Goal: Task Accomplishment & Management: Use online tool/utility

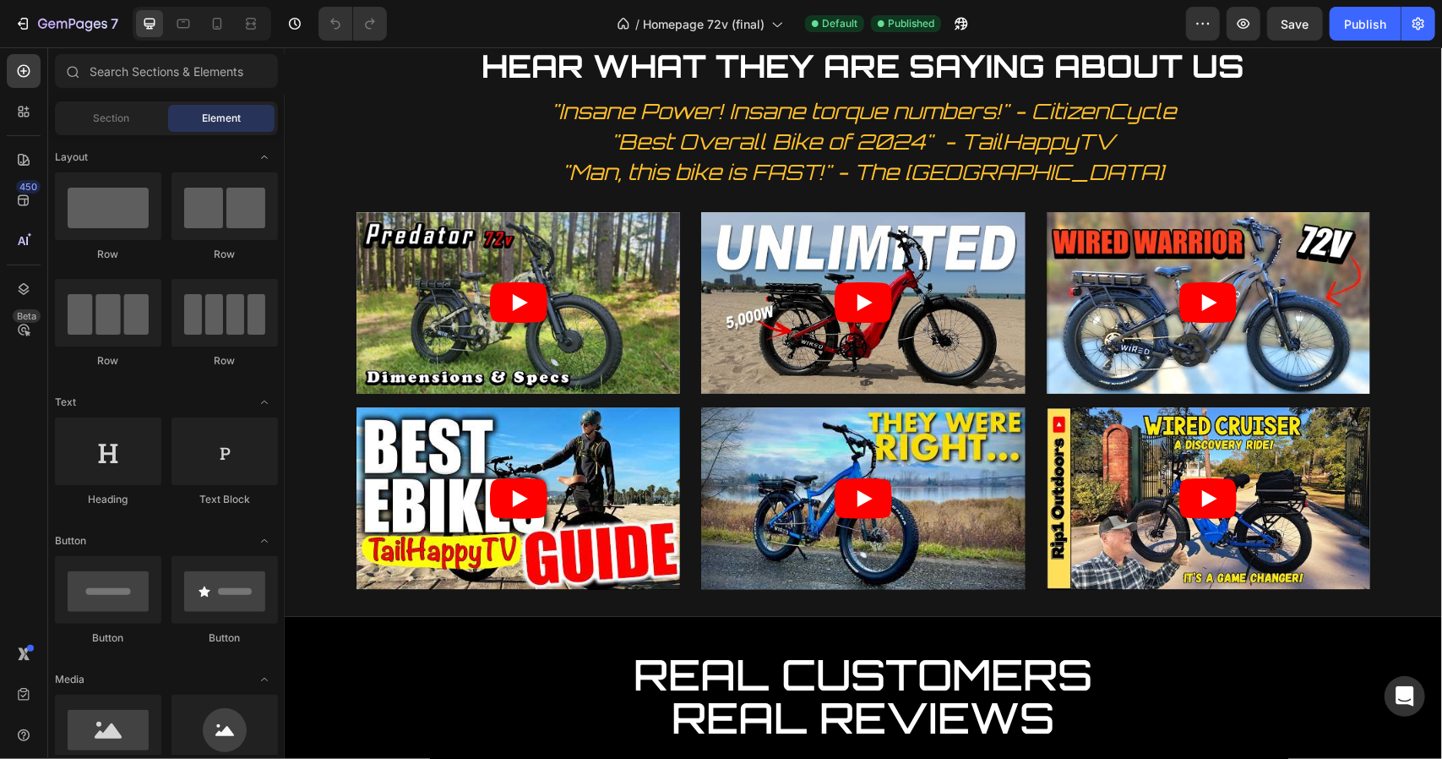
scroll to position [2184, 0]
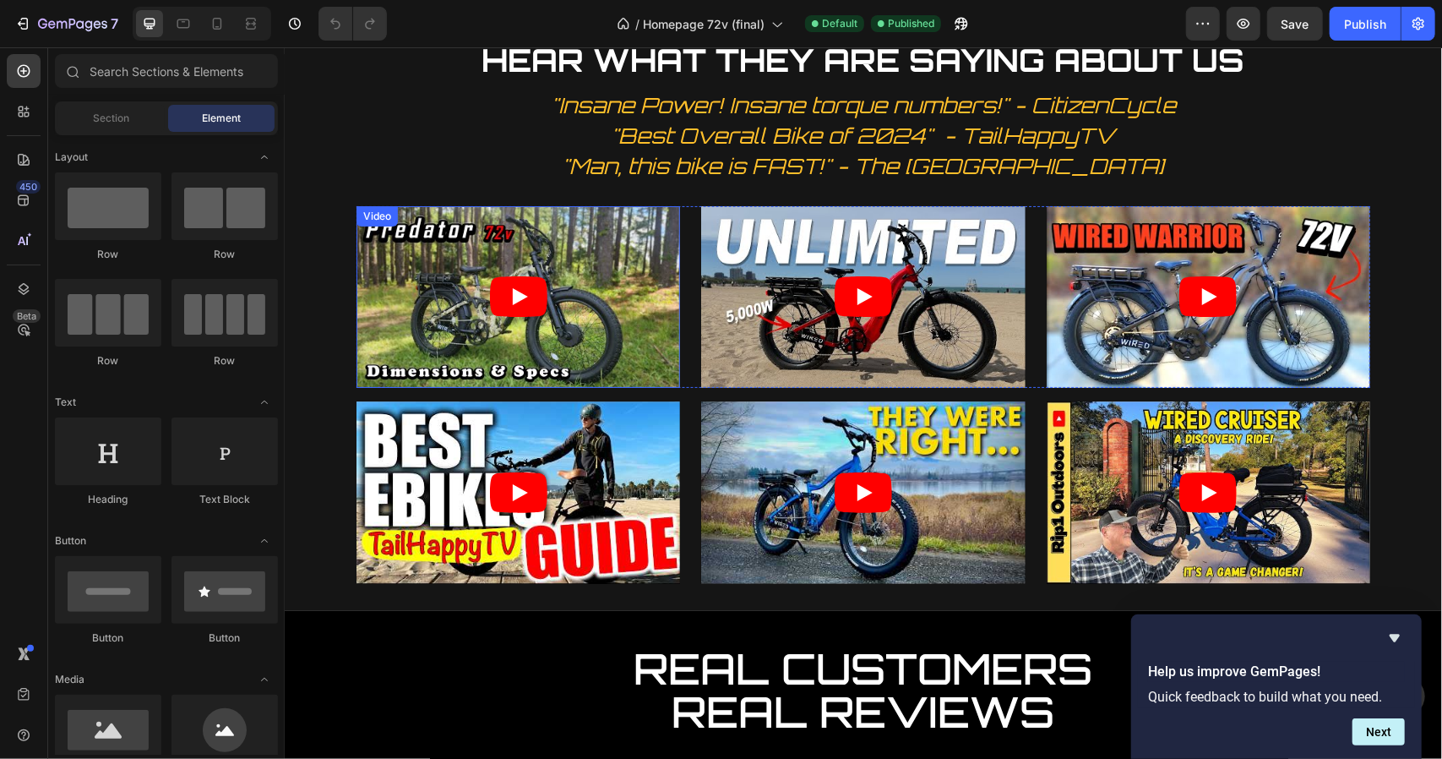
click at [371, 220] on div "Video" at bounding box center [376, 215] width 35 height 15
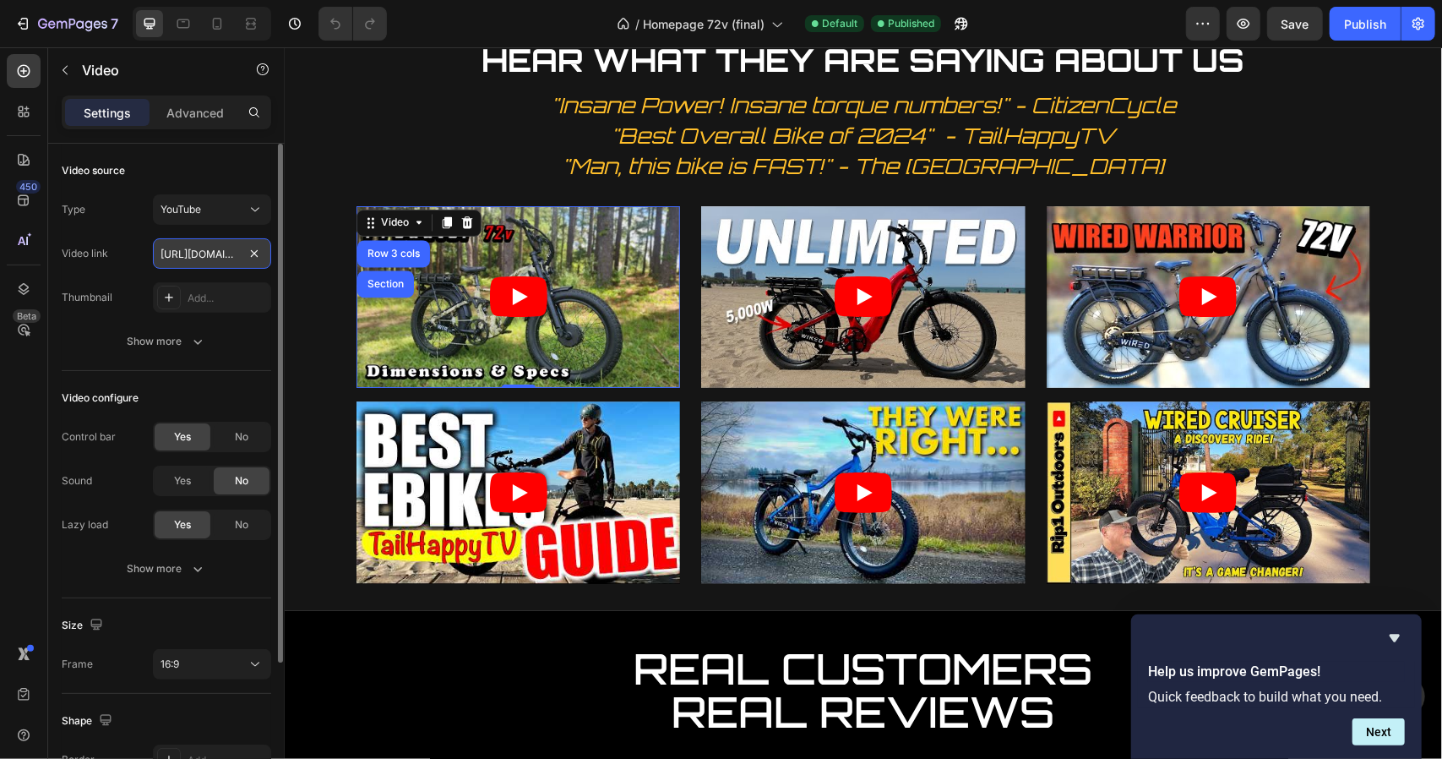
click at [204, 254] on input "[URL][DOMAIN_NAME]" at bounding box center [212, 253] width 118 height 30
click at [222, 256] on input "text" at bounding box center [212, 253] width 118 height 30
drag, startPoint x: 222, startPoint y: 256, endPoint x: 216, endPoint y: 247, distance: 10.3
paste input "[URL][DOMAIN_NAME]"
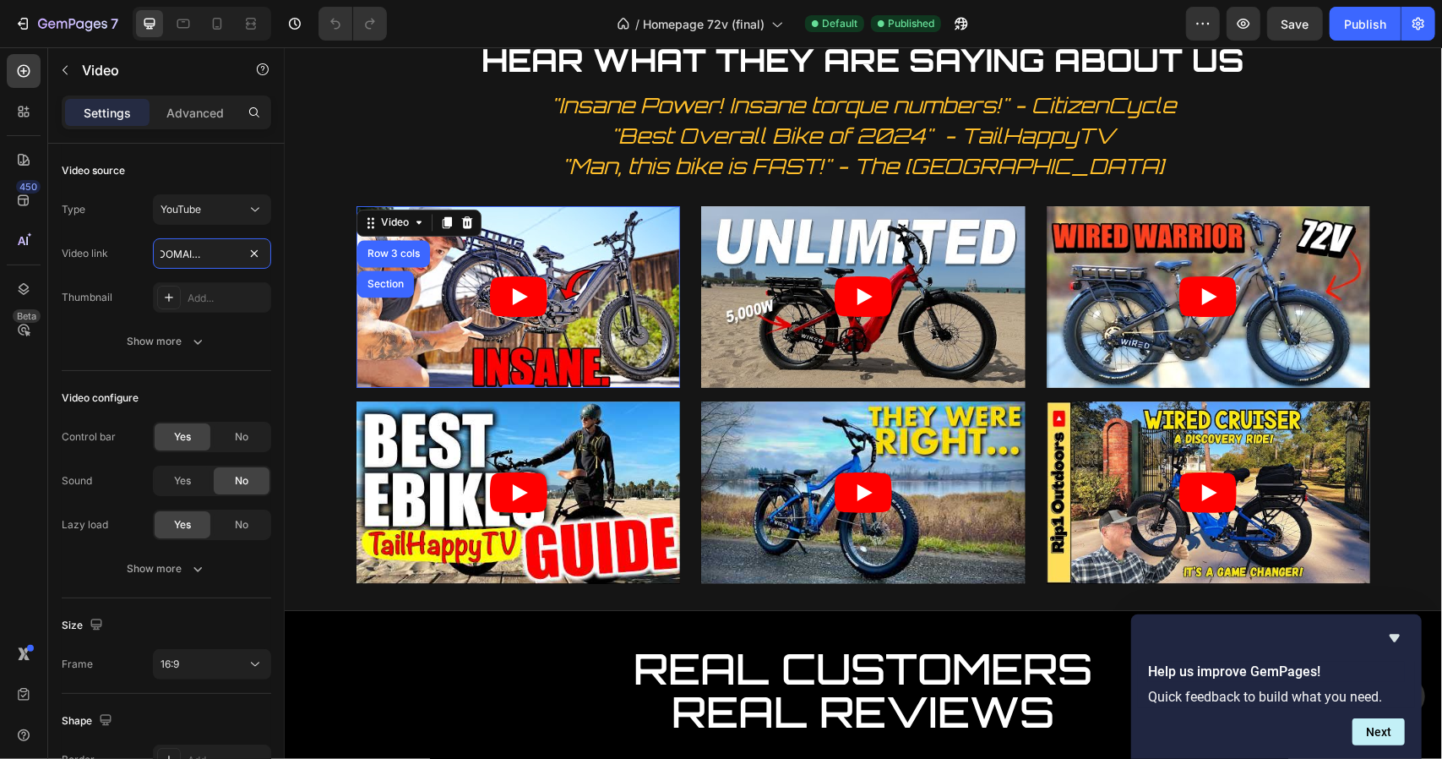
type input "[URL][DOMAIN_NAME]"
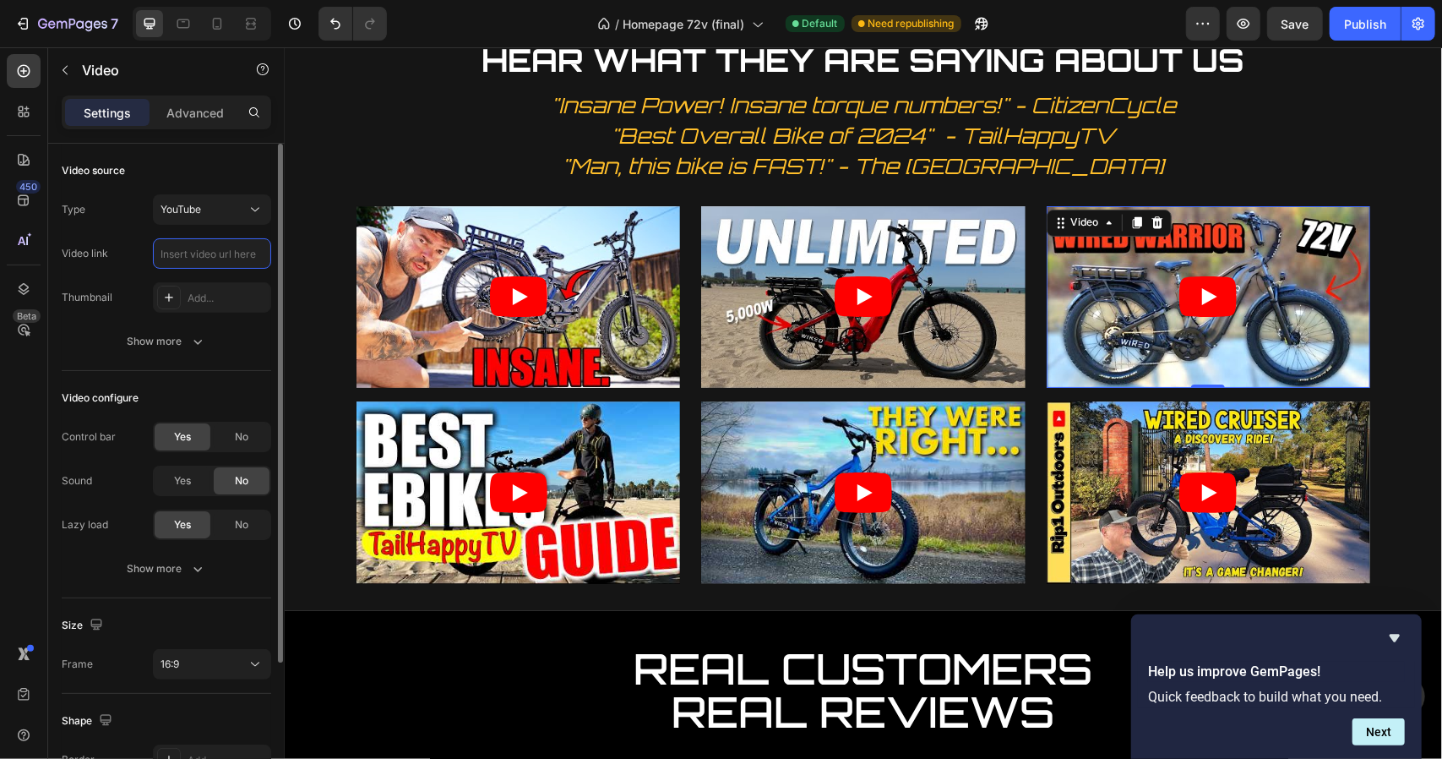
scroll to position [0, 0]
click at [245, 255] on input "text" at bounding box center [212, 253] width 118 height 30
drag, startPoint x: 245, startPoint y: 255, endPoint x: 223, endPoint y: 254, distance: 22.0
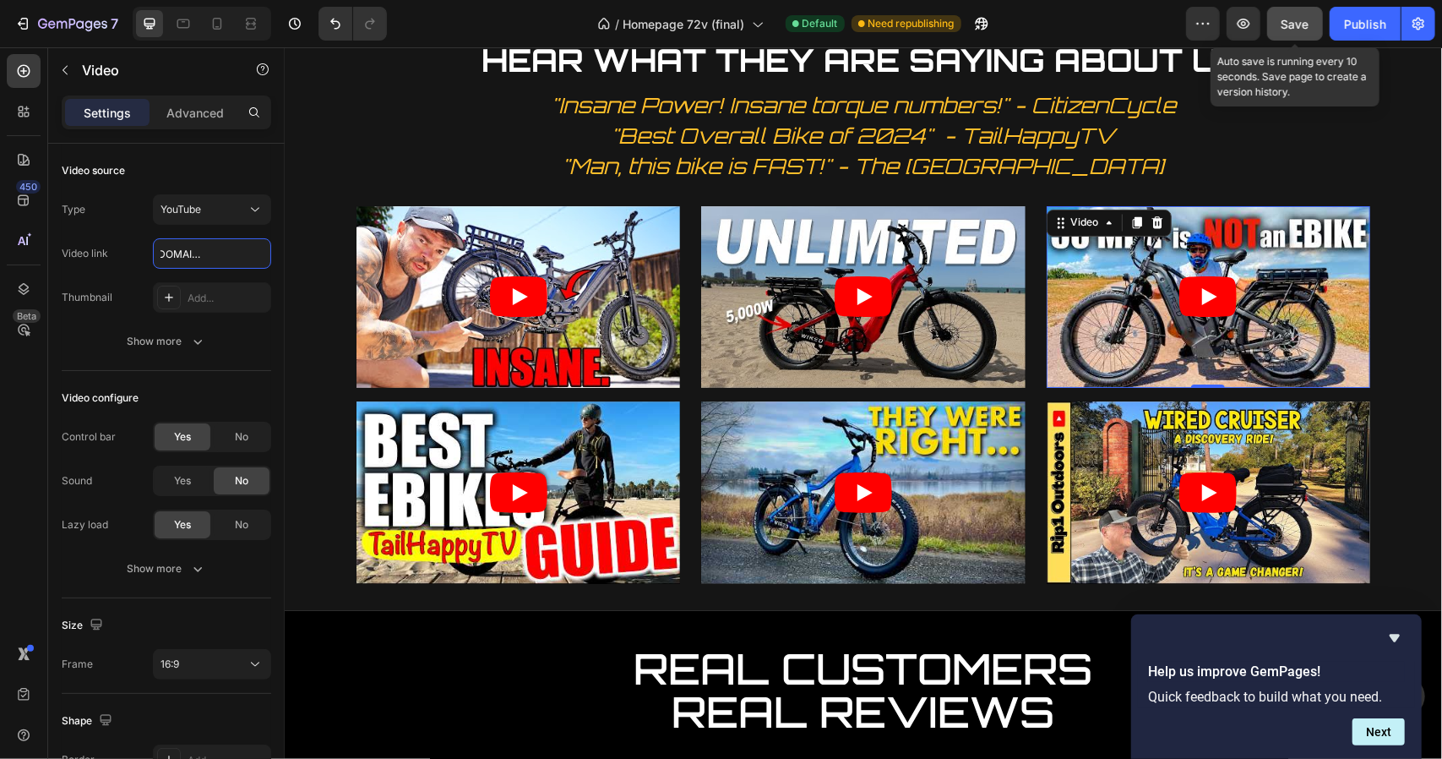
type input "[URL][DOMAIN_NAME]"
click at [1276, 18] on button "Save" at bounding box center [1295, 24] width 56 height 34
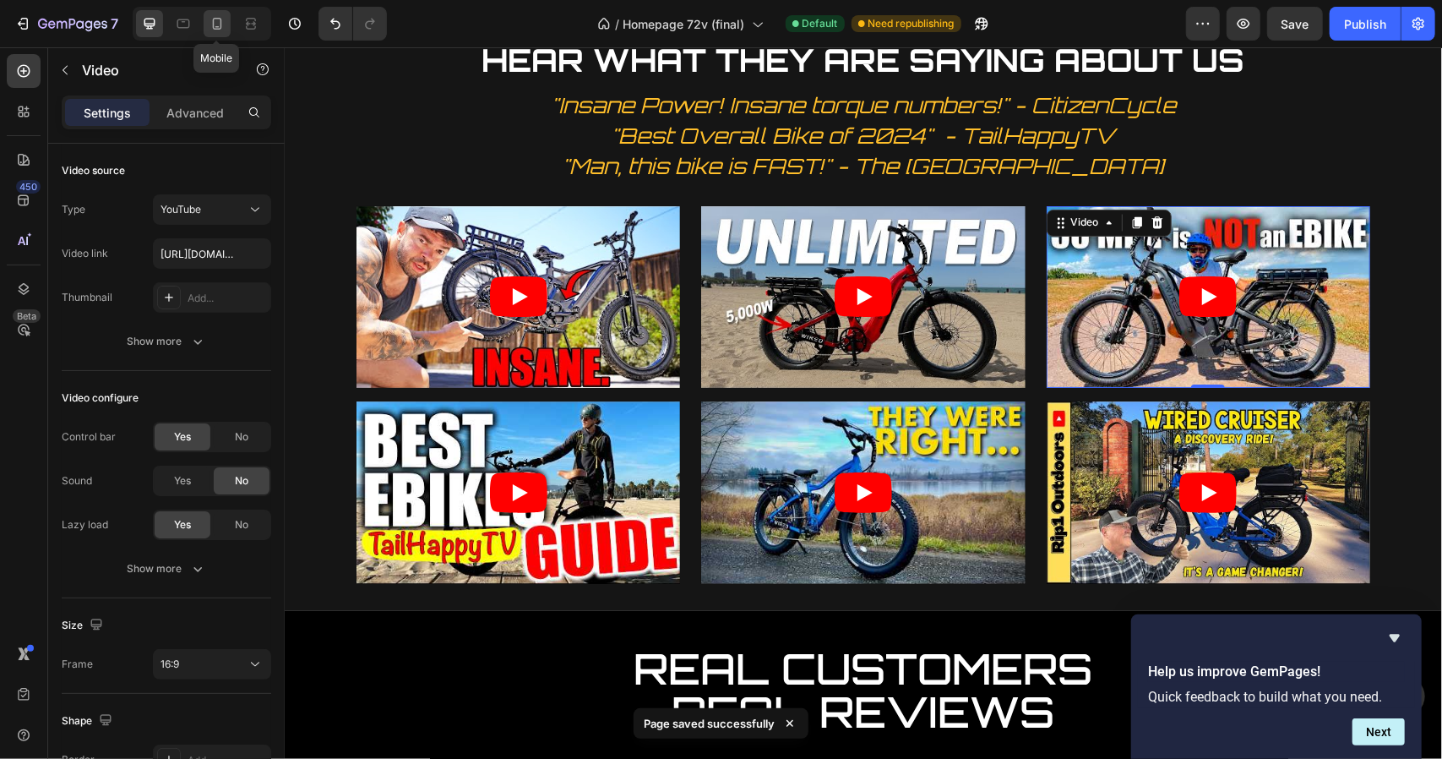
click at [215, 10] on div at bounding box center [217, 23] width 27 height 27
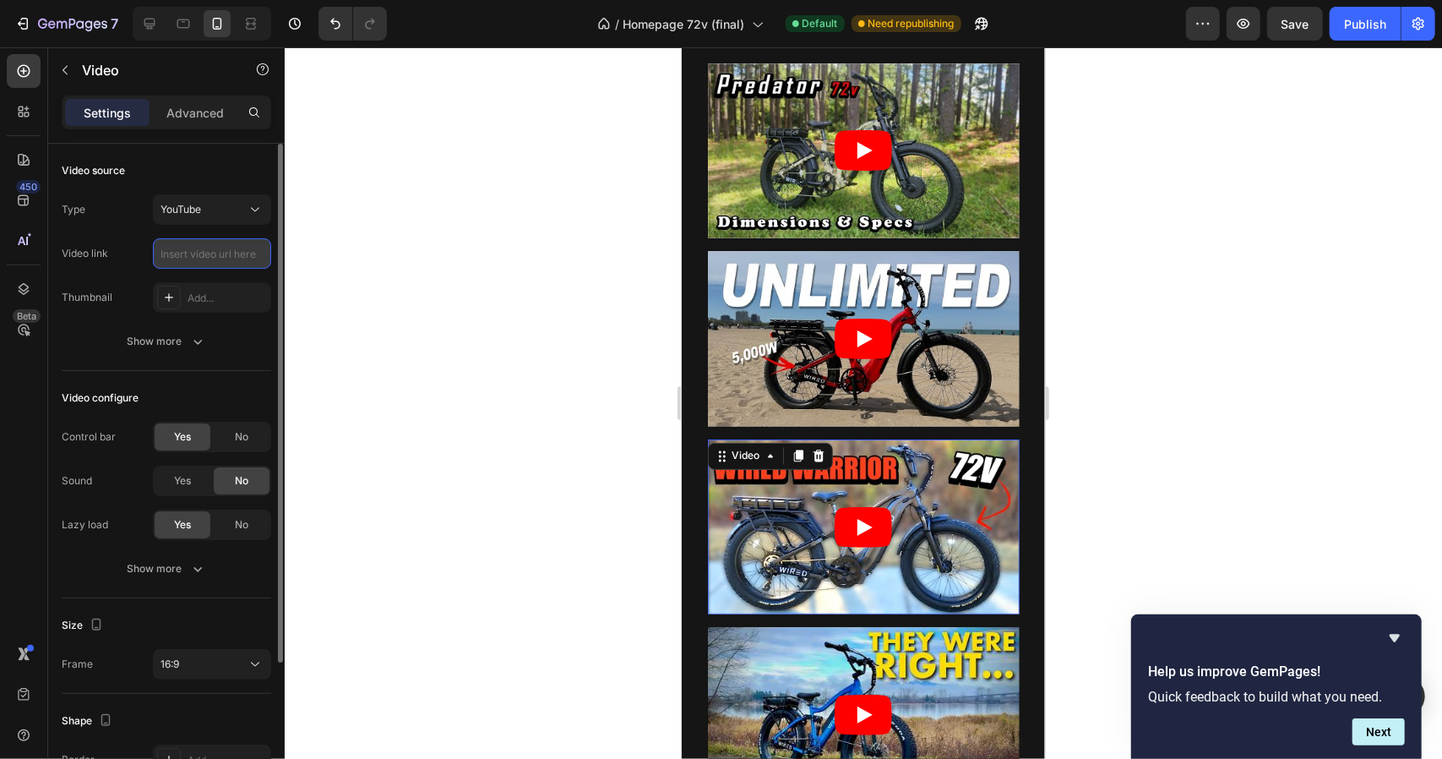
click at [219, 251] on input "text" at bounding box center [212, 253] width 118 height 30
paste input "[URL][DOMAIN_NAME]"
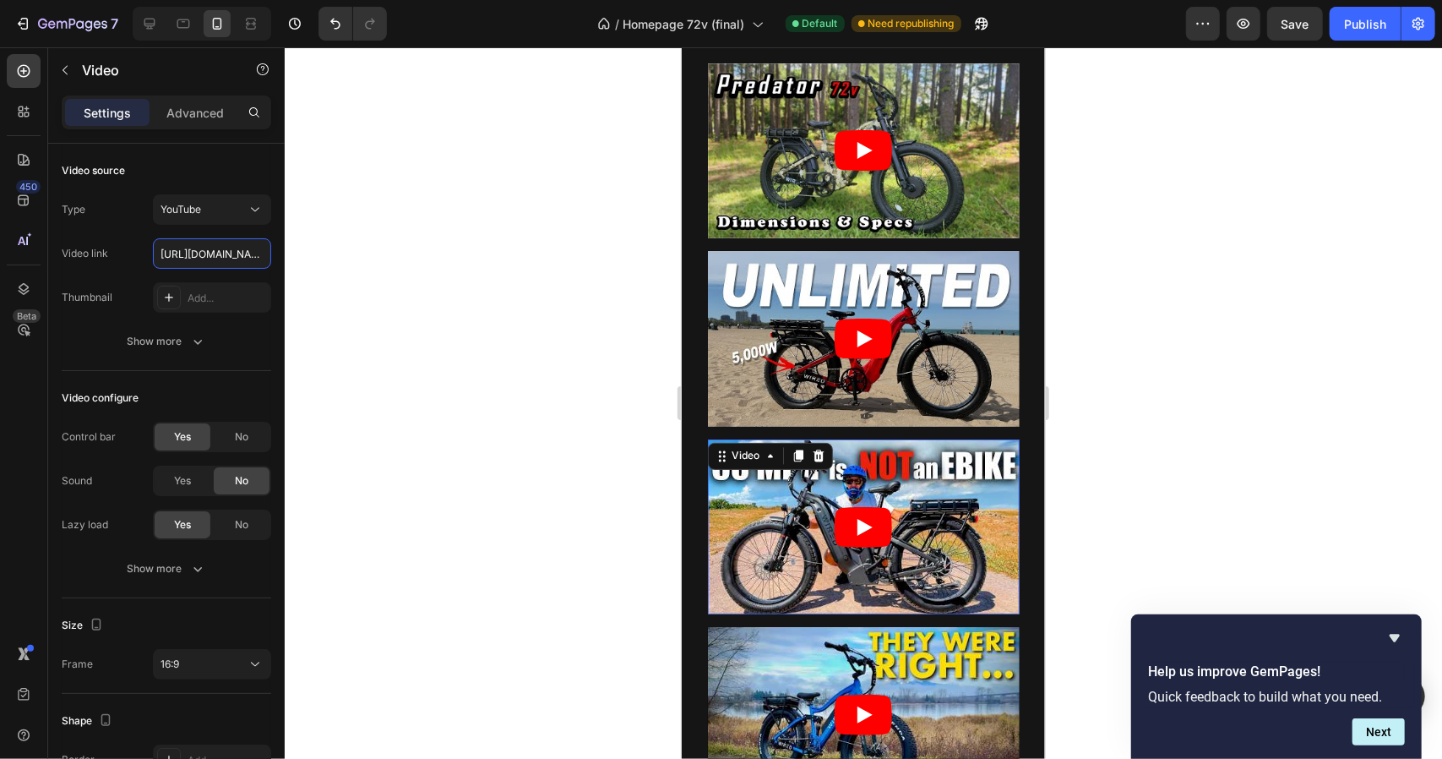
scroll to position [0, 209]
type input "[URL][DOMAIN_NAME]"
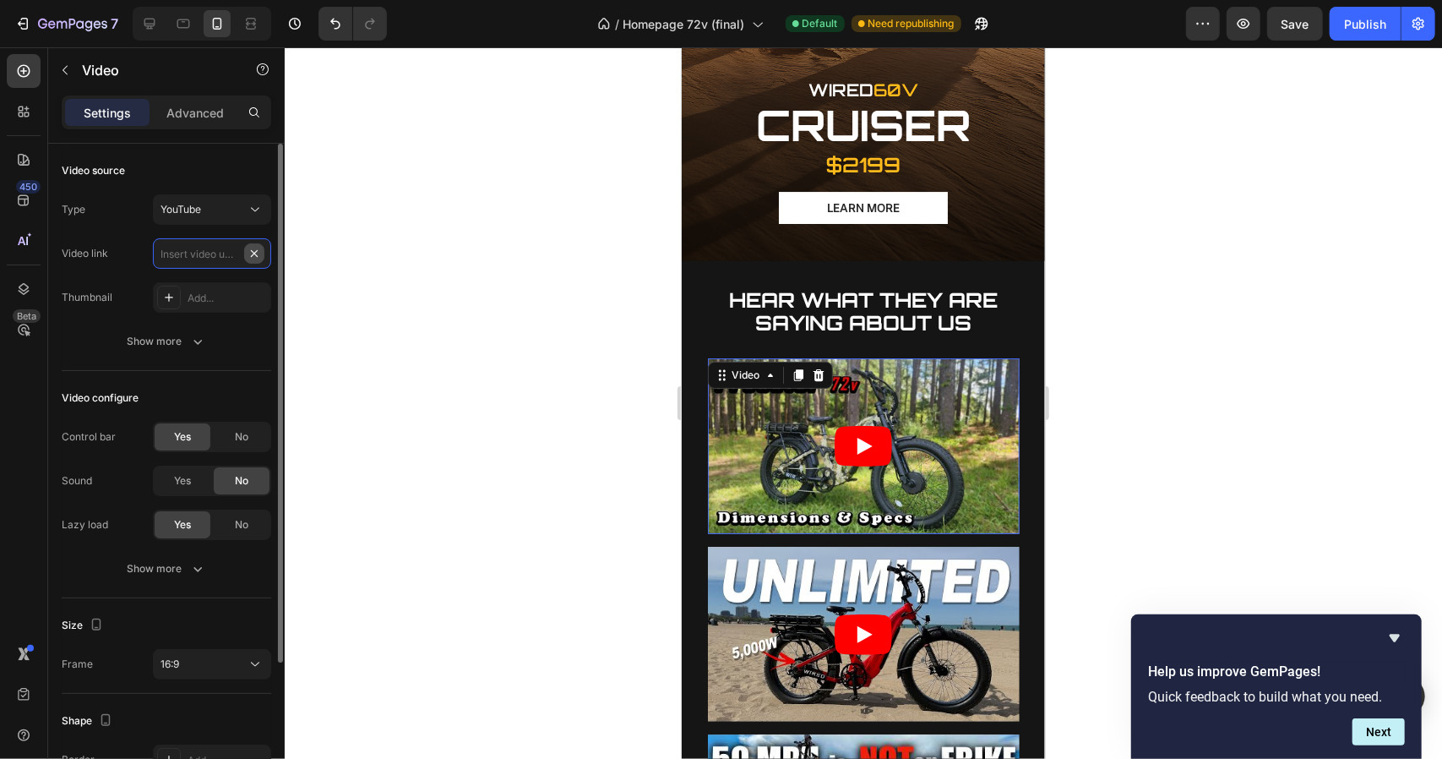
scroll to position [0, 0]
click at [255, 244] on input "text" at bounding box center [212, 253] width 118 height 30
paste input "[URL][DOMAIN_NAME]"
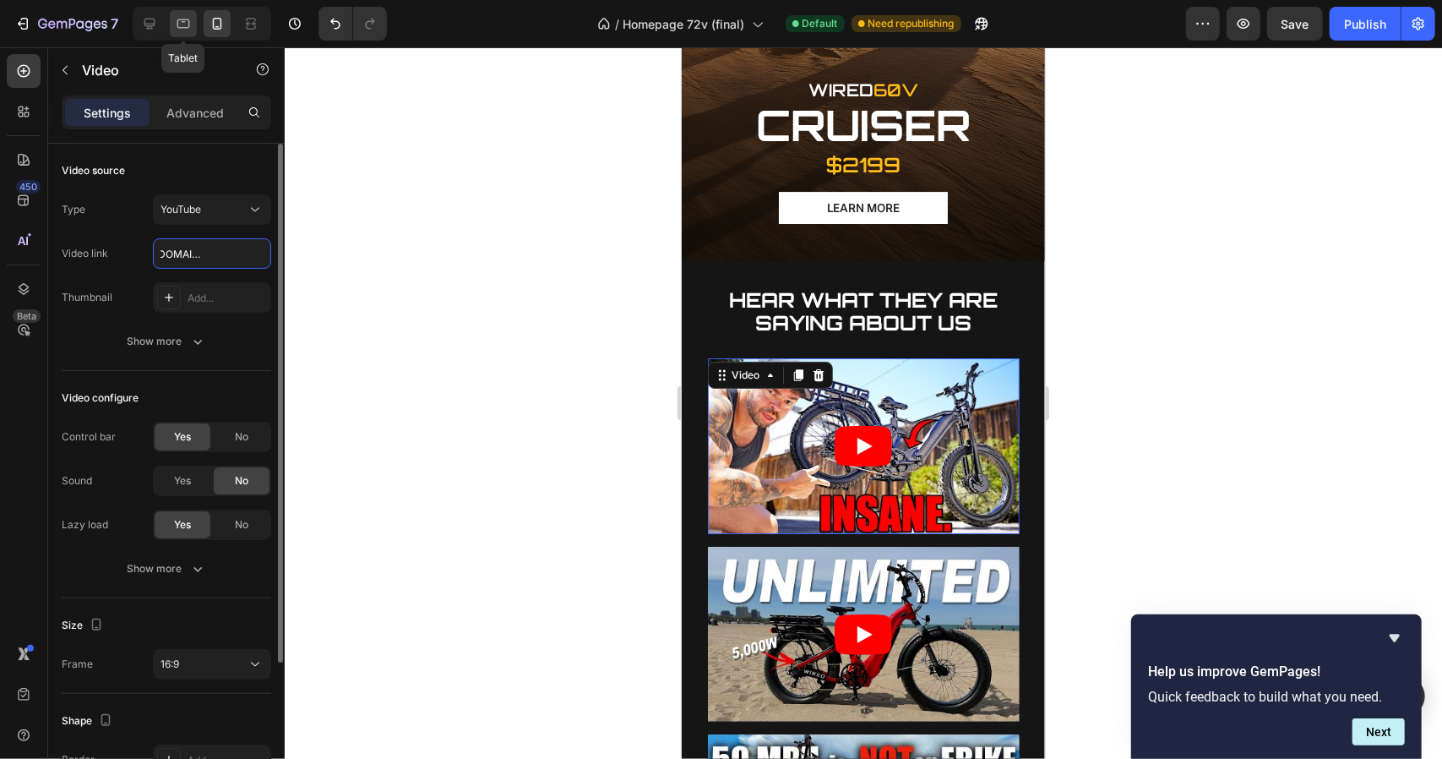
type input "[URL][DOMAIN_NAME]"
click at [190, 24] on icon at bounding box center [183, 23] width 17 height 17
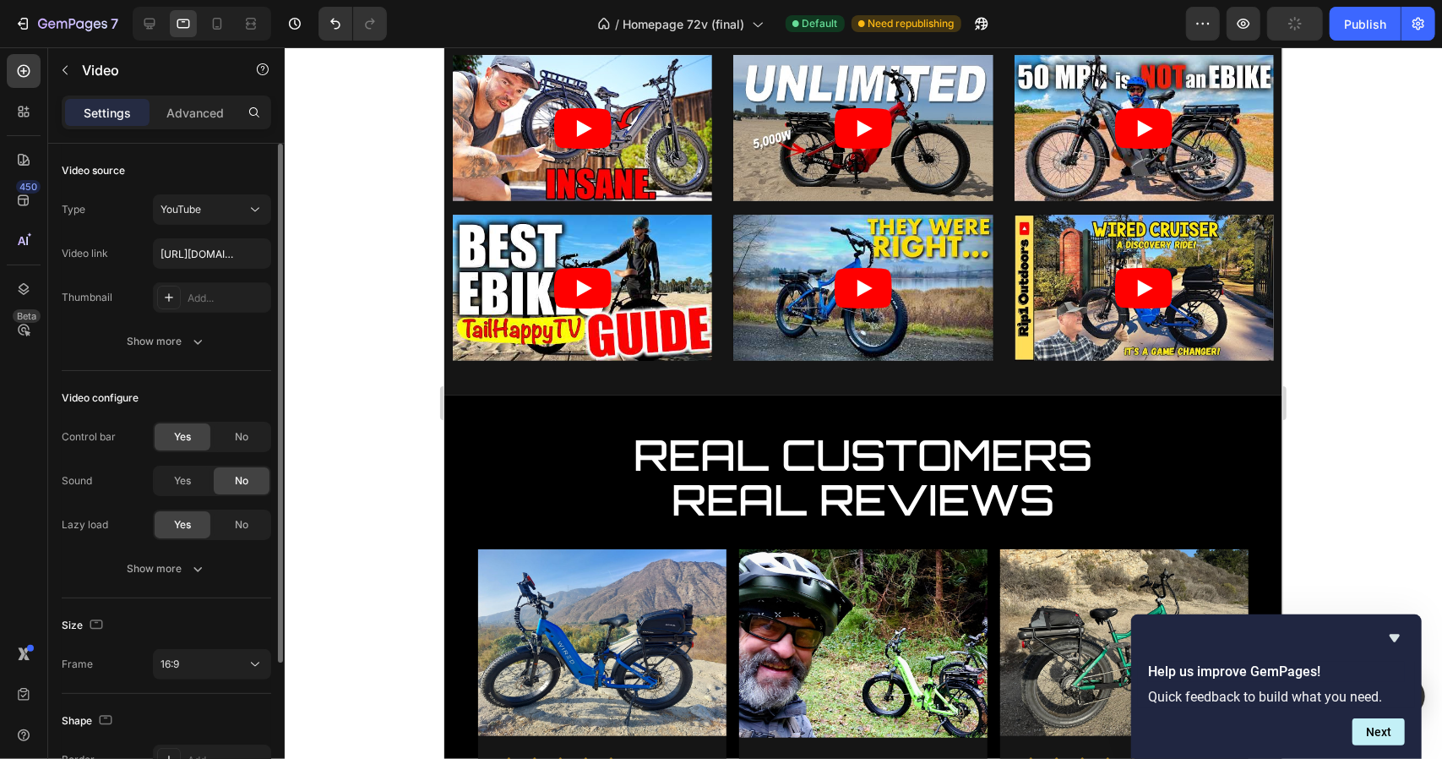
scroll to position [2298, 0]
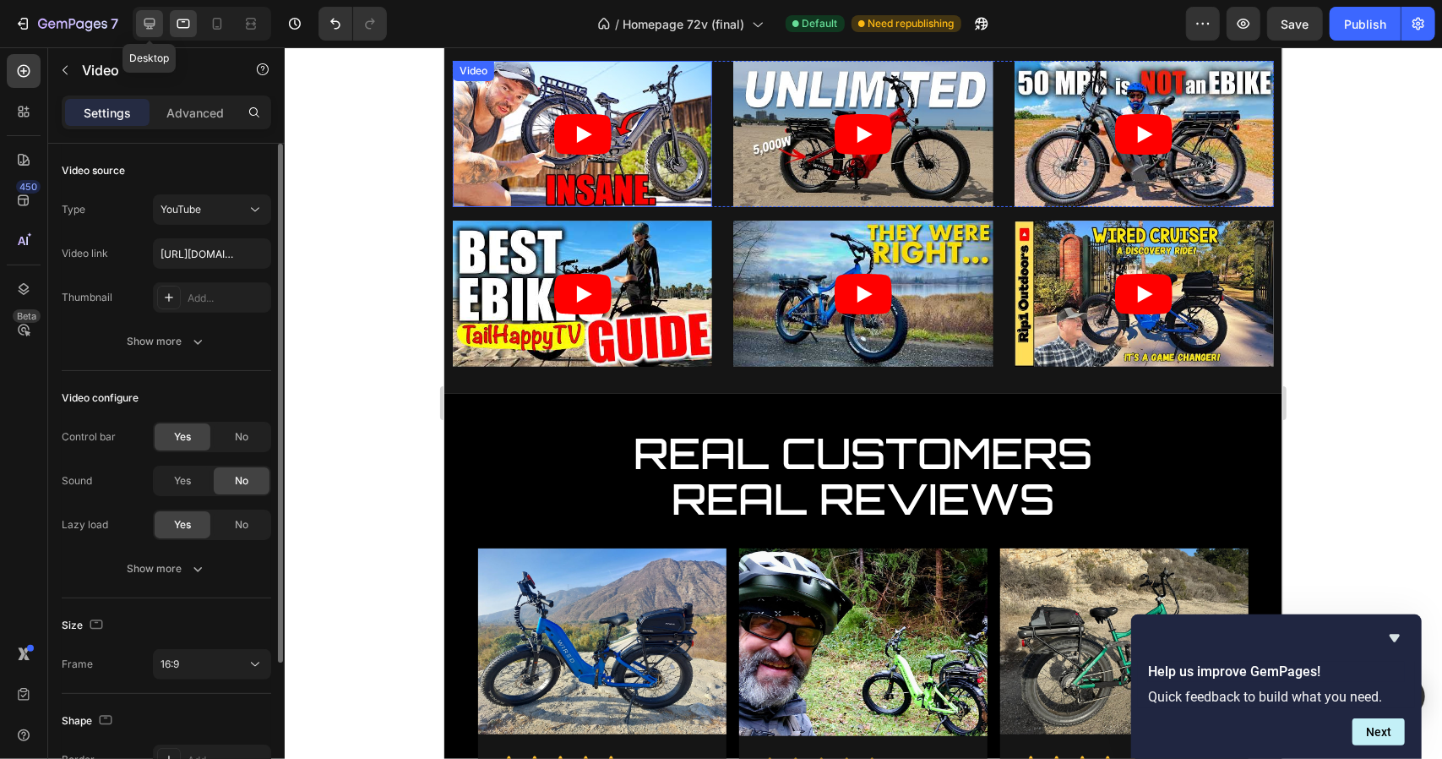
click at [147, 16] on icon at bounding box center [149, 23] width 17 height 17
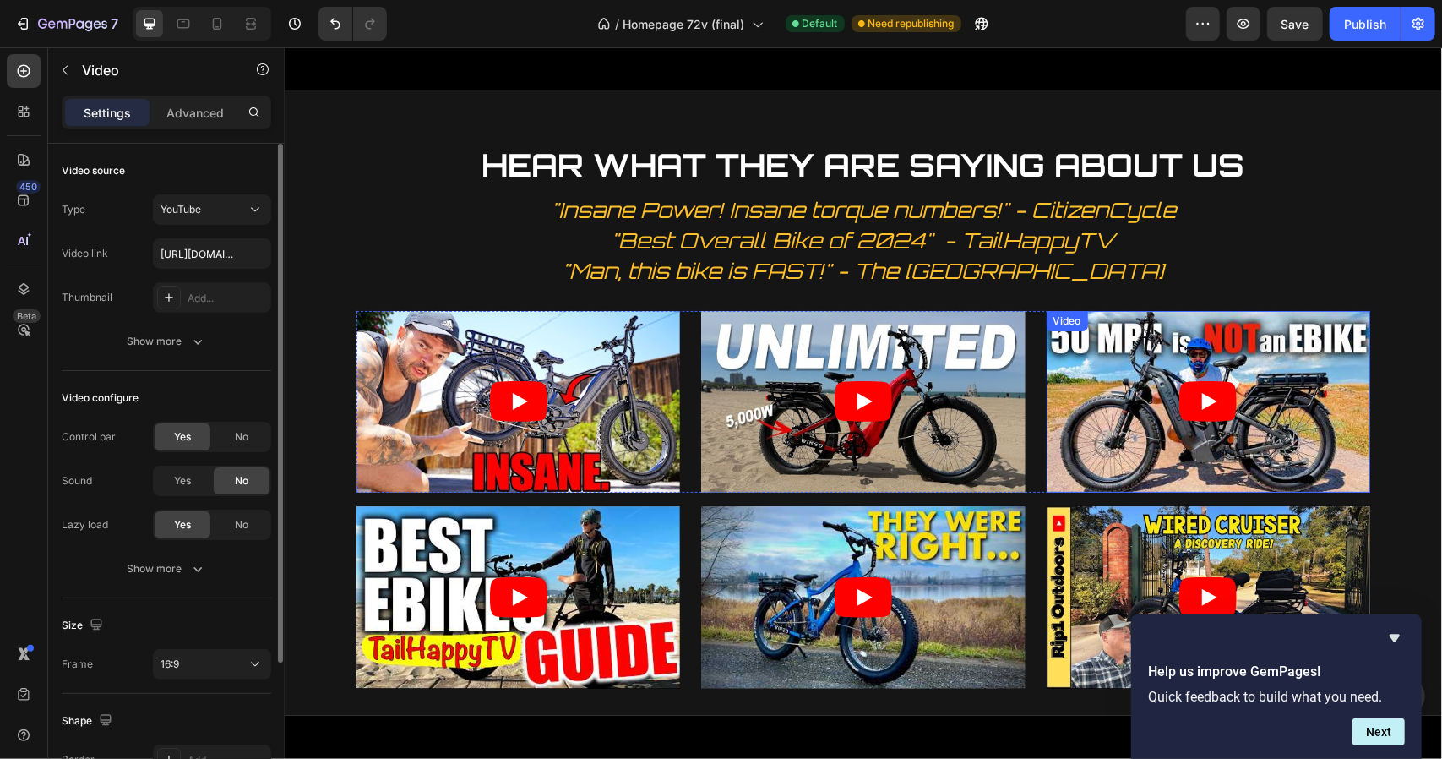
scroll to position [2023, 0]
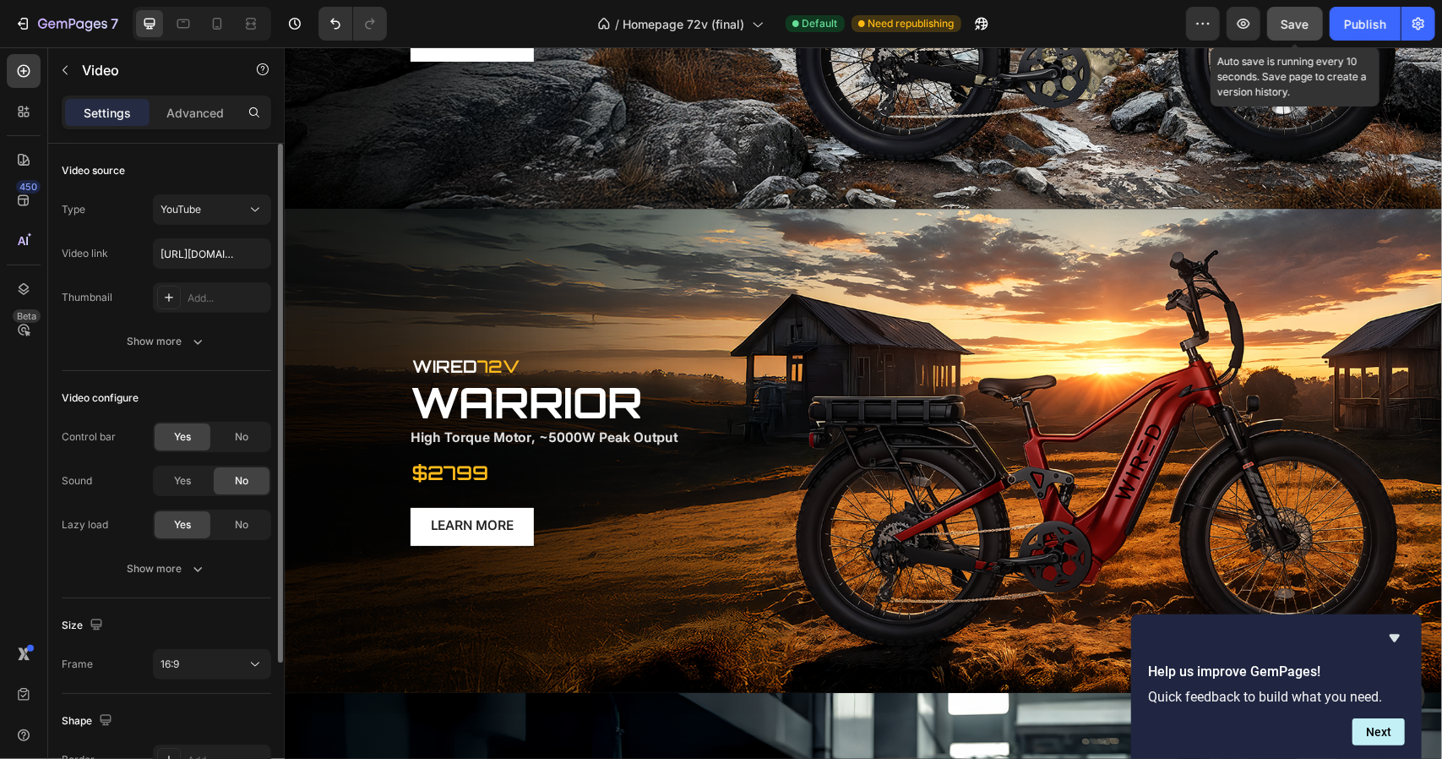
click at [1293, 20] on span "Save" at bounding box center [1295, 24] width 28 height 14
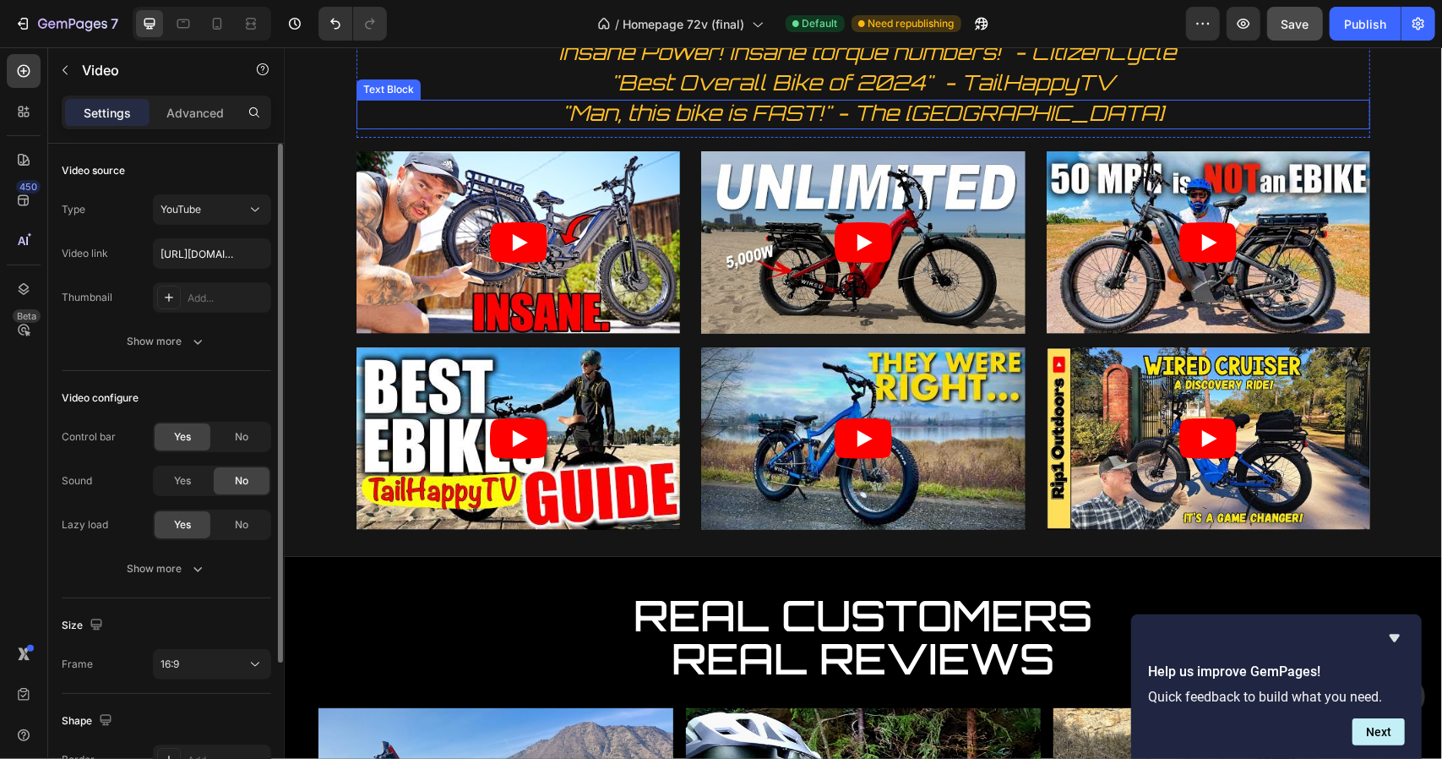
scroll to position [4121, 0]
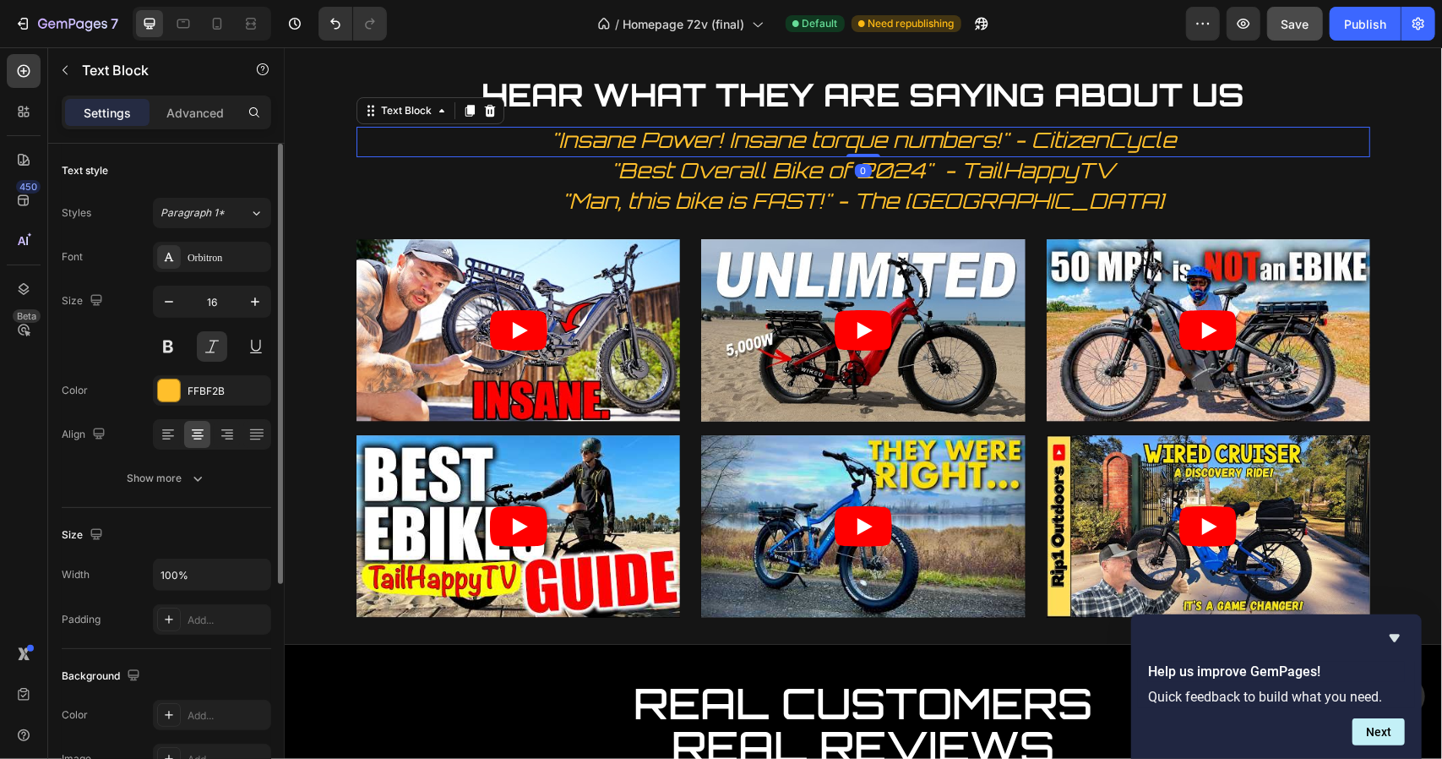
click at [797, 142] on span ""Insane Power! Insane torque numbers!" - CitizenCycle" at bounding box center [862, 139] width 625 height 26
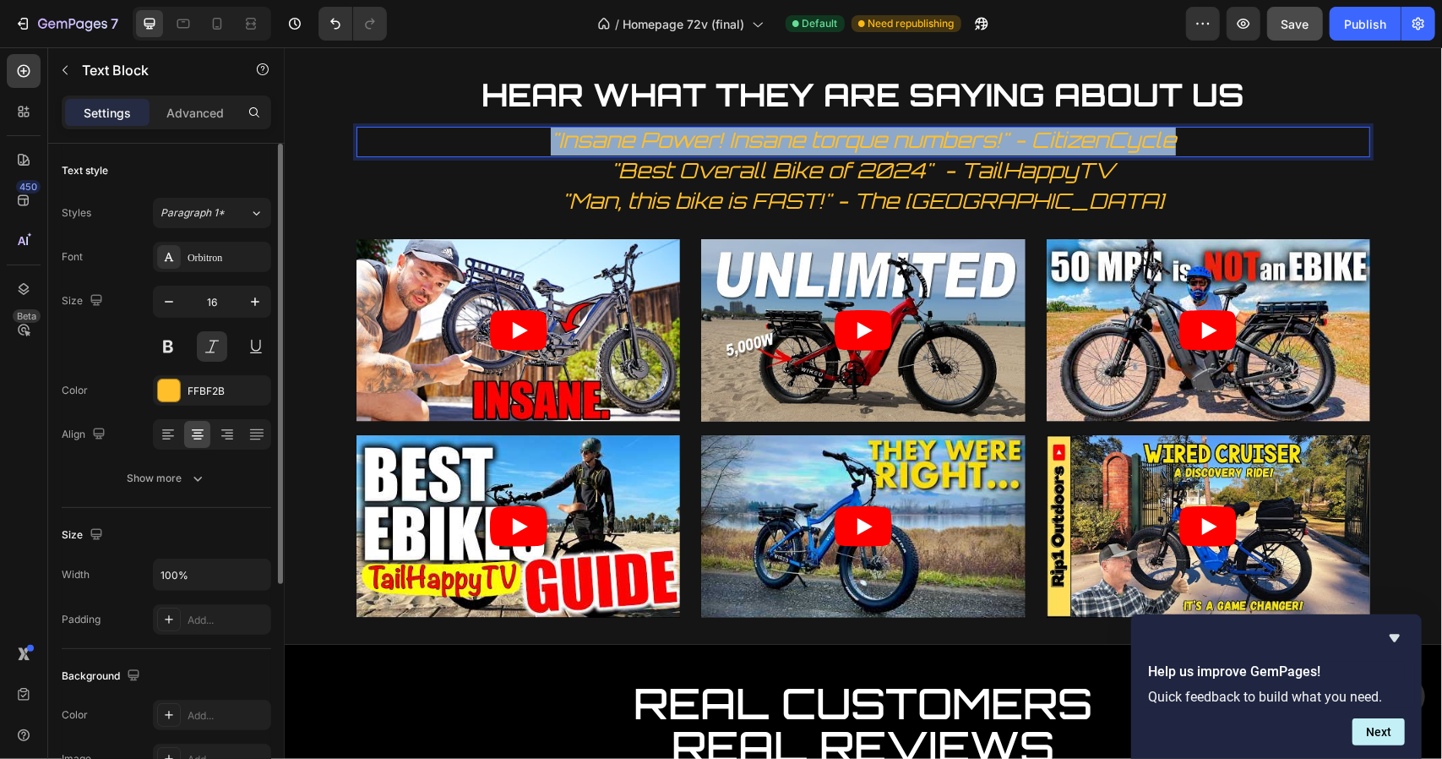
click at [797, 142] on span ""Insane Power! Insane torque numbers!" - CitizenCycle" at bounding box center [862, 139] width 625 height 26
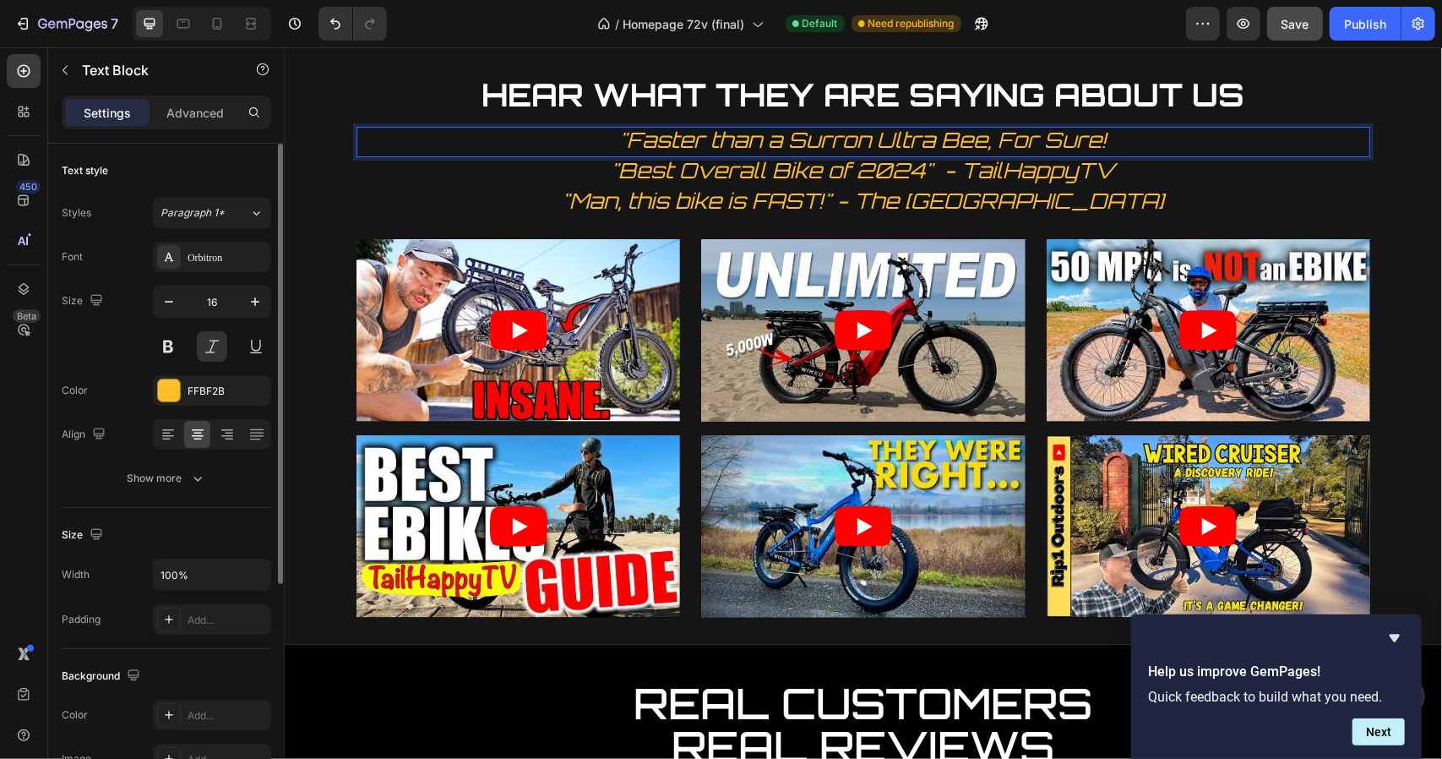
click at [995, 137] on span ""Faster than a Surron Ultra Bee, For Sure!" at bounding box center [862, 139] width 487 height 26
click at [1165, 141] on p ""Faster than a Surron Ultra Bee For Sure!" at bounding box center [862, 141] width 1010 height 27
click at [1142, 133] on p ""Faster than a Surron Ultra Bee For Sure!" at bounding box center [862, 141] width 1010 height 27
click at [1107, 128] on p ""Faster than a Surron Ultra Bee For Sure!" at bounding box center [862, 141] width 1010 height 27
click at [1110, 138] on p ""Faster than a Surron Ultra Bee For Sure!" at bounding box center [862, 141] width 1010 height 27
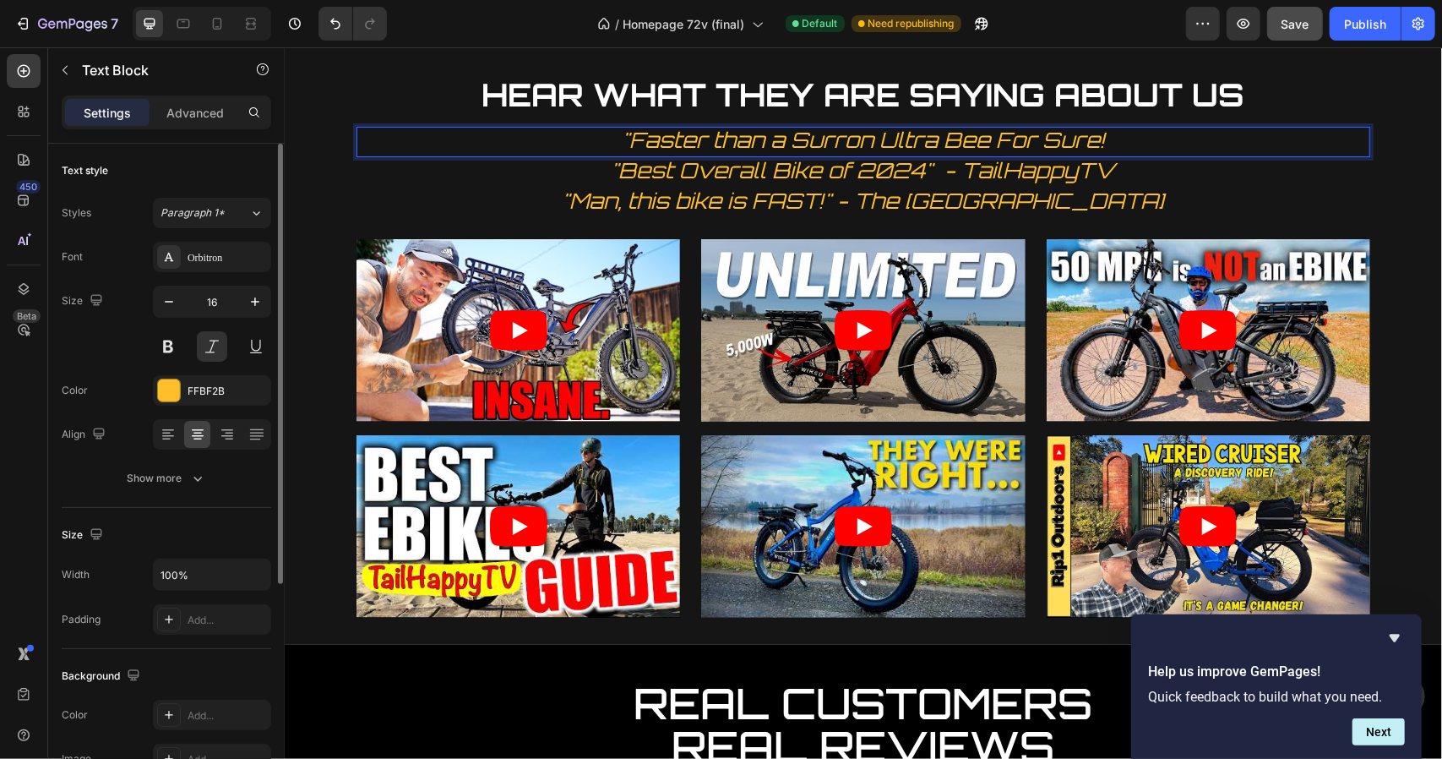
click at [1110, 138] on p ""Faster than a Surron Ultra Bee For Sure!" at bounding box center [862, 141] width 1010 height 27
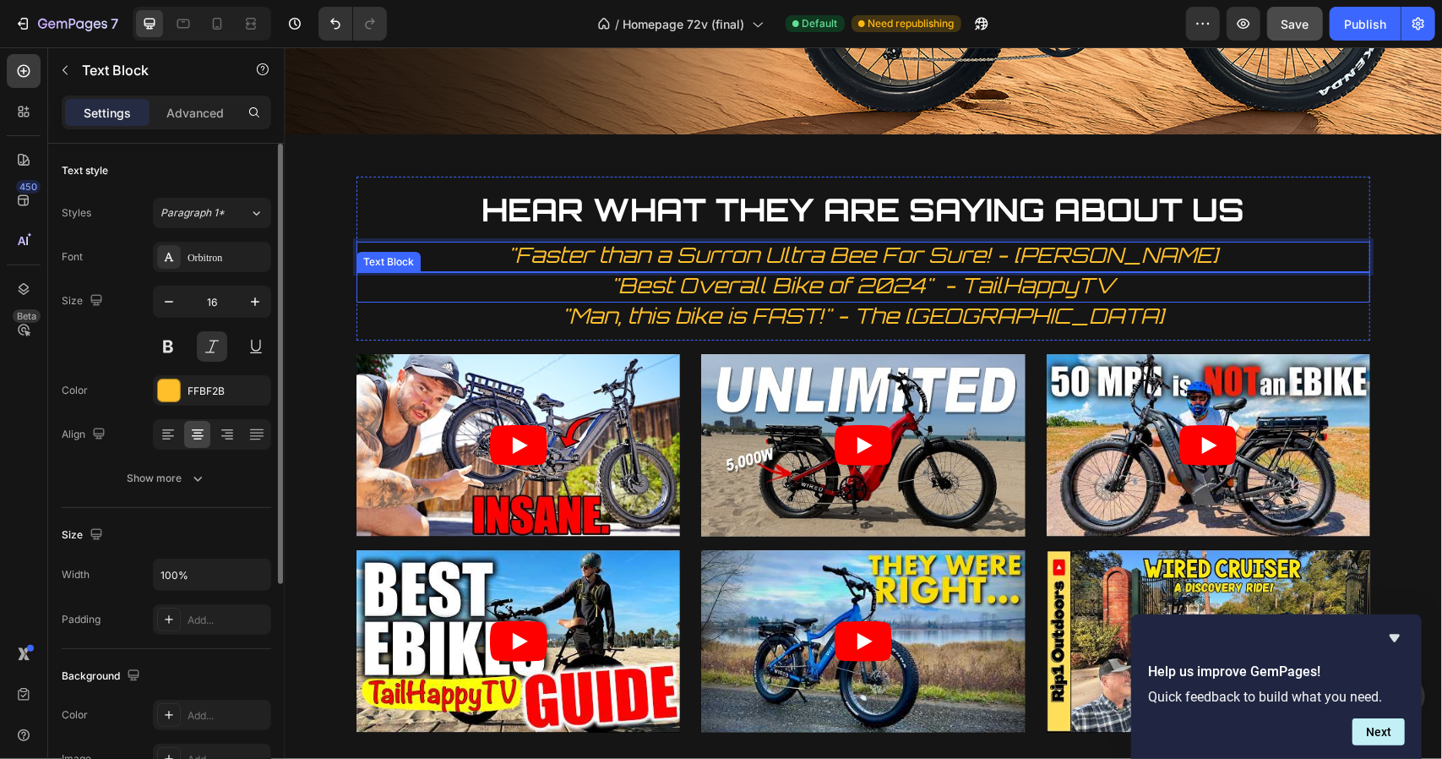
scroll to position [4006, 0]
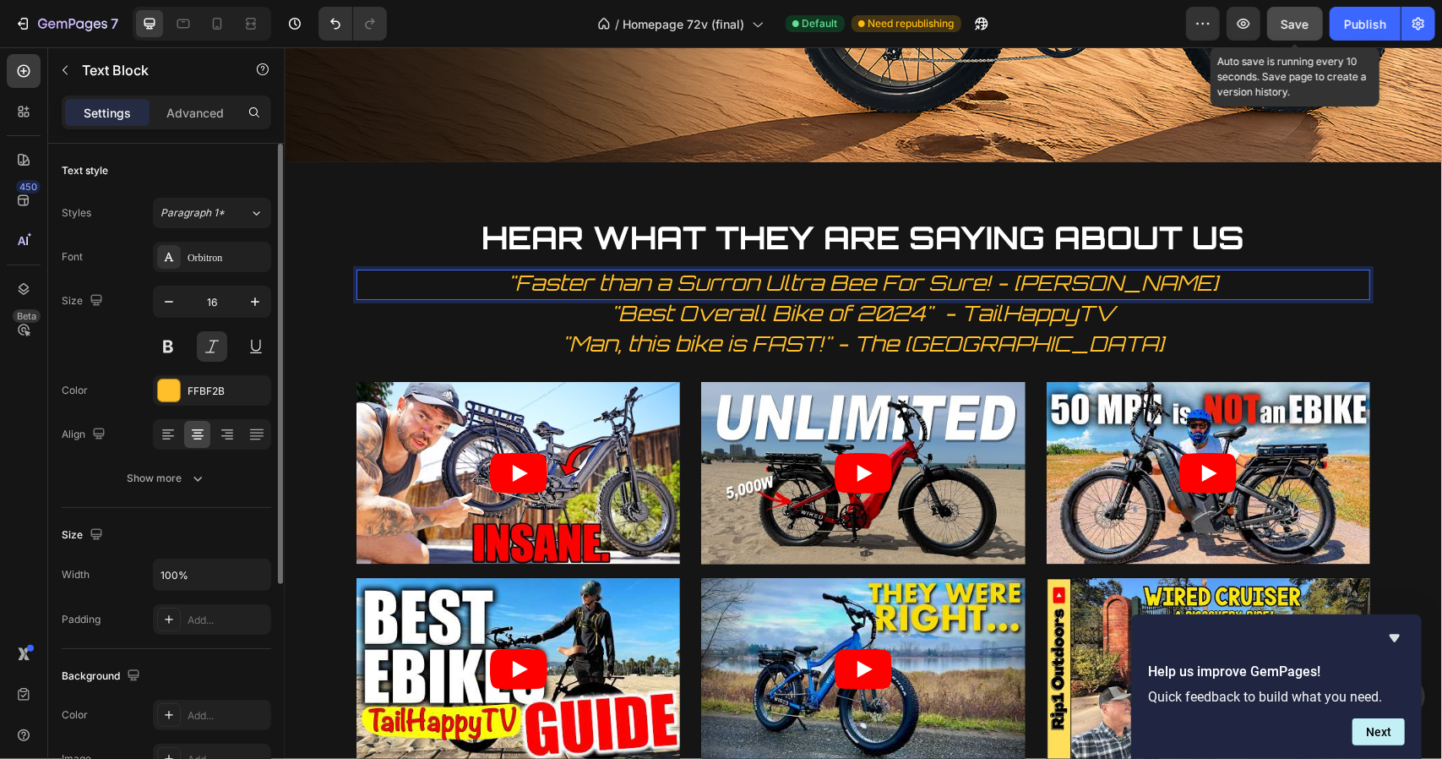
click at [1301, 18] on span "Save" at bounding box center [1295, 24] width 28 height 14
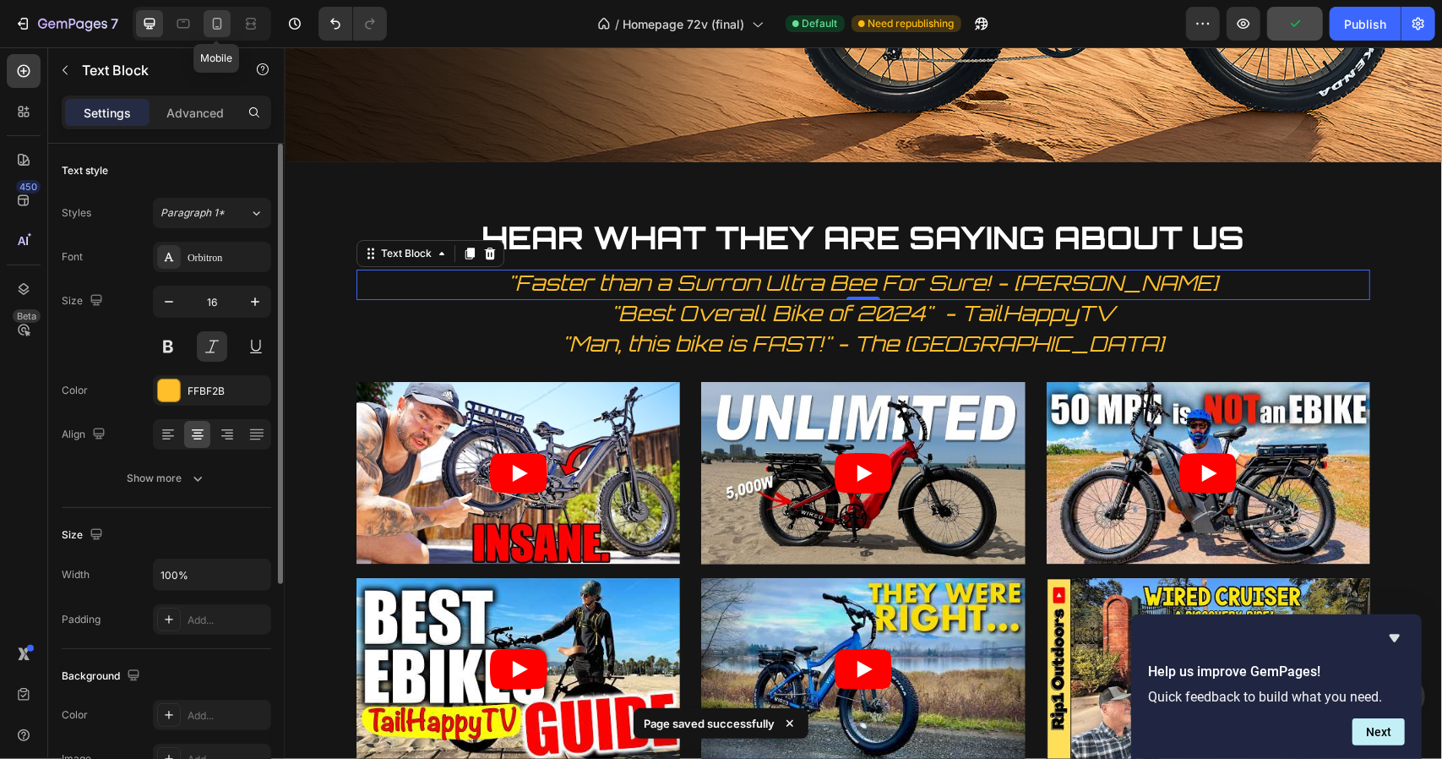
click at [213, 24] on icon at bounding box center [217, 24] width 9 height 12
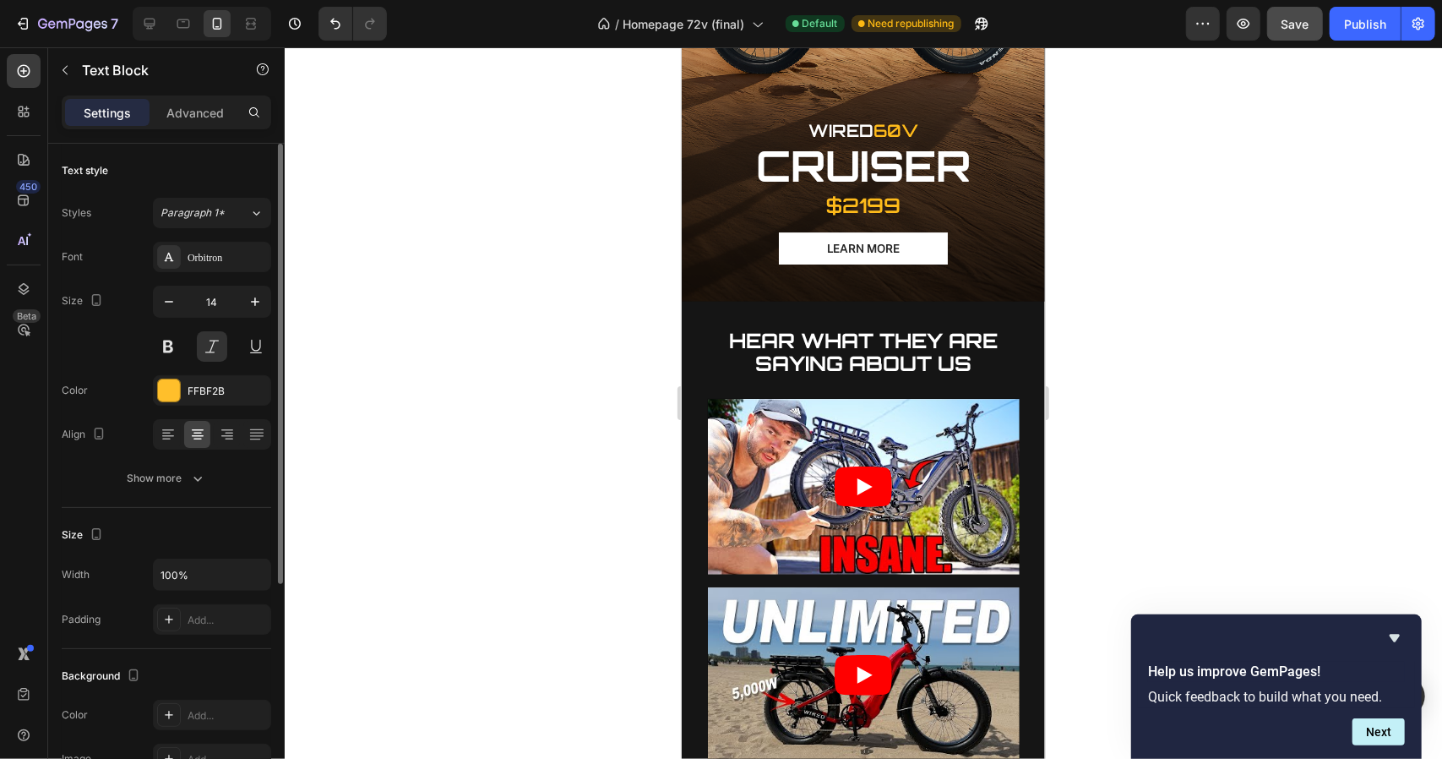
scroll to position [3805, 0]
click at [1286, 24] on span "Save" at bounding box center [1295, 24] width 28 height 14
click at [150, 20] on icon at bounding box center [149, 23] width 17 height 17
type input "16"
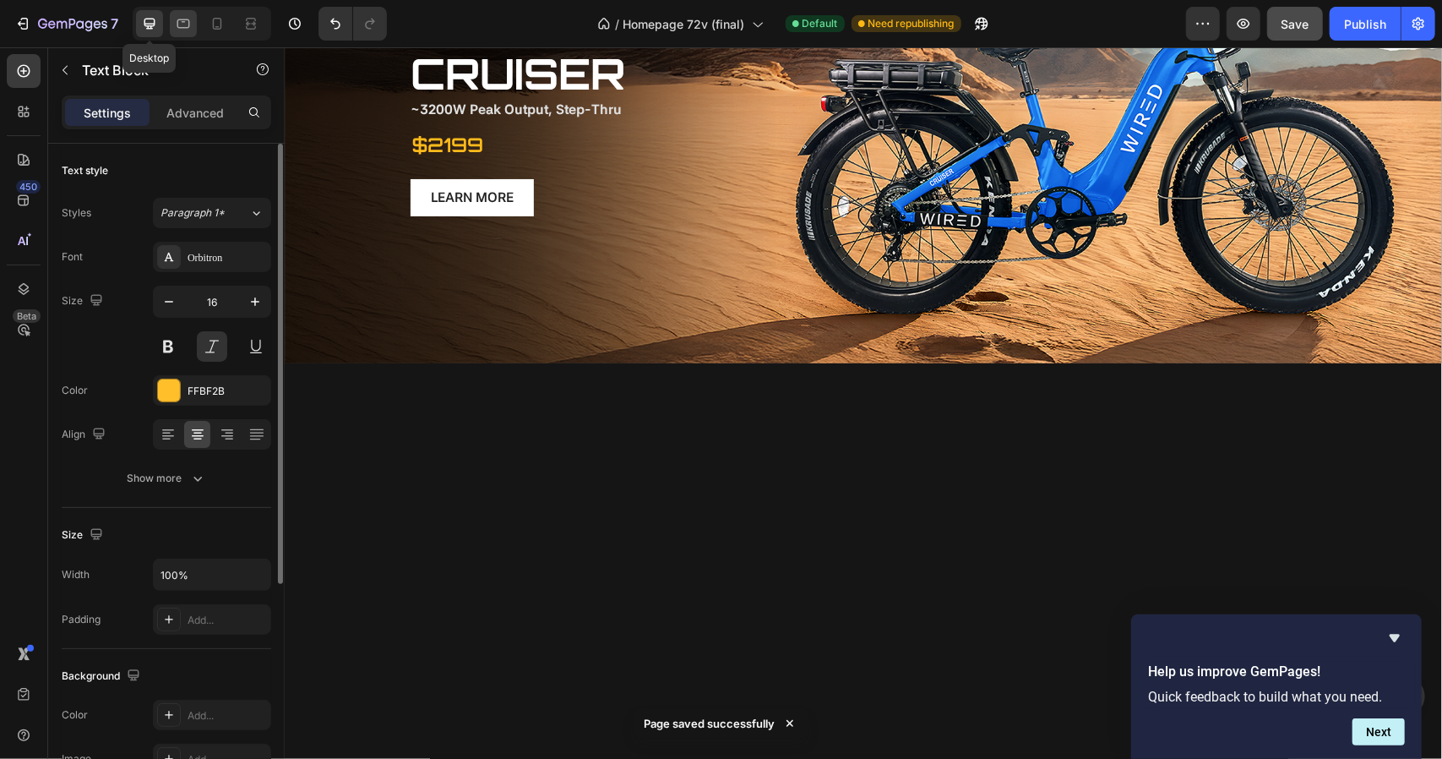
scroll to position [4100, 0]
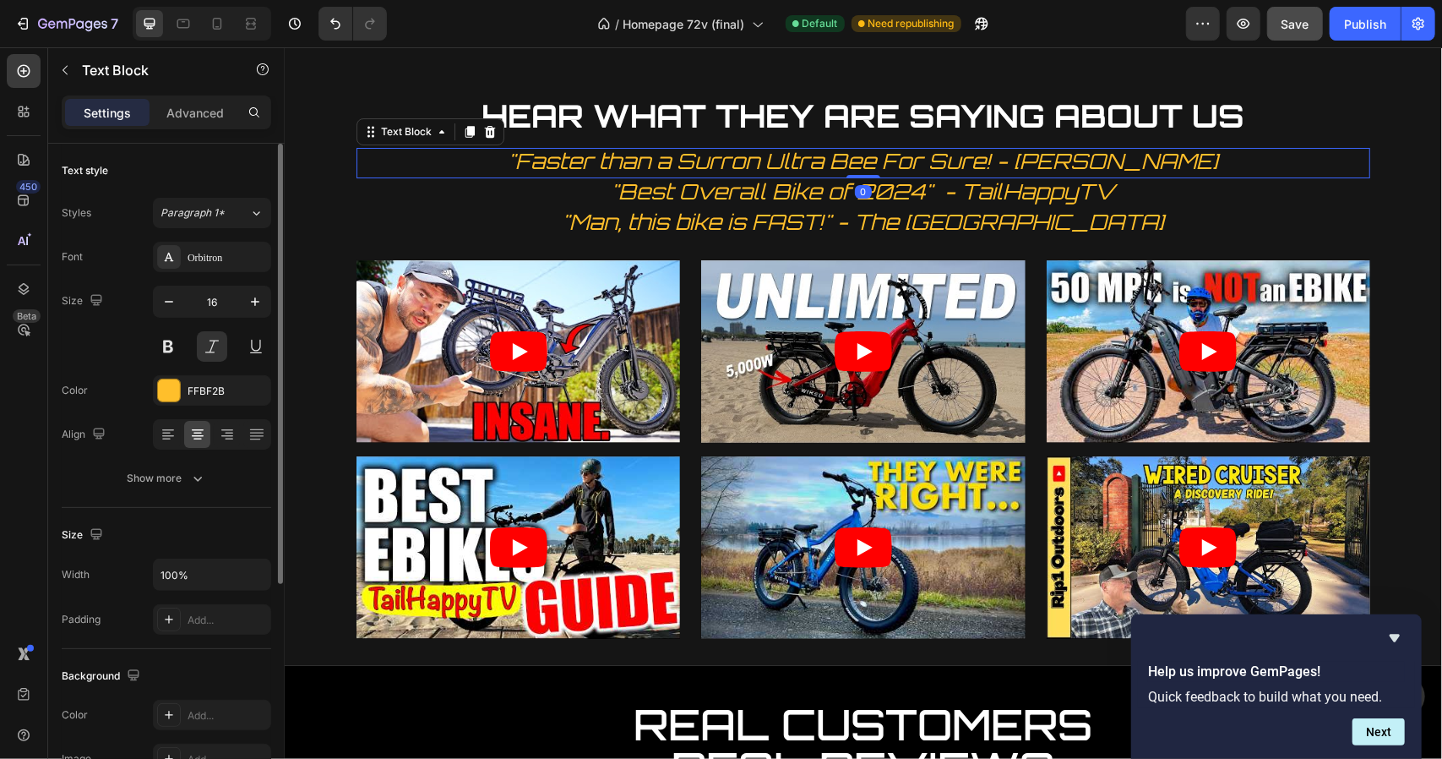
click at [489, 156] on p ""Faster than a Surron Ultra Bee For Sure! - [PERSON_NAME]" at bounding box center [862, 162] width 1010 height 27
click at [380, 159] on p ""Faster than a Surron Ultra Bee For Sure! - [PERSON_NAME]" at bounding box center [862, 162] width 1010 height 27
click at [377, 173] on div "Text Block" at bounding box center [388, 167] width 64 height 20
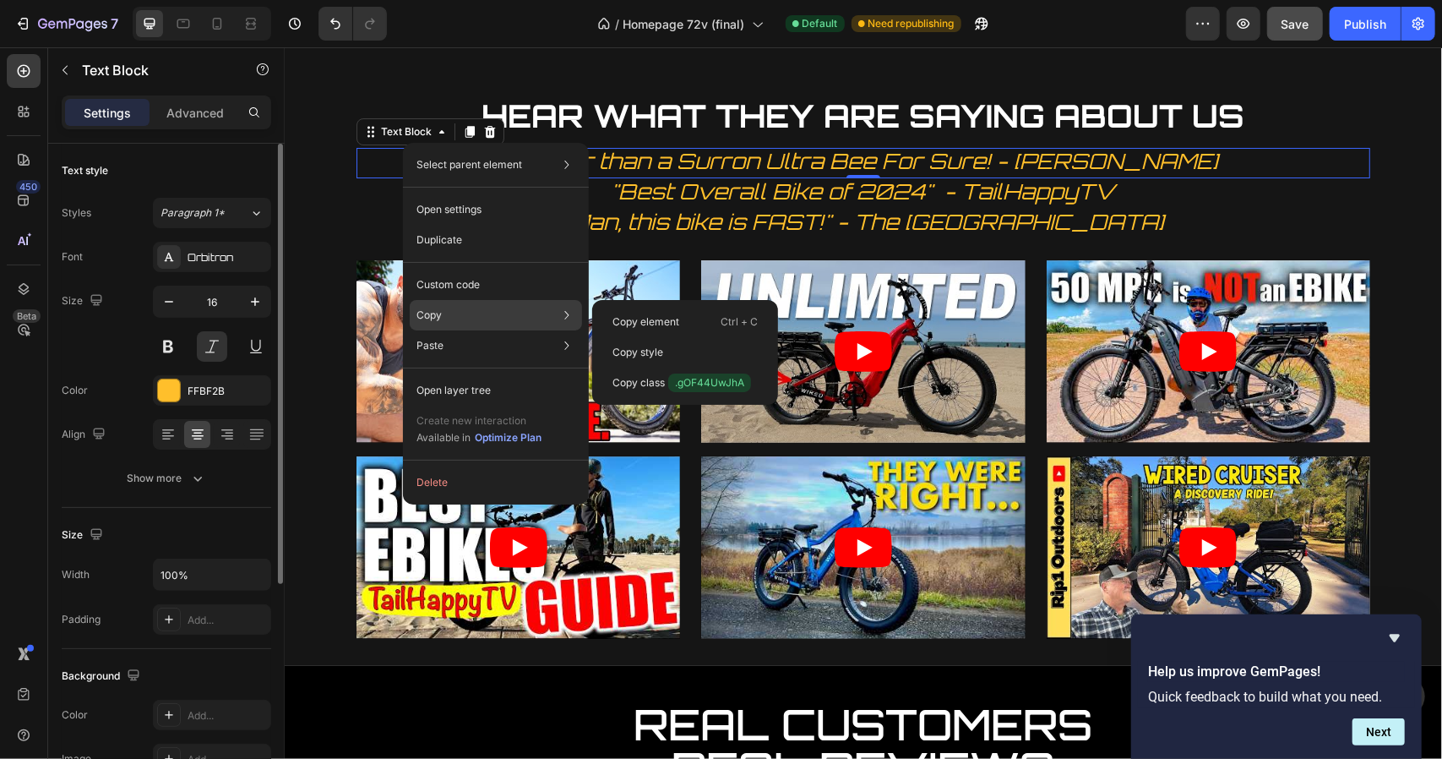
click at [471, 306] on div "Copy Copy element Ctrl + C Copy style Copy class .gOF44UwJhA" at bounding box center [496, 315] width 172 height 30
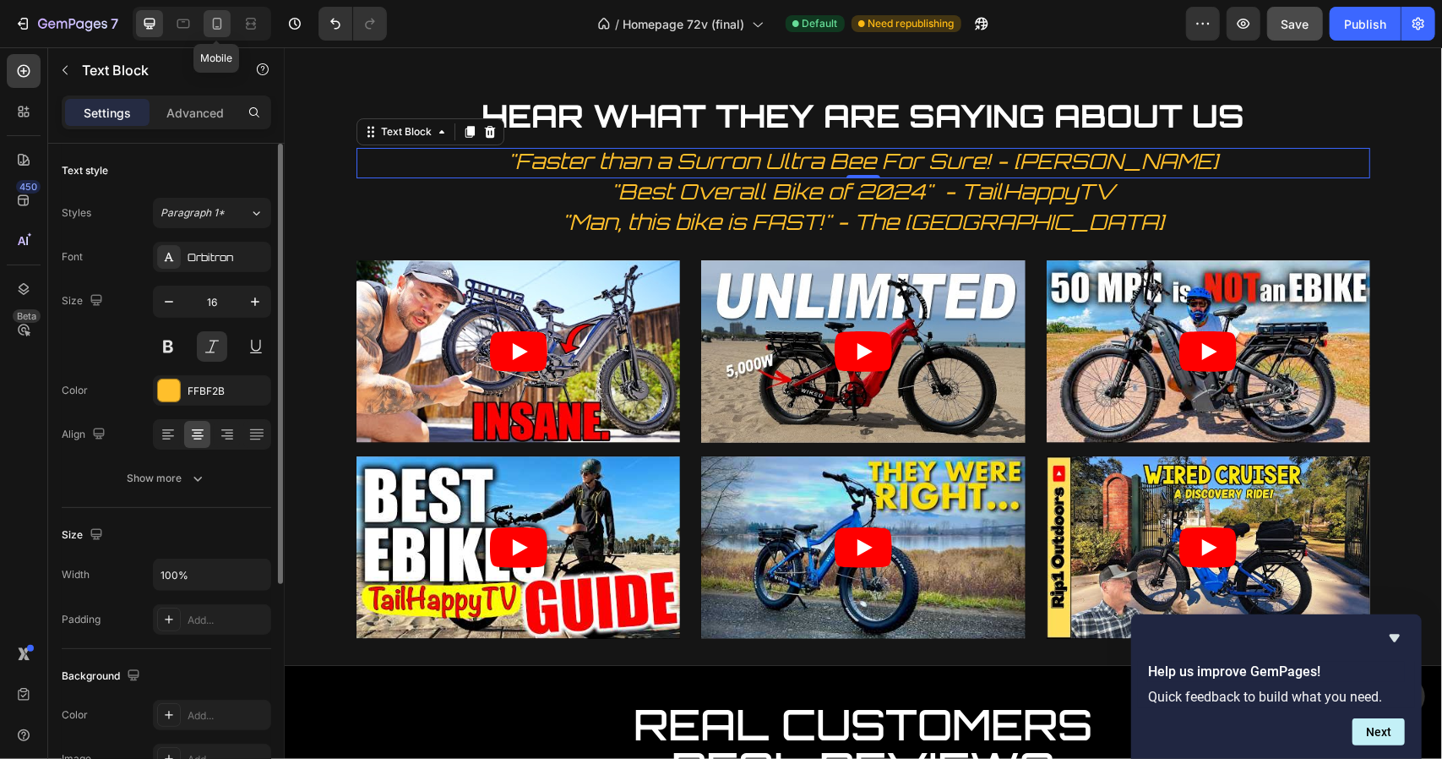
click at [221, 18] on icon at bounding box center [217, 23] width 17 height 17
type input "14"
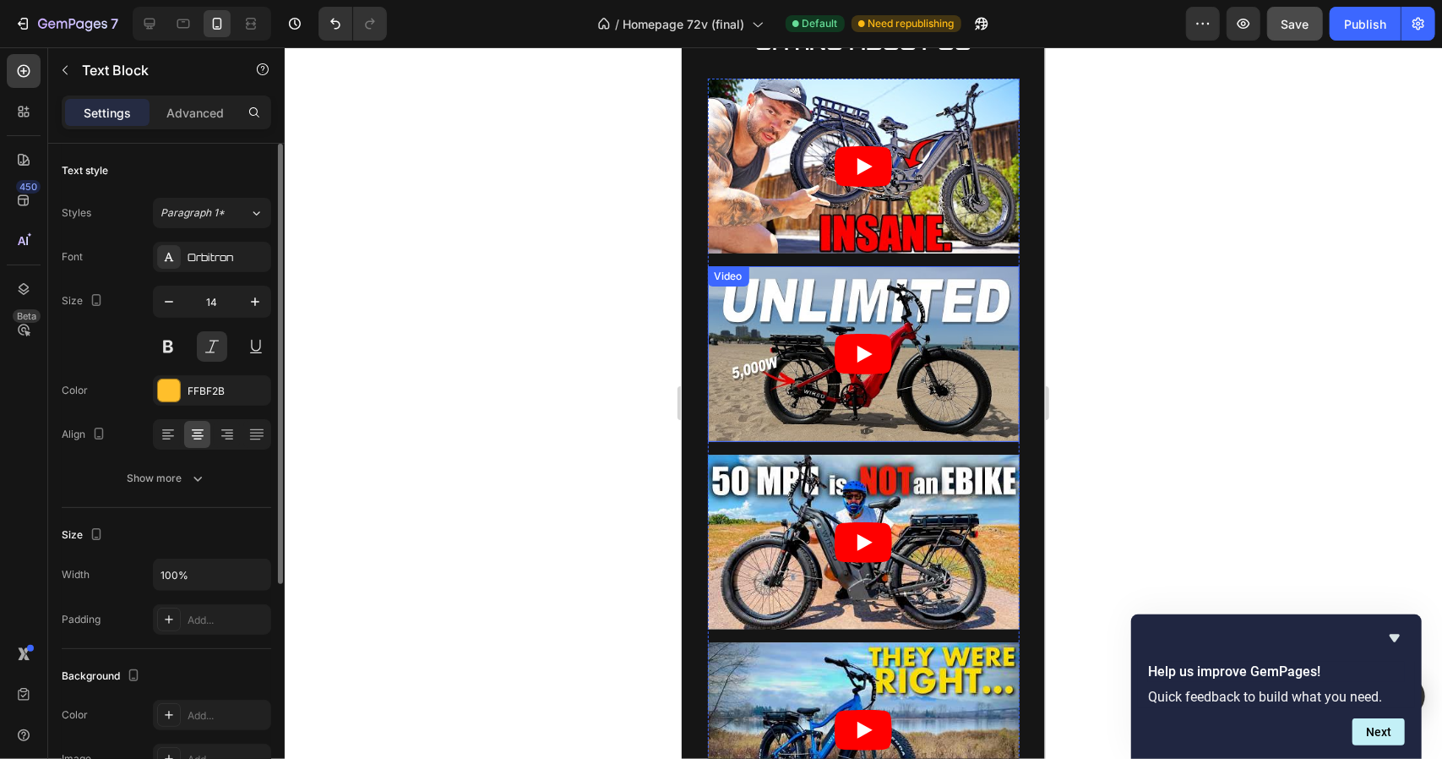
scroll to position [3843, 0]
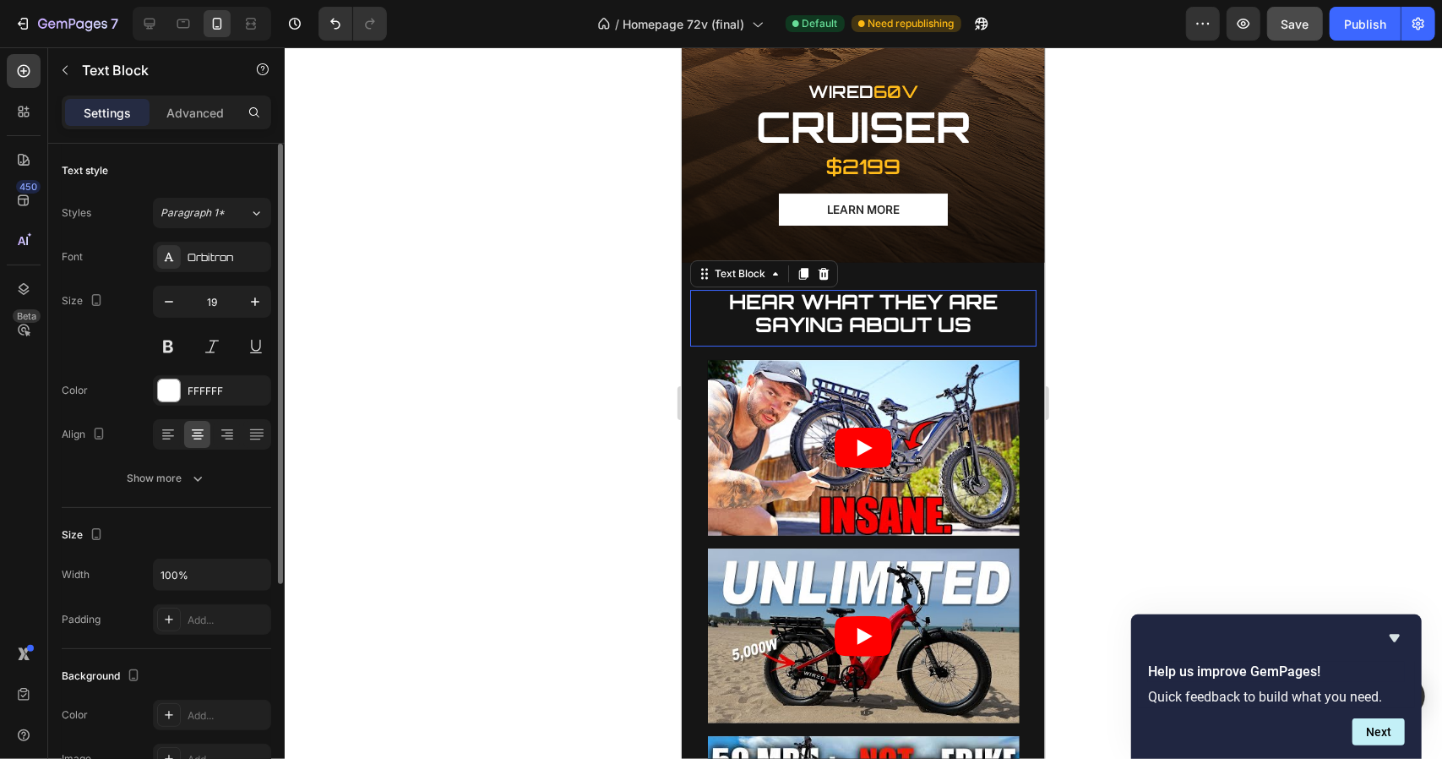
click at [873, 289] on div "HEAR WHAT THEY ARE SAYING ABOUT US Text Block 0" at bounding box center [862, 317] width 346 height 57
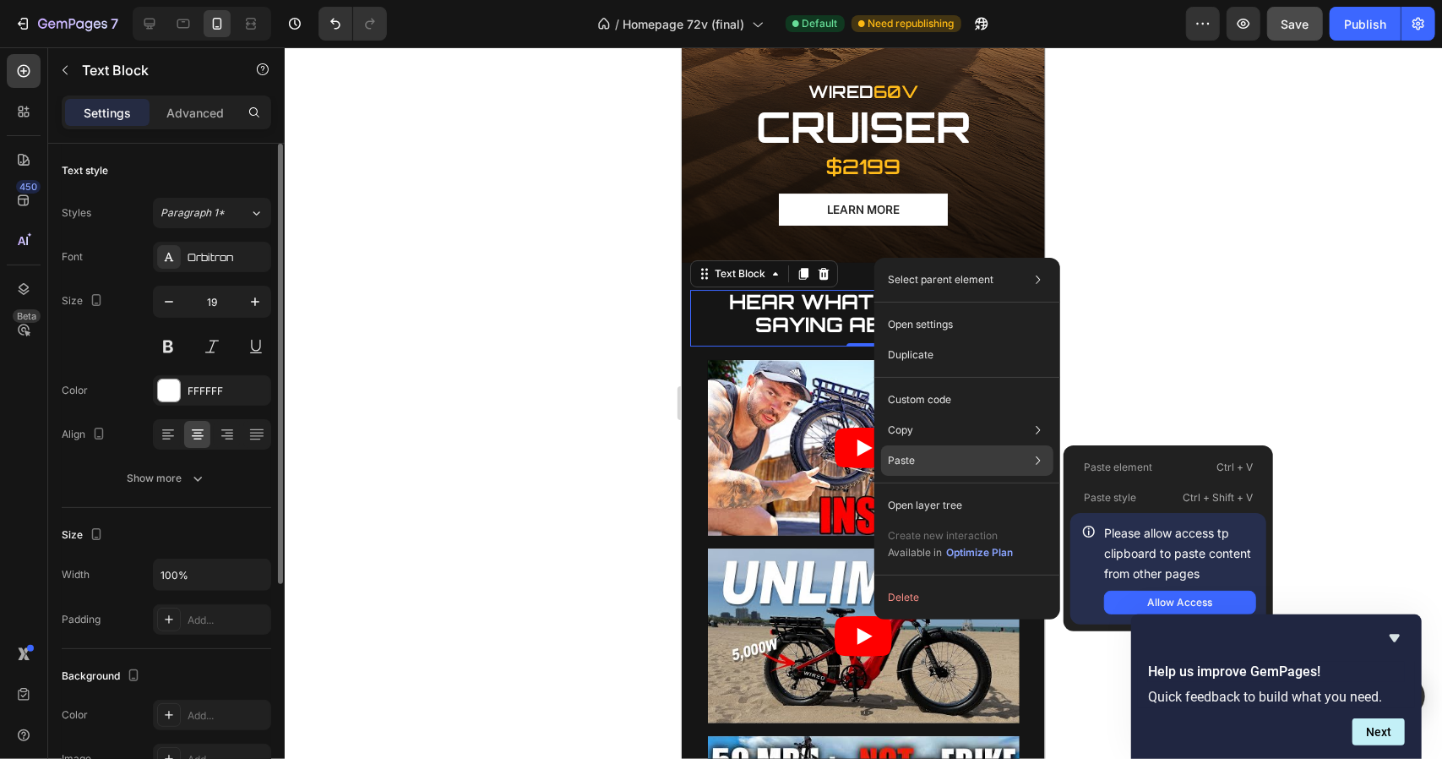
click at [926, 450] on div "Paste Paste element Ctrl + V Paste style Ctrl + Shift + V Please allow access t…" at bounding box center [967, 460] width 172 height 30
click at [1151, 597] on div "Allow Access" at bounding box center [1180, 602] width 65 height 15
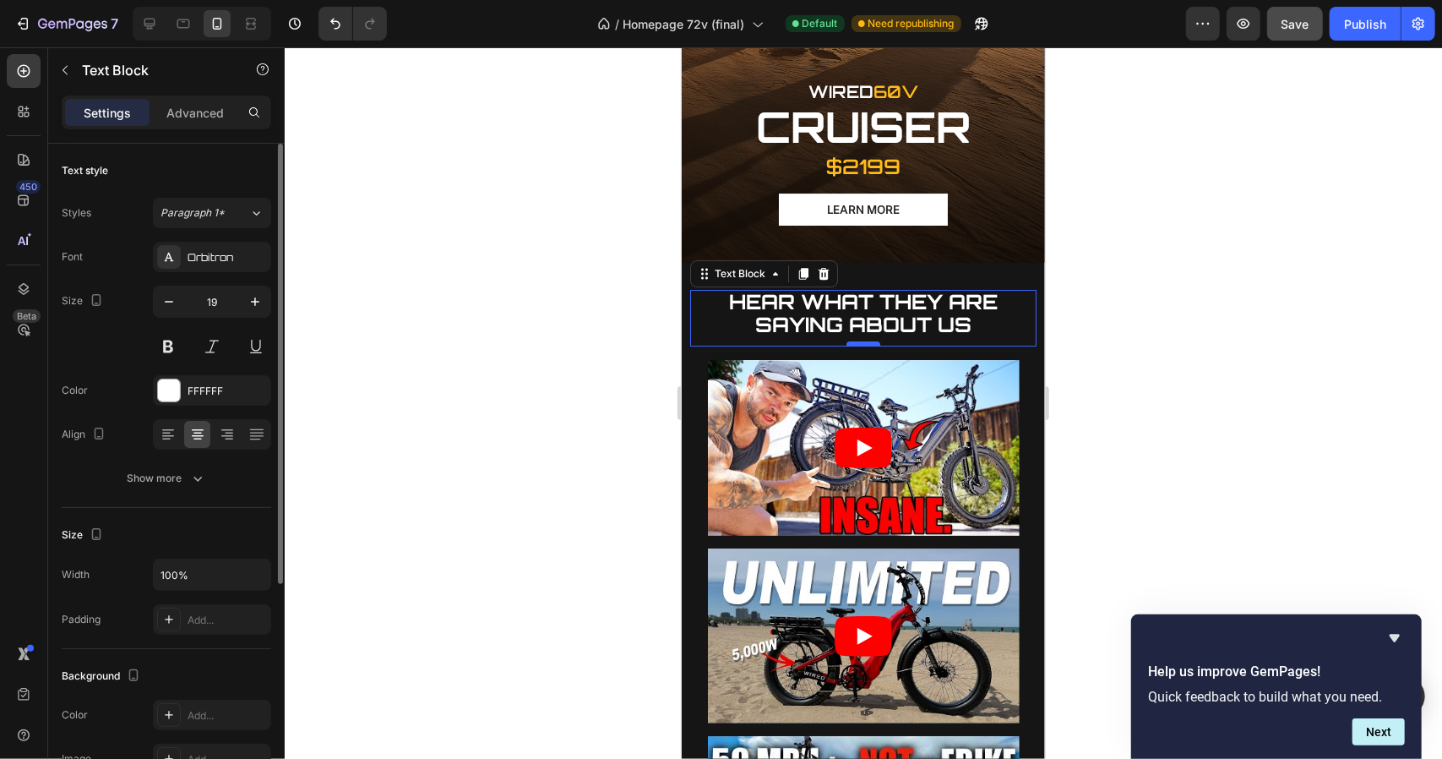
click at [866, 340] on div at bounding box center [863, 342] width 34 height 5
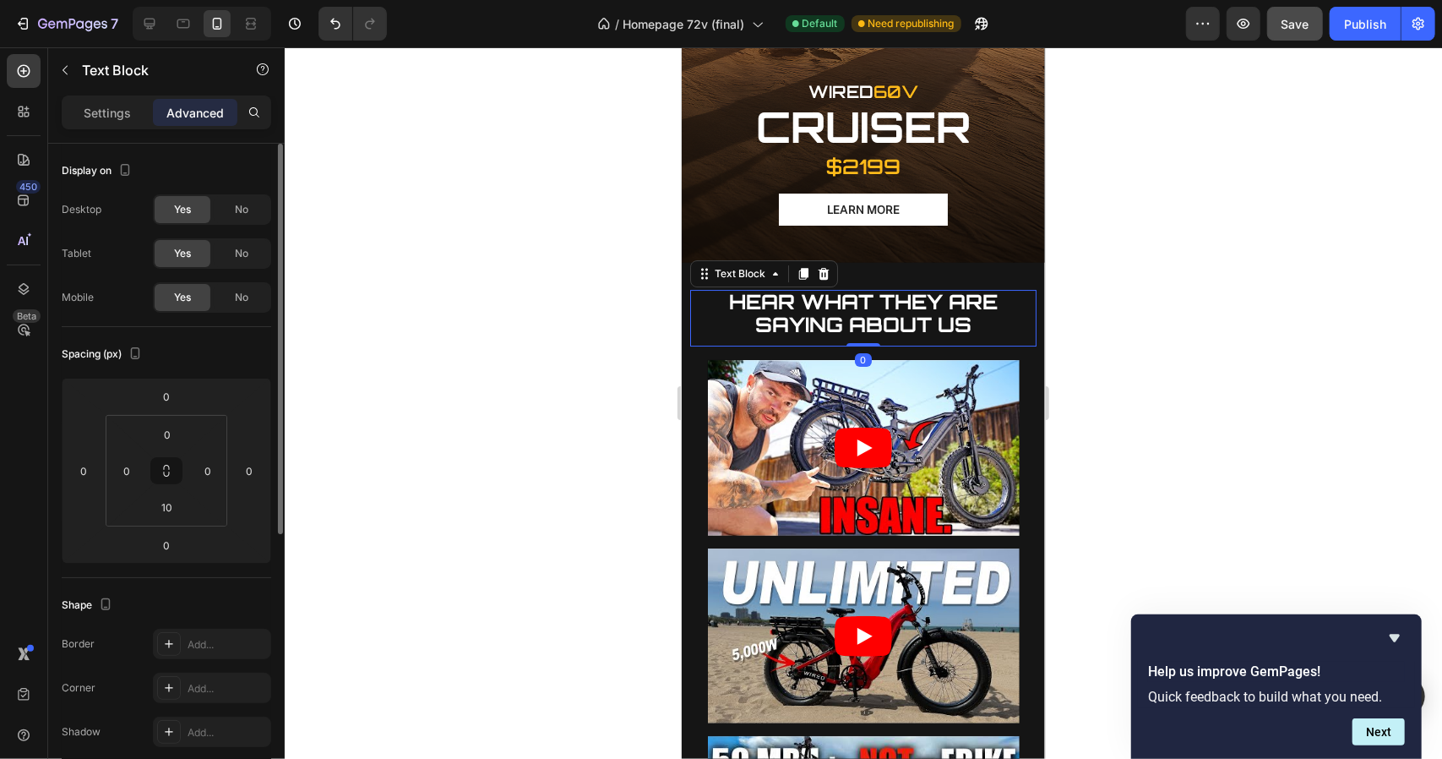
click at [960, 288] on strong "HEAR WHAT THEY ARE SAYING ABOUT US" at bounding box center [862, 312] width 269 height 48
click at [975, 291] on p "HEAR WHAT THEY ARE SAYING ABOUT US" at bounding box center [862, 313] width 343 height 45
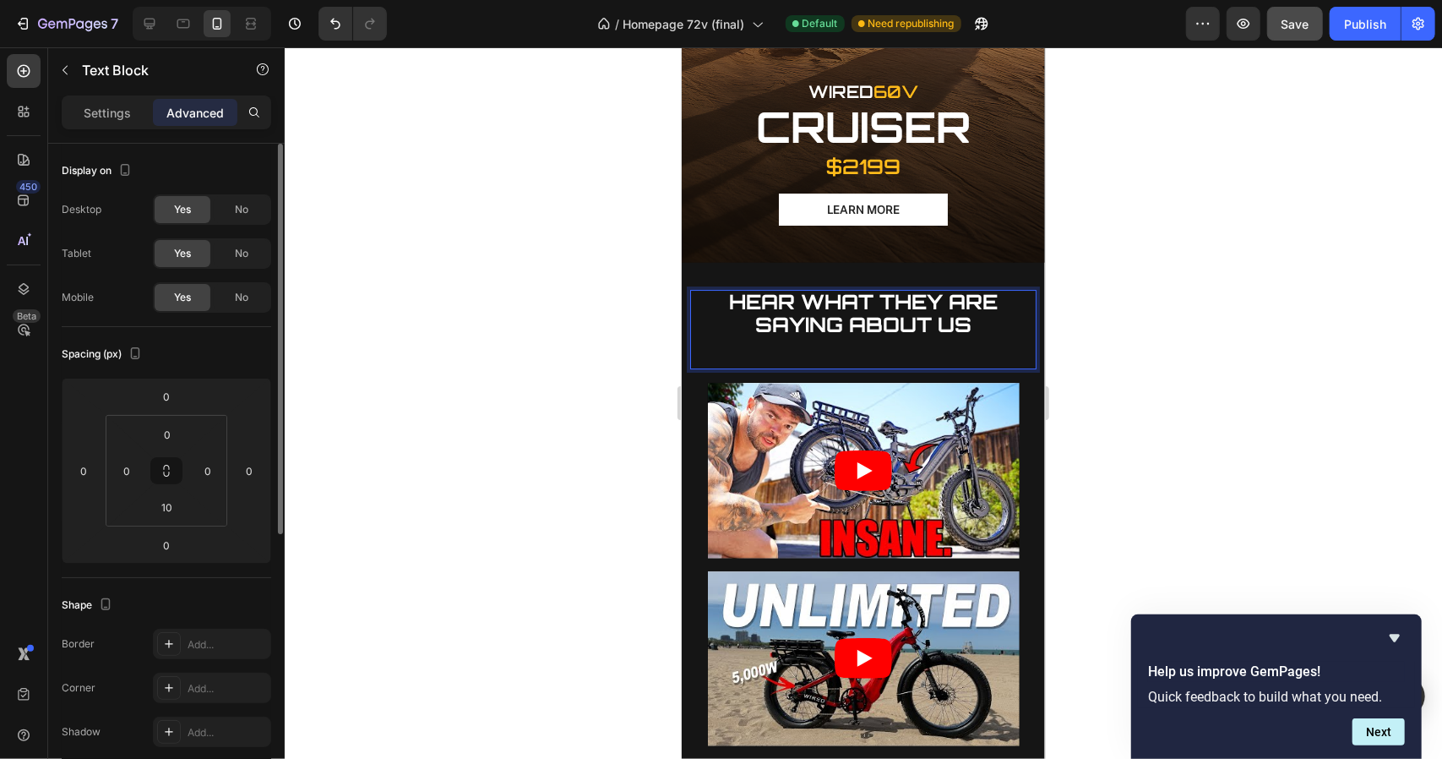
click at [789, 291] on p "HEAR WHAT THEY ARE SAYING ABOUT US ⁠⁠⁠⁠⁠⁠⁠" at bounding box center [862, 325] width 343 height 68
click at [335, 11] on button "Undo/Redo" at bounding box center [335, 24] width 34 height 34
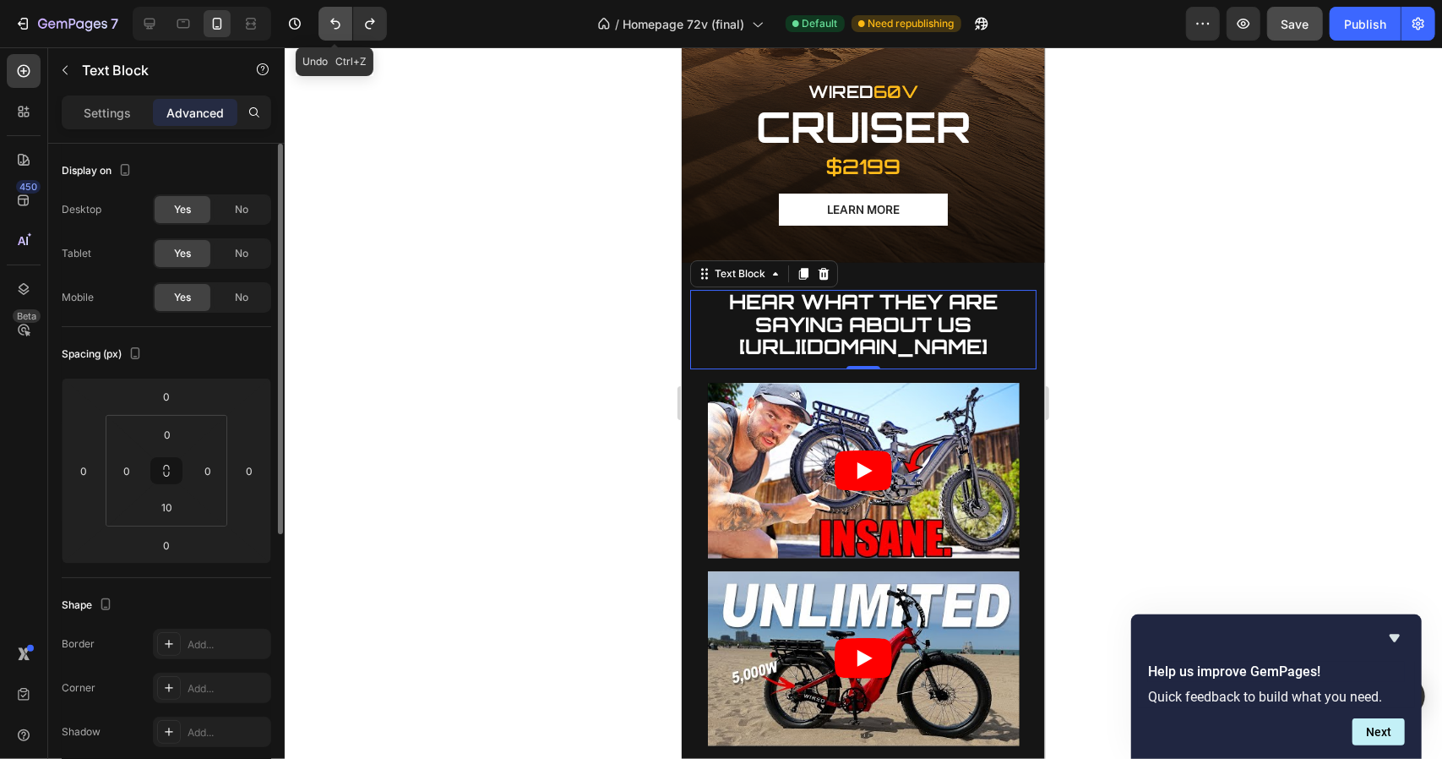
click at [335, 11] on button "Undo/Redo" at bounding box center [335, 24] width 34 height 34
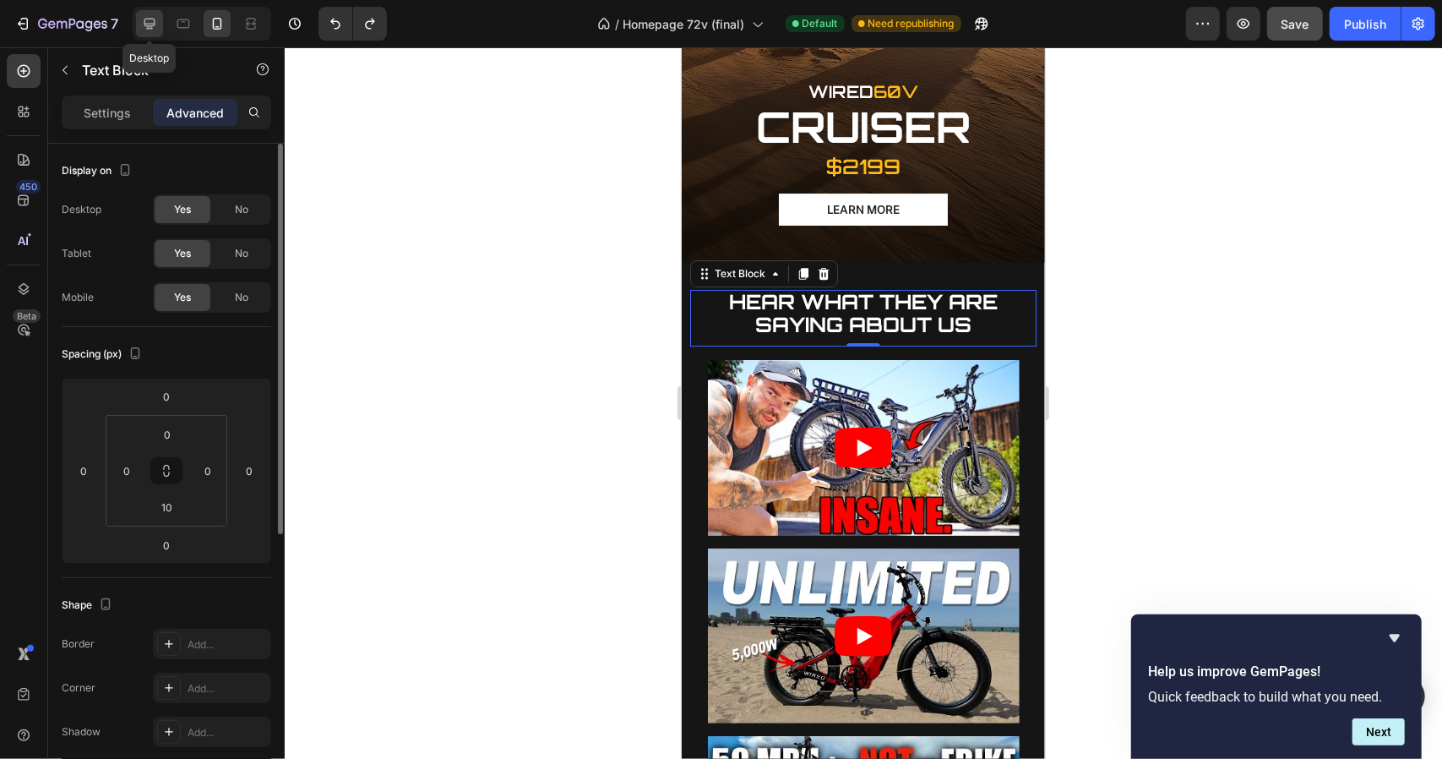
click at [157, 19] on icon at bounding box center [149, 23] width 17 height 17
type input "0"
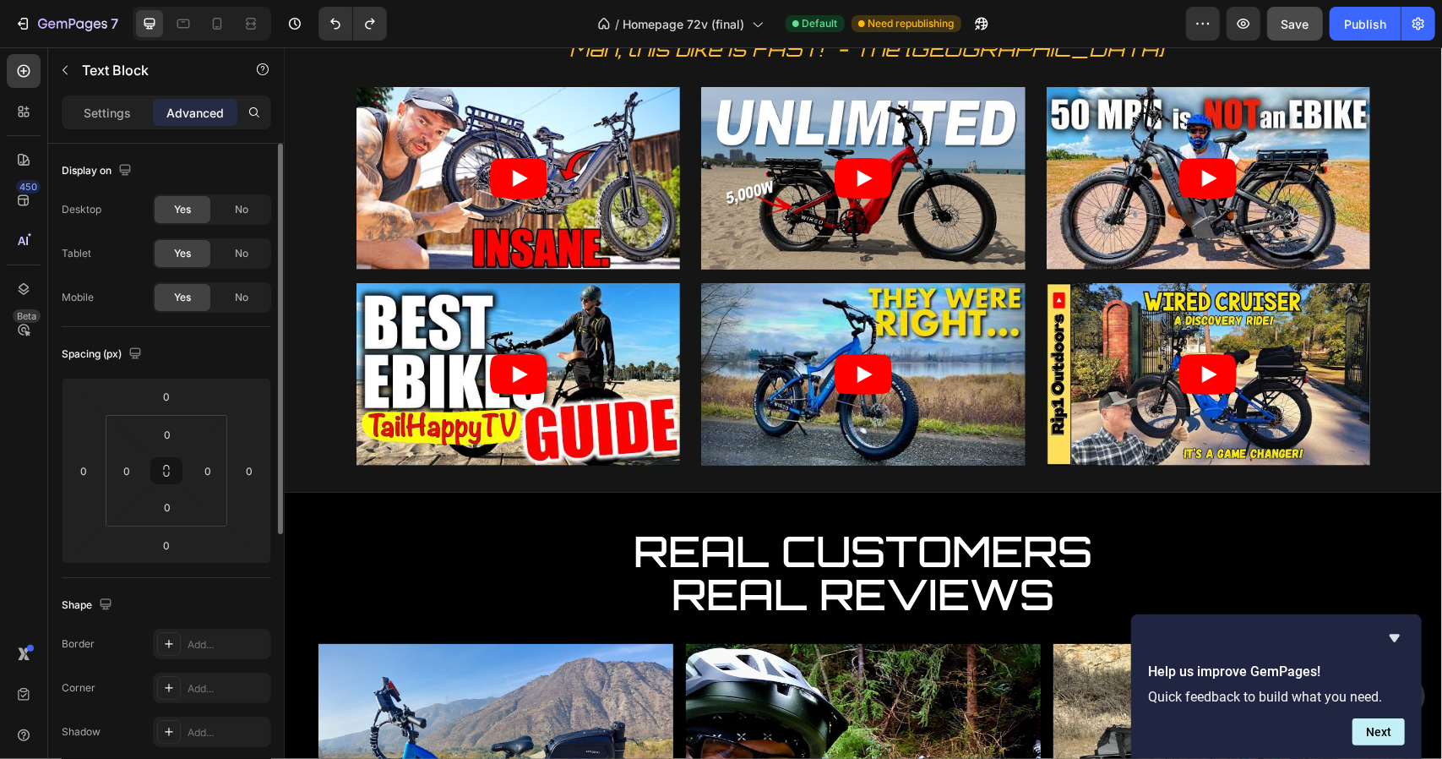
scroll to position [4156, 0]
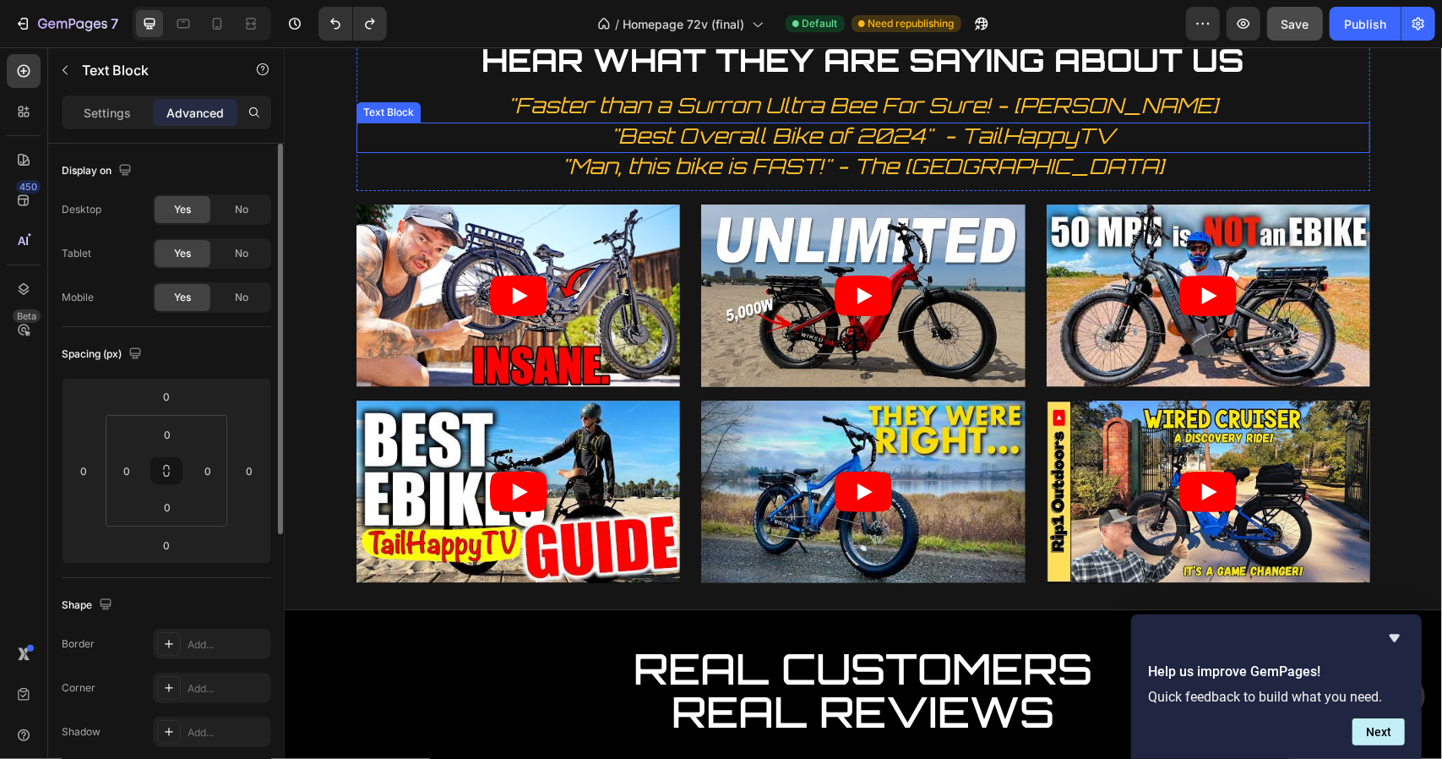
click at [781, 139] on span ""Best Overall Bike of 2024" - TailHappyTV" at bounding box center [863, 135] width 504 height 26
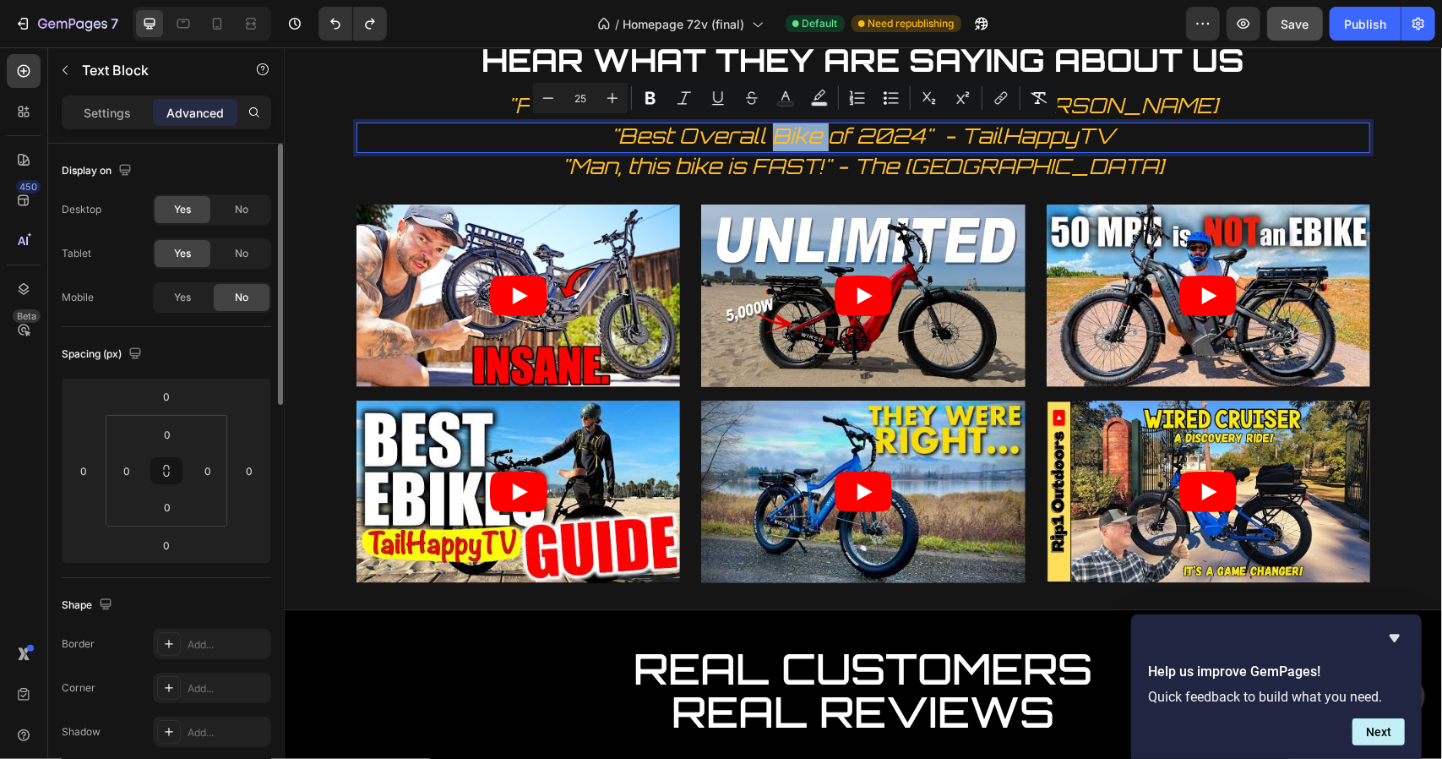
click at [781, 139] on span ""Best Overall Bike of 2024" - TailHappyTV" at bounding box center [863, 135] width 504 height 26
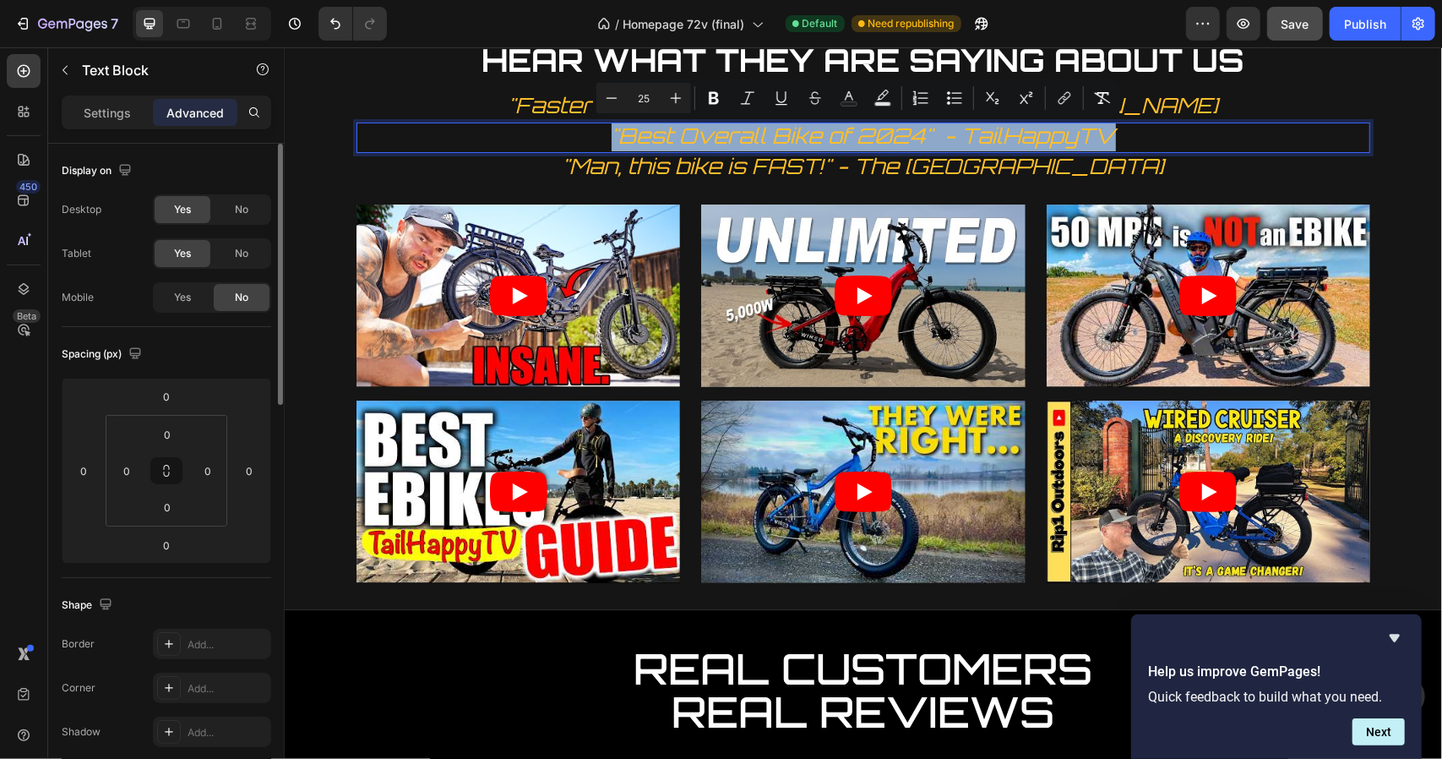
copy span ""Best Overall Bike of 2024" - TailHappyTV"
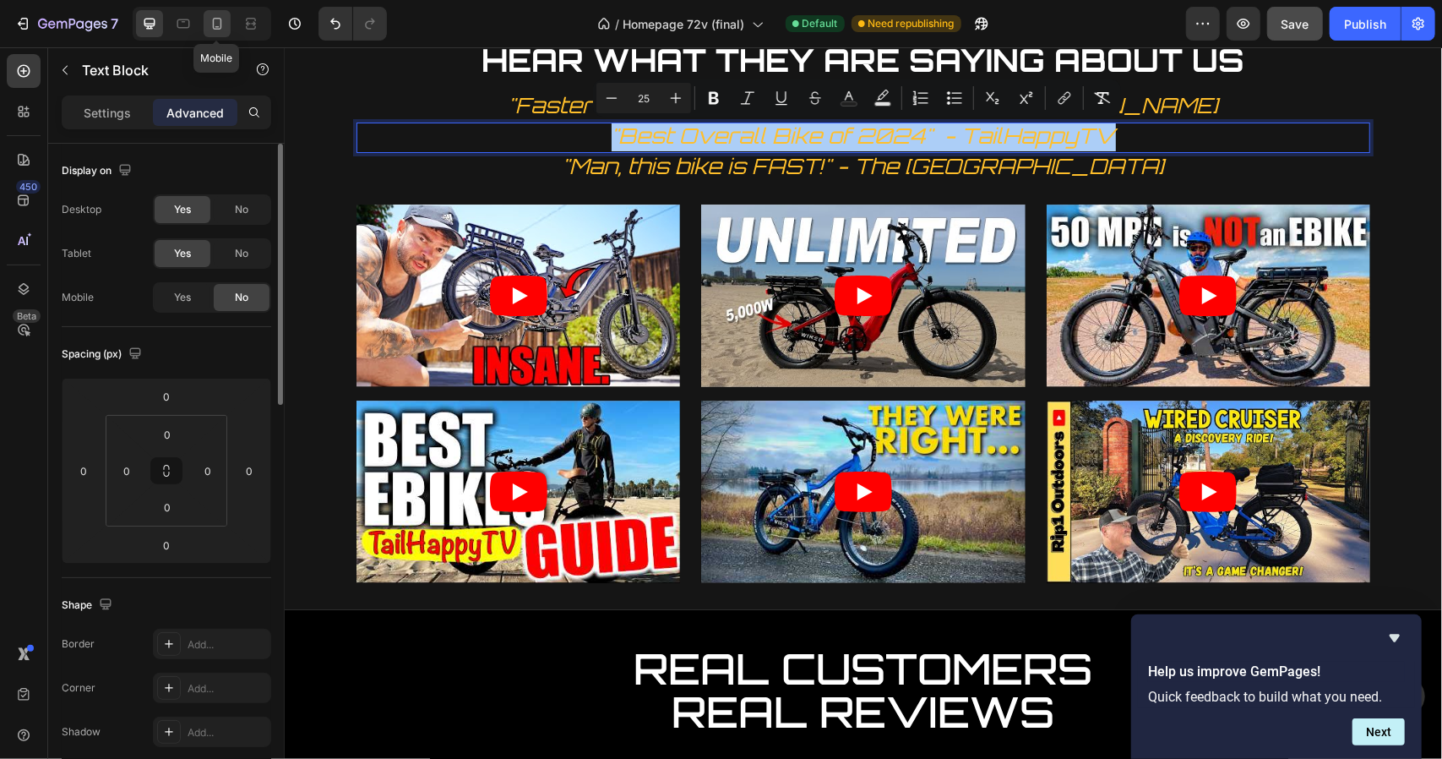
click at [222, 18] on icon at bounding box center [217, 23] width 17 height 17
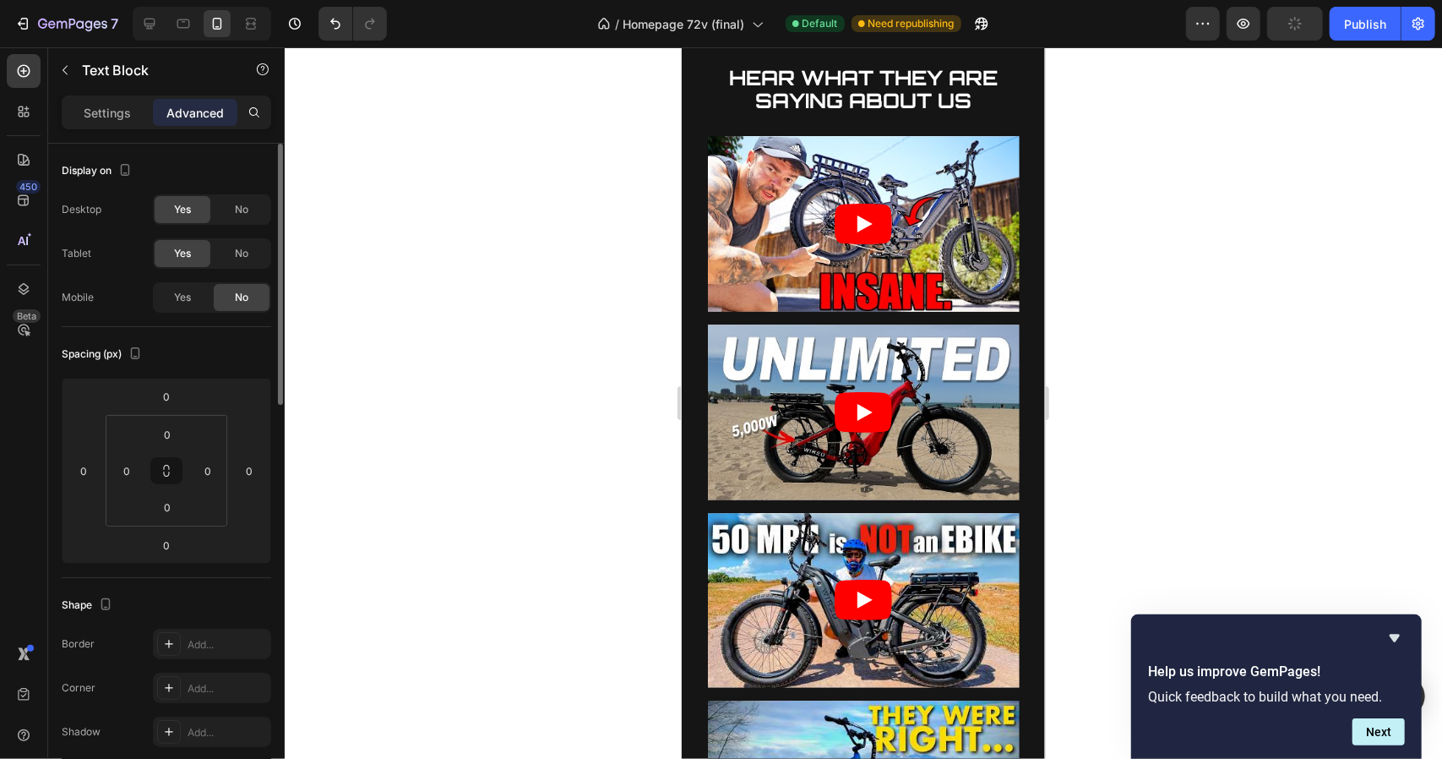
scroll to position [4097, 0]
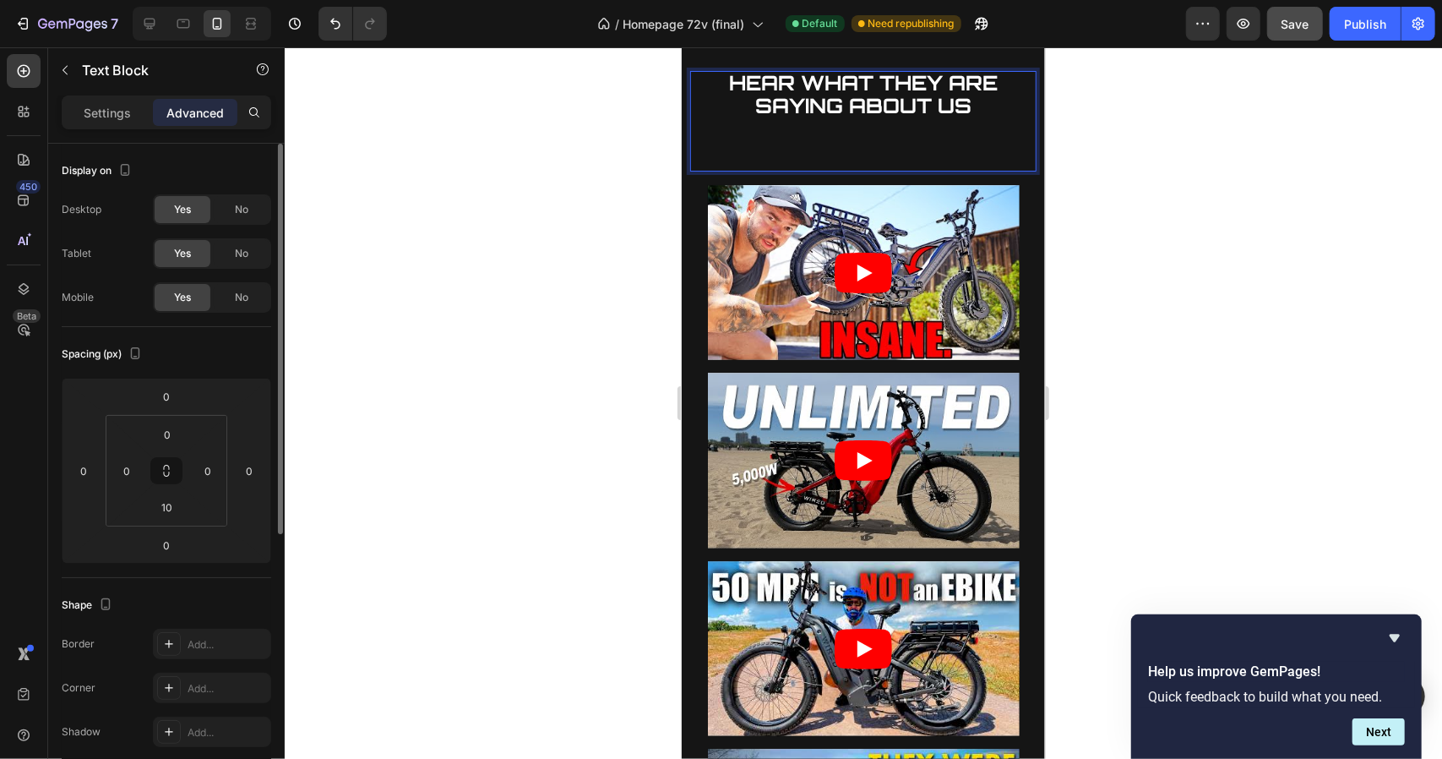
click at [859, 141] on p "HEAR WHAT THEY ARE SAYING ABOUT US ⁠⁠⁠⁠⁠⁠⁠" at bounding box center [862, 116] width 343 height 89
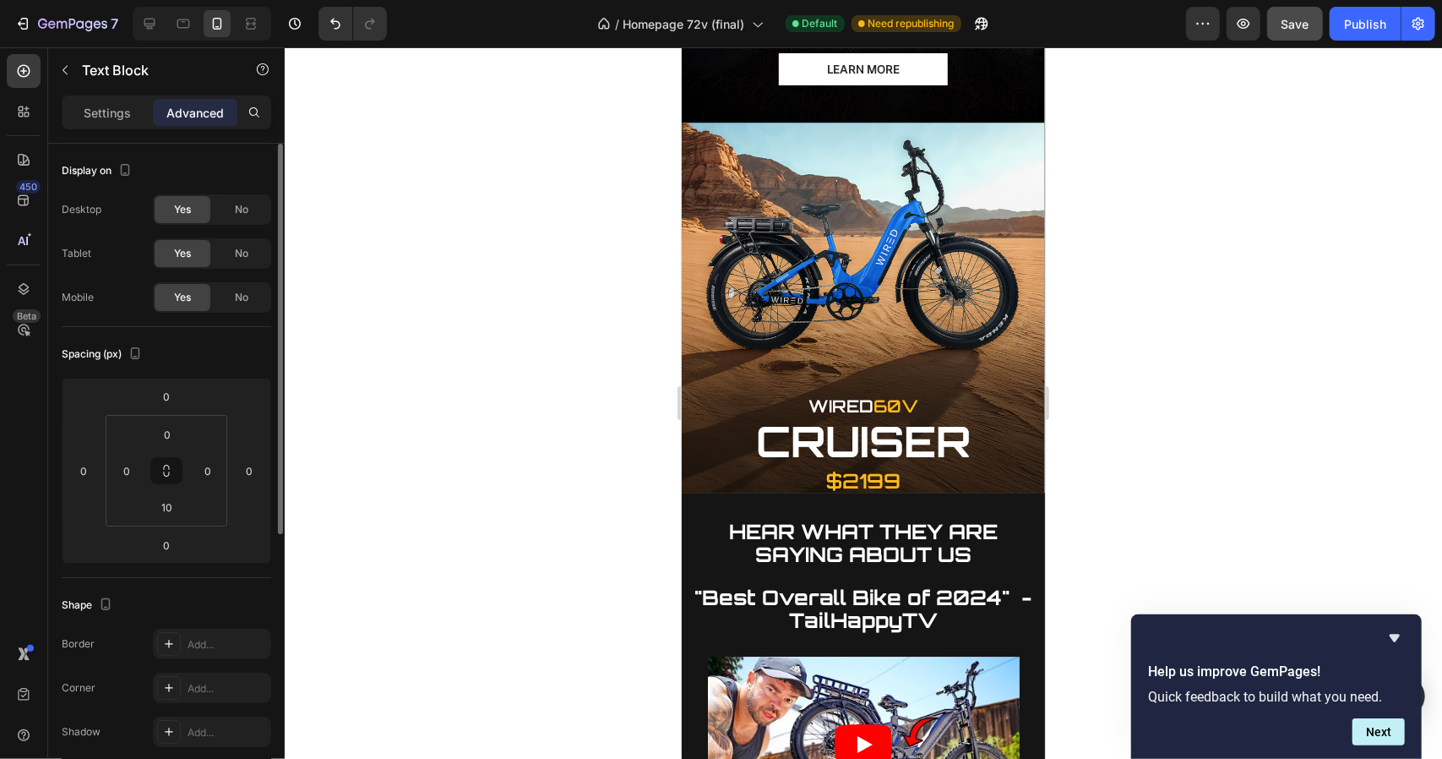
scroll to position [3506, 0]
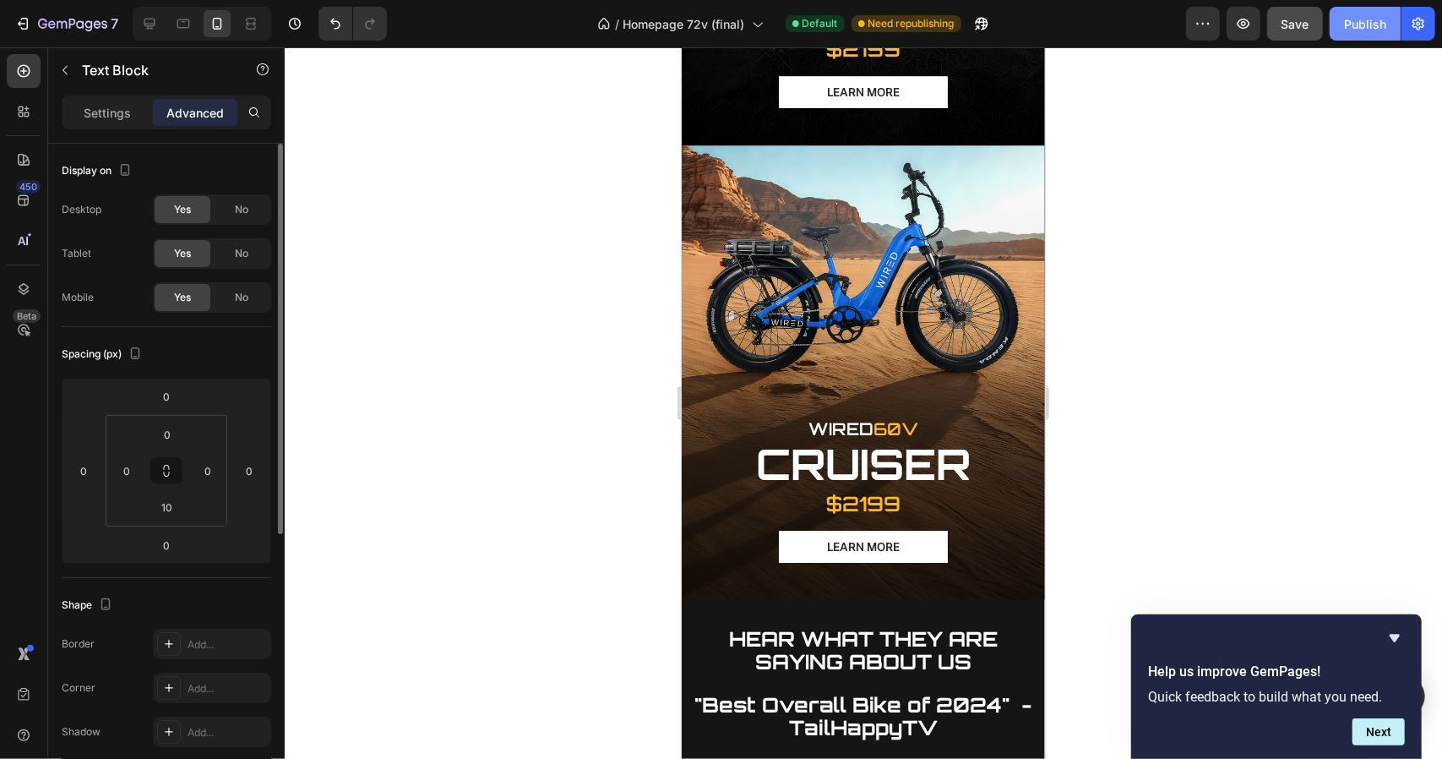
click at [1355, 28] on div "Publish" at bounding box center [1365, 24] width 42 height 18
click at [821, 691] on strong ""Best Overall Bike of 2024" - TailHappyTV" at bounding box center [862, 715] width 337 height 48
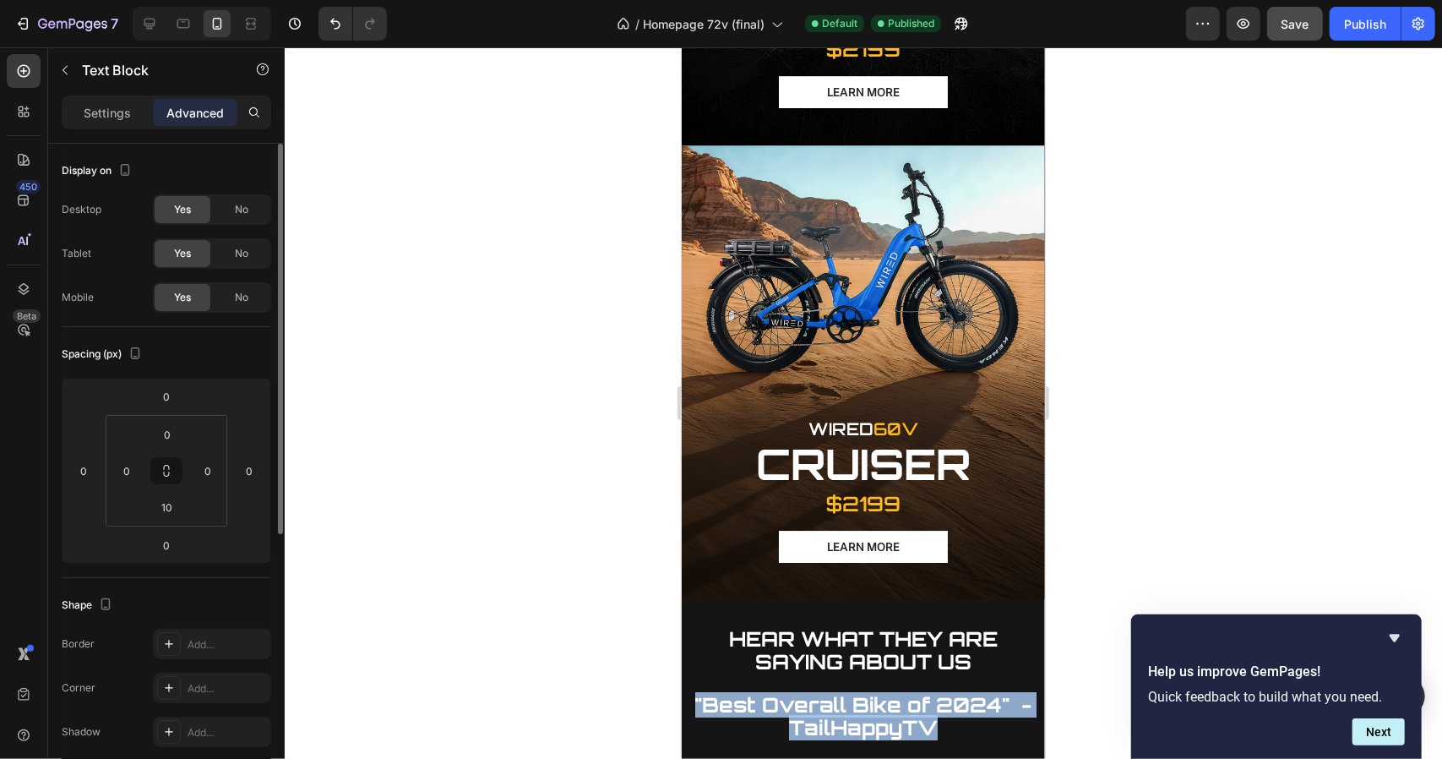
click at [821, 691] on strong ""Best Overall Bike of 2024" - TailHappyTV" at bounding box center [862, 715] width 337 height 48
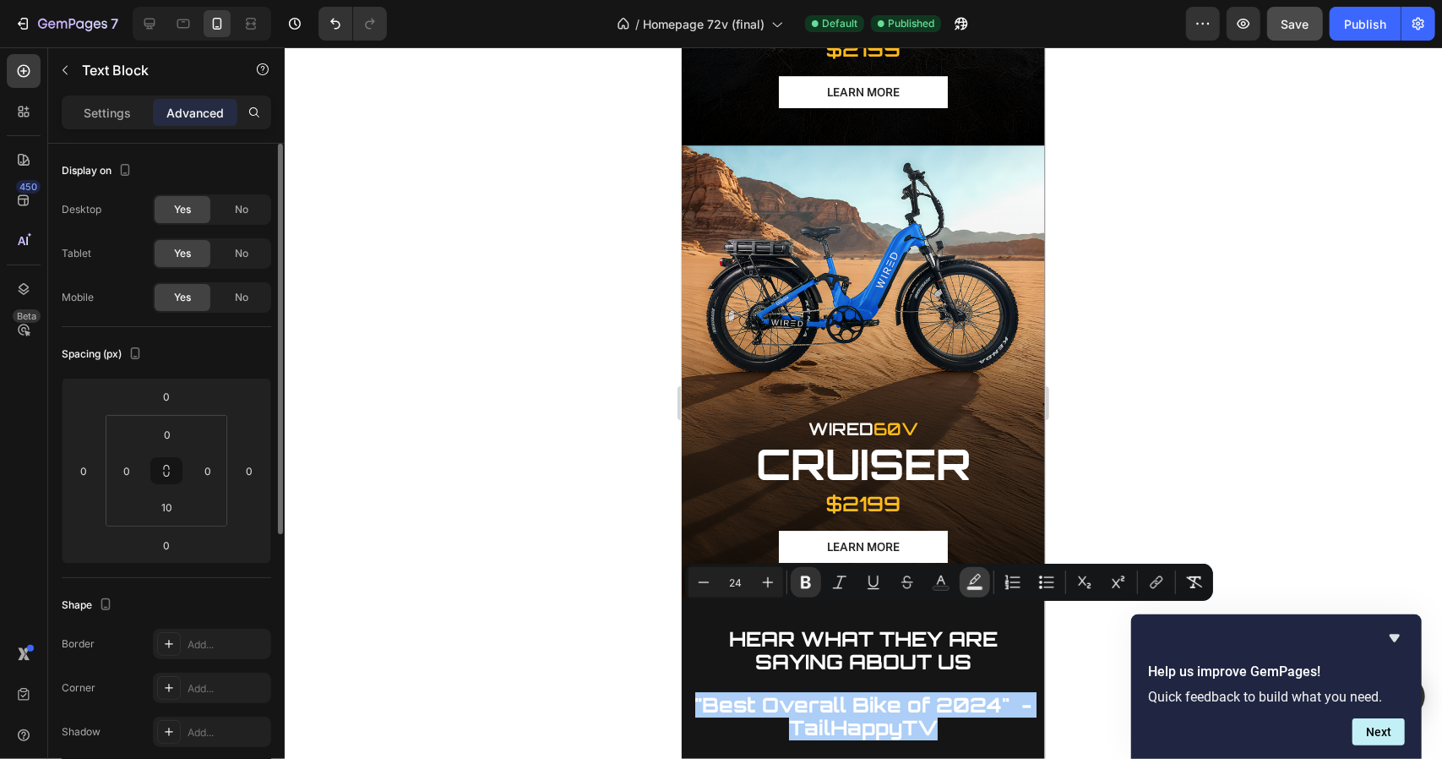
click at [976, 584] on icon "Editor contextual toolbar" at bounding box center [974, 582] width 17 height 17
type input "000000"
type input "77"
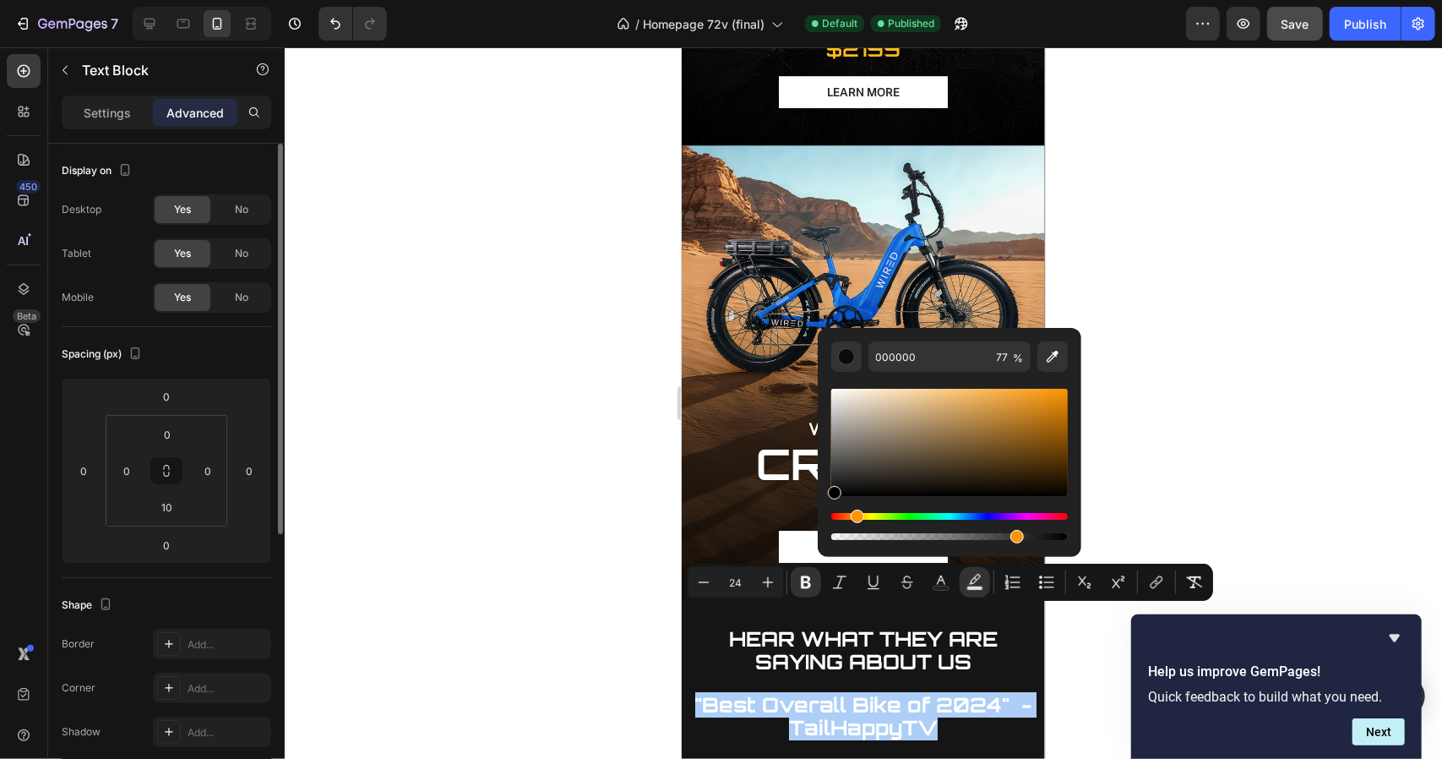
click at [854, 516] on div "Hue" at bounding box center [949, 516] width 237 height 7
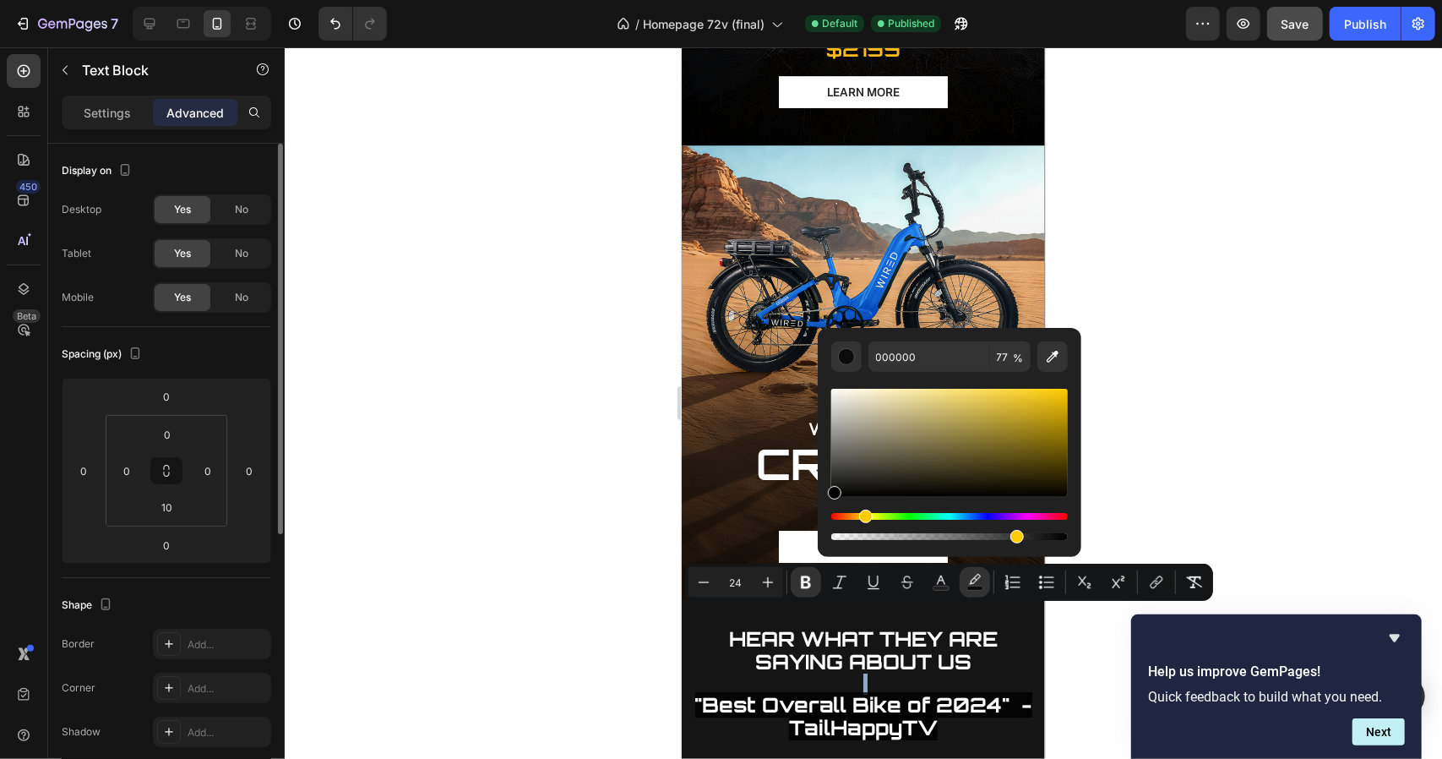
click at [862, 516] on div "Hue" at bounding box center [949, 516] width 237 height 7
click at [853, 517] on div "Hue" at bounding box center [949, 516] width 237 height 7
click at [863, 518] on div "Hue" at bounding box center [949, 516] width 237 height 7
click at [866, 516] on div "Hue" at bounding box center [869, 516] width 14 height 14
click at [858, 691] on strong ""Best Overall Bike of 2024" - TailHappyTV" at bounding box center [862, 715] width 337 height 48
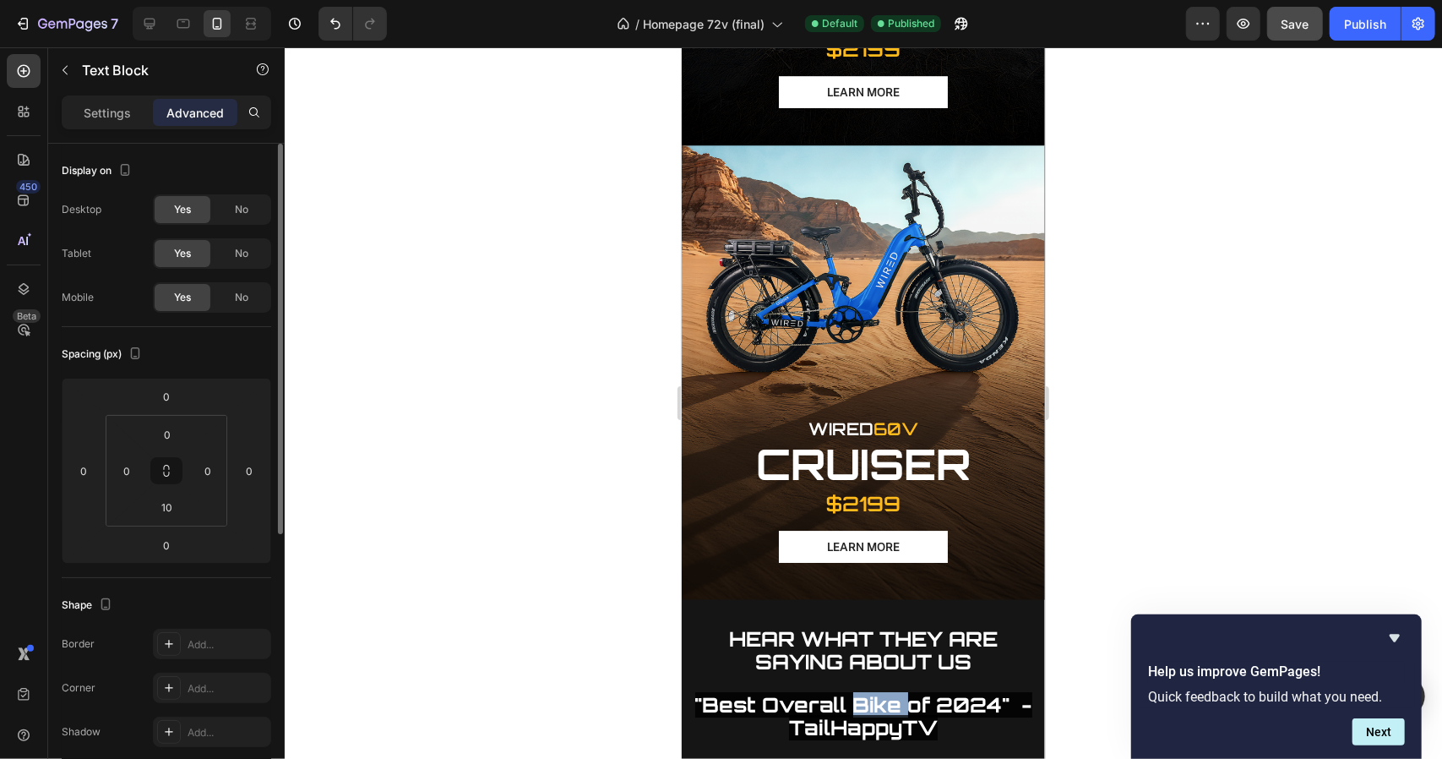
click at [858, 691] on strong ""Best Overall Bike of 2024" - TailHappyTV" at bounding box center [862, 715] width 337 height 48
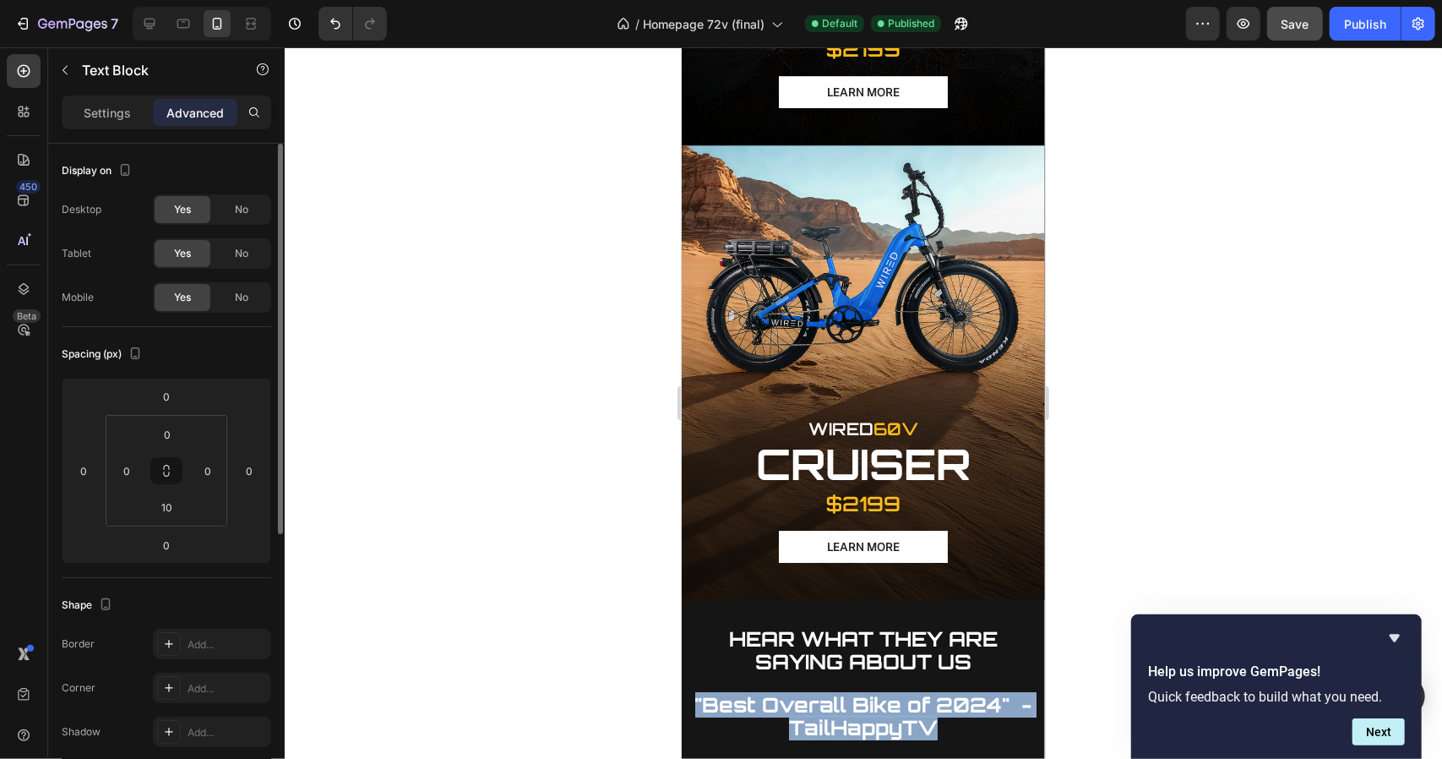
click at [858, 691] on strong ""Best Overall Bike of 2024" - TailHappyTV" at bounding box center [862, 715] width 337 height 48
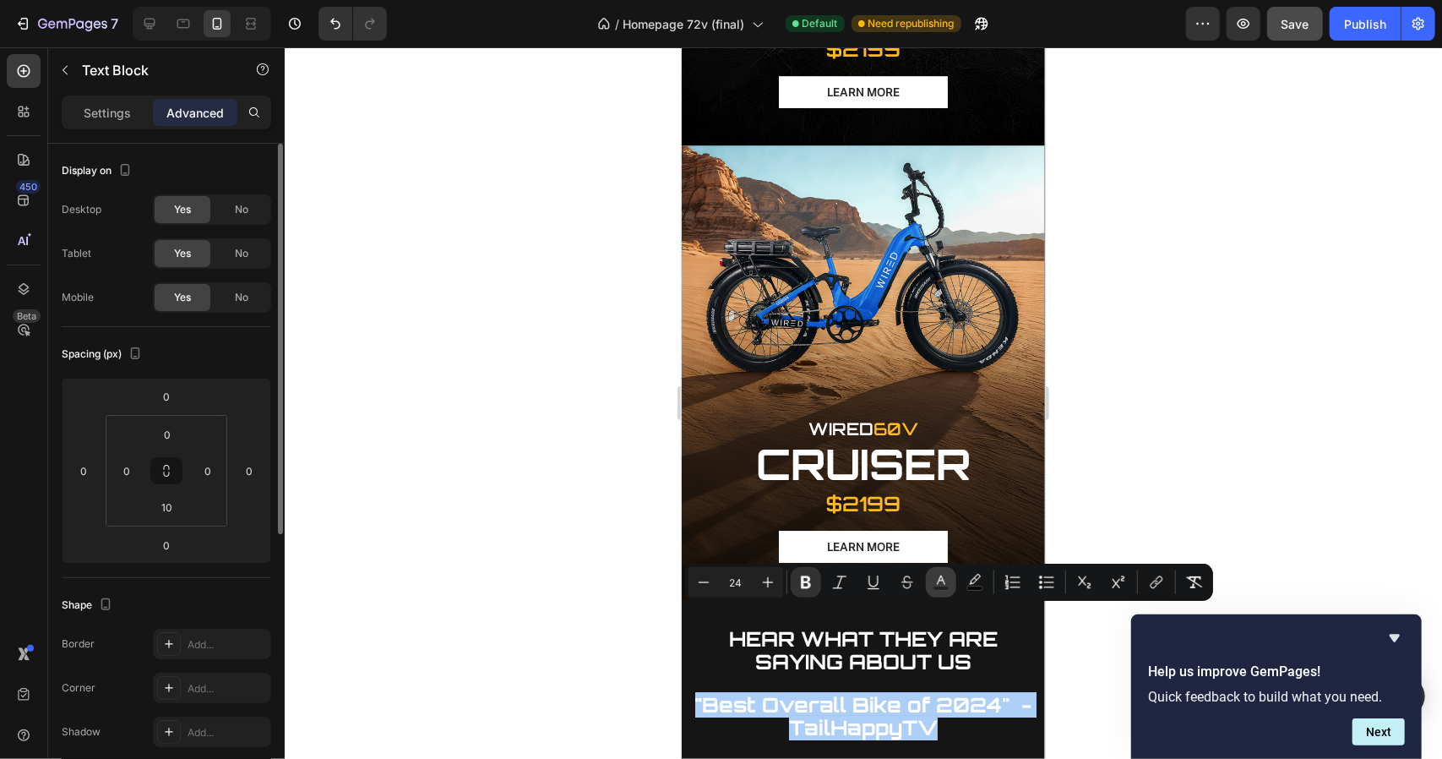
click at [943, 583] on icon "Editor contextual toolbar" at bounding box center [941, 582] width 17 height 17
type input "FFFFFF"
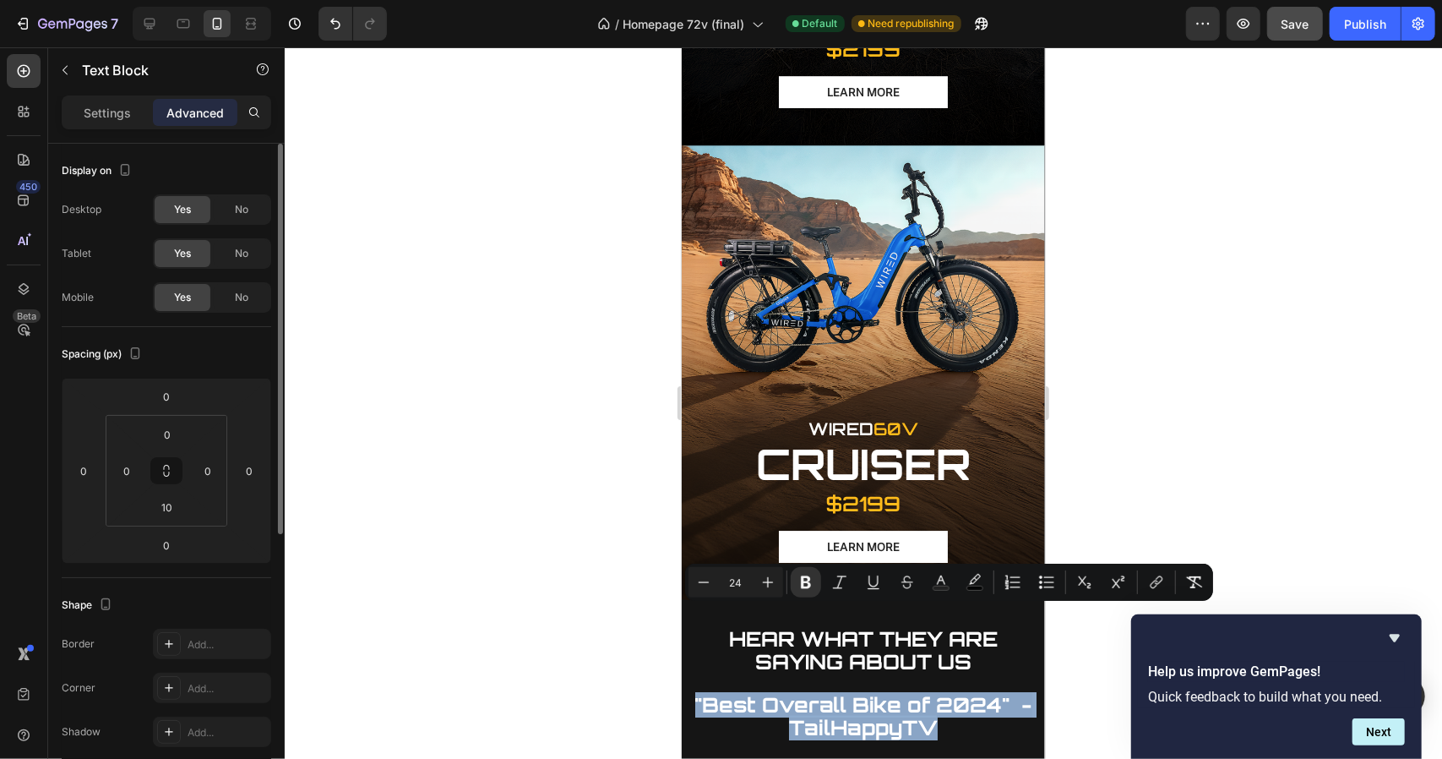
click at [860, 691] on strong ""Best Overall Bike of 2024" - TailHappyTV" at bounding box center [862, 715] width 337 height 48
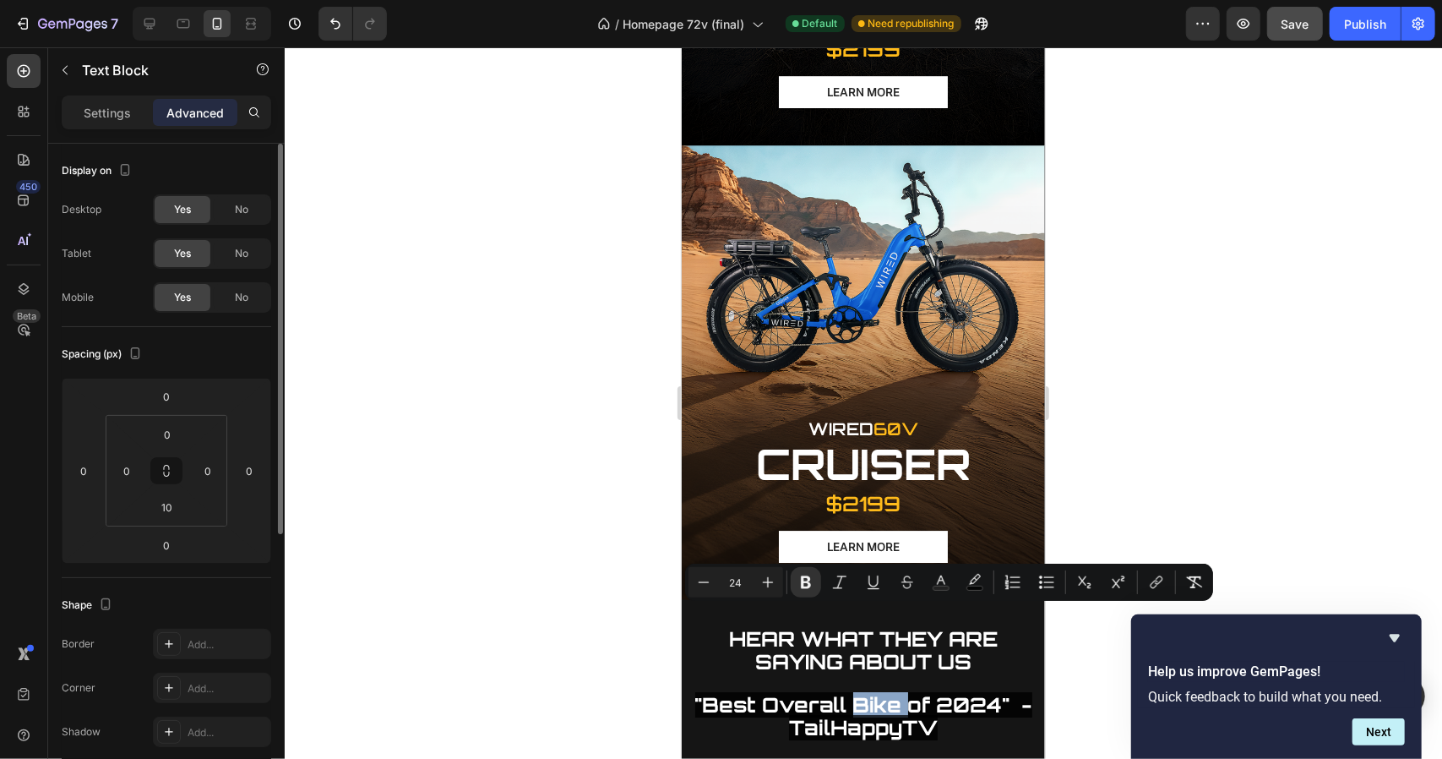
click at [860, 691] on strong ""Best Overall Bike of 2024" - TailHappyTV" at bounding box center [862, 715] width 337 height 48
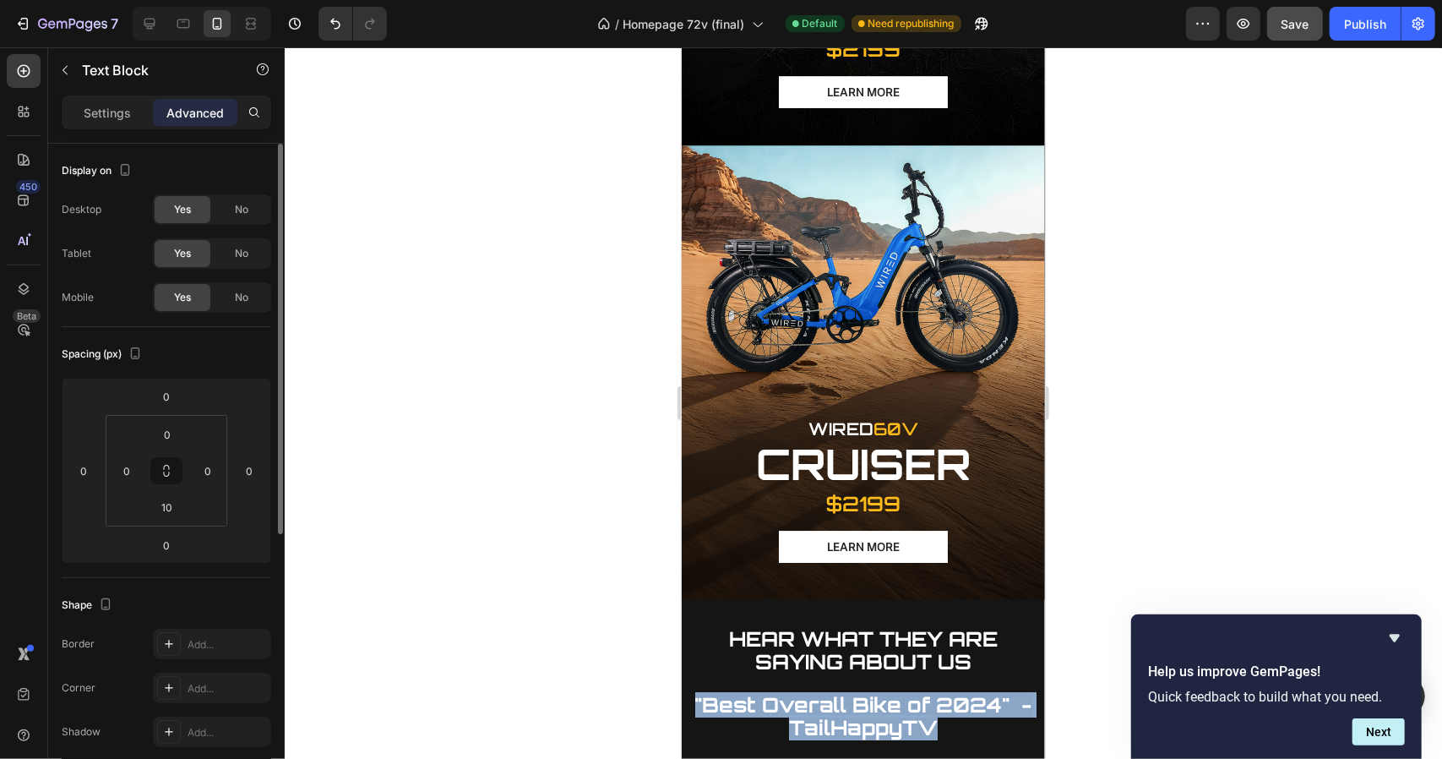
click at [860, 691] on strong ""Best Overall Bike of 2024" - TailHappyTV" at bounding box center [862, 715] width 337 height 48
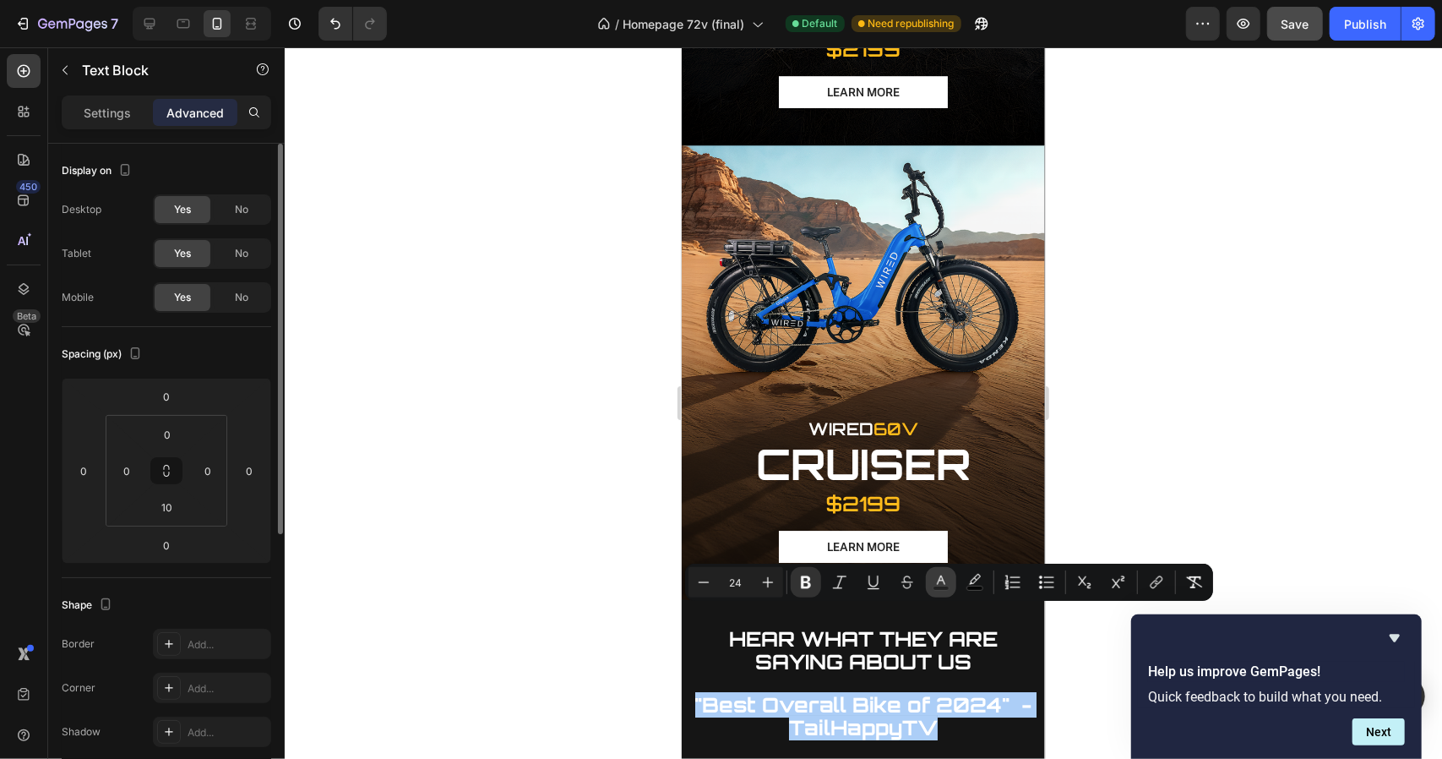
click at [935, 586] on rect "Editor contextual toolbar" at bounding box center [941, 588] width 16 height 4
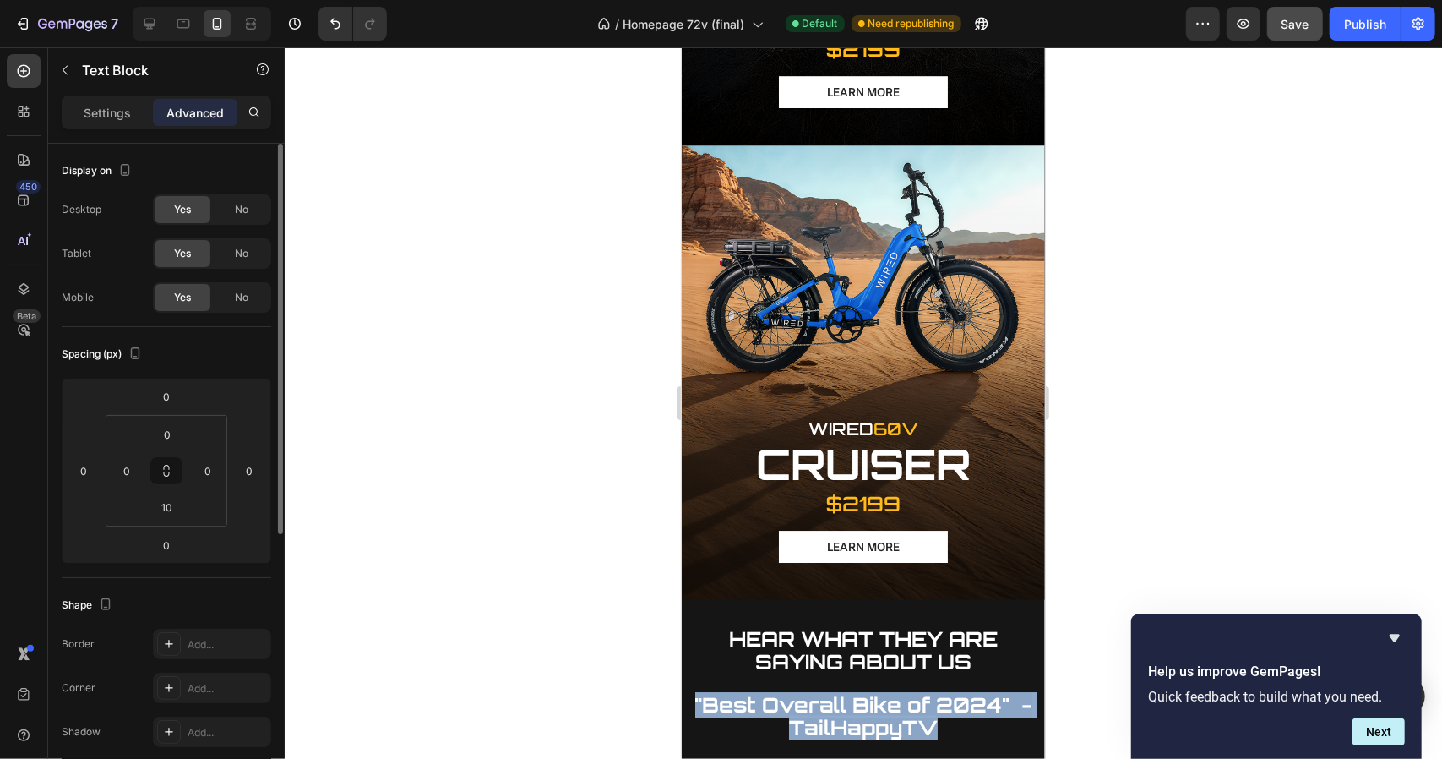
click at [877, 691] on strong ""Best Overall Bike of 2024" - TailHappyTV" at bounding box center [862, 715] width 337 height 48
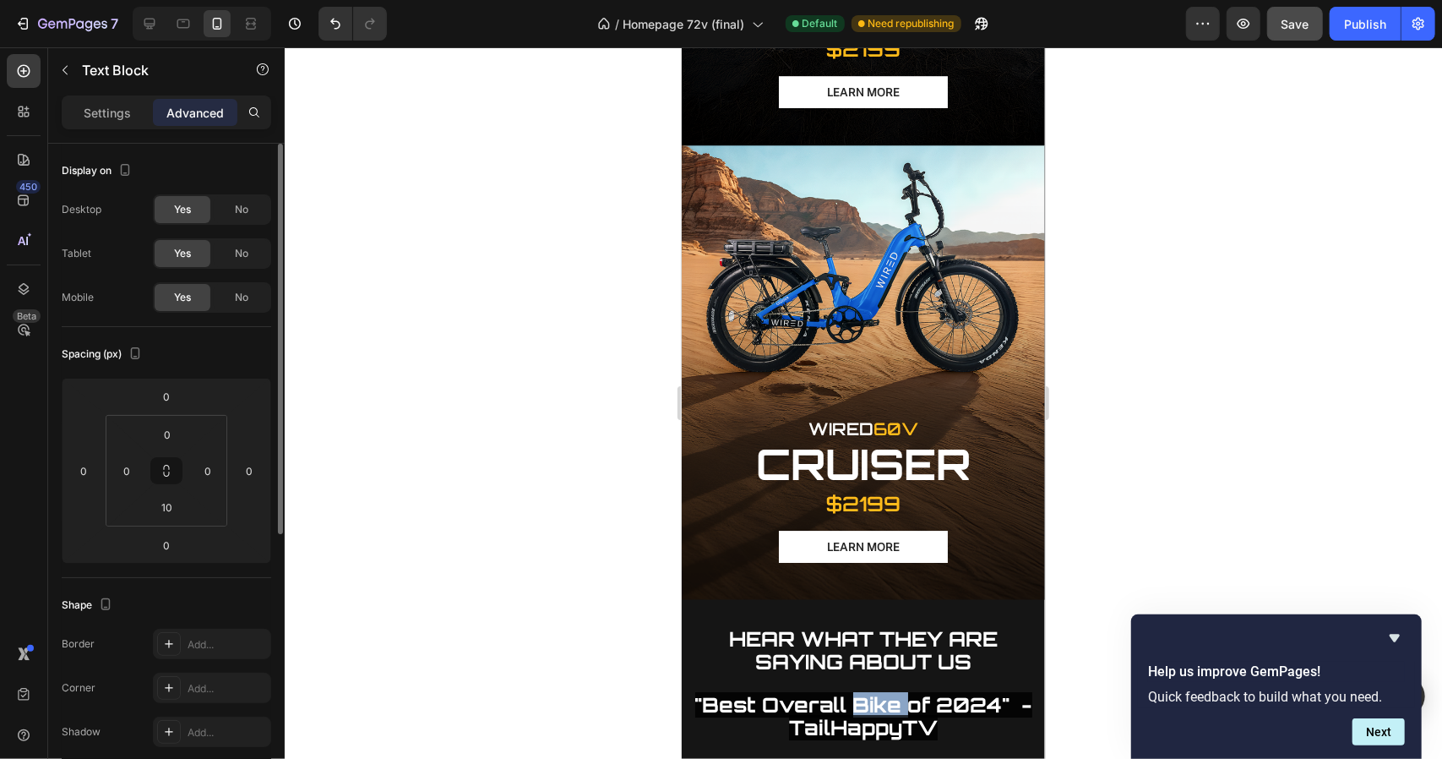
click at [877, 691] on strong ""Best Overall Bike of 2024" - TailHappyTV" at bounding box center [862, 715] width 337 height 48
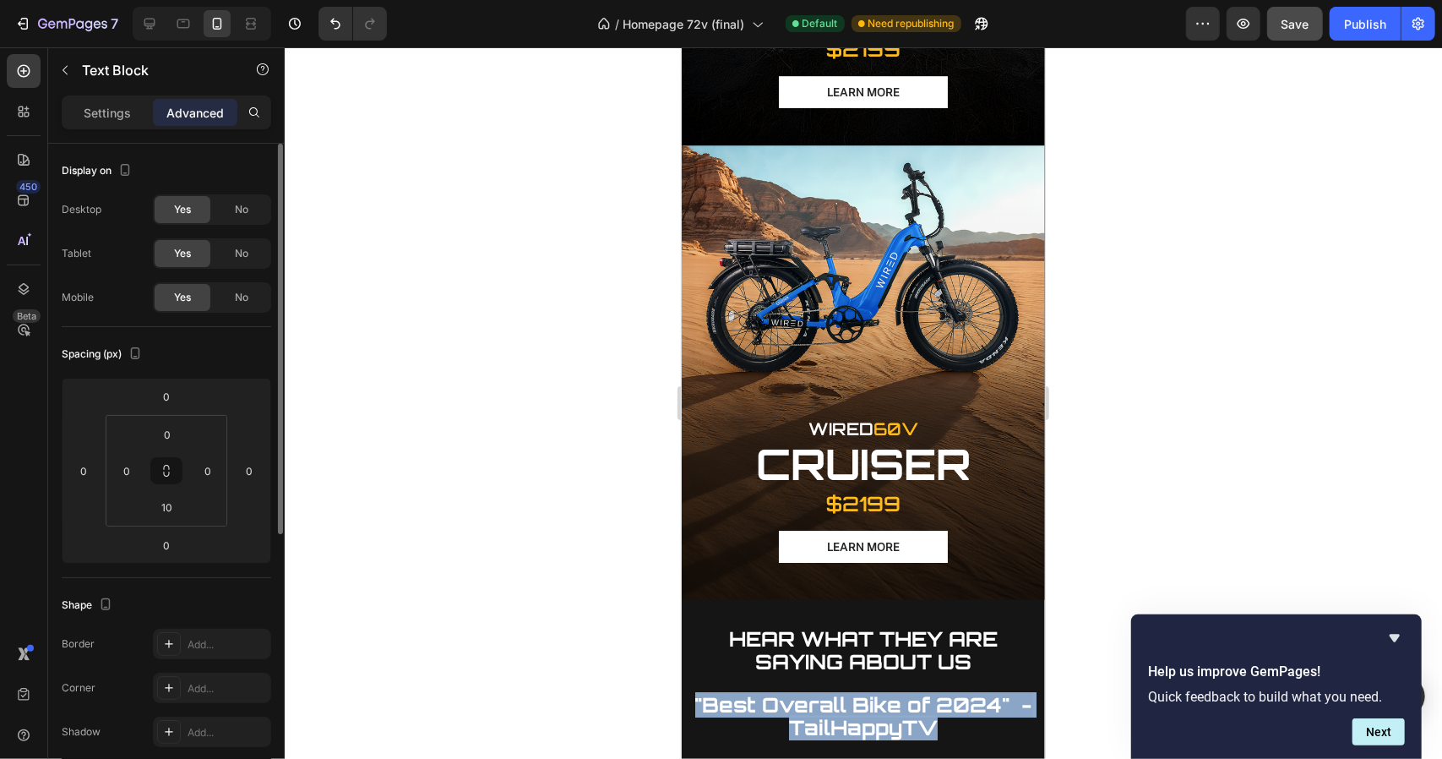
click at [877, 691] on strong ""Best Overall Bike of 2024" - TailHappyTV" at bounding box center [862, 715] width 337 height 48
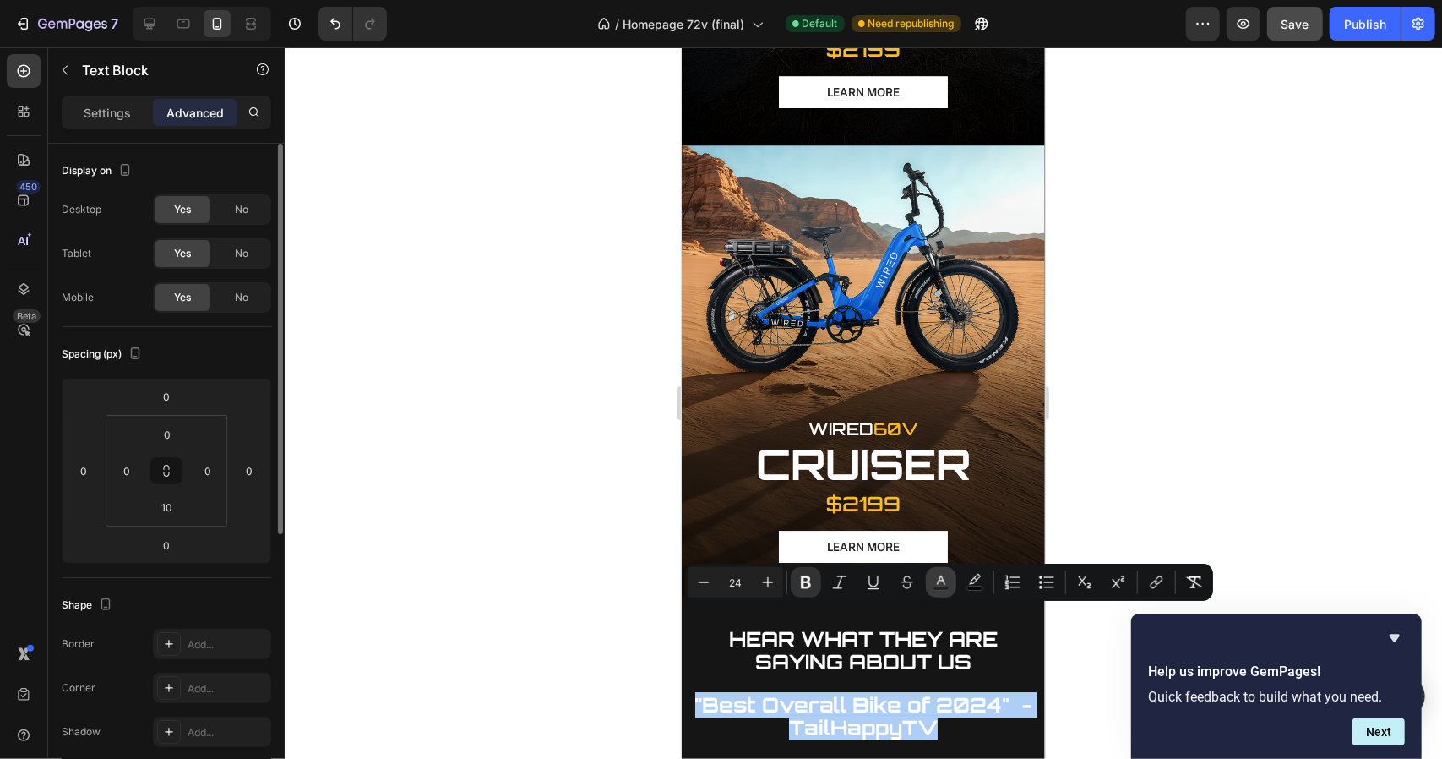
click at [947, 578] on icon "Editor contextual toolbar" at bounding box center [941, 582] width 17 height 17
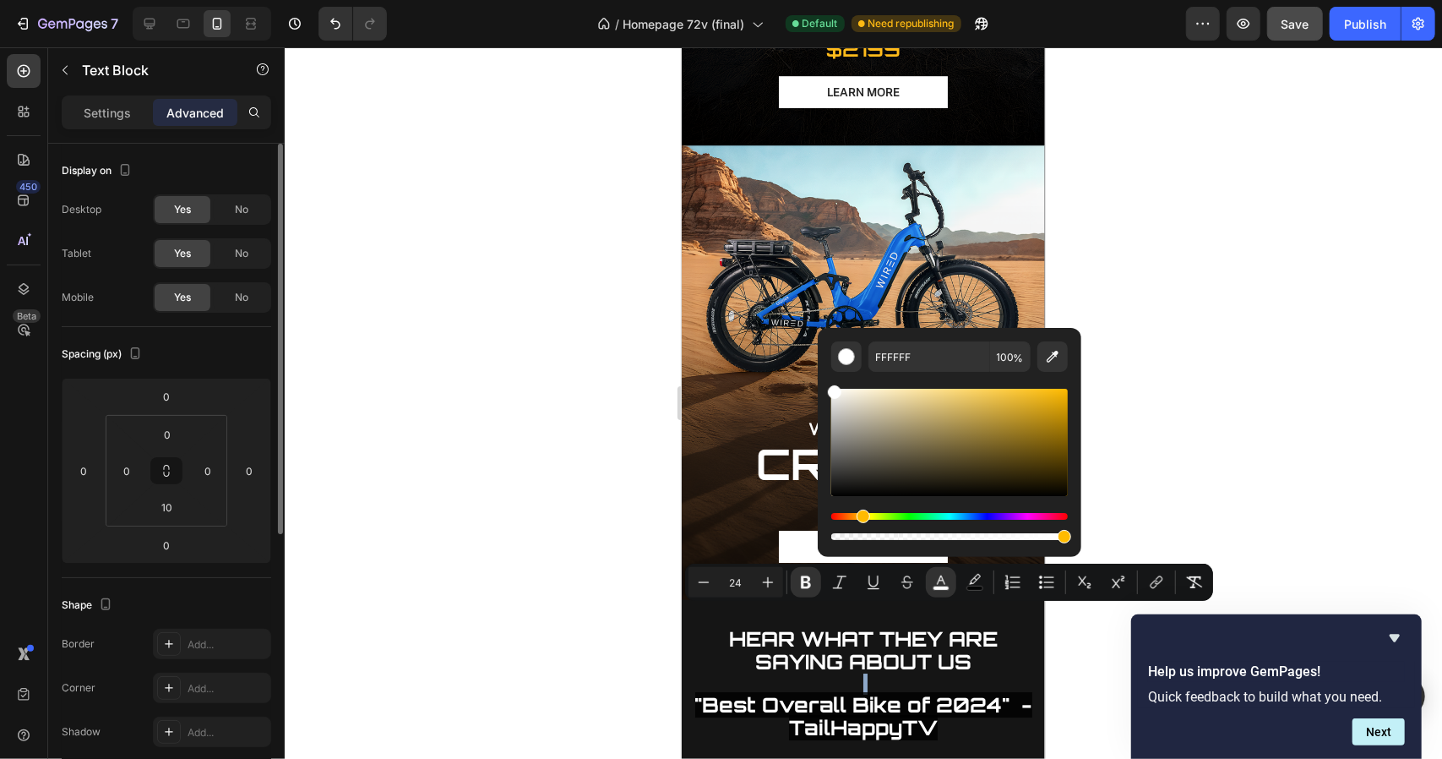
drag, startPoint x: 835, startPoint y: 513, endPoint x: 860, endPoint y: 520, distance: 26.5
click at [860, 520] on div "Hue" at bounding box center [864, 516] width 14 height 14
click at [981, 423] on div "Editor contextual toolbar" at bounding box center [949, 442] width 237 height 107
type input "AA8E3F"
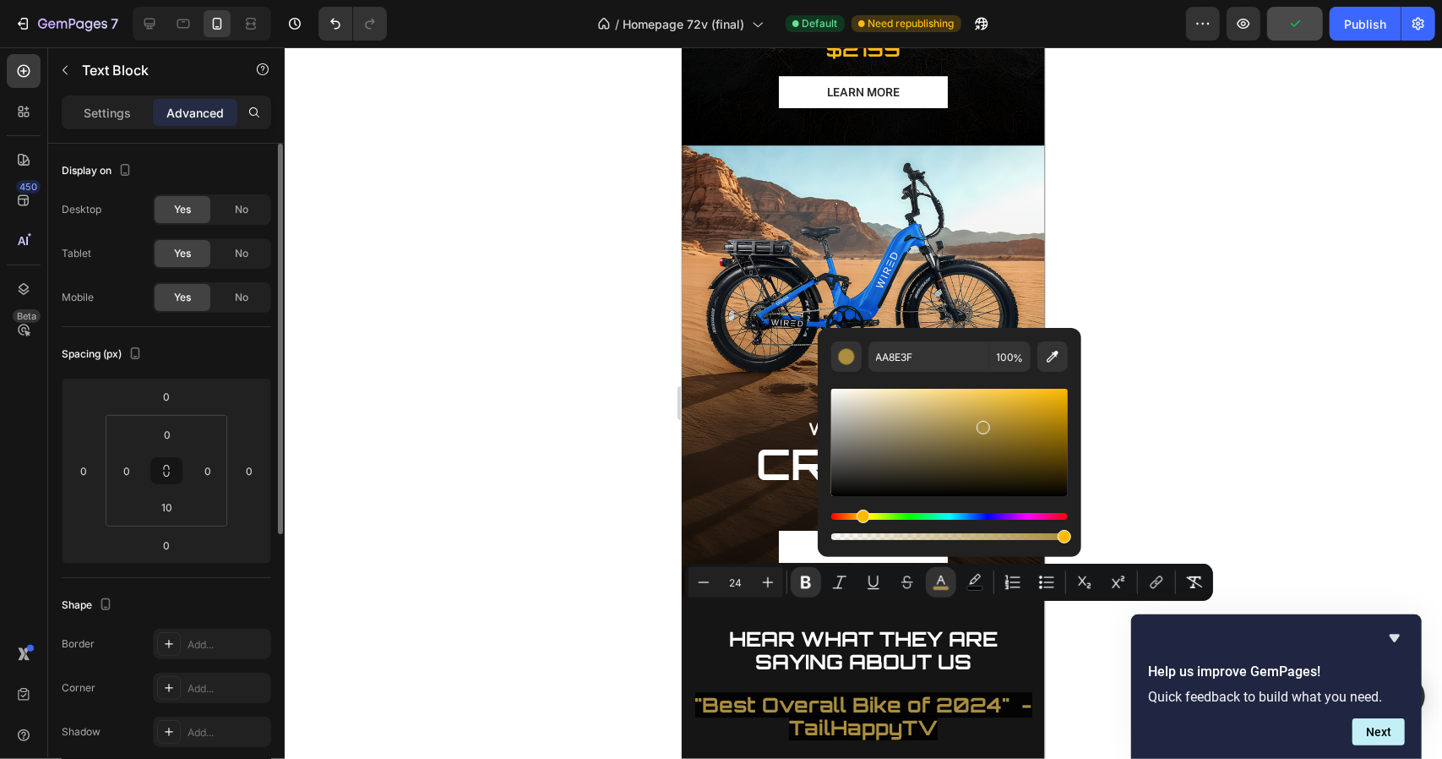
click at [844, 691] on strong ""Best Overall Bike of 2024" - TailHappyTV" at bounding box center [862, 715] width 337 height 48
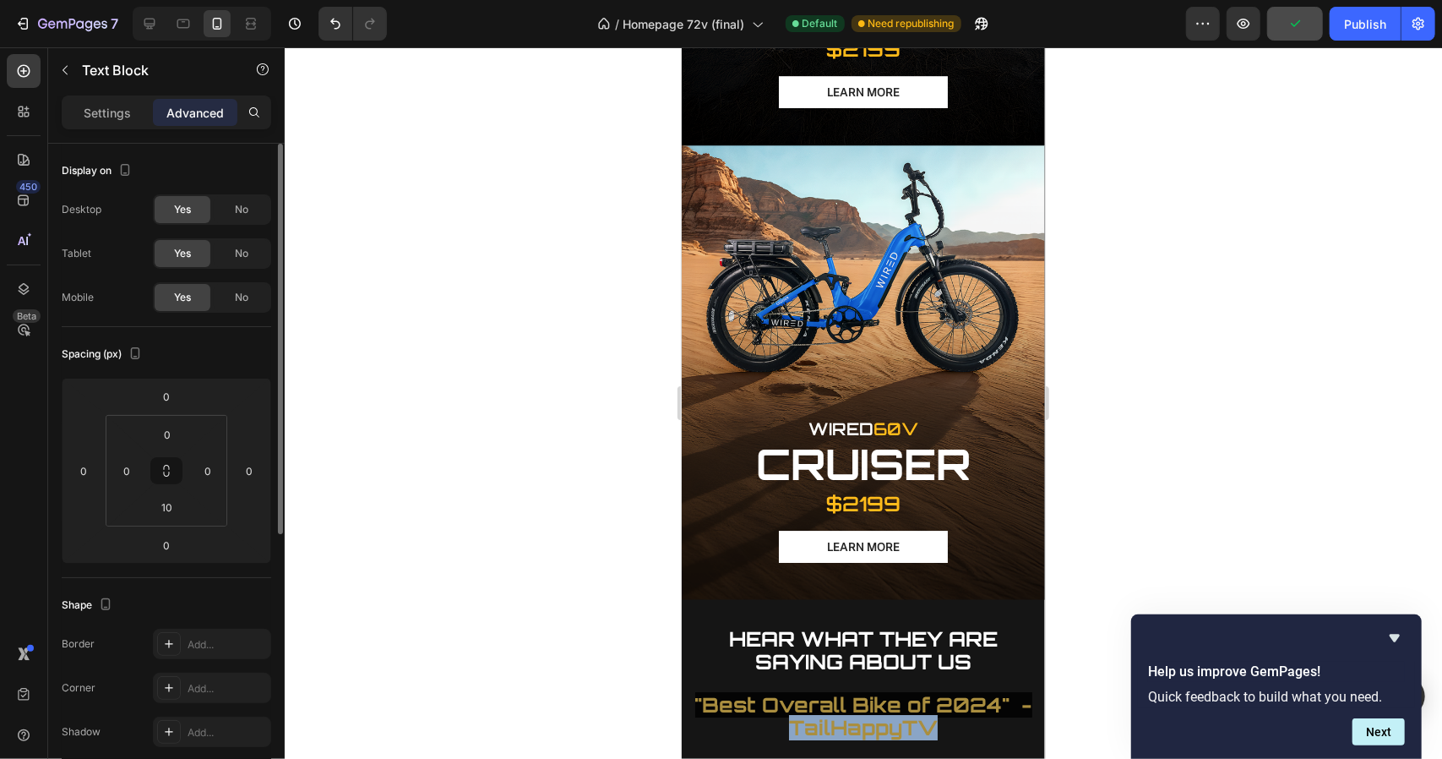
click at [844, 691] on strong ""Best Overall Bike of 2024" - TailHappyTV" at bounding box center [862, 715] width 337 height 48
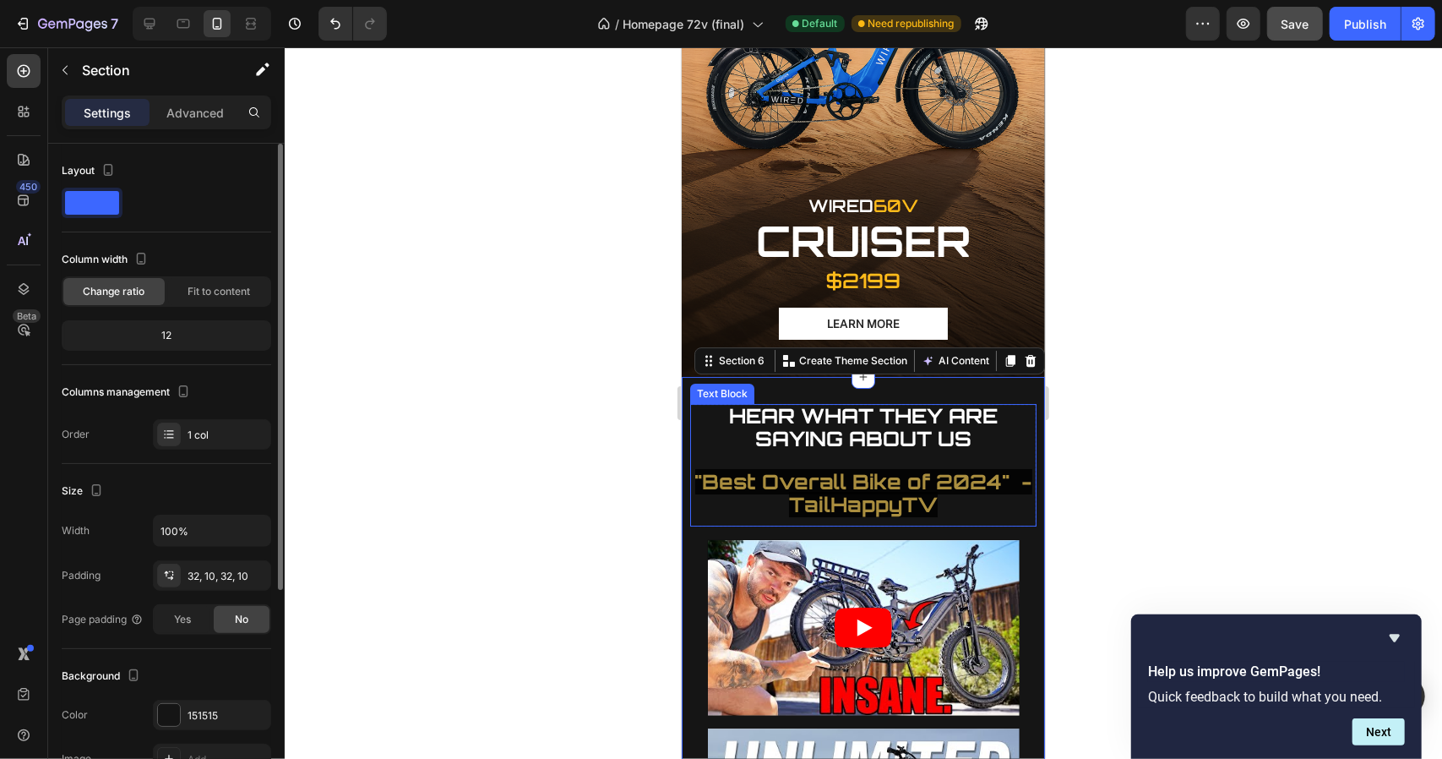
scroll to position [3713, 0]
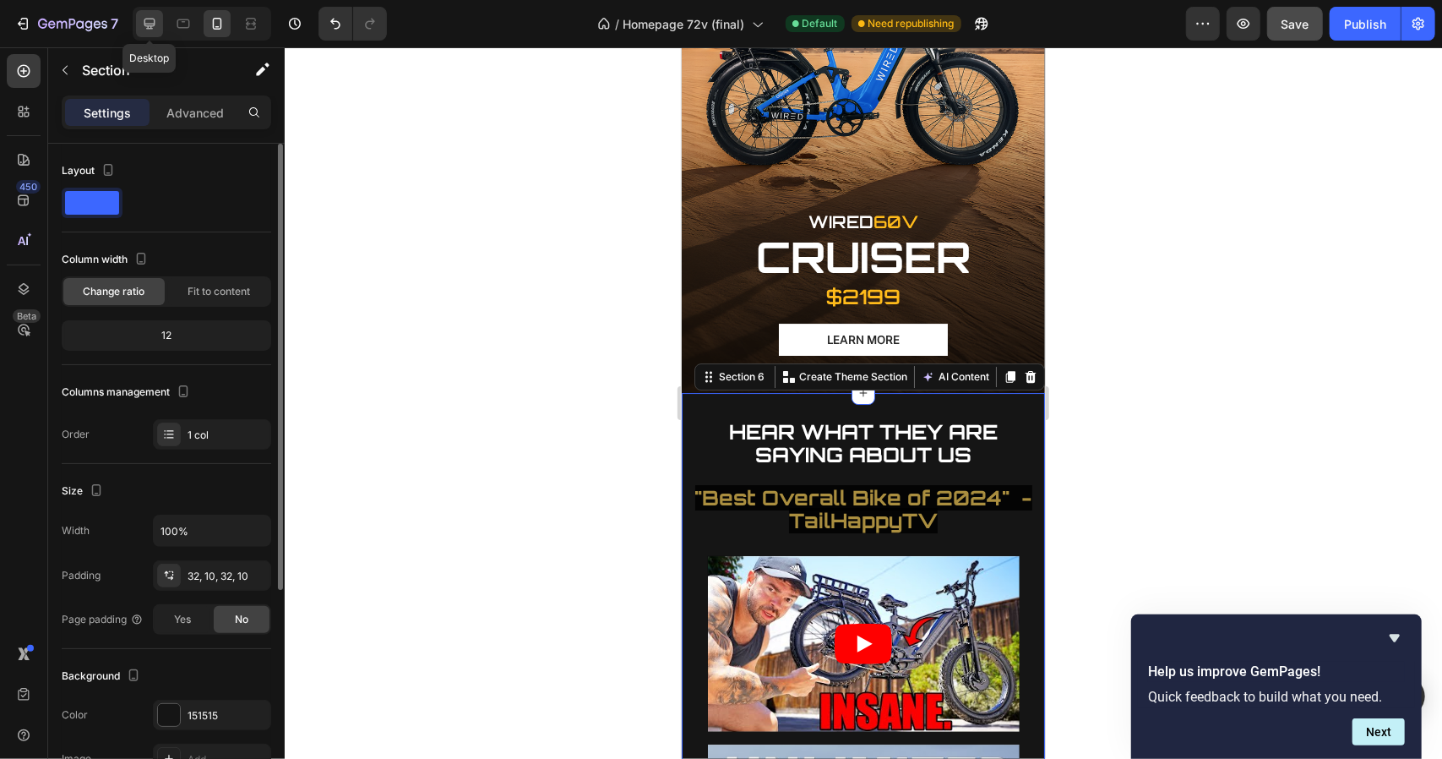
click at [145, 26] on icon at bounding box center [149, 24] width 11 height 11
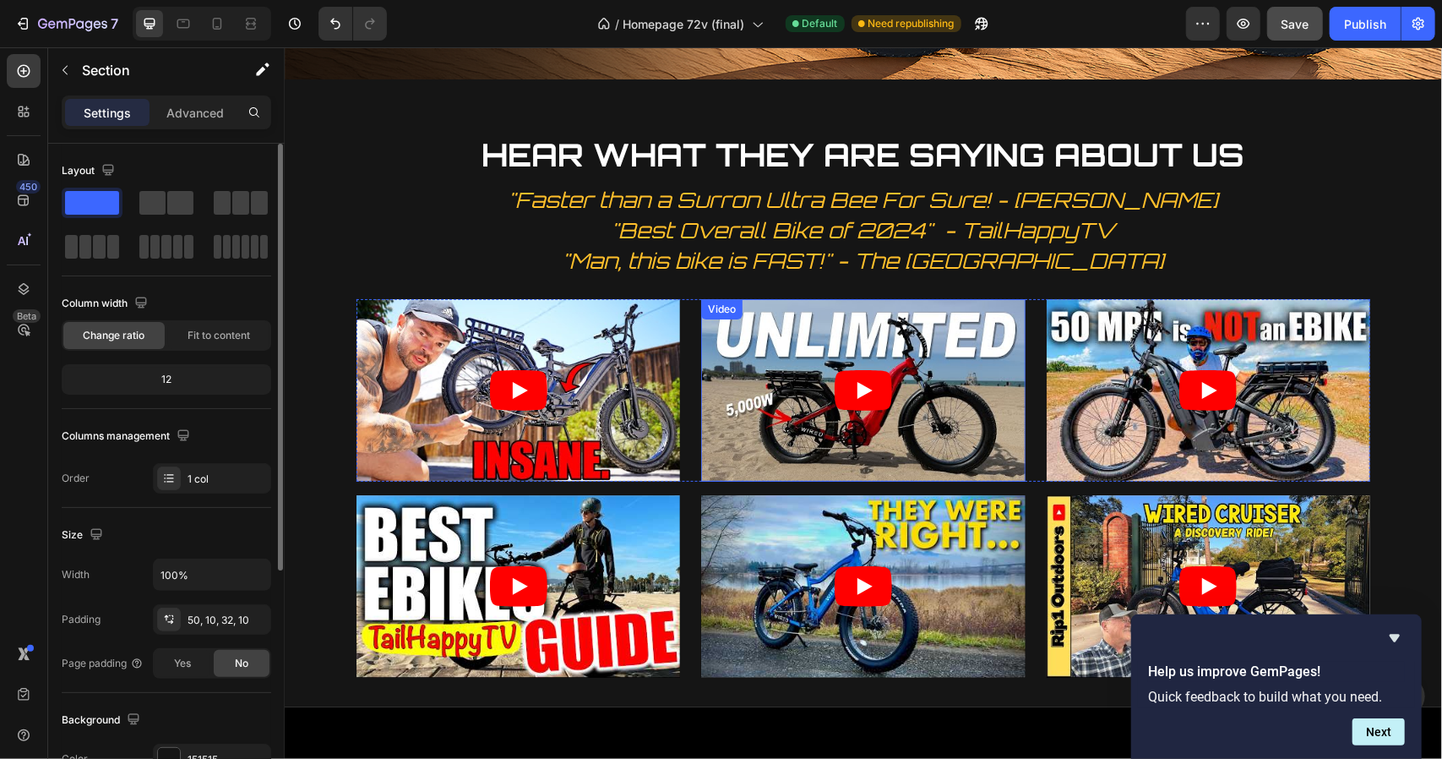
scroll to position [3983, 0]
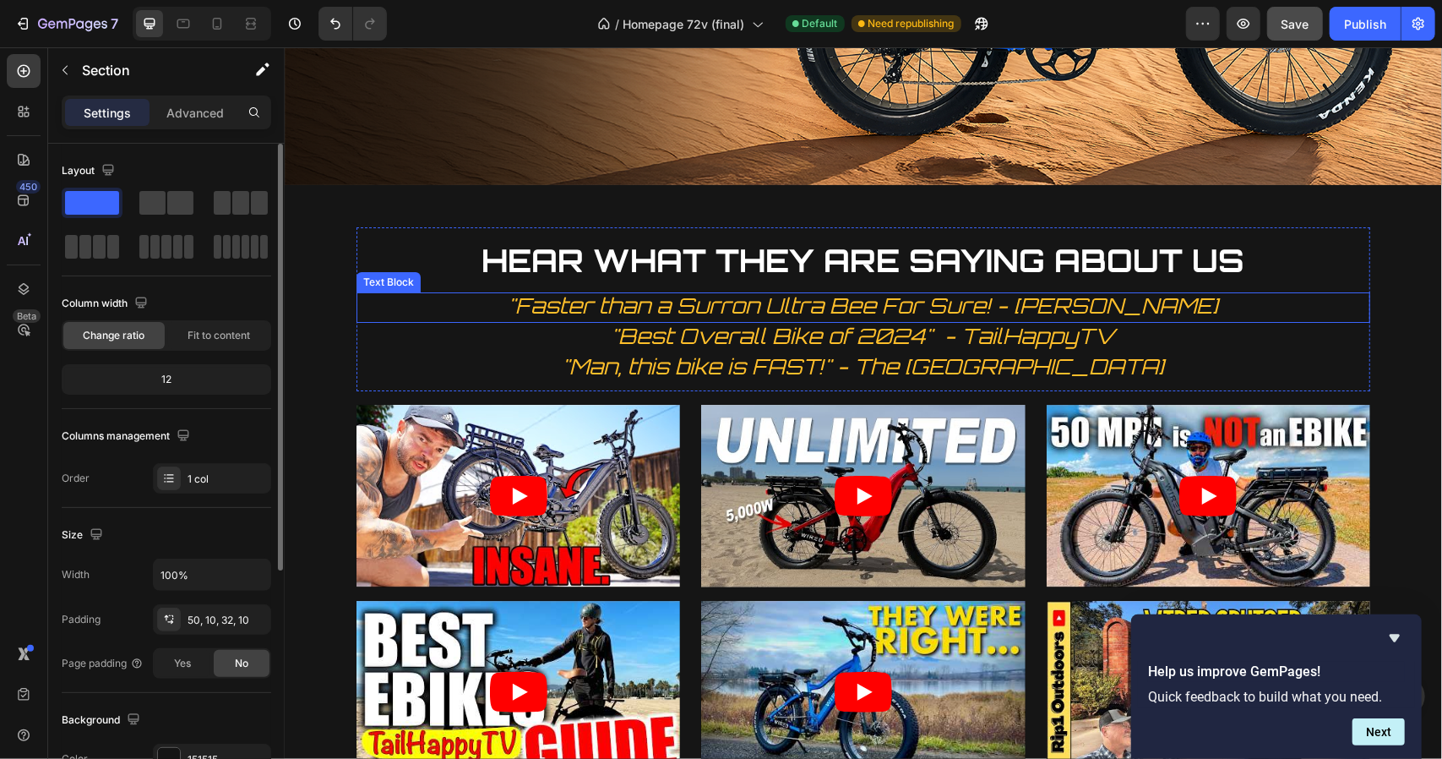
click at [802, 291] on span ""Faster than a Surron Ultra Bee For Sure! - [PERSON_NAME]" at bounding box center [863, 304] width 710 height 26
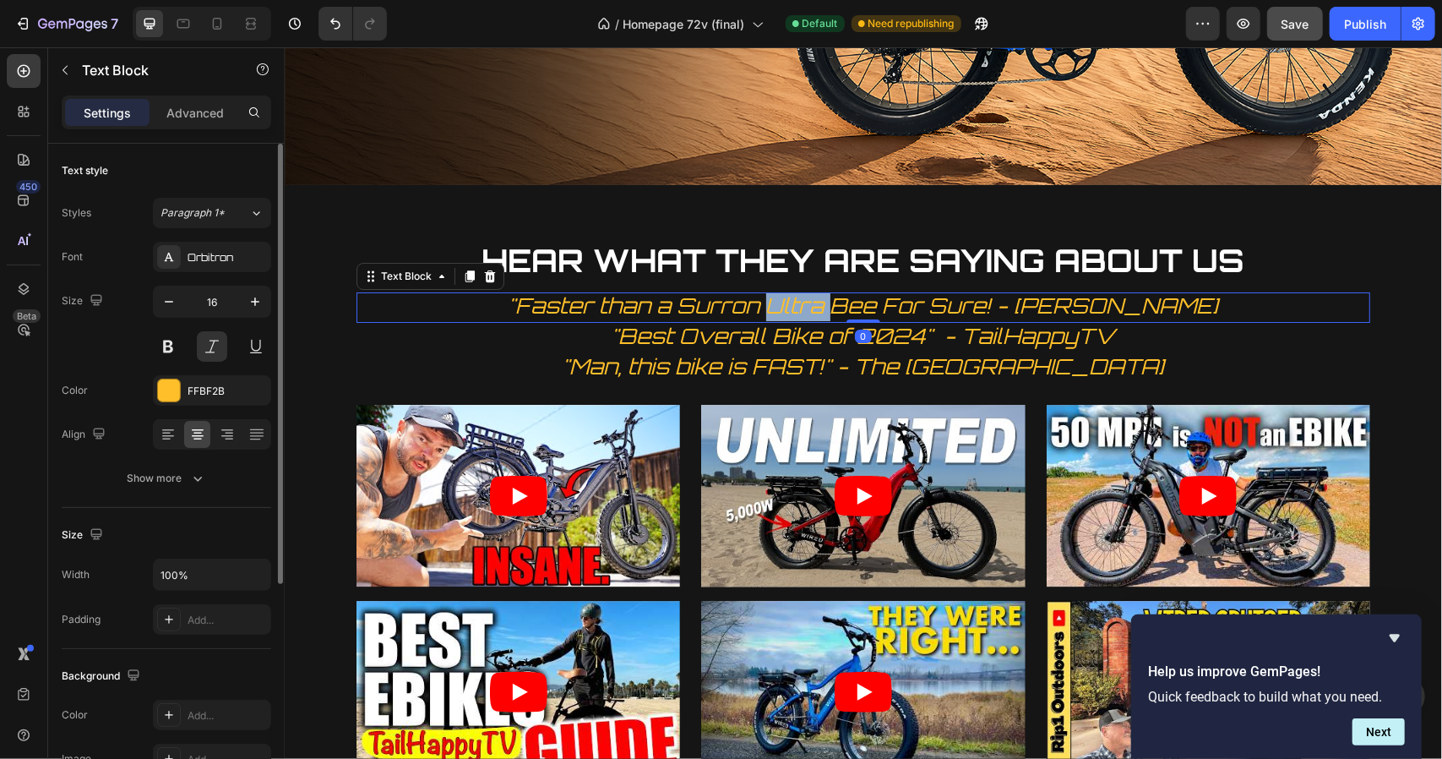
click at [802, 291] on span ""Faster than a Surron Ultra Bee For Sure! - [PERSON_NAME]" at bounding box center [863, 304] width 710 height 26
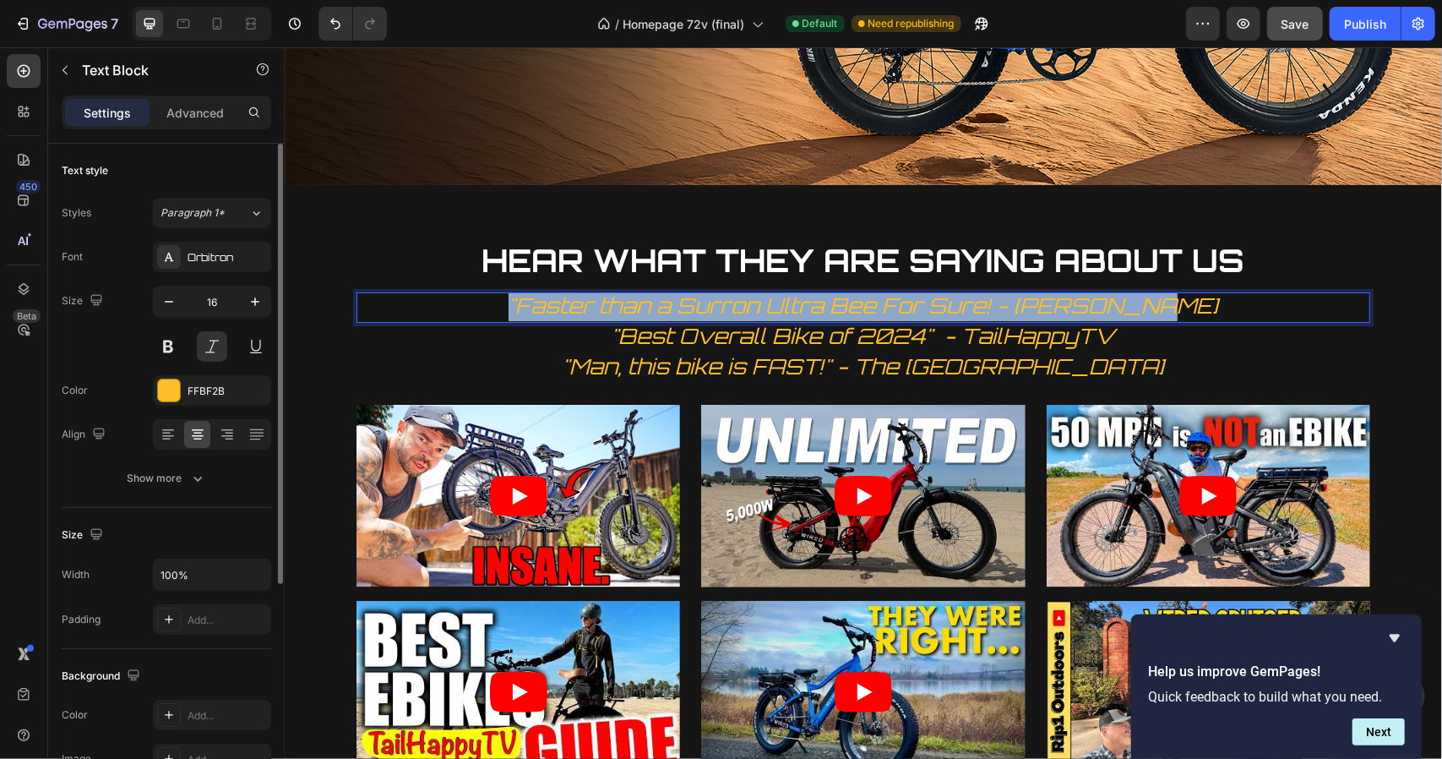
click at [802, 291] on span ""Faster than a Surron Ultra Bee For Sure! - [PERSON_NAME]" at bounding box center [863, 304] width 710 height 26
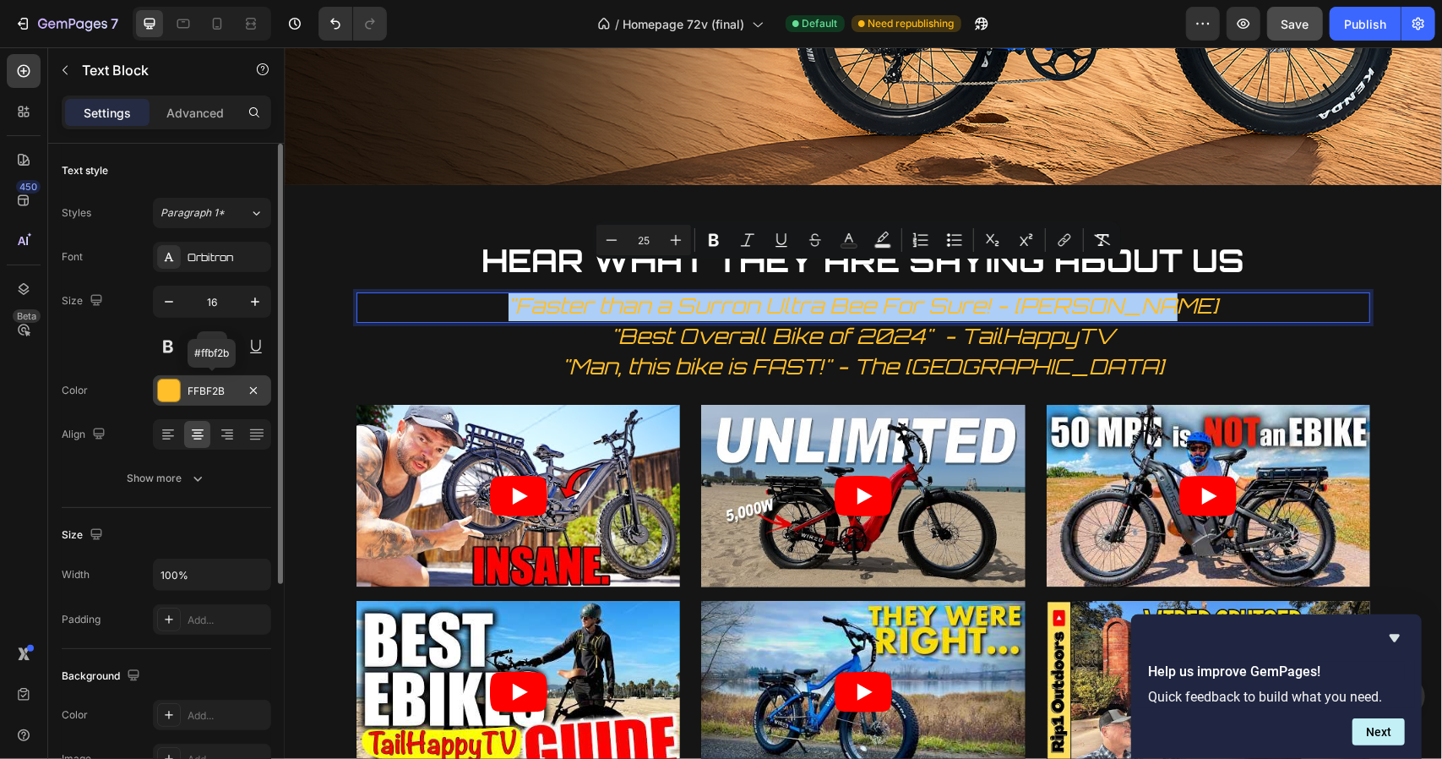
click at [215, 388] on div "FFBF2B" at bounding box center [212, 390] width 49 height 15
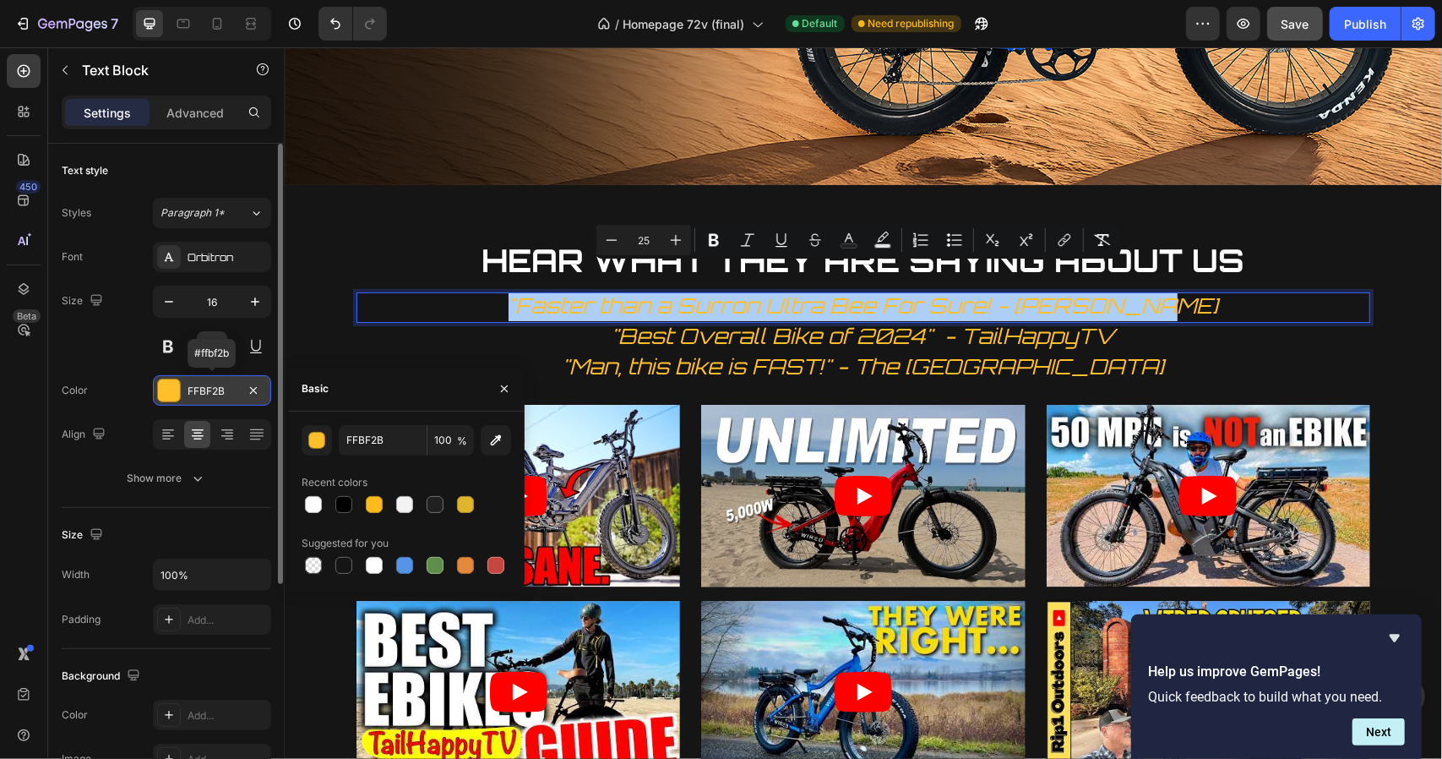
click at [215, 388] on div "FFBF2B" at bounding box center [212, 390] width 49 height 15
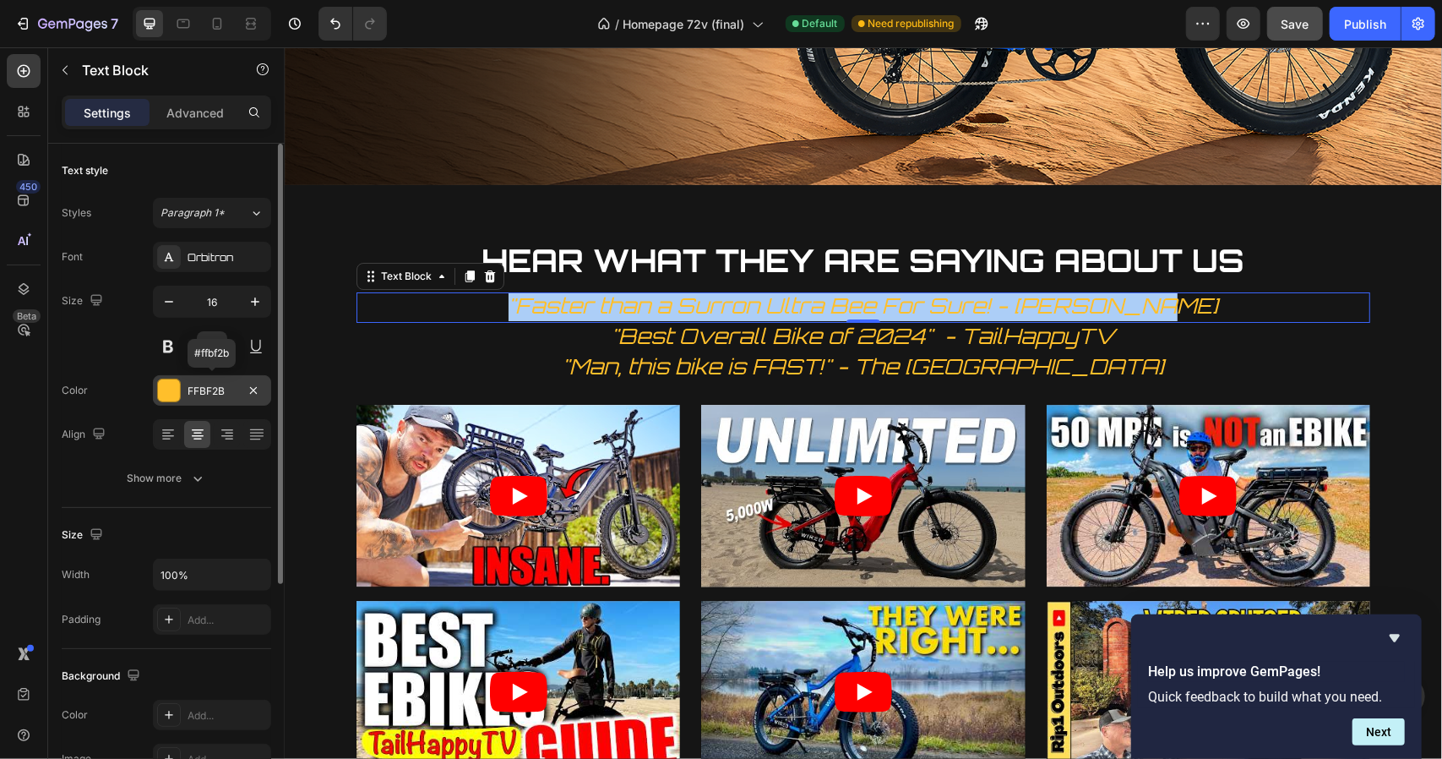
click at [215, 388] on div "FFBF2B" at bounding box center [212, 390] width 49 height 15
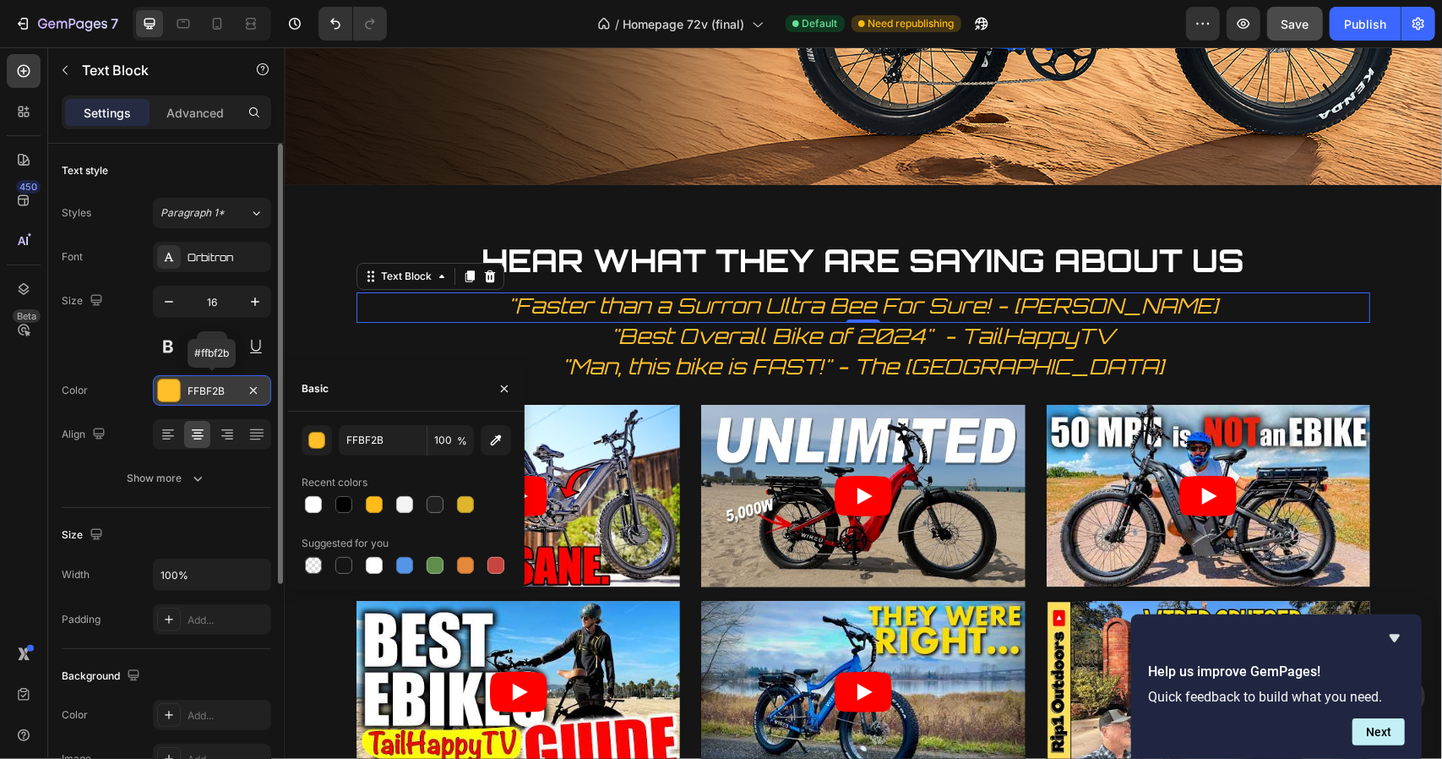
click at [215, 388] on div "FFBF2B" at bounding box center [212, 390] width 49 height 15
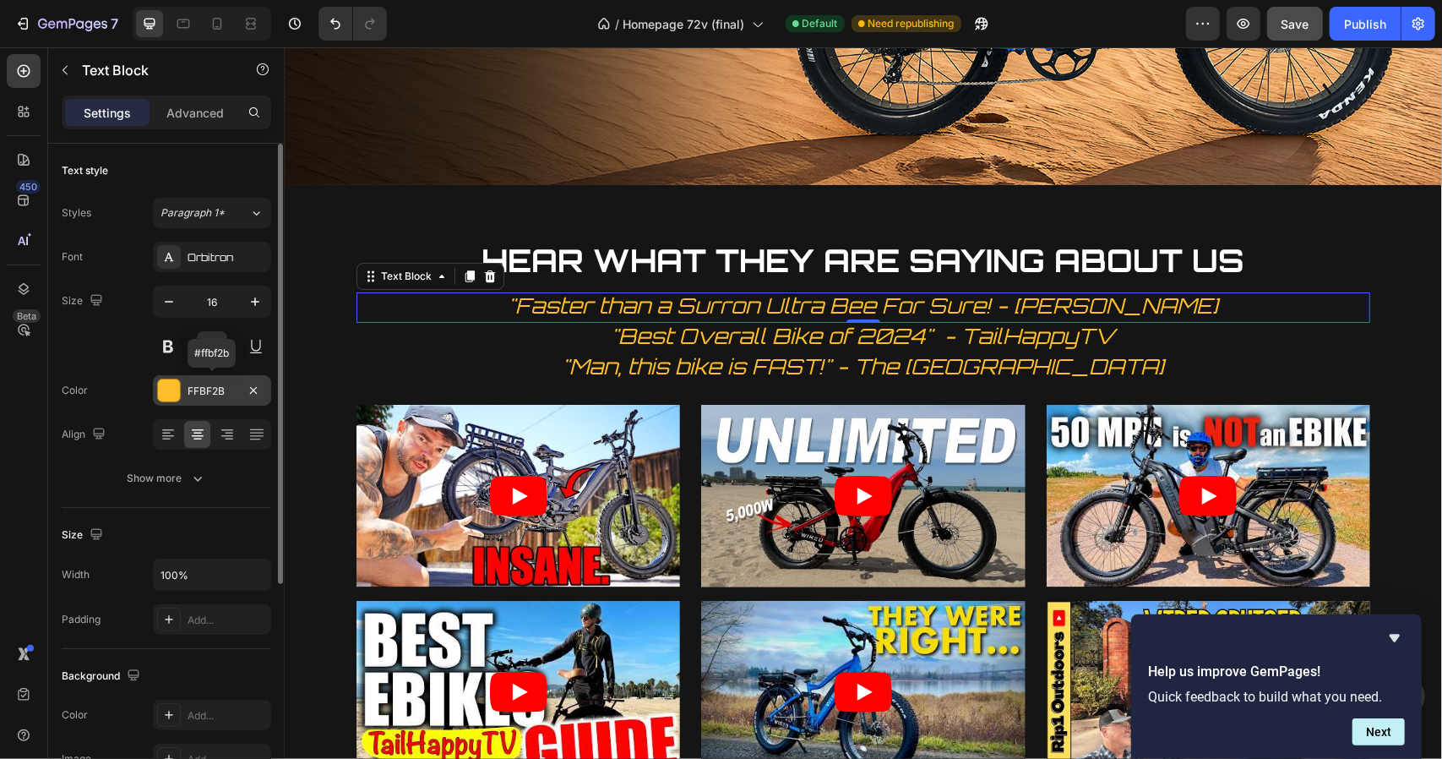
click at [215, 388] on div "FFBF2B" at bounding box center [212, 390] width 49 height 15
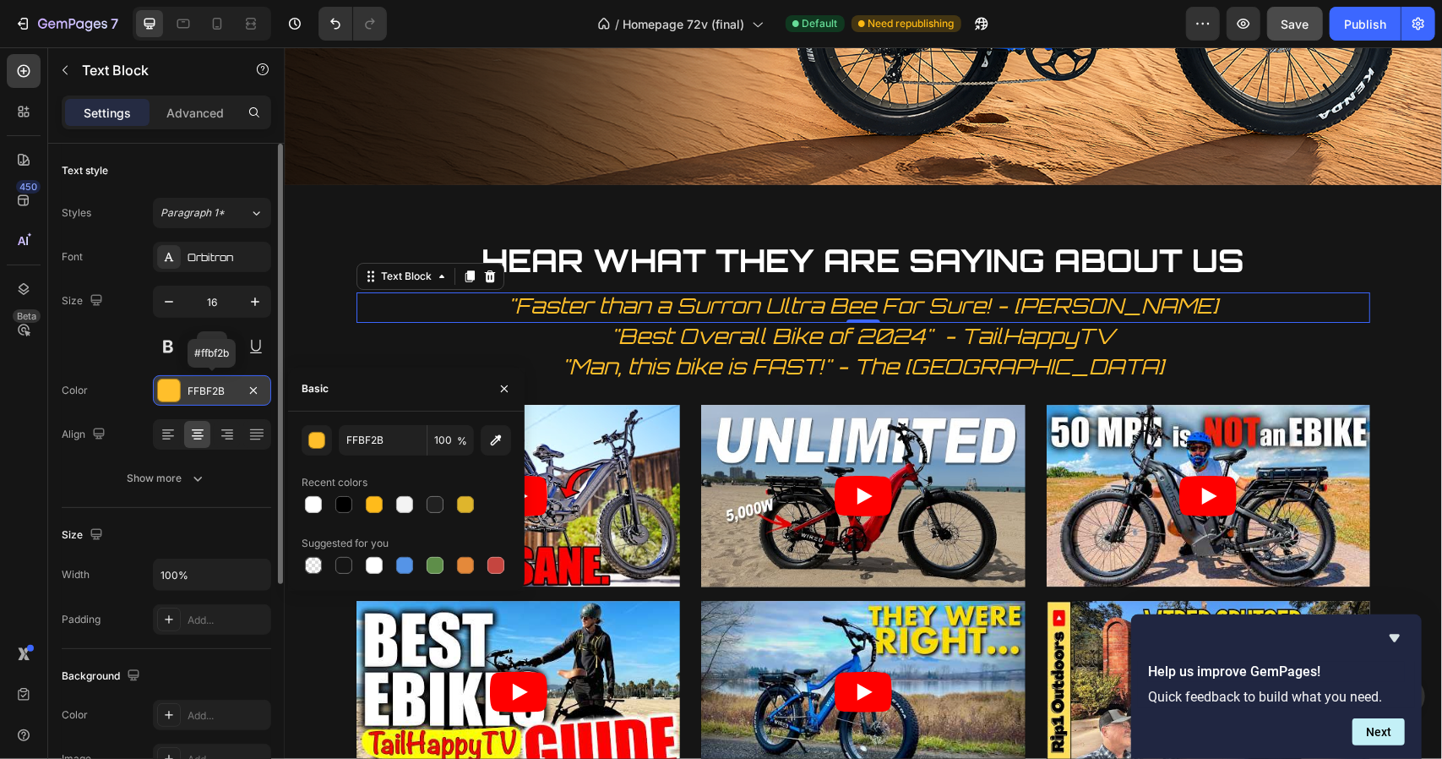
click at [215, 388] on div "FFBF2B" at bounding box center [212, 390] width 49 height 15
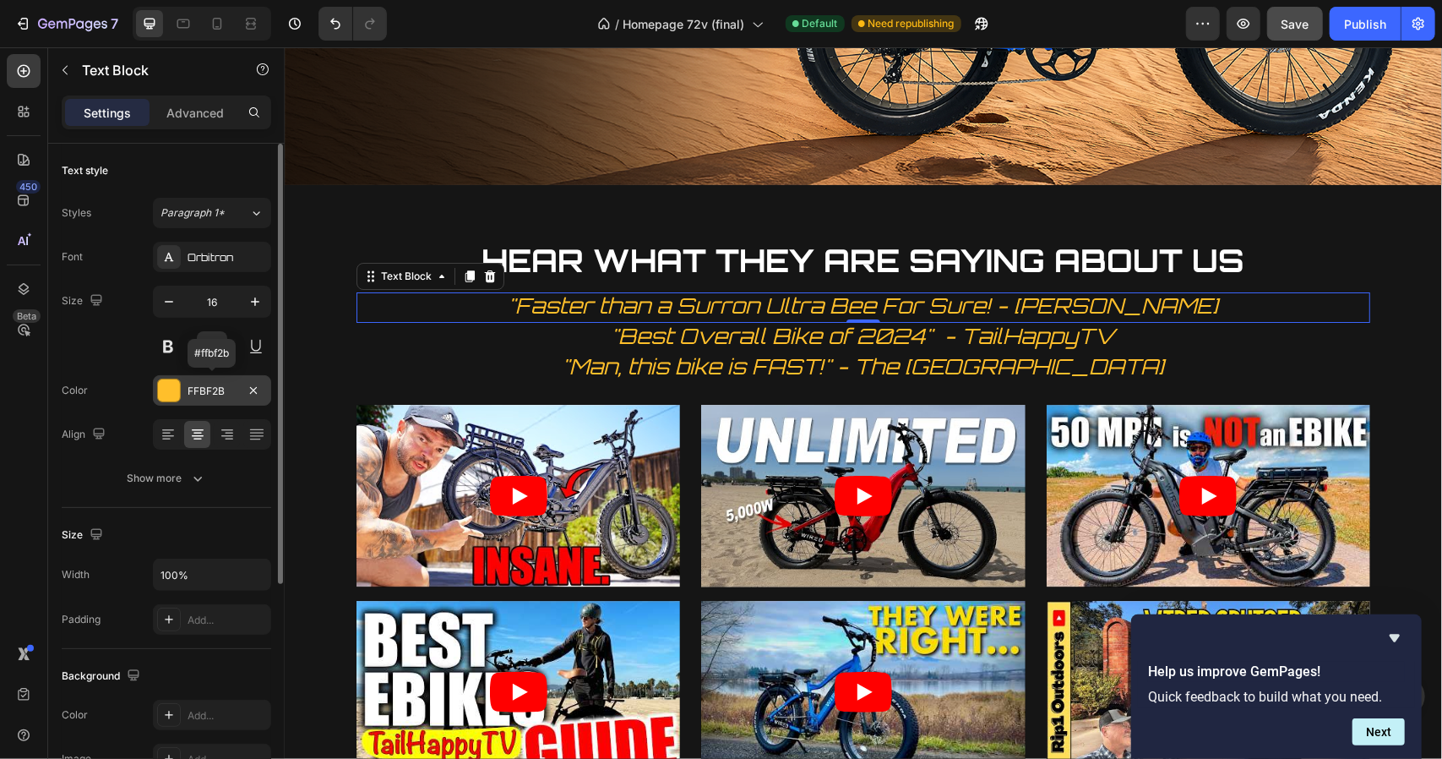
drag, startPoint x: 233, startPoint y: 389, endPoint x: 172, endPoint y: 389, distance: 60.8
click at [172, 389] on div "FFBF2B" at bounding box center [212, 390] width 118 height 30
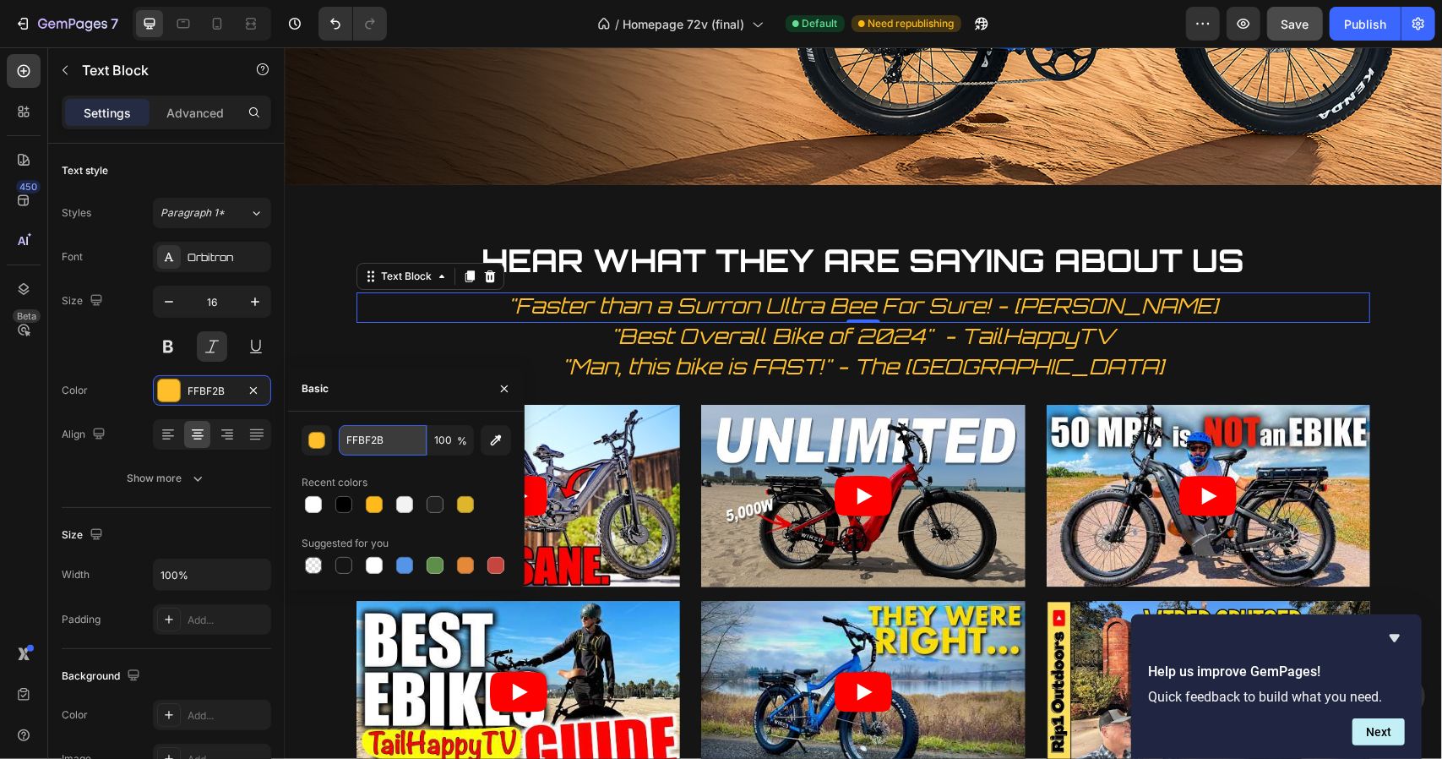
click at [365, 435] on input "FFBF2B" at bounding box center [383, 440] width 88 height 30
click at [225, 20] on div at bounding box center [217, 23] width 27 height 27
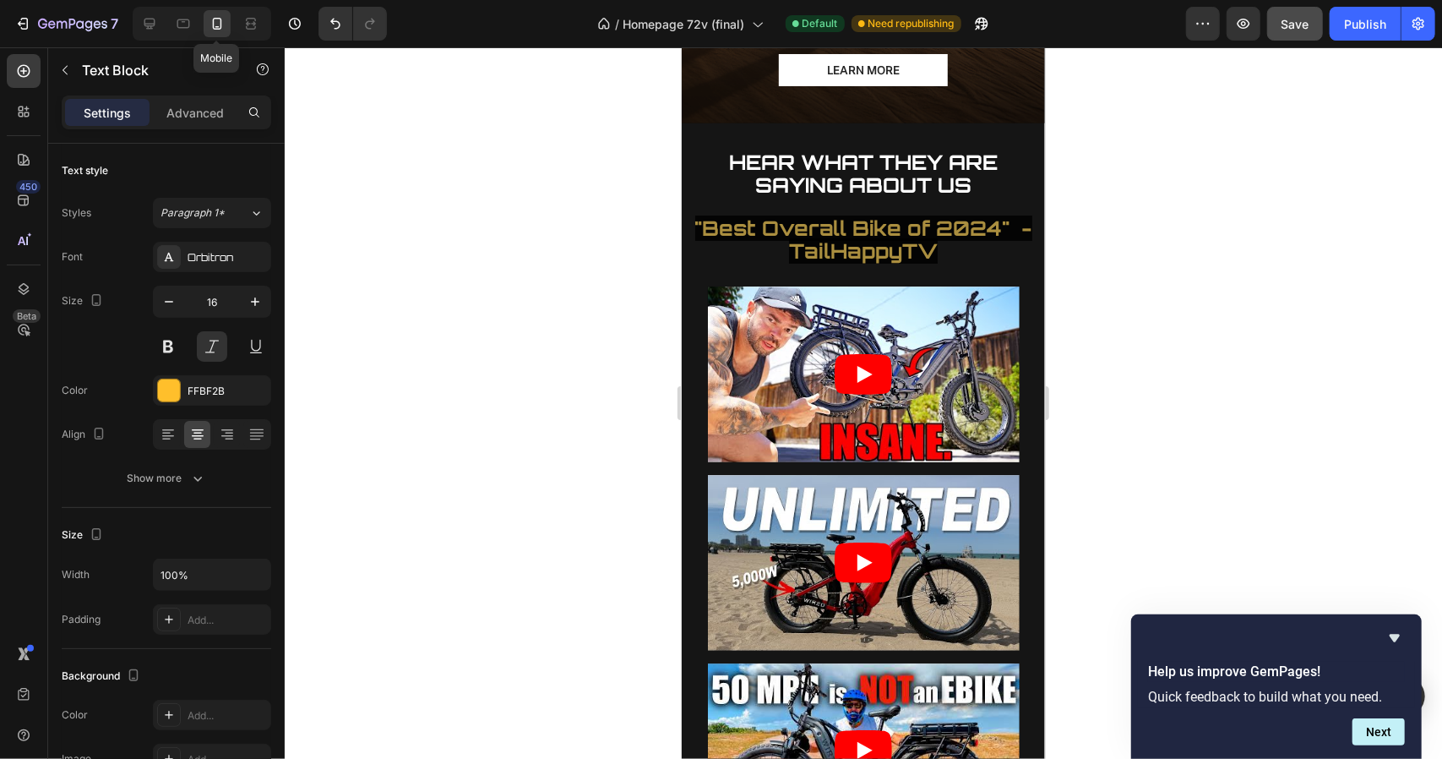
type input "14"
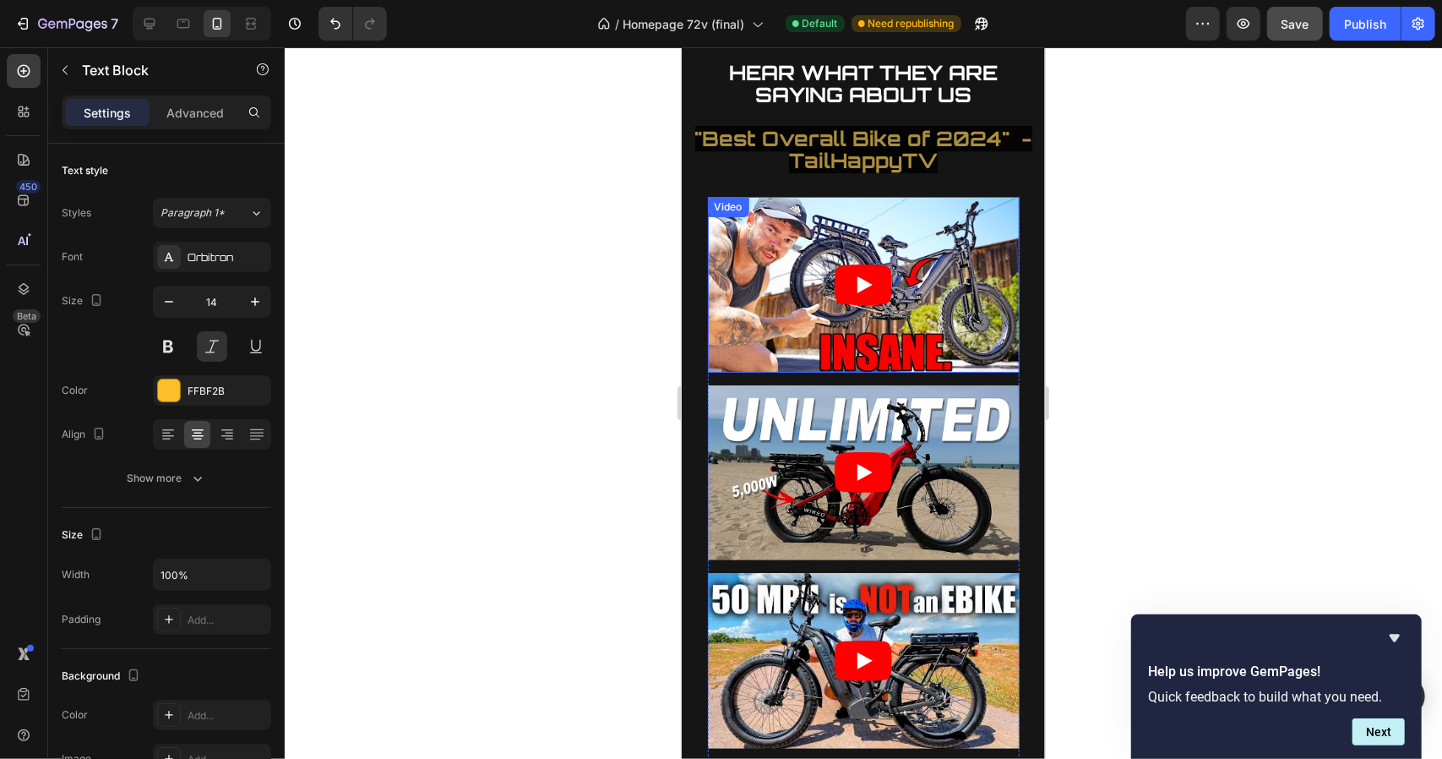
scroll to position [3380, 0]
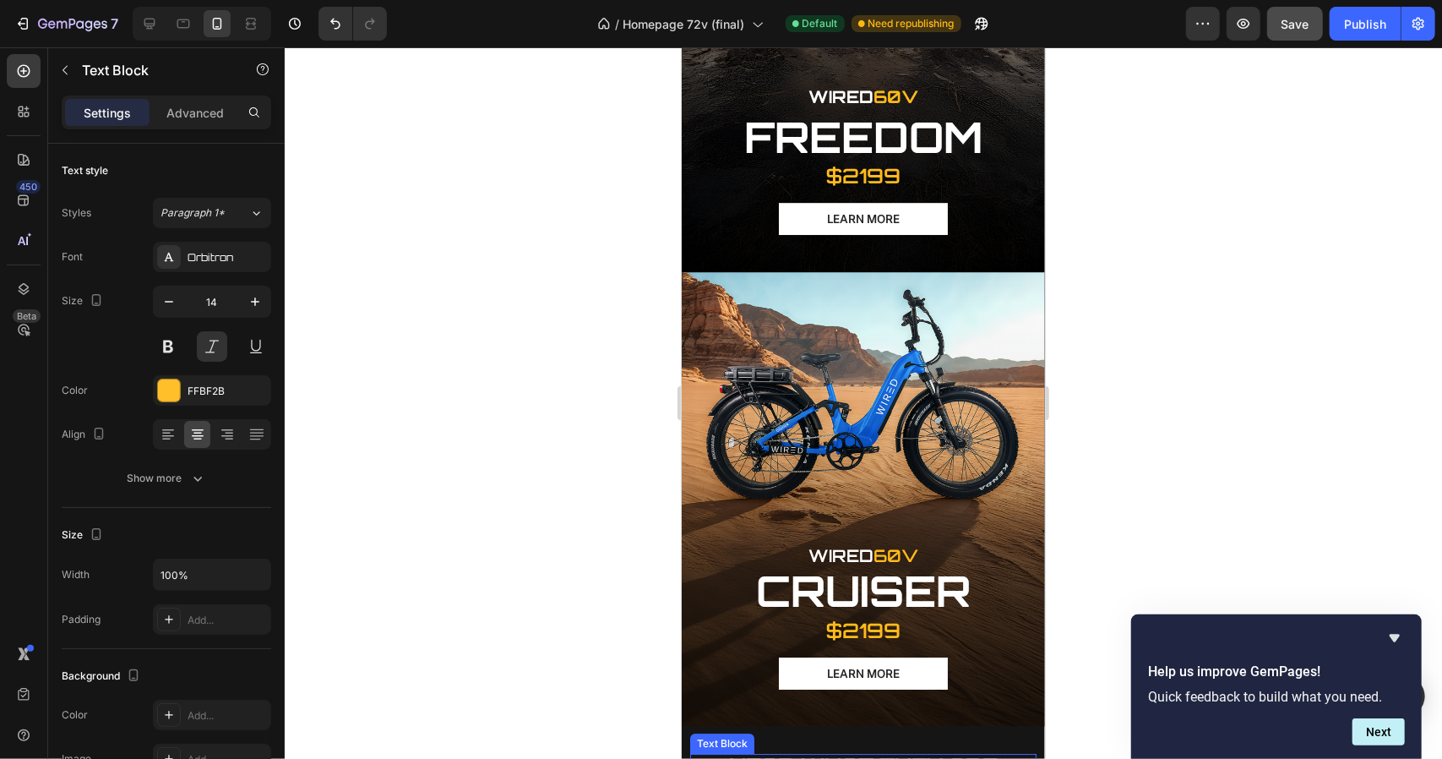
click at [815, 184] on div "WIRED 60V Text Block FREEDOM Text Block Dual Battery, All-Terrain Performance T…" at bounding box center [862, 160] width 363 height 223
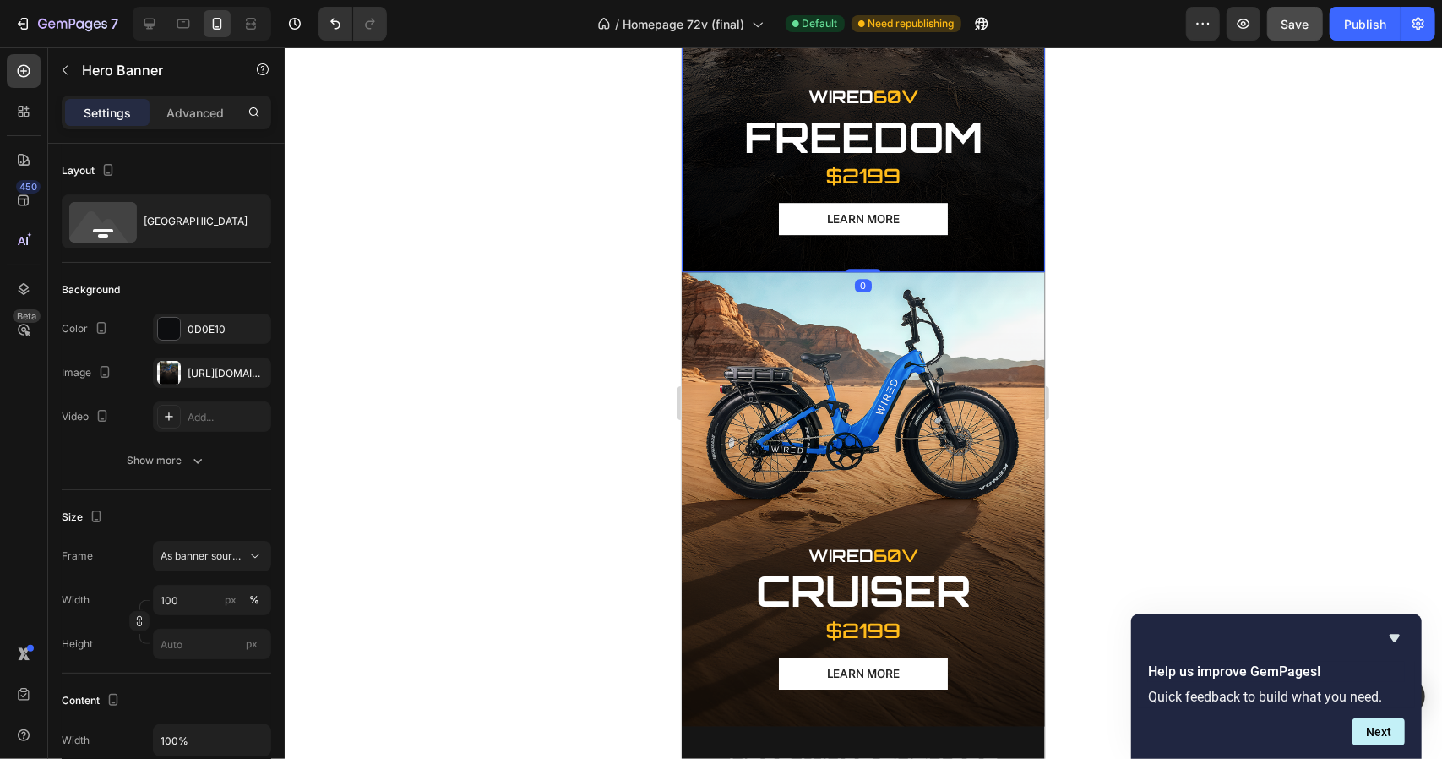
click at [815, 184] on div "WIRED 60V Text Block FREEDOM Text Block Dual Battery, All-Terrain Performance T…" at bounding box center [862, 160] width 363 height 223
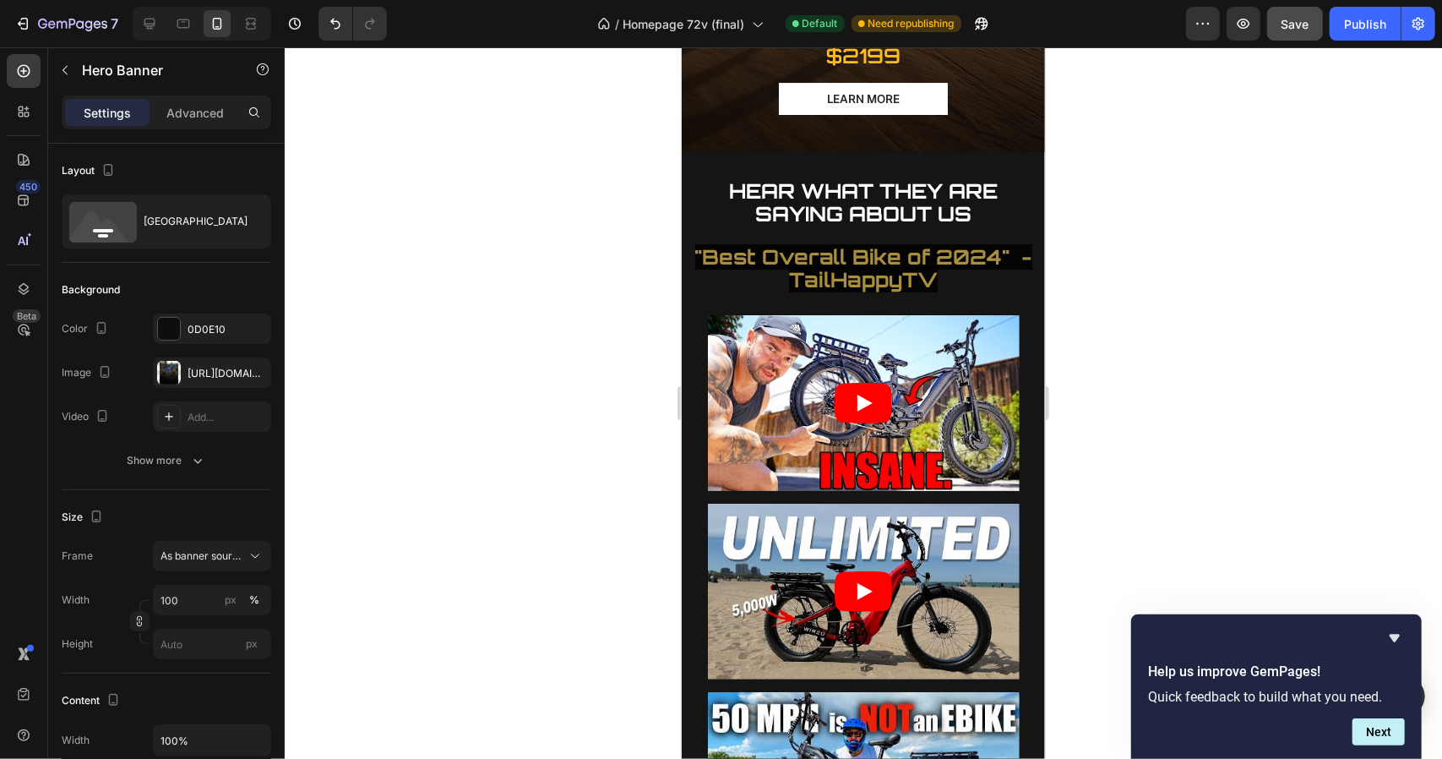
scroll to position [3937, 0]
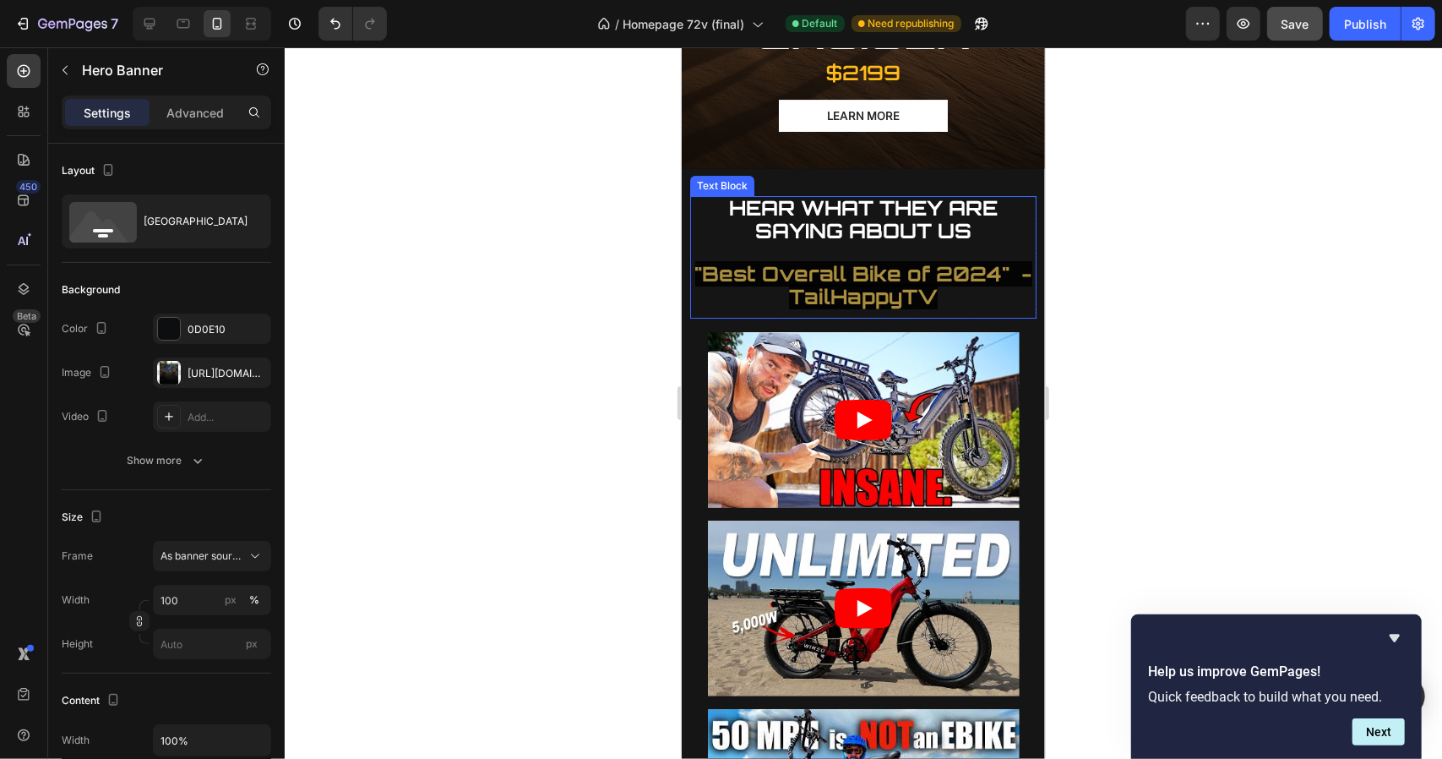
click at [817, 260] on strong ""Best Overall Bike of 2024" - TailHappyTV" at bounding box center [862, 284] width 337 height 48
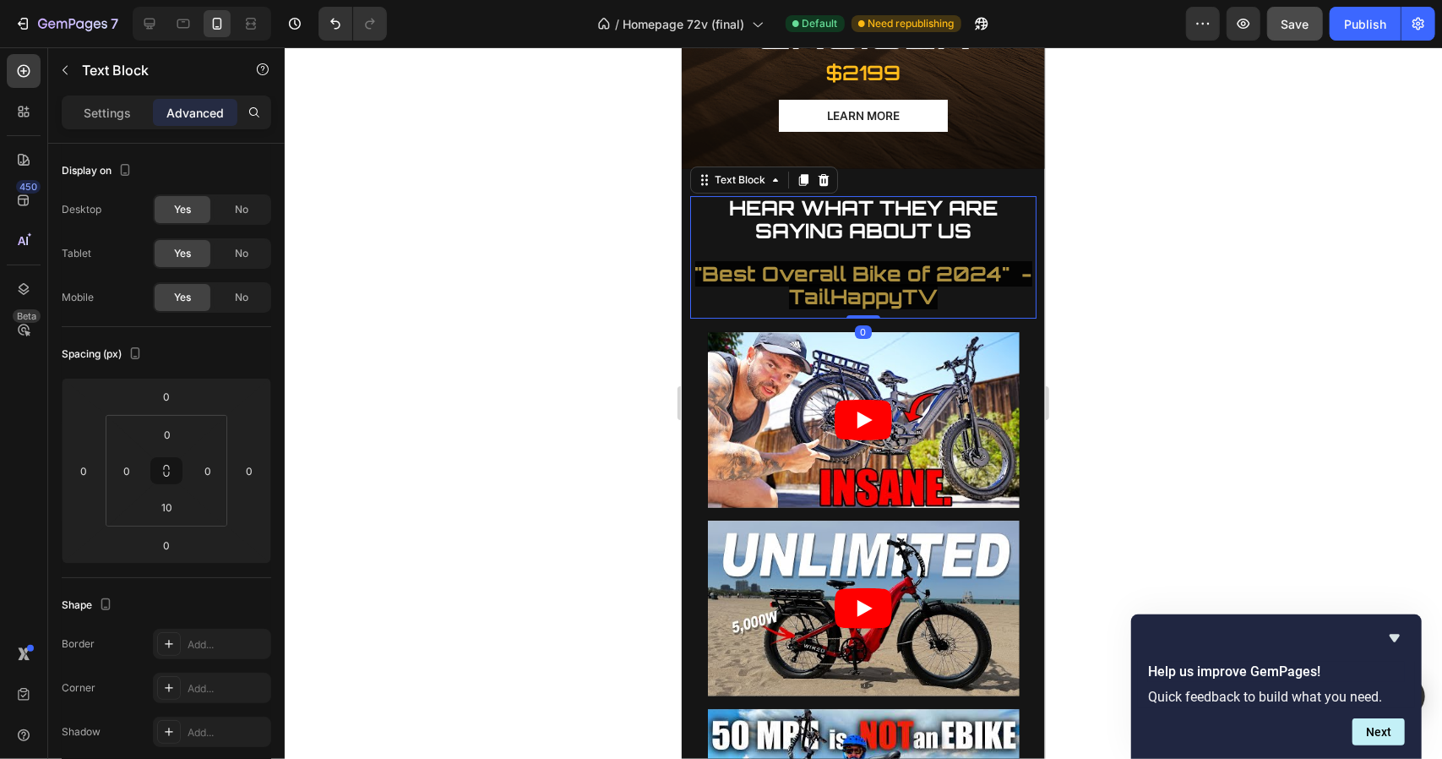
click at [817, 260] on strong ""Best Overall Bike of 2024" - TailHappyTV" at bounding box center [862, 284] width 337 height 48
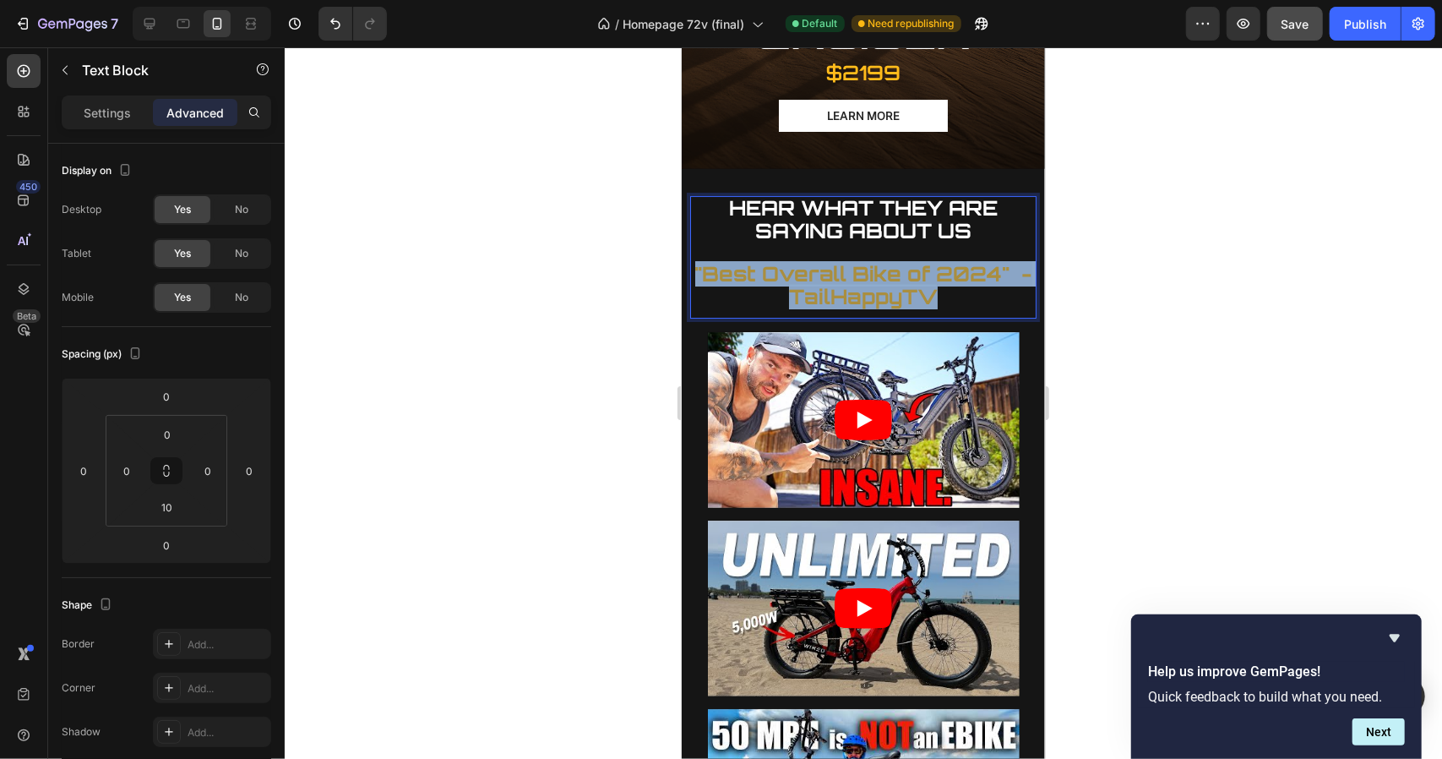
click at [817, 260] on strong ""Best Overall Bike of 2024" - TailHappyTV" at bounding box center [862, 284] width 337 height 48
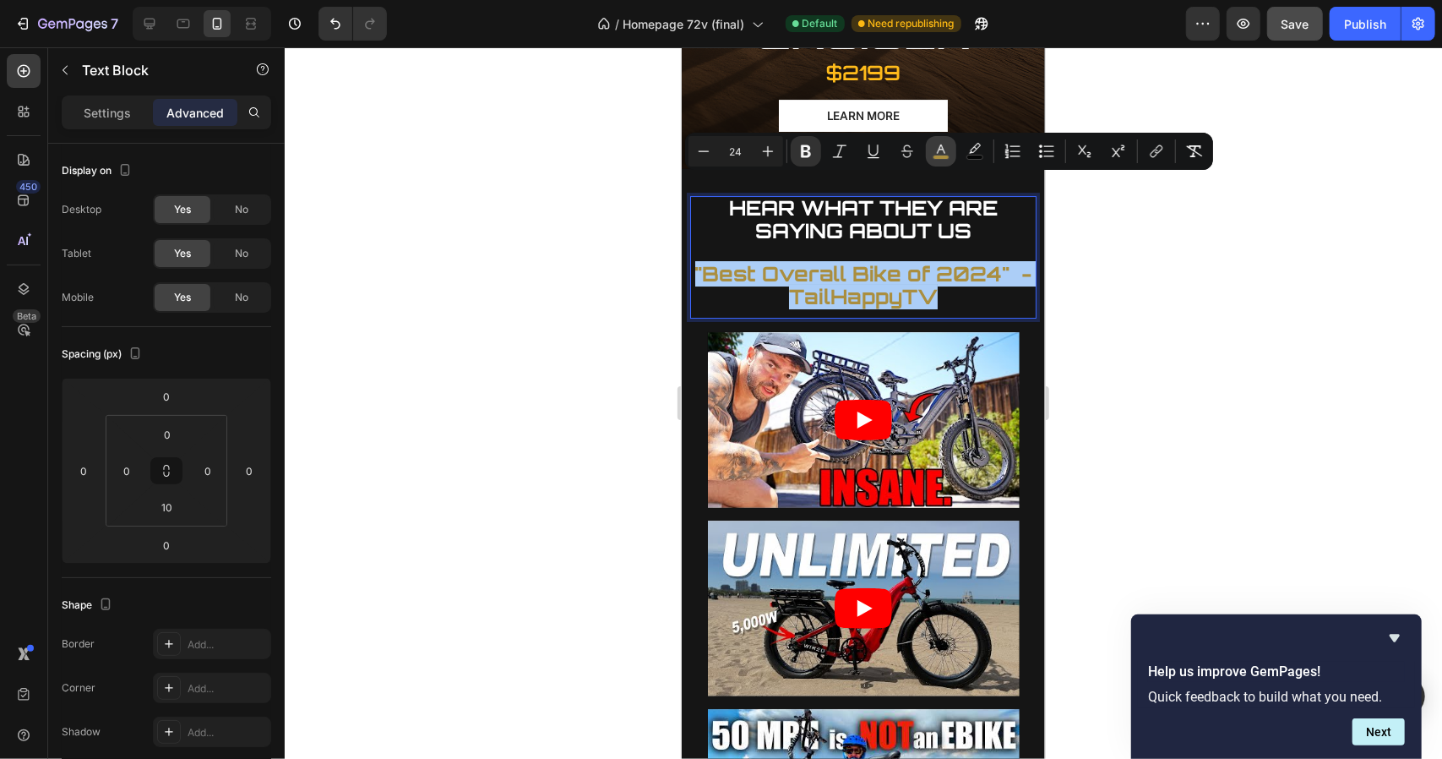
click at [938, 145] on icon "Editor contextual toolbar" at bounding box center [941, 151] width 17 height 17
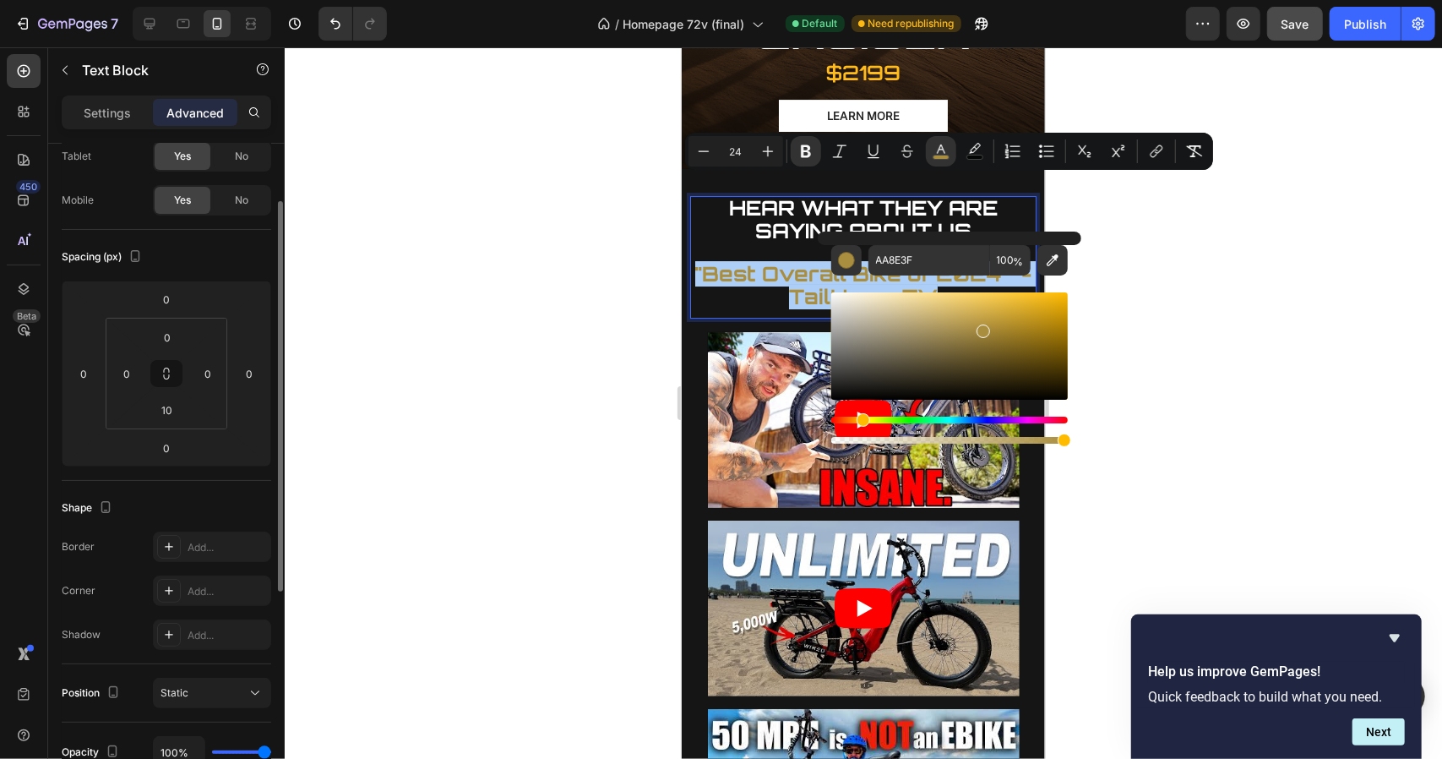
scroll to position [0, 0]
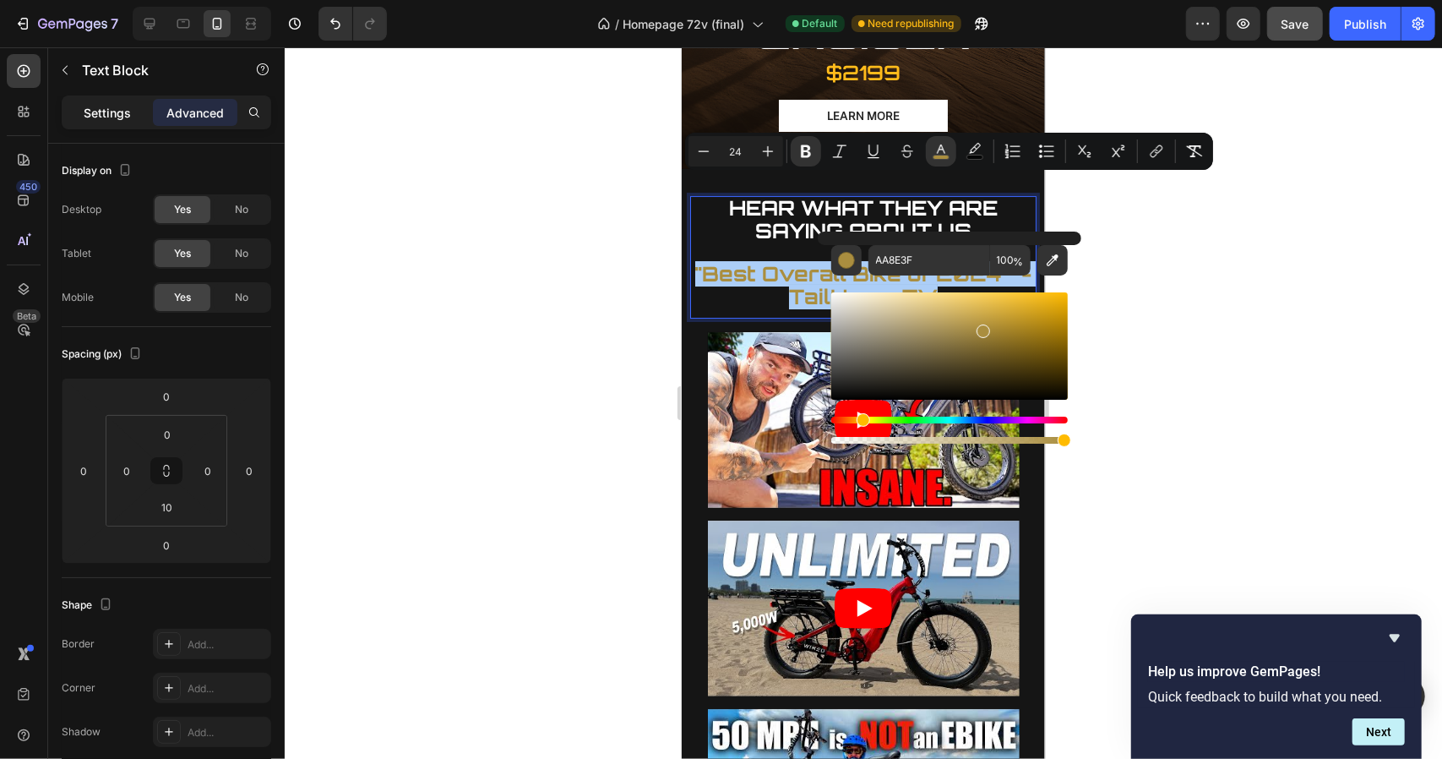
click at [103, 107] on p "Settings" at bounding box center [107, 113] width 47 height 18
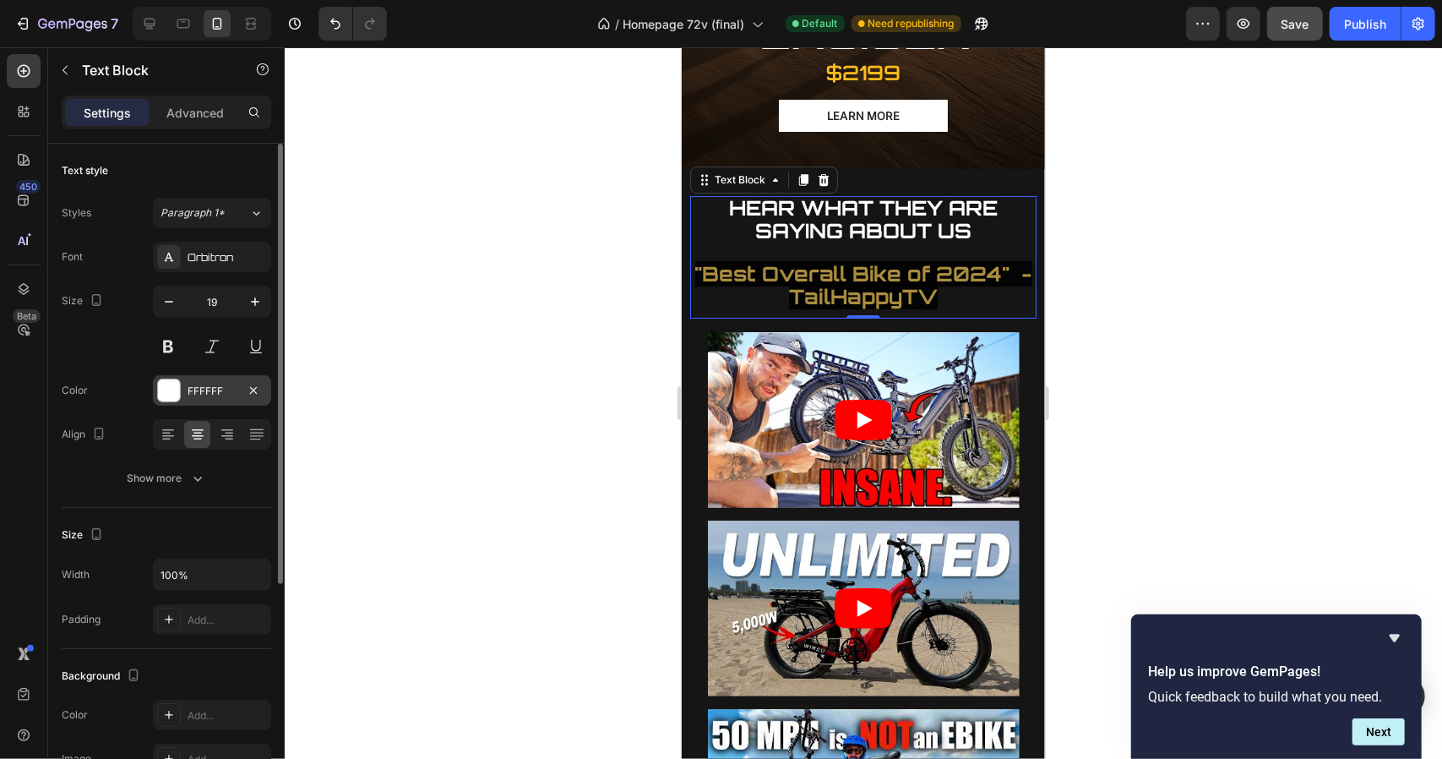
click at [231, 375] on div "FFFFFF" at bounding box center [212, 390] width 118 height 30
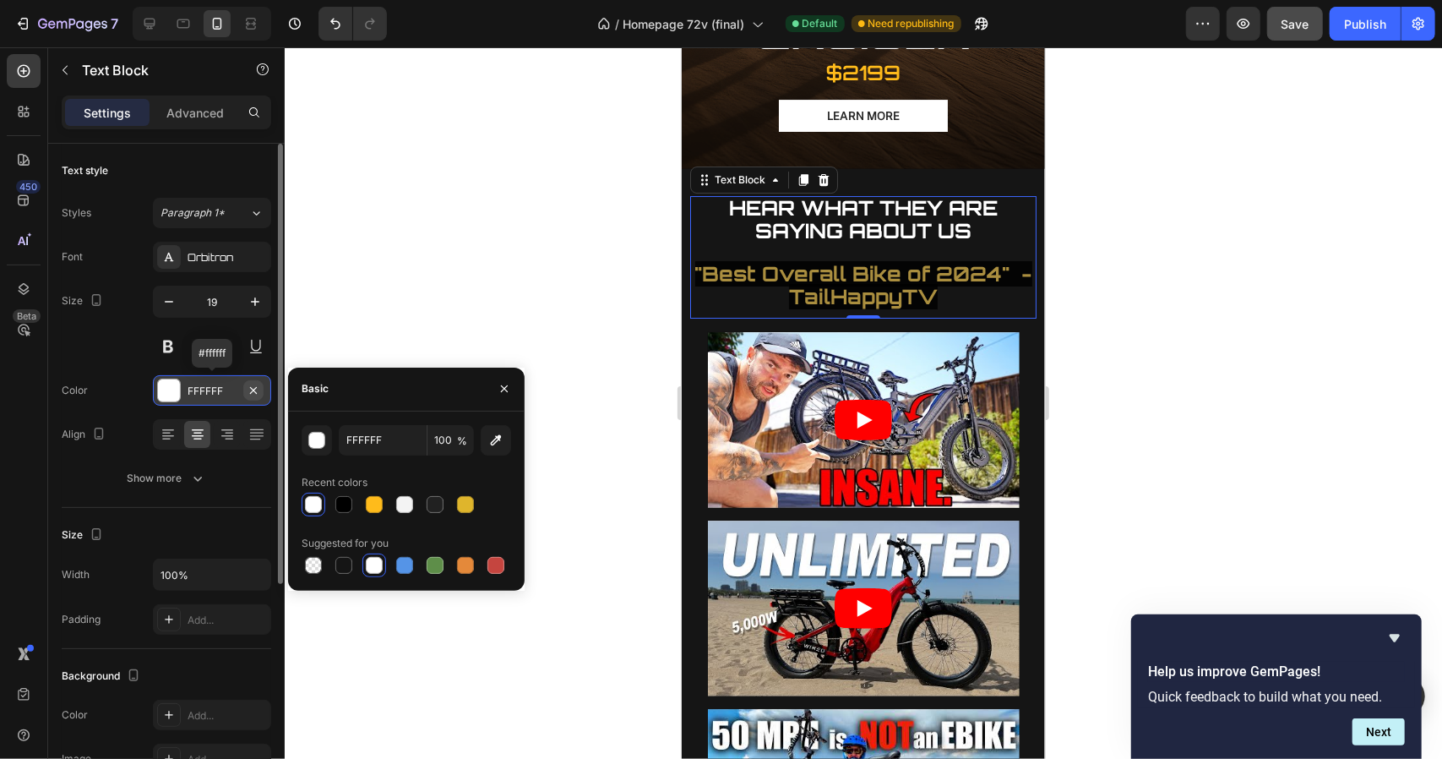
click at [258, 389] on icon "button" at bounding box center [254, 390] width 14 height 14
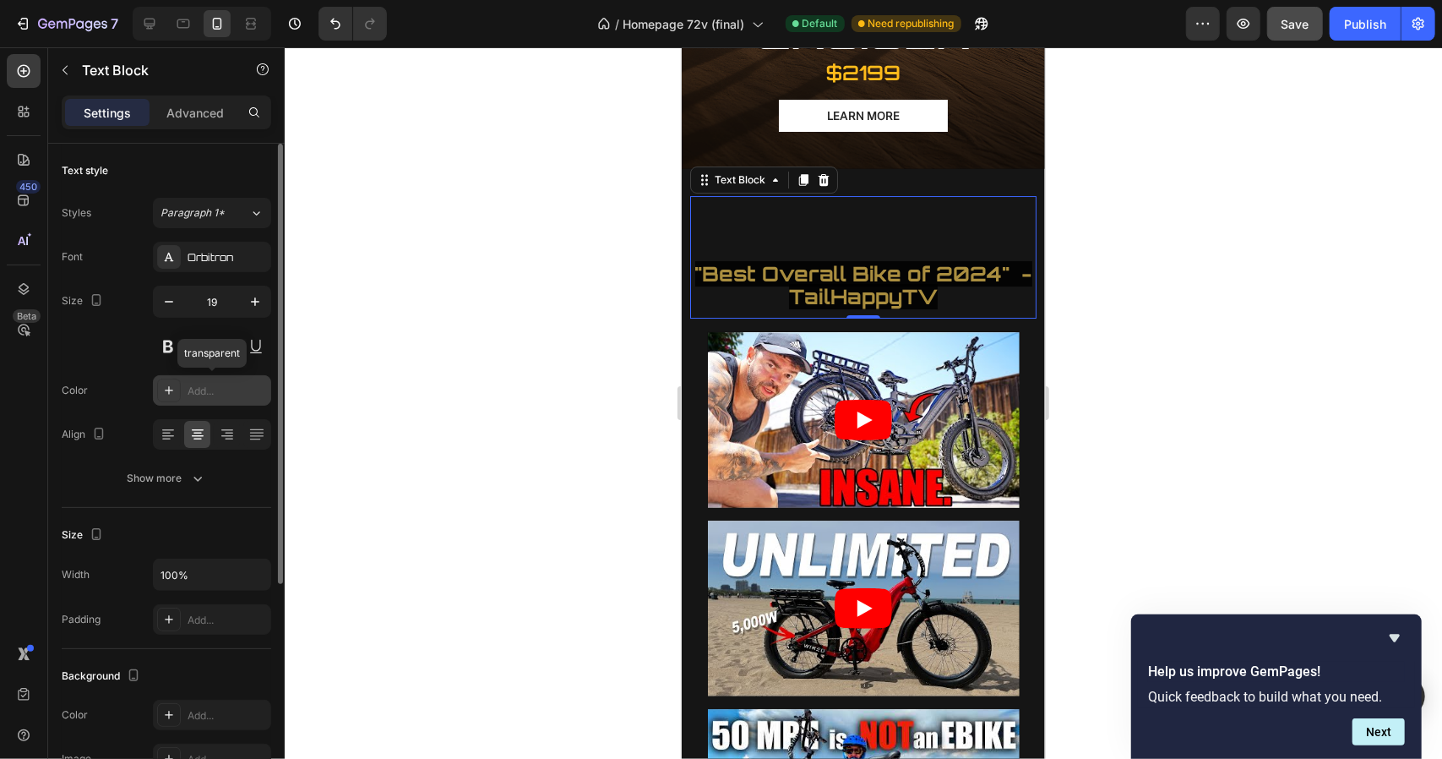
click at [237, 389] on div "Add..." at bounding box center [227, 390] width 79 height 15
type input "4D4D4D"
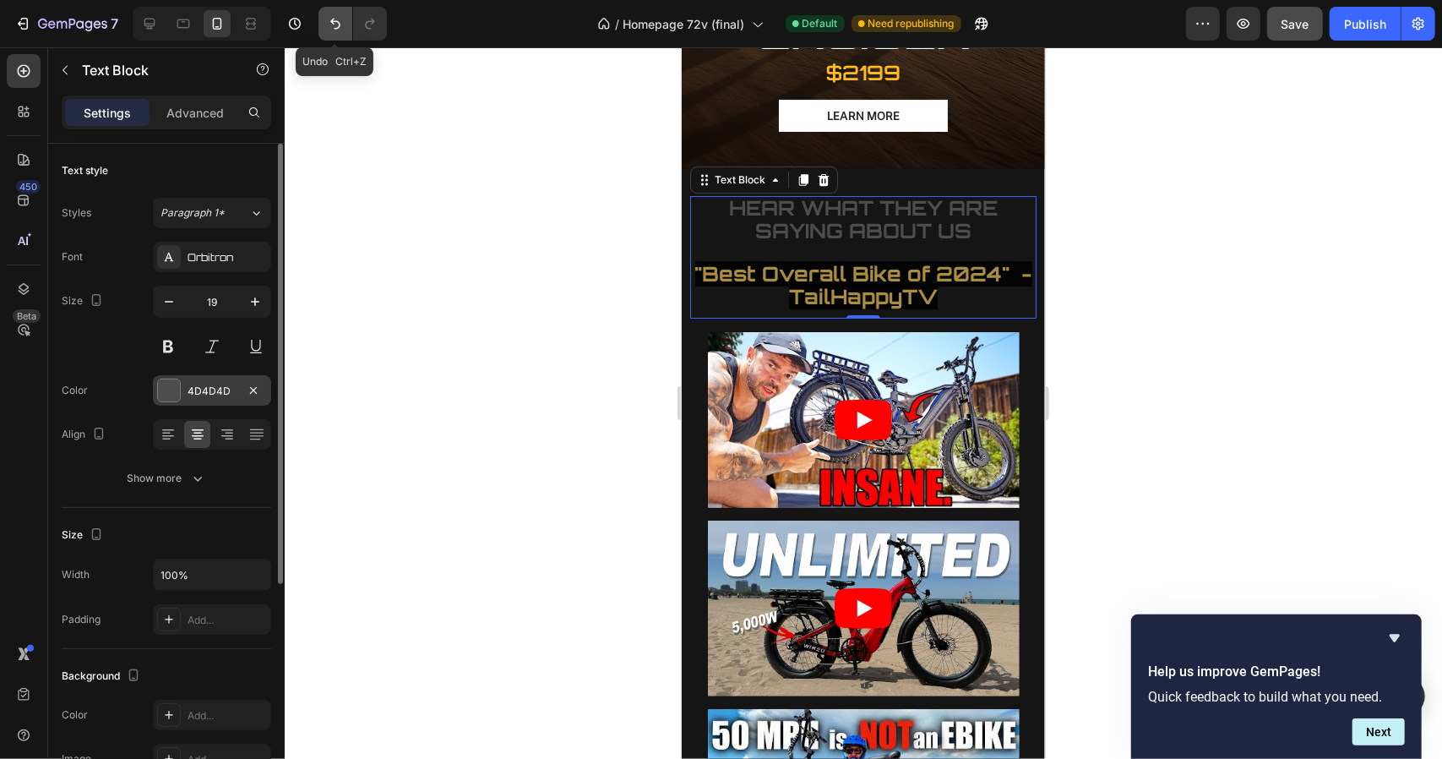
click at [333, 19] on icon "Undo/Redo" at bounding box center [335, 24] width 10 height 11
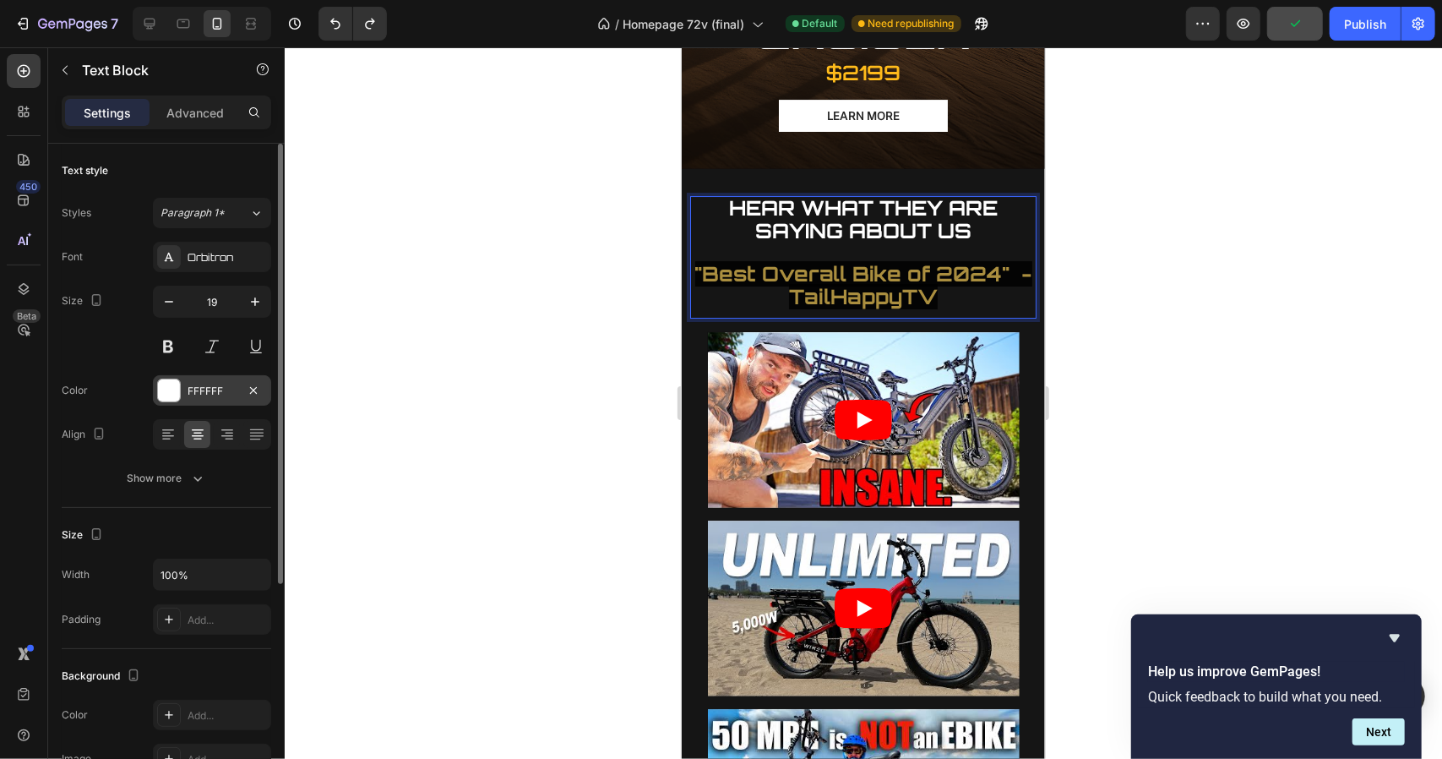
click at [840, 260] on strong ""Best Overall Bike of 2024" - TailHappyTV" at bounding box center [862, 284] width 337 height 48
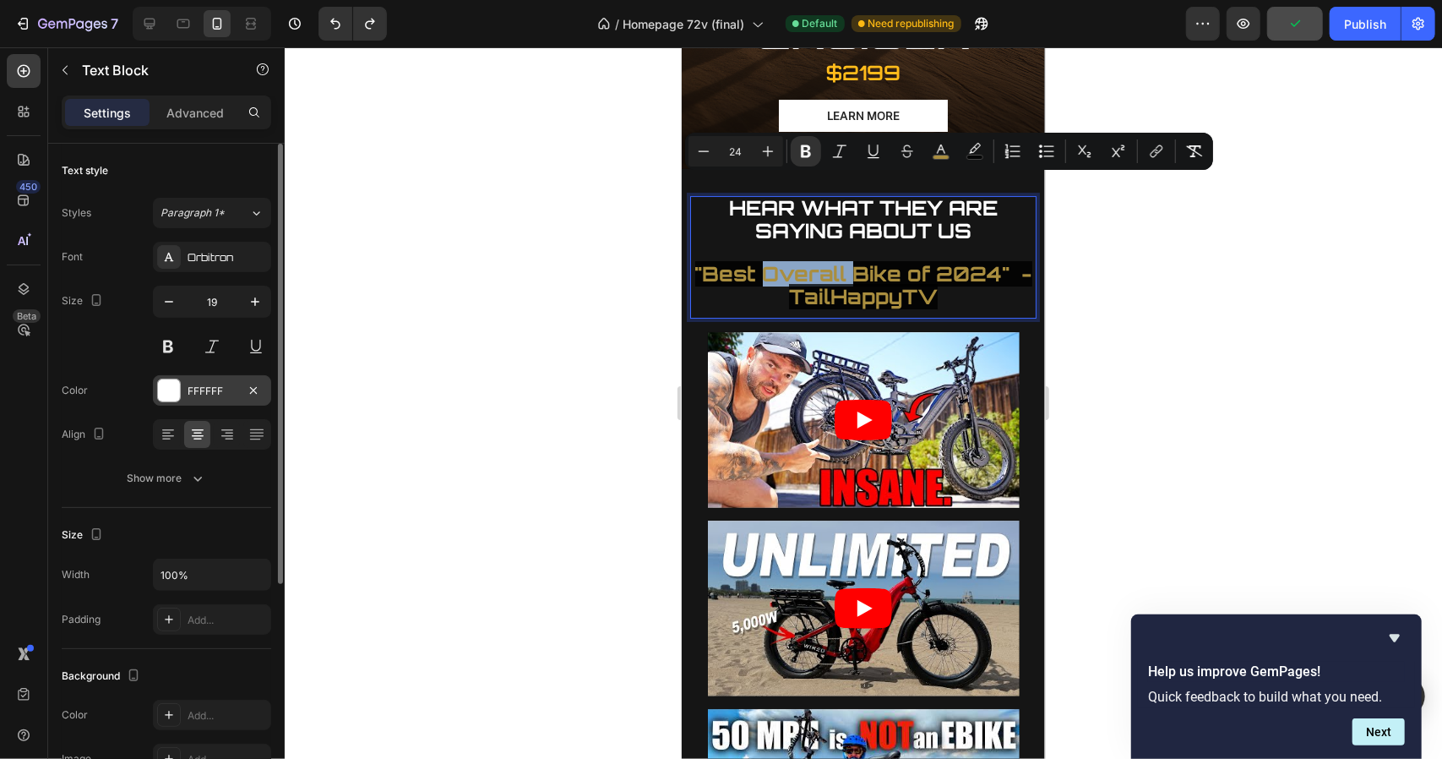
click at [840, 260] on strong ""Best Overall Bike of 2024" - TailHappyTV" at bounding box center [862, 284] width 337 height 48
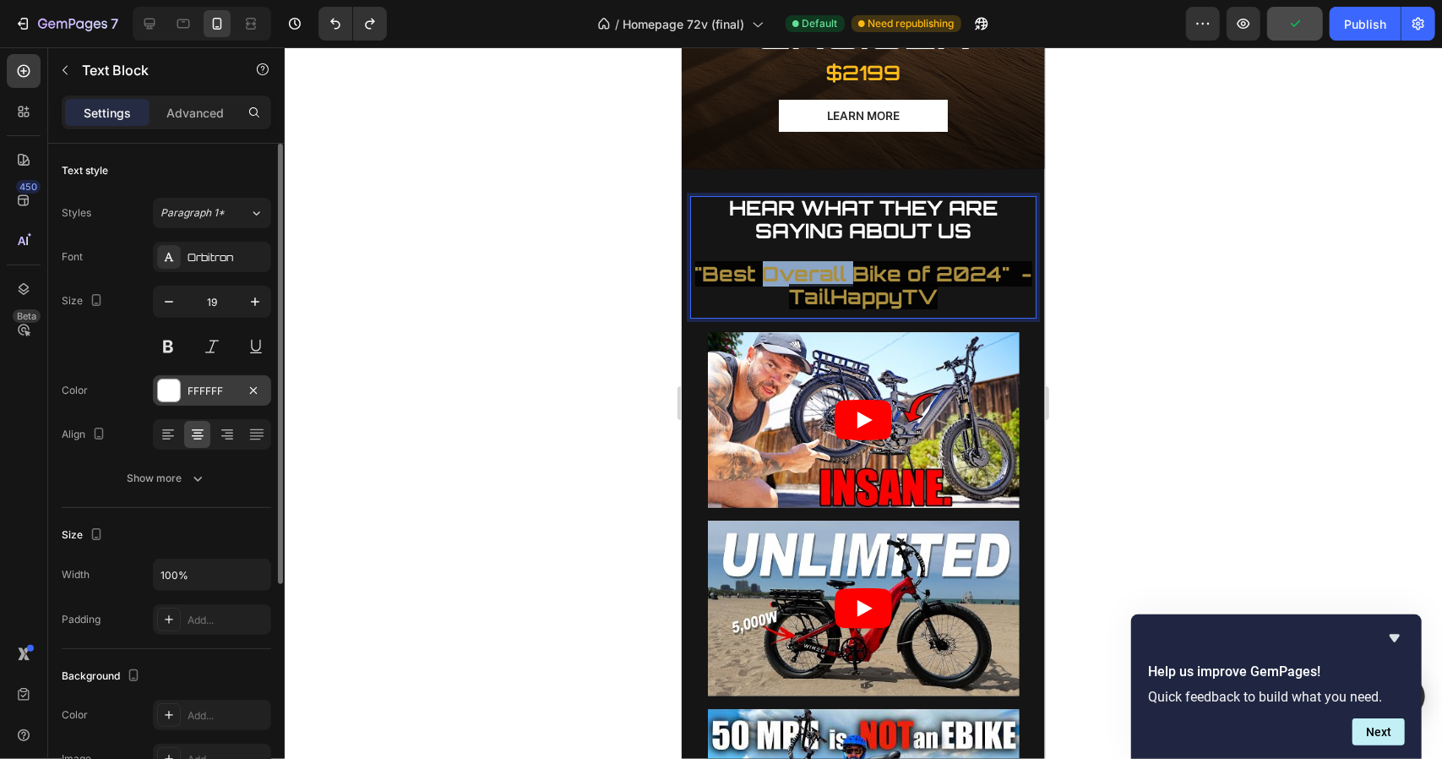
click at [840, 260] on strong ""Best Overall Bike of 2024" - TailHappyTV" at bounding box center [862, 284] width 337 height 48
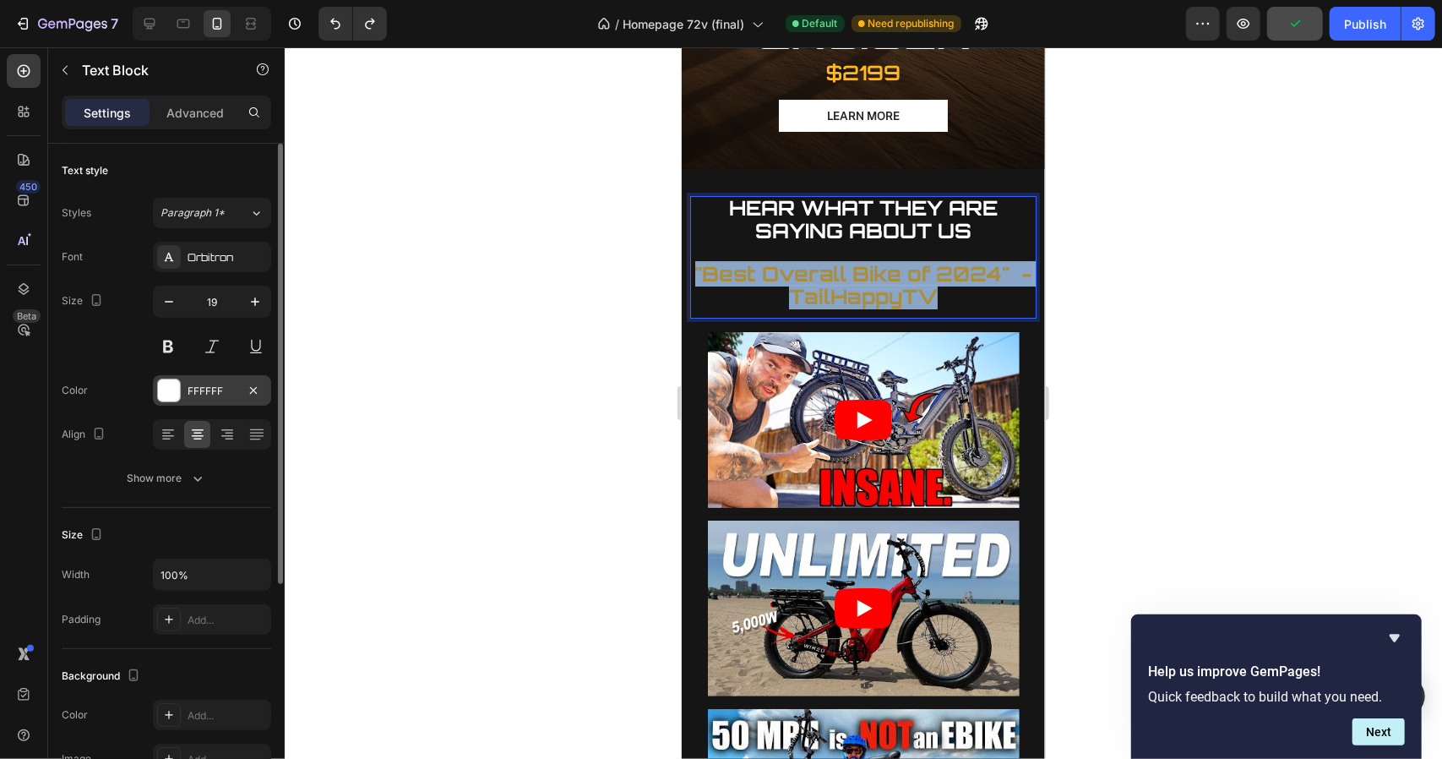
click at [840, 260] on strong ""Best Overall Bike of 2024" - TailHappyTV" at bounding box center [862, 284] width 337 height 48
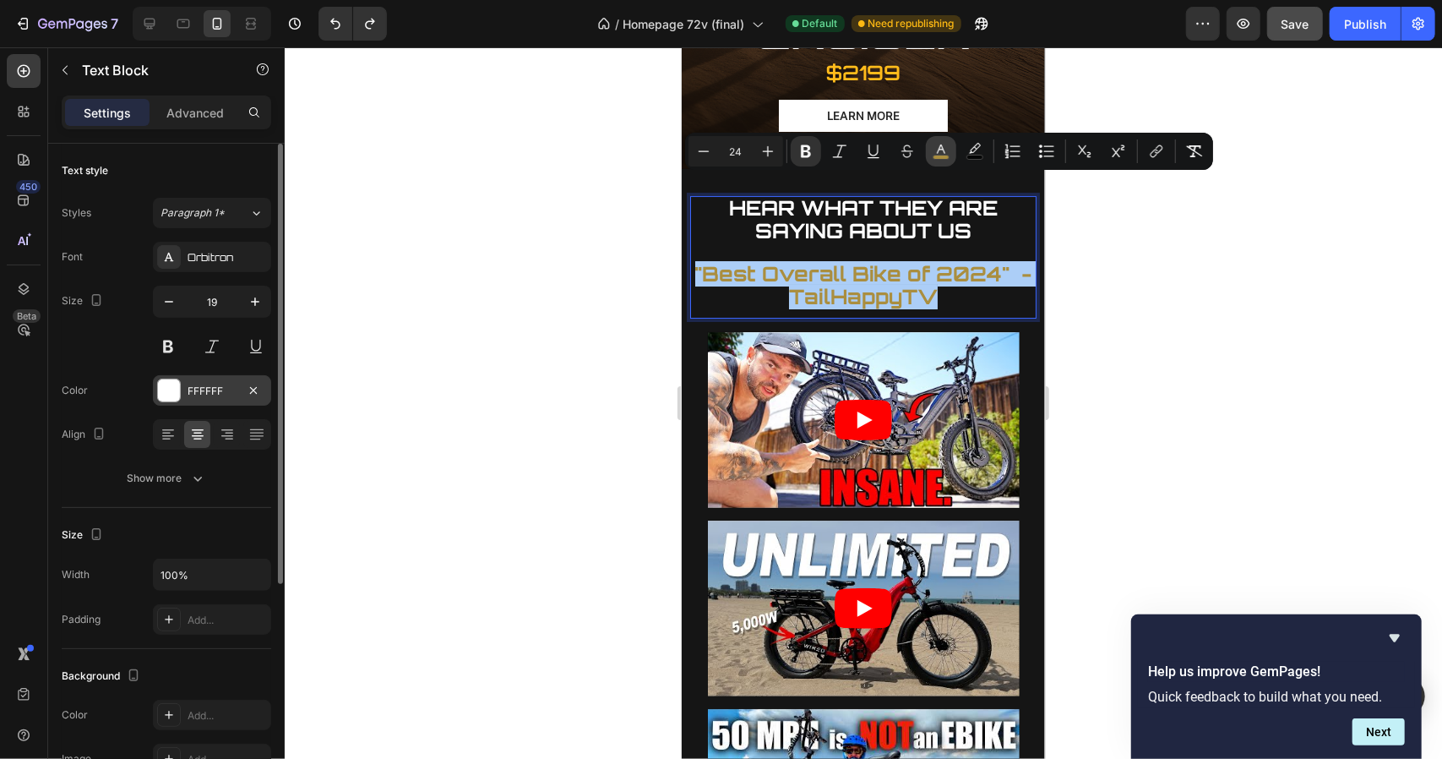
click at [944, 158] on rect "Editor contextual toolbar" at bounding box center [941, 157] width 16 height 4
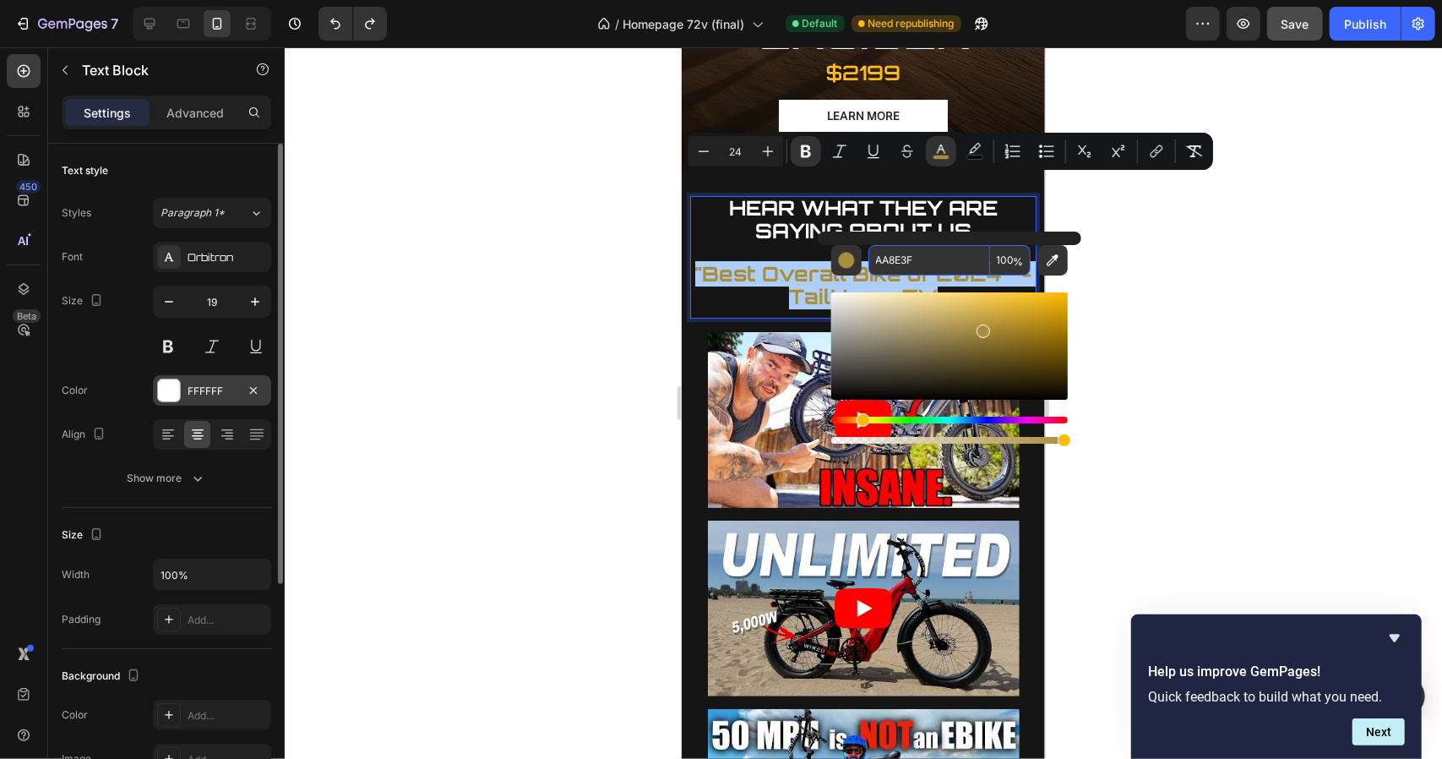
click at [916, 254] on input "AA8E3F" at bounding box center [929, 260] width 122 height 30
paste input "FFBF2B"
type input "FFBF2B"
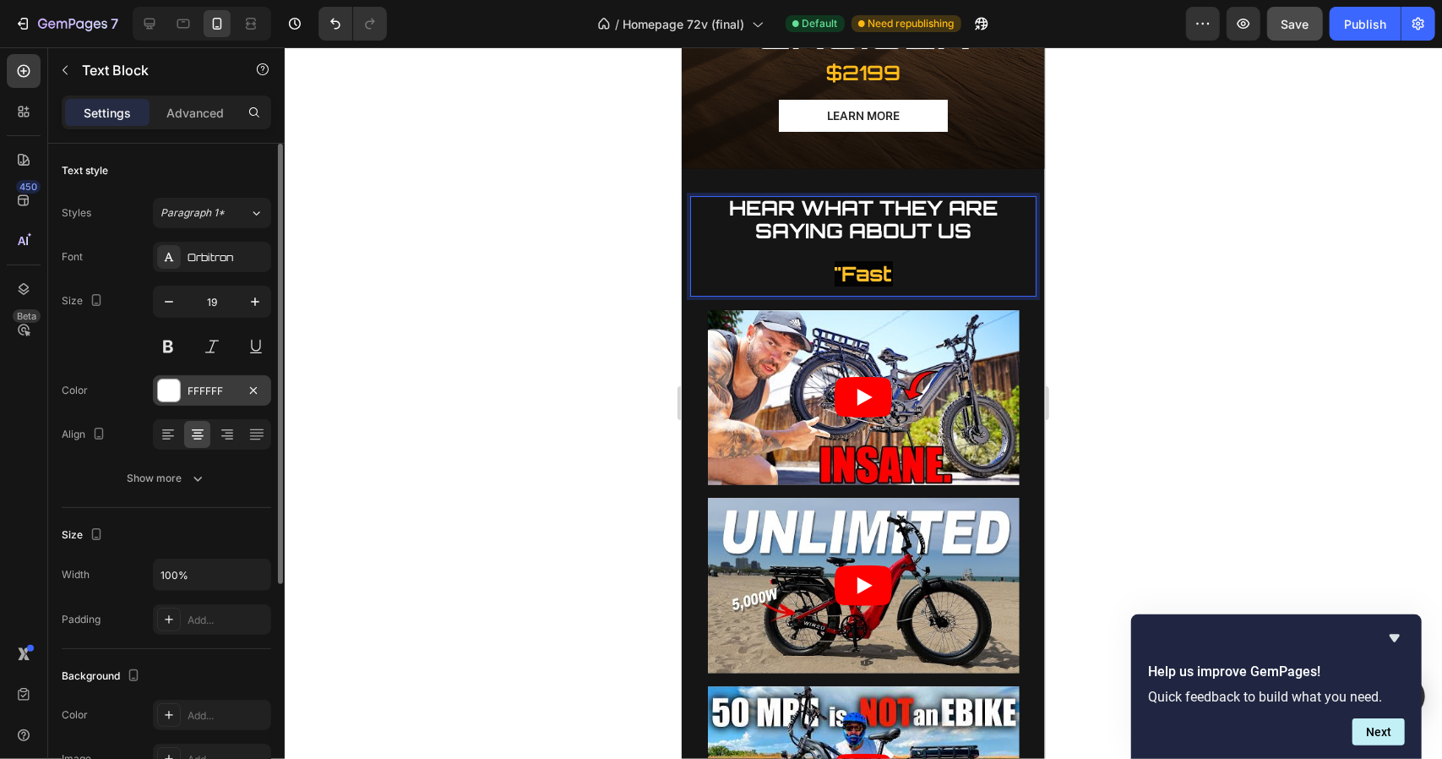
click at [910, 197] on p "HEAR WHAT THEY ARE SAYING ABOUT US "Fast" at bounding box center [862, 241] width 343 height 89
click at [889, 197] on p "HEAR WHAT THEY ARE SAYING ABOUT US ⁠⁠⁠⁠⁠⁠⁠ "Fast" at bounding box center [862, 241] width 343 height 89
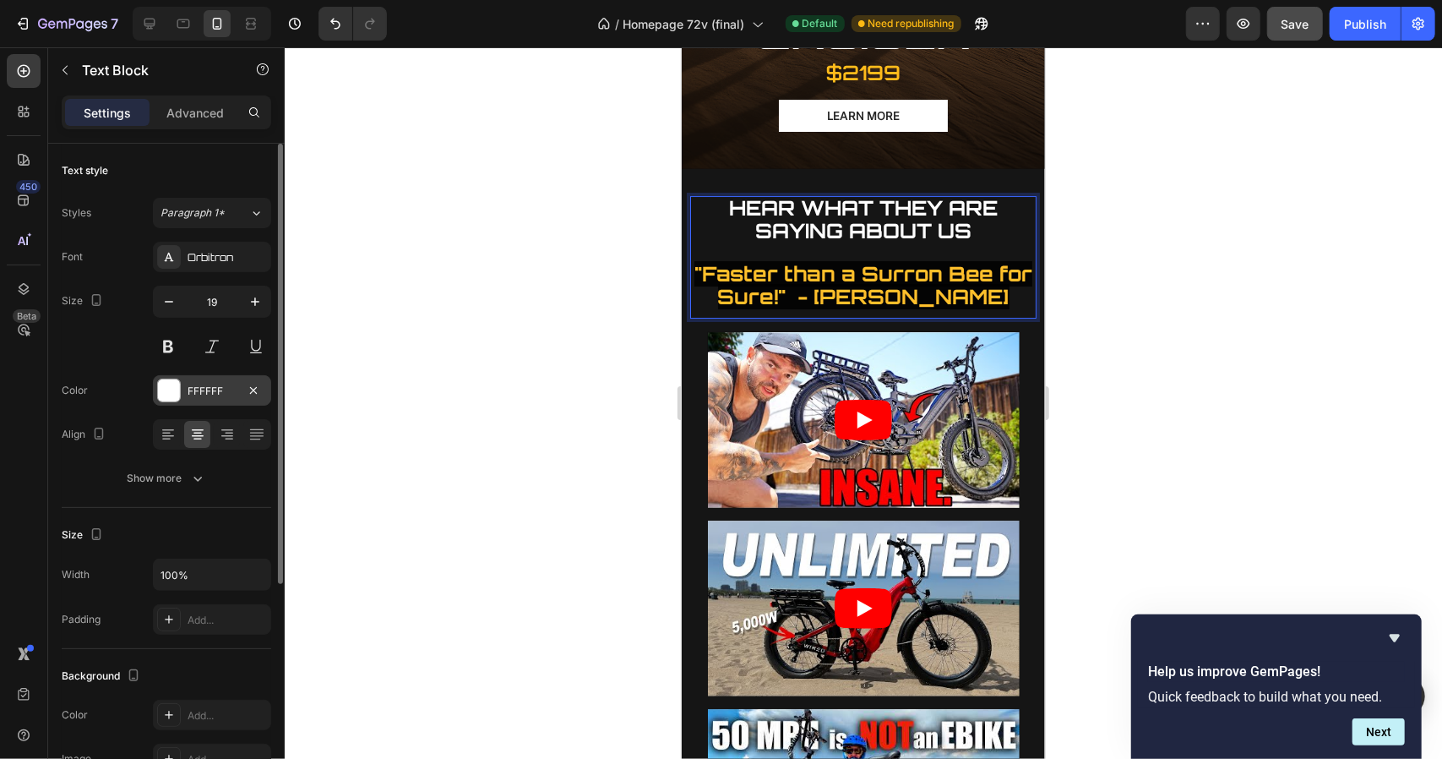
click at [795, 260] on strong ""Faster than a Surron Bee for Sure!" - [PERSON_NAME]" at bounding box center [863, 284] width 338 height 48
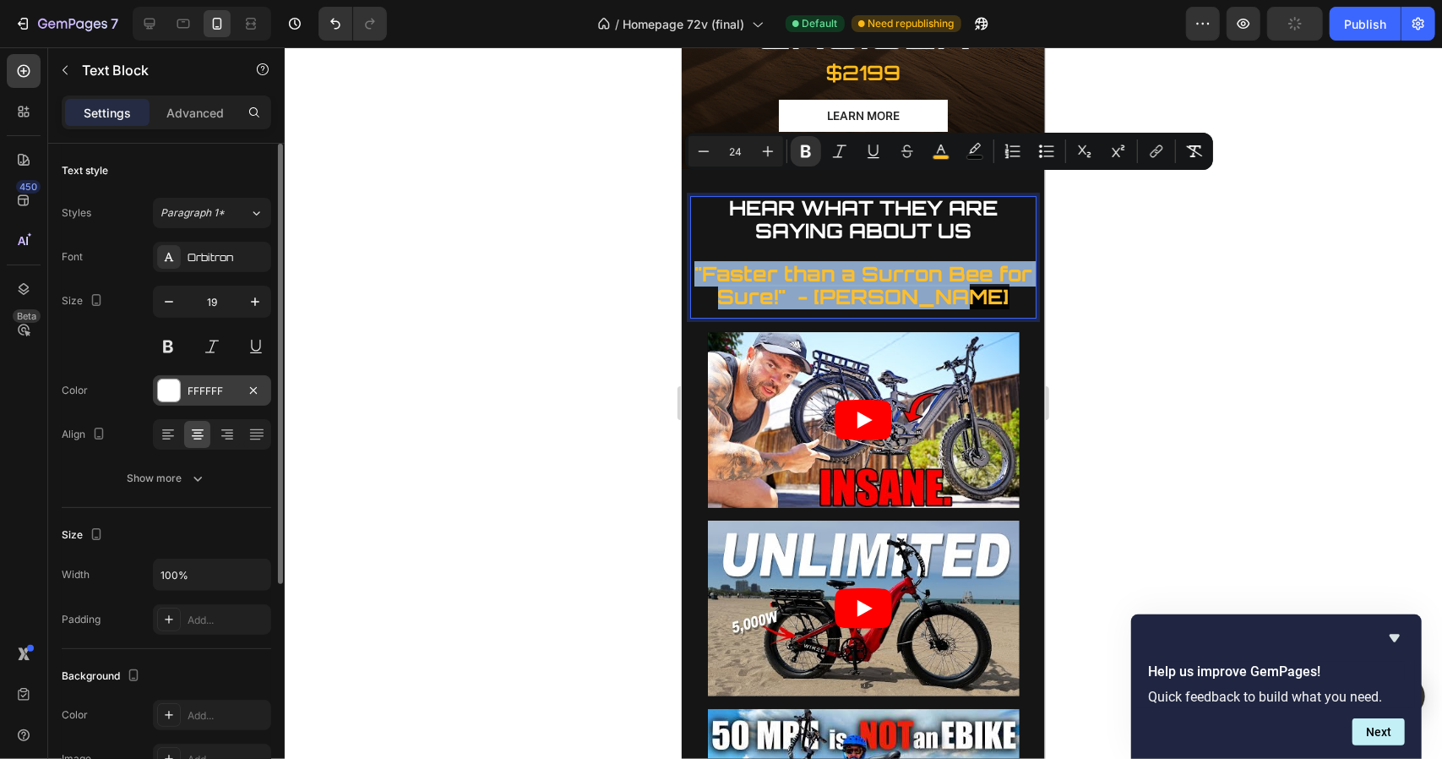
click at [795, 260] on strong ""Faster than a Surron Bee for Sure!" - [PERSON_NAME]" at bounding box center [863, 284] width 338 height 48
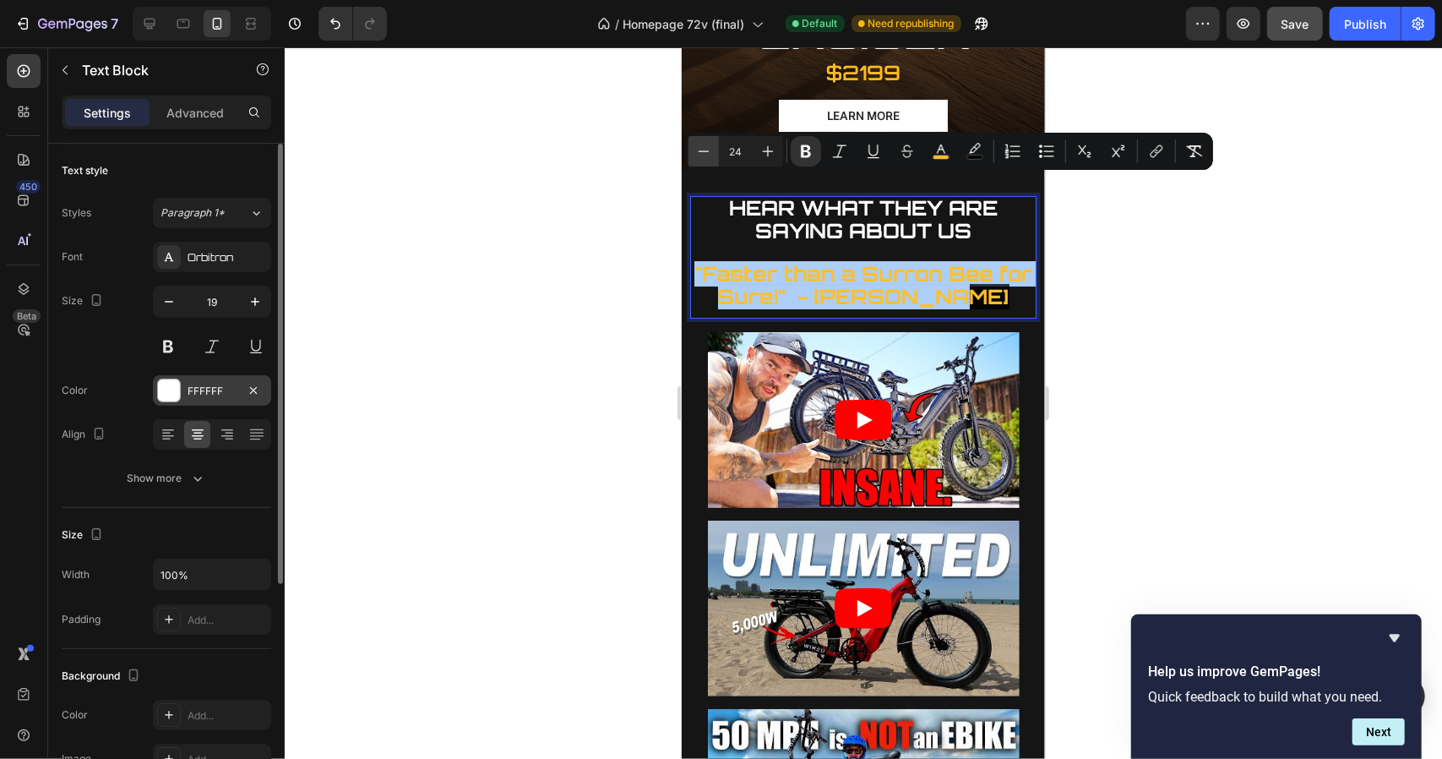
click at [710, 153] on icon "Editor contextual toolbar" at bounding box center [703, 151] width 17 height 17
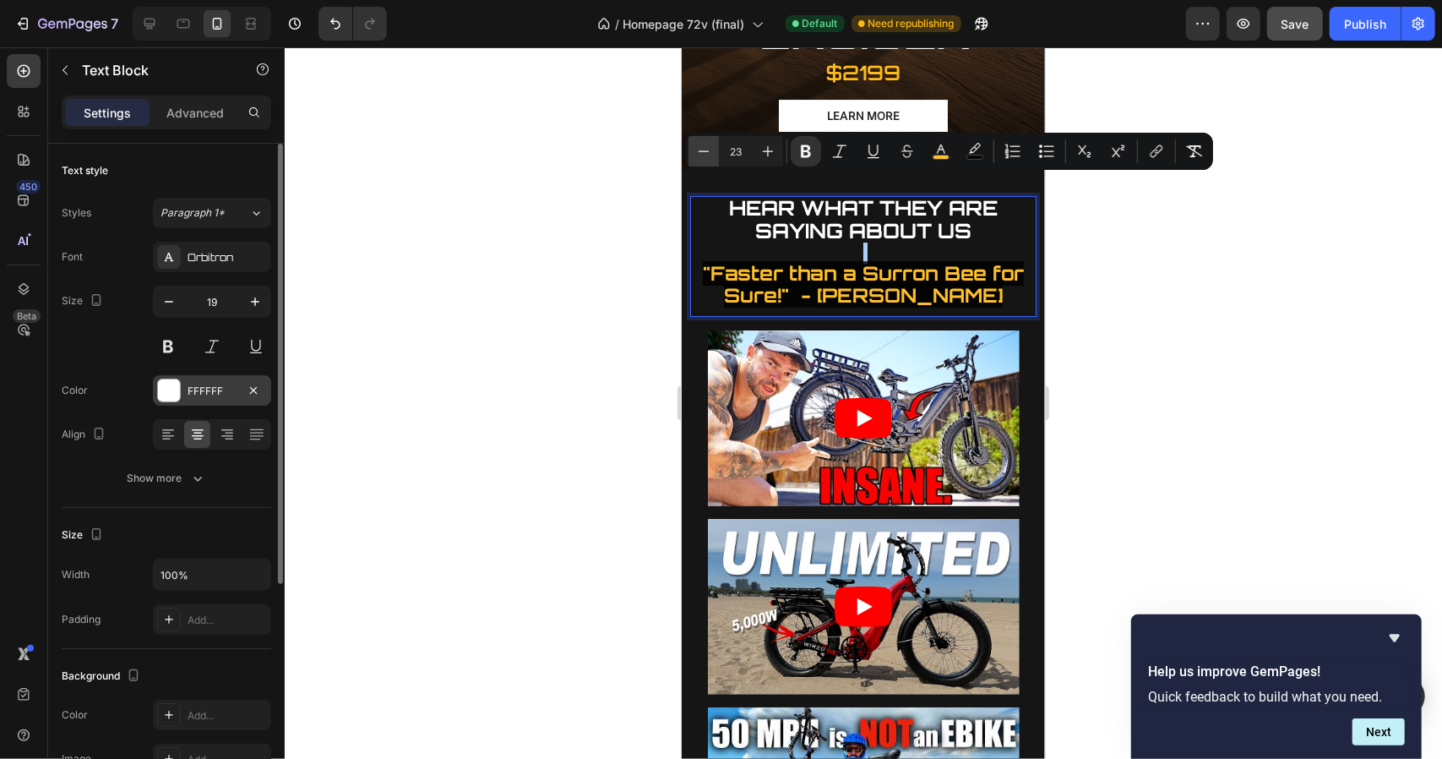
click at [710, 153] on icon "Editor contextual toolbar" at bounding box center [703, 151] width 17 height 17
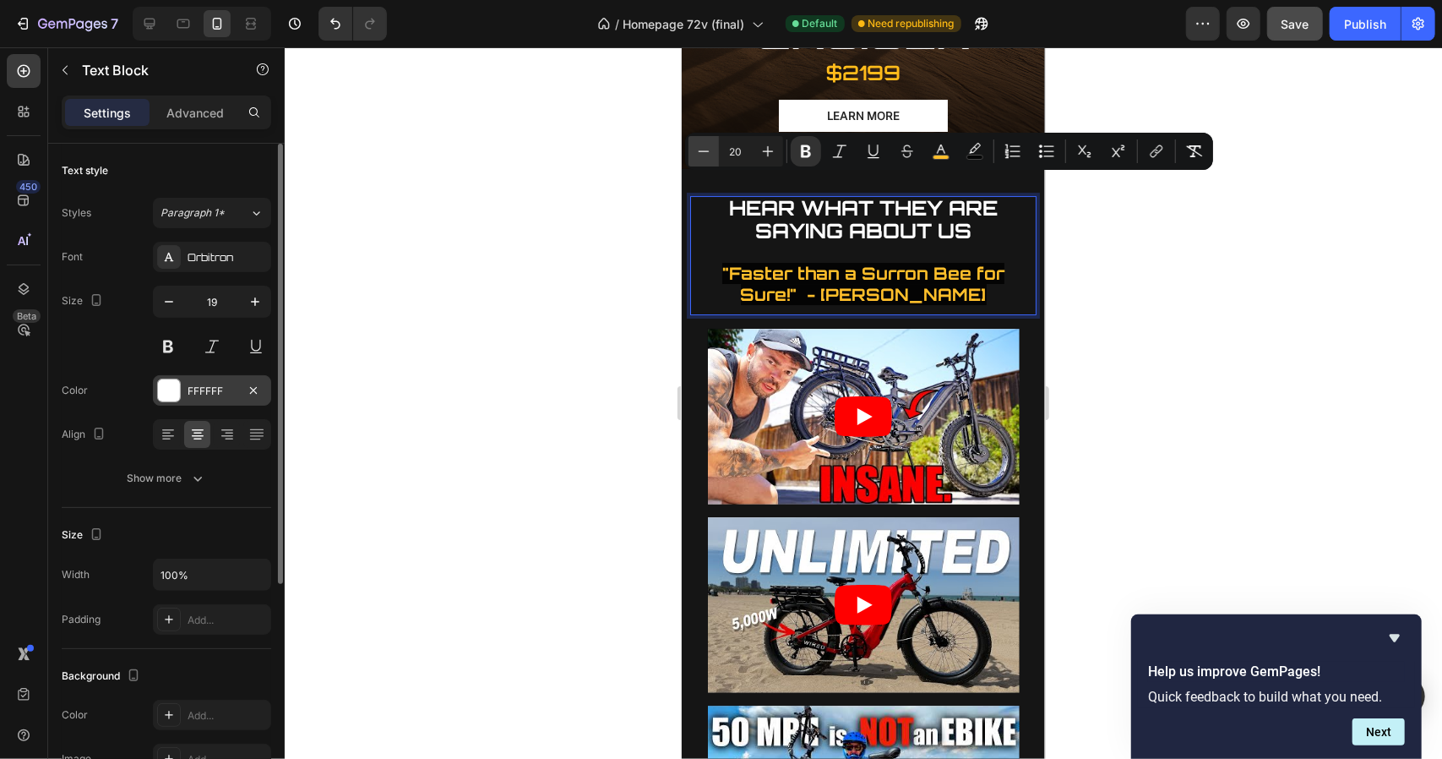
click at [710, 153] on icon "Editor contextual toolbar" at bounding box center [703, 151] width 17 height 17
type input "18"
click at [955, 227] on div "HEAR WHAT THEY ARE SAYING ABOUT US "Faster than a Surron Bee for Sure!" - [PERS…" at bounding box center [862, 255] width 346 height 120
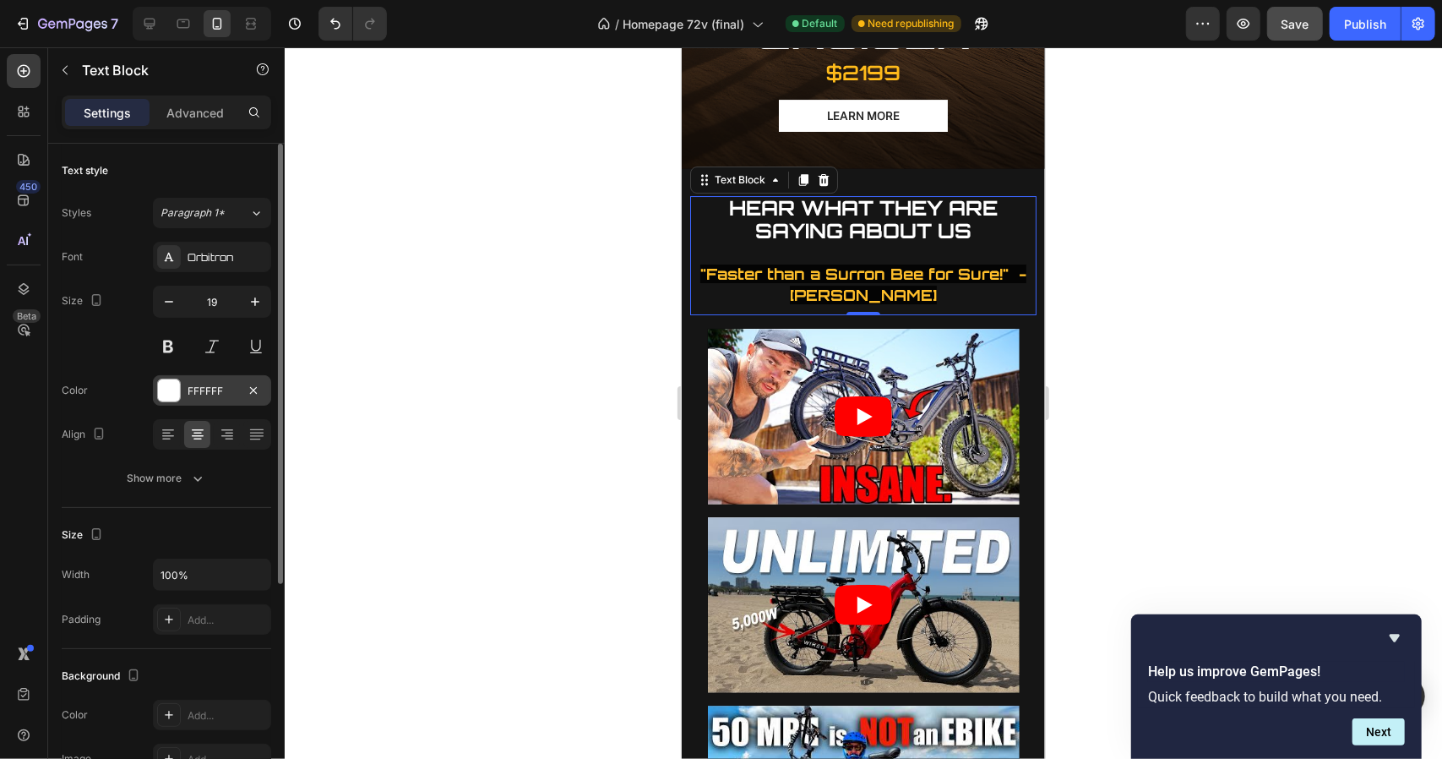
click at [579, 320] on div at bounding box center [863, 402] width 1157 height 711
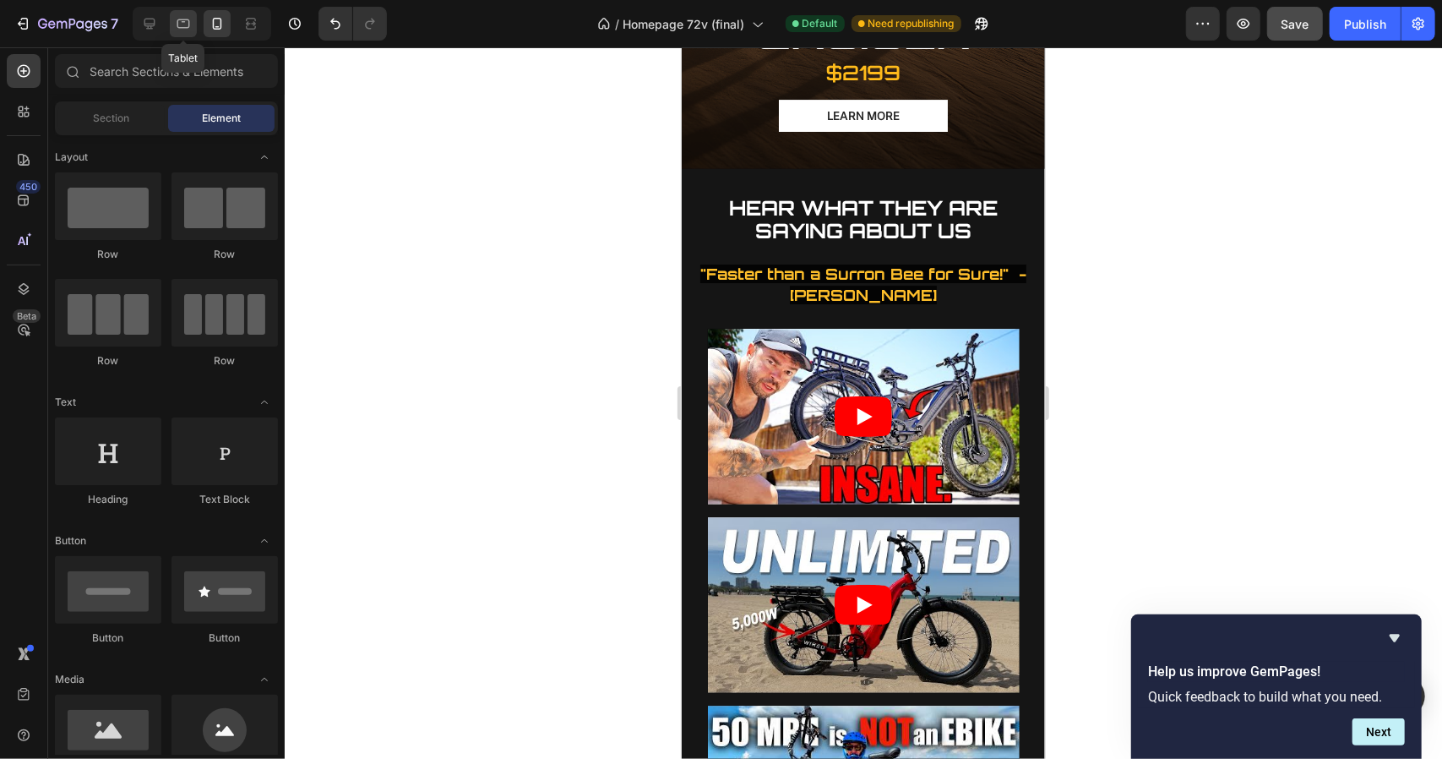
click at [188, 22] on icon at bounding box center [183, 23] width 13 height 9
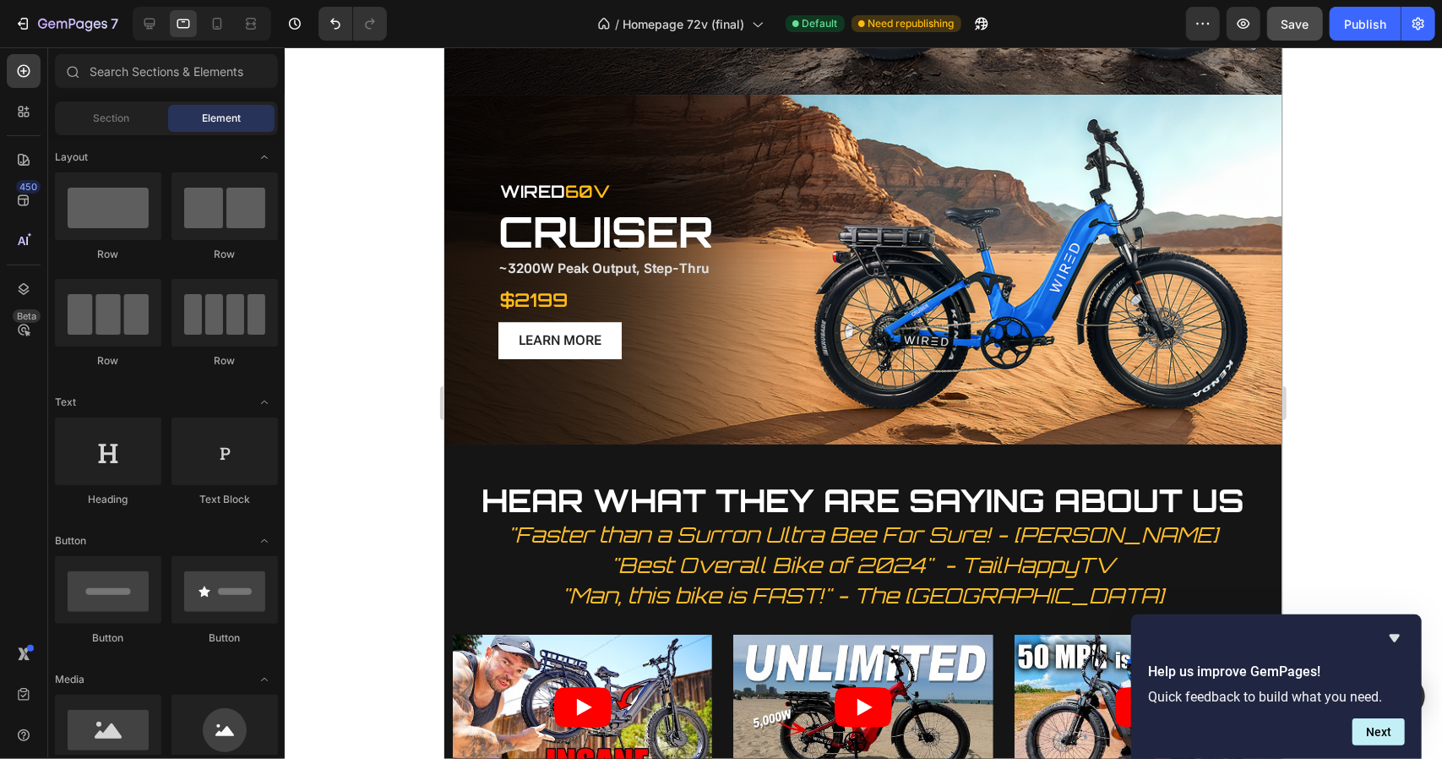
scroll to position [3011, 0]
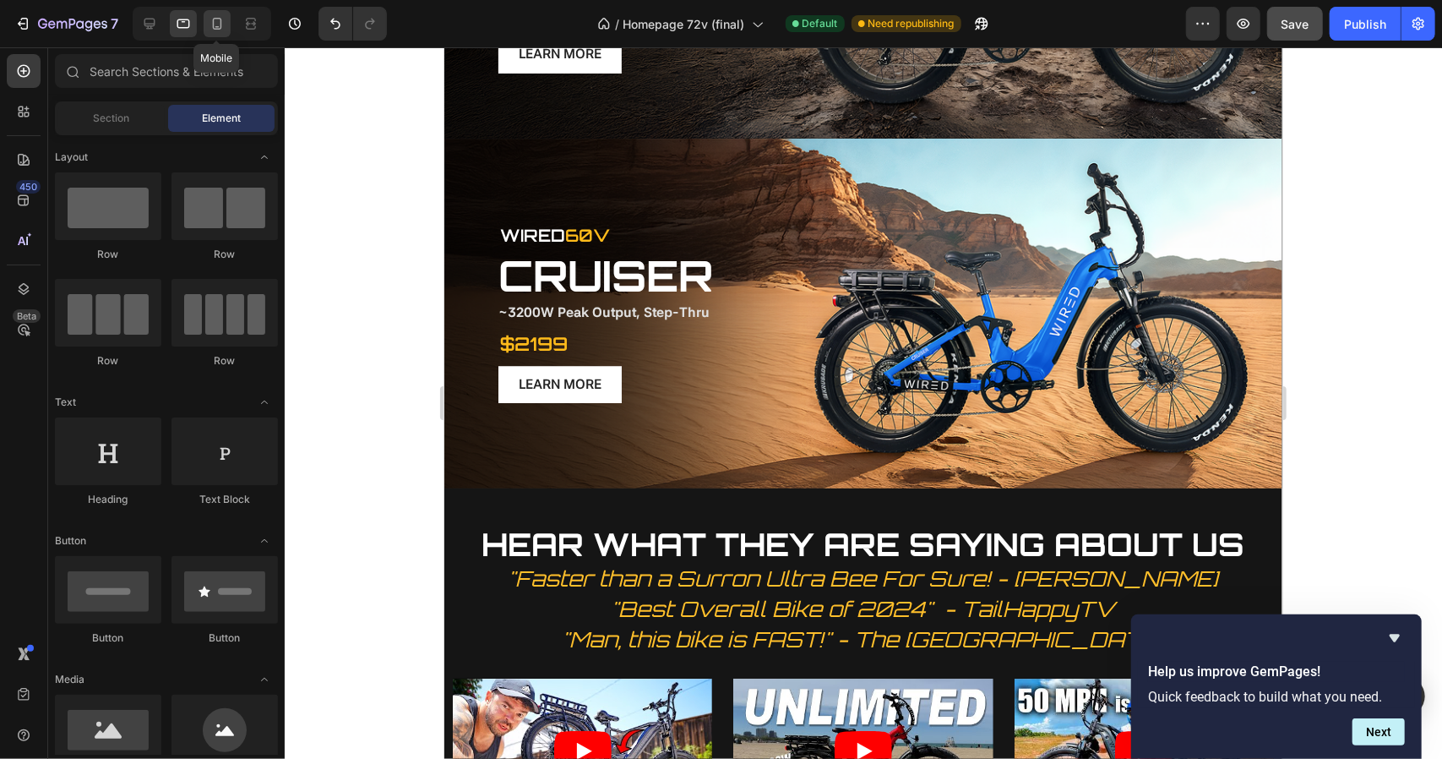
click at [215, 24] on icon at bounding box center [217, 23] width 17 height 17
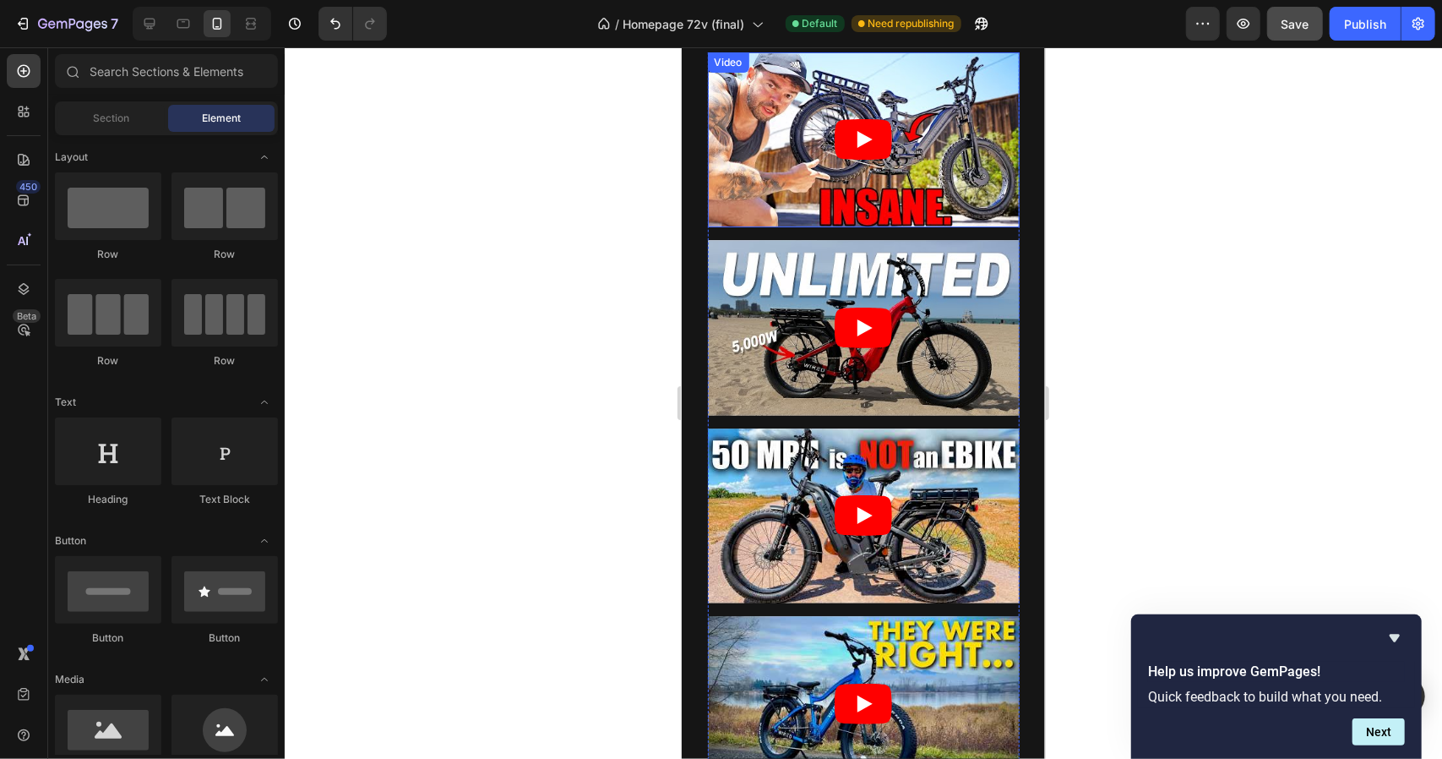
scroll to position [2879, 0]
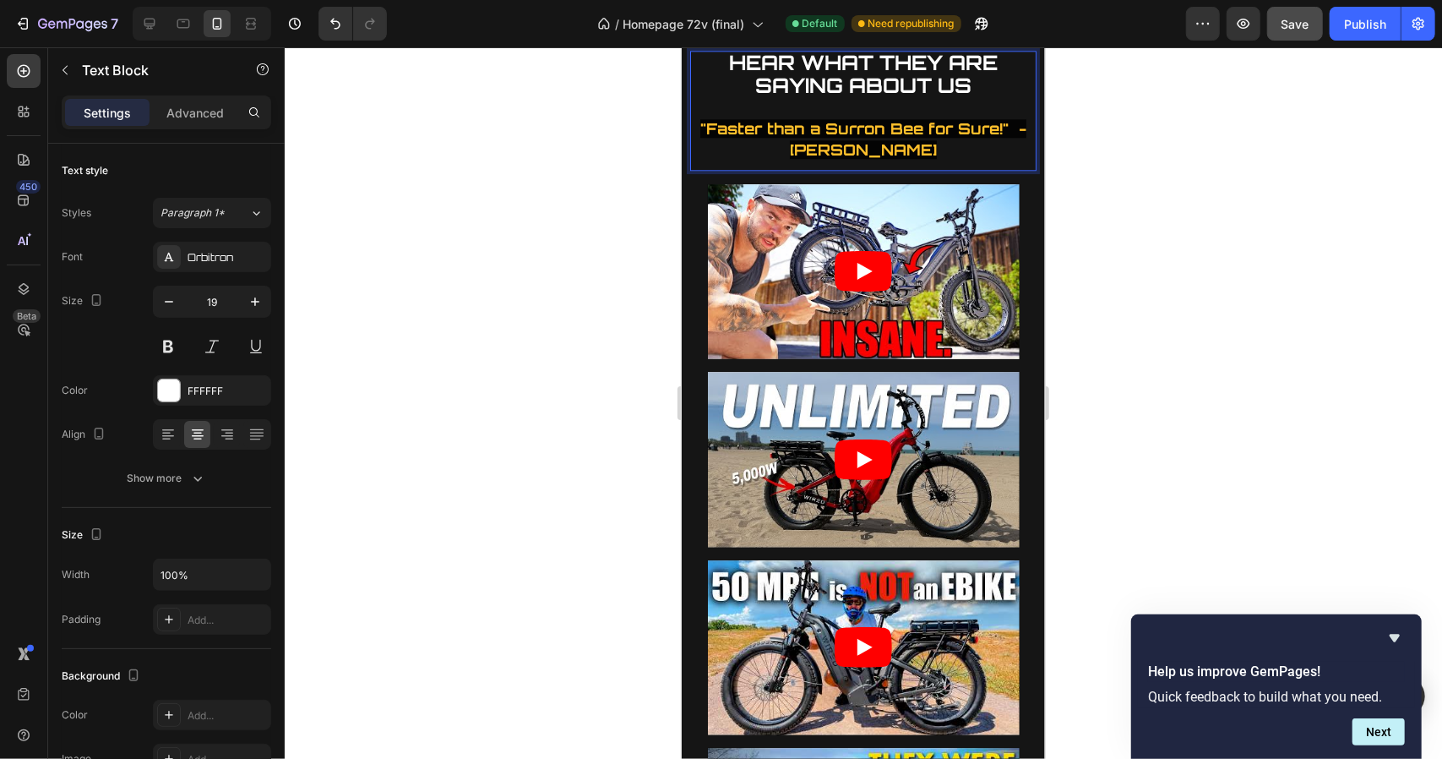
click at [1014, 128] on strong ""Faster than a Surron Bee for Sure!" - [PERSON_NAME]" at bounding box center [862, 138] width 326 height 40
click at [783, 117] on p "HEAR WHAT THEY ARE SAYING ABOUT US "Faster than a Surron Bee for Sure!" [PERSON…" at bounding box center [862, 106] width 343 height 108
click at [783, 117] on p "HEAR WHAT THEY ARE SAYING ABOUT US ⁠⁠⁠⁠⁠⁠⁠ "Faster than a Surron Bee for Sure!"…" at bounding box center [862, 106] width 343 height 108
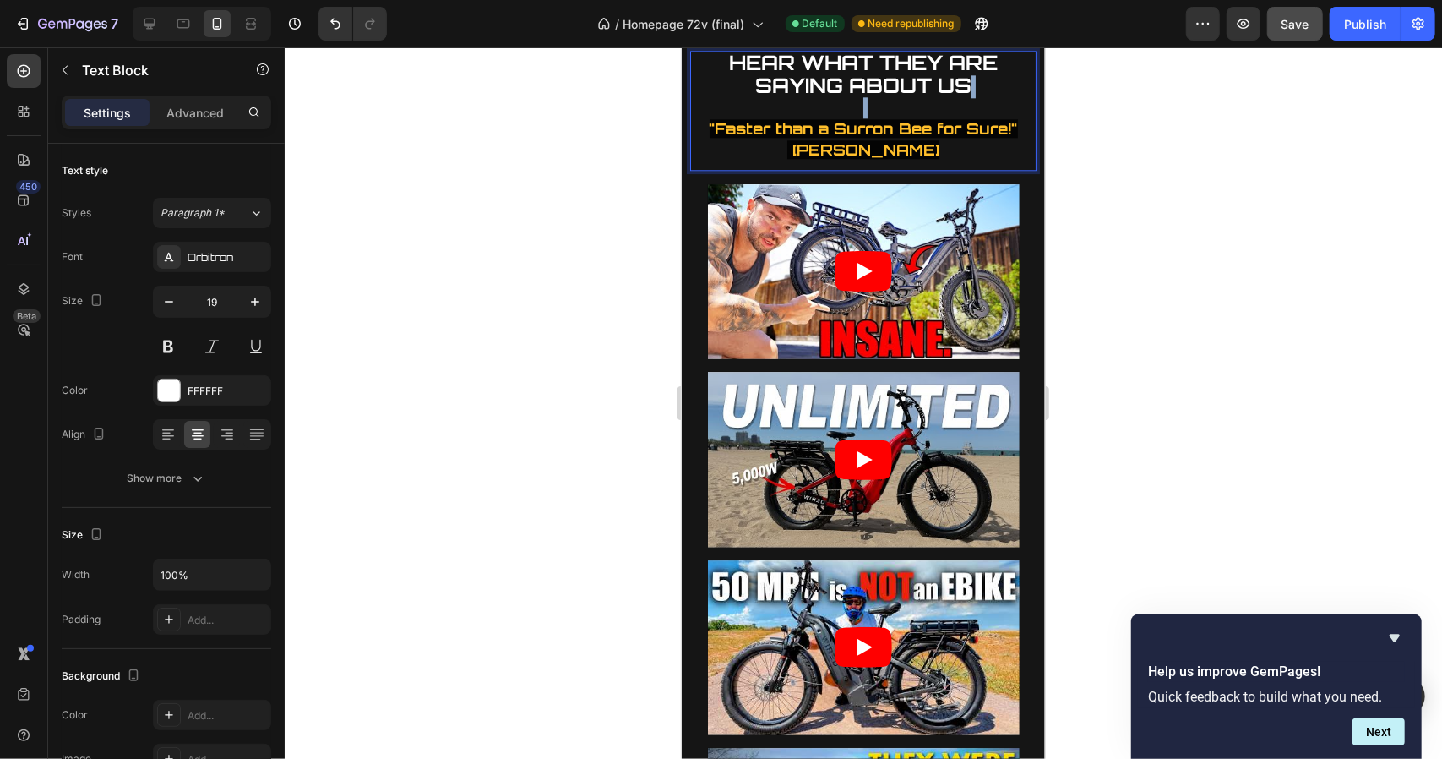
click at [783, 117] on p "HEAR WHAT THEY ARE SAYING ABOUT US "Faster than a Surron Bee for Sure!" [PERSON…" at bounding box center [862, 106] width 343 height 108
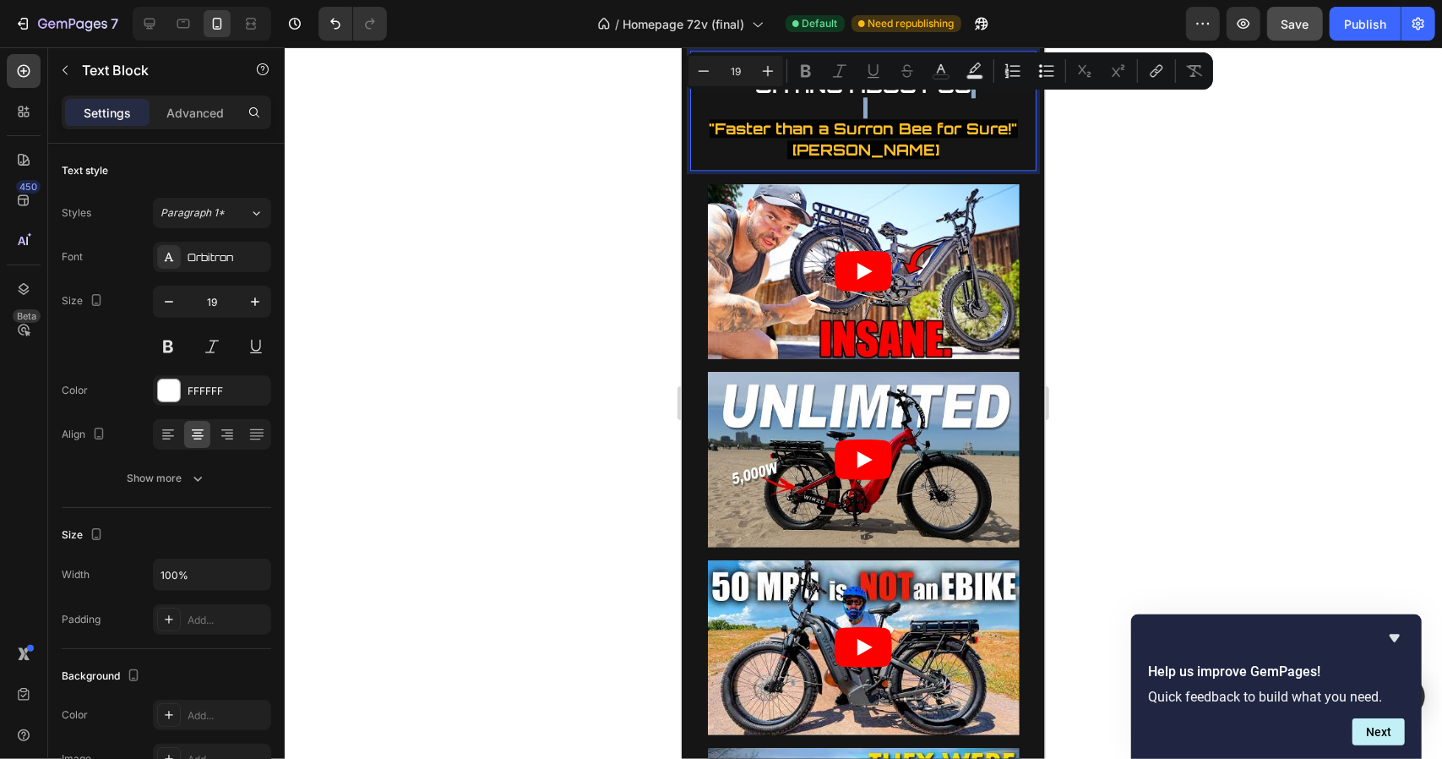
type input "18"
click at [756, 118] on strong ""Faster than a Surron Bee for Sure!" [PERSON_NAME]" at bounding box center [863, 138] width 308 height 40
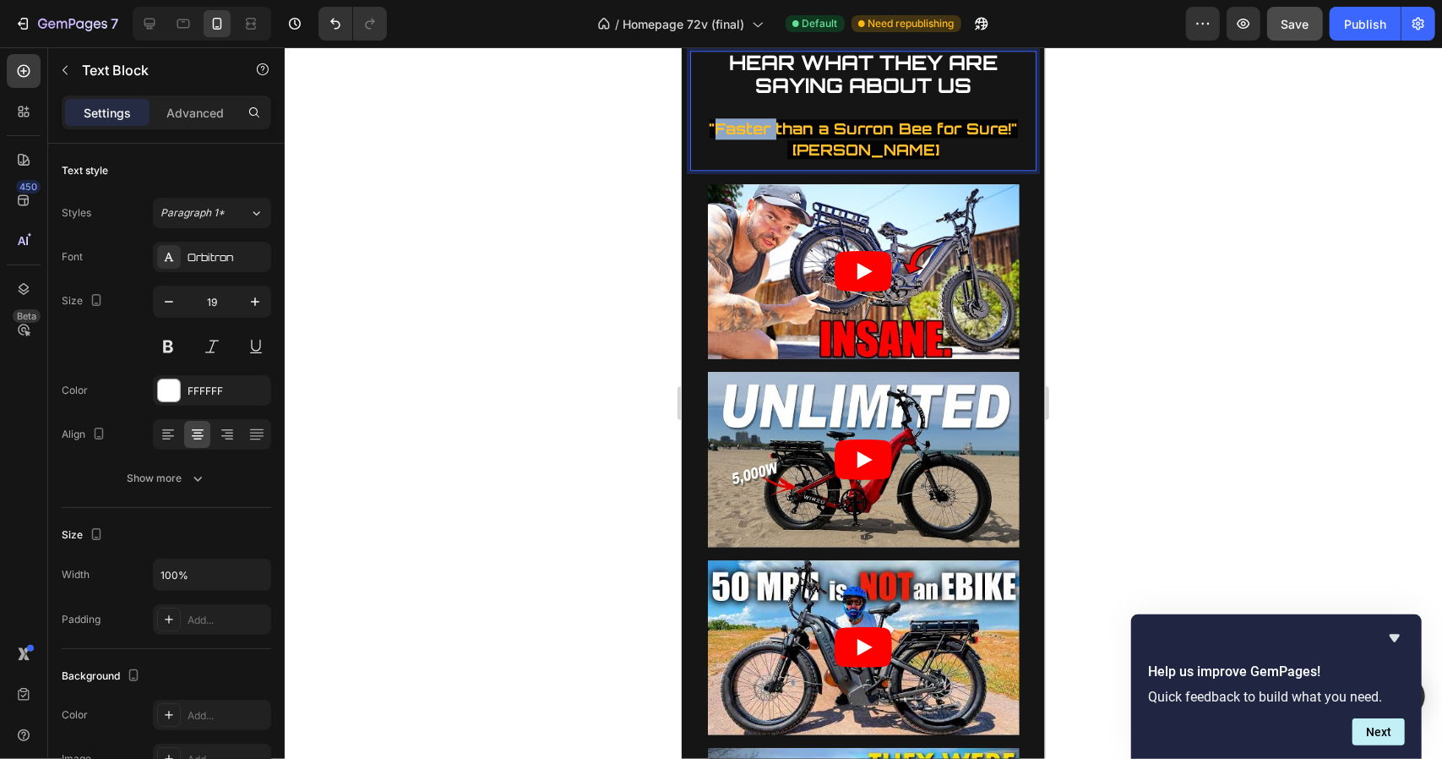
click at [756, 118] on strong ""Faster than a Surron Bee for Sure!" [PERSON_NAME]" at bounding box center [863, 138] width 308 height 40
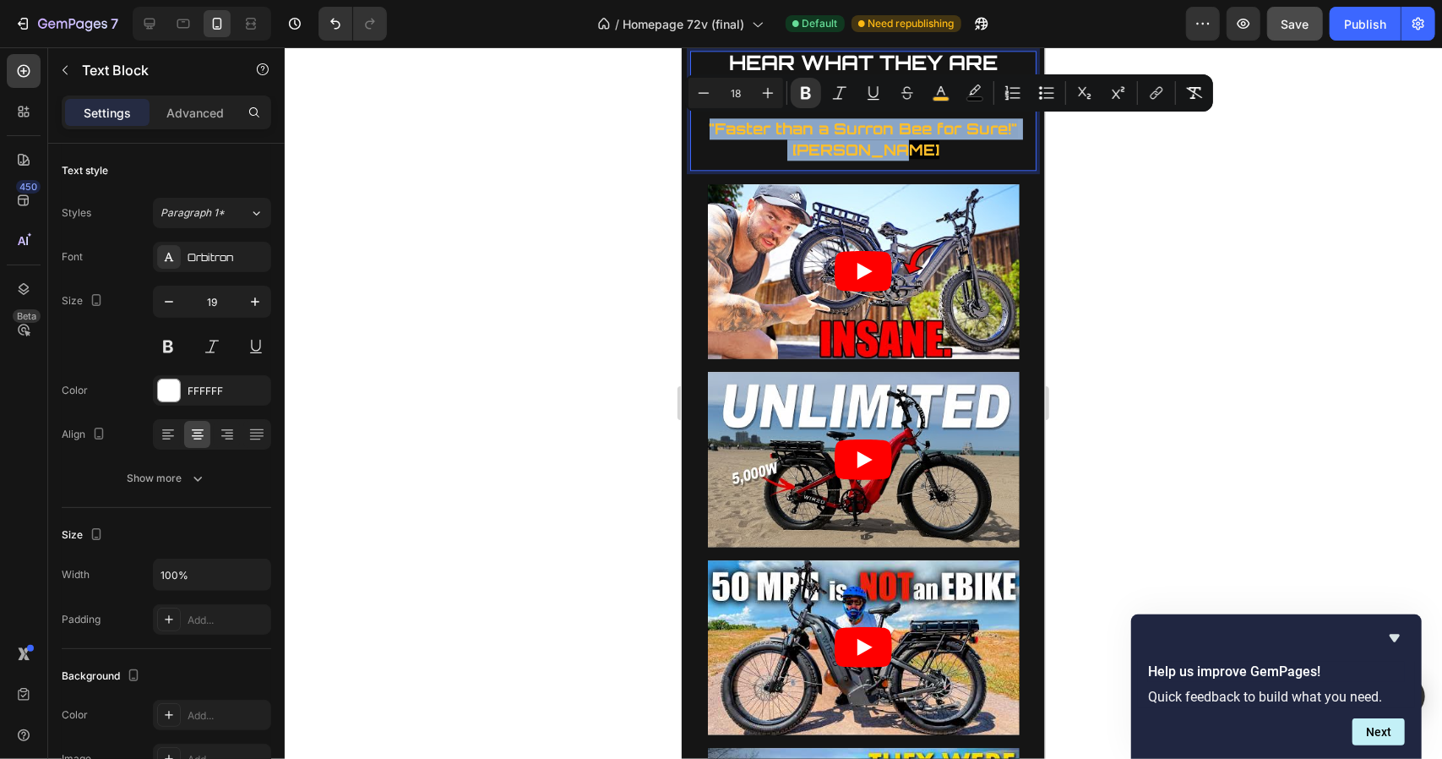
click at [923, 118] on strong ""Faster than a Surron Bee for Sure!" [PERSON_NAME]" at bounding box center [863, 138] width 308 height 40
drag, startPoint x: 696, startPoint y: 125, endPoint x: 1049, endPoint y: 132, distance: 353.2
click at [851, 86] on button "Italic" at bounding box center [839, 93] width 30 height 30
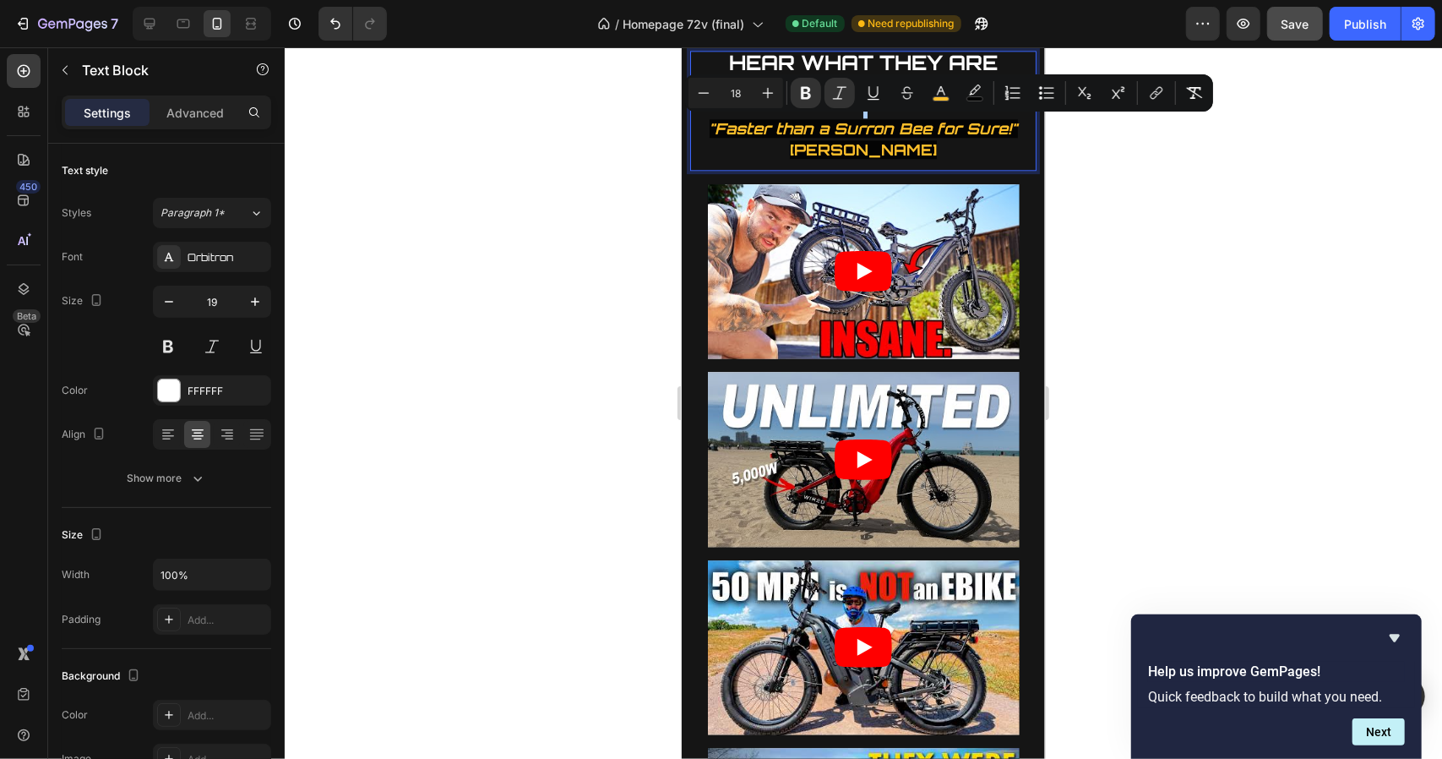
click at [1111, 211] on div at bounding box center [863, 402] width 1157 height 711
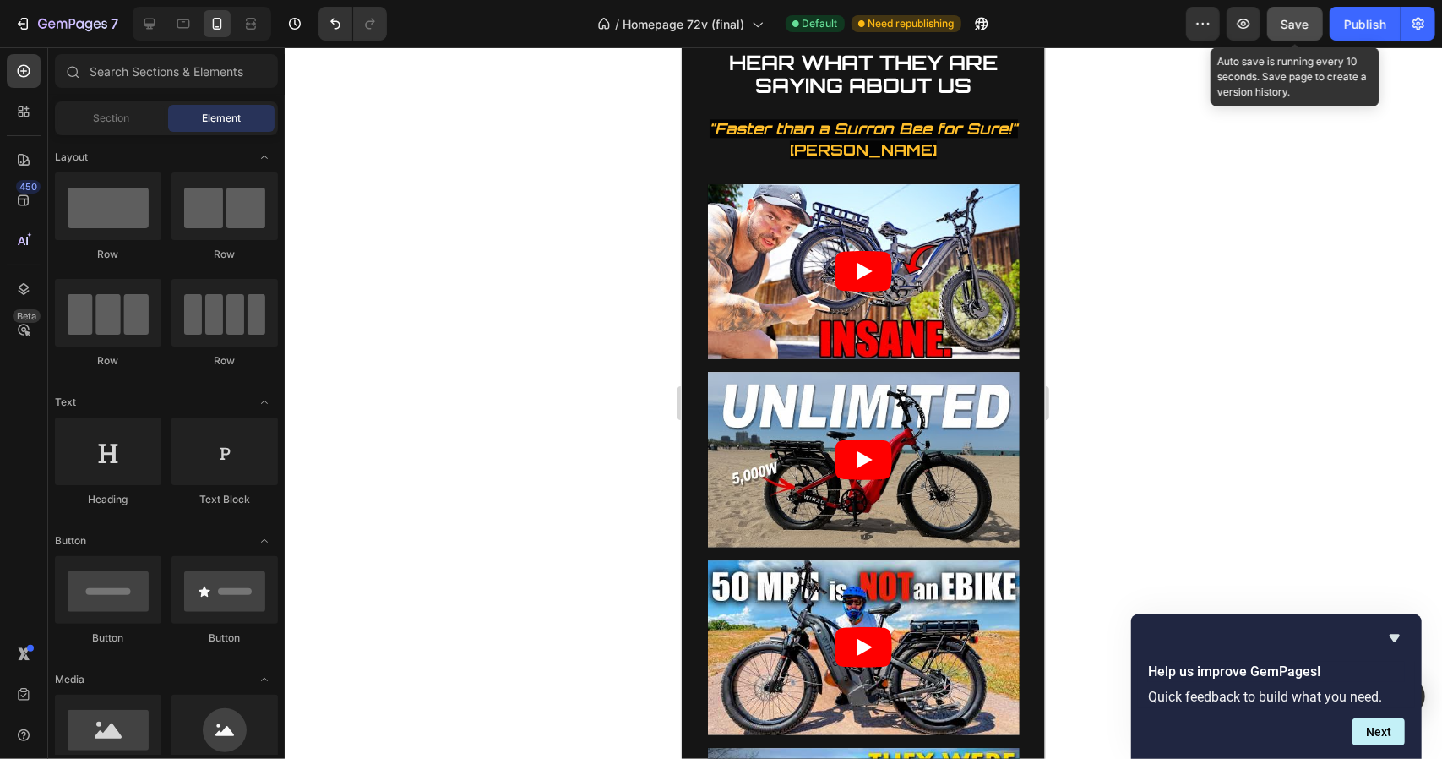
click at [1288, 17] on span "Save" at bounding box center [1295, 24] width 28 height 14
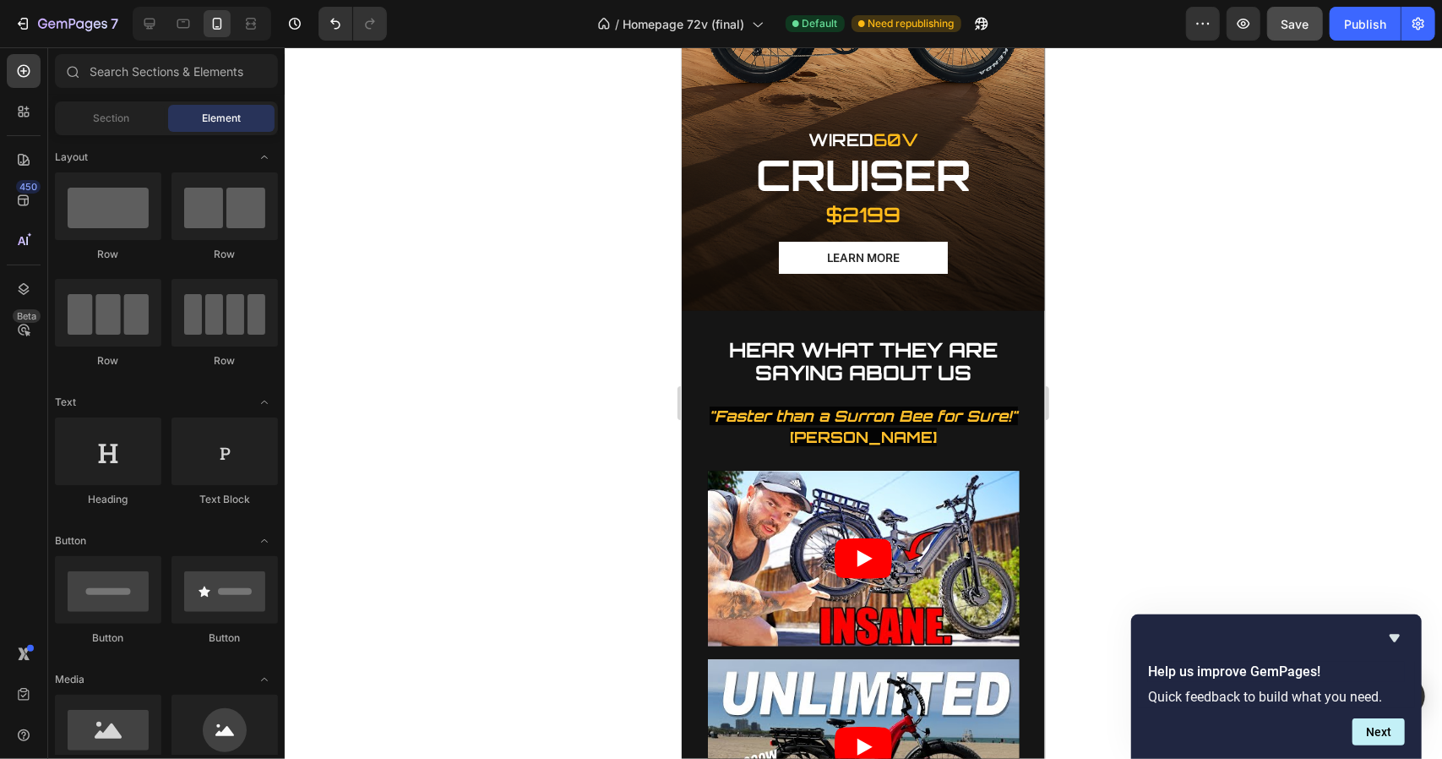
scroll to position [3797, 0]
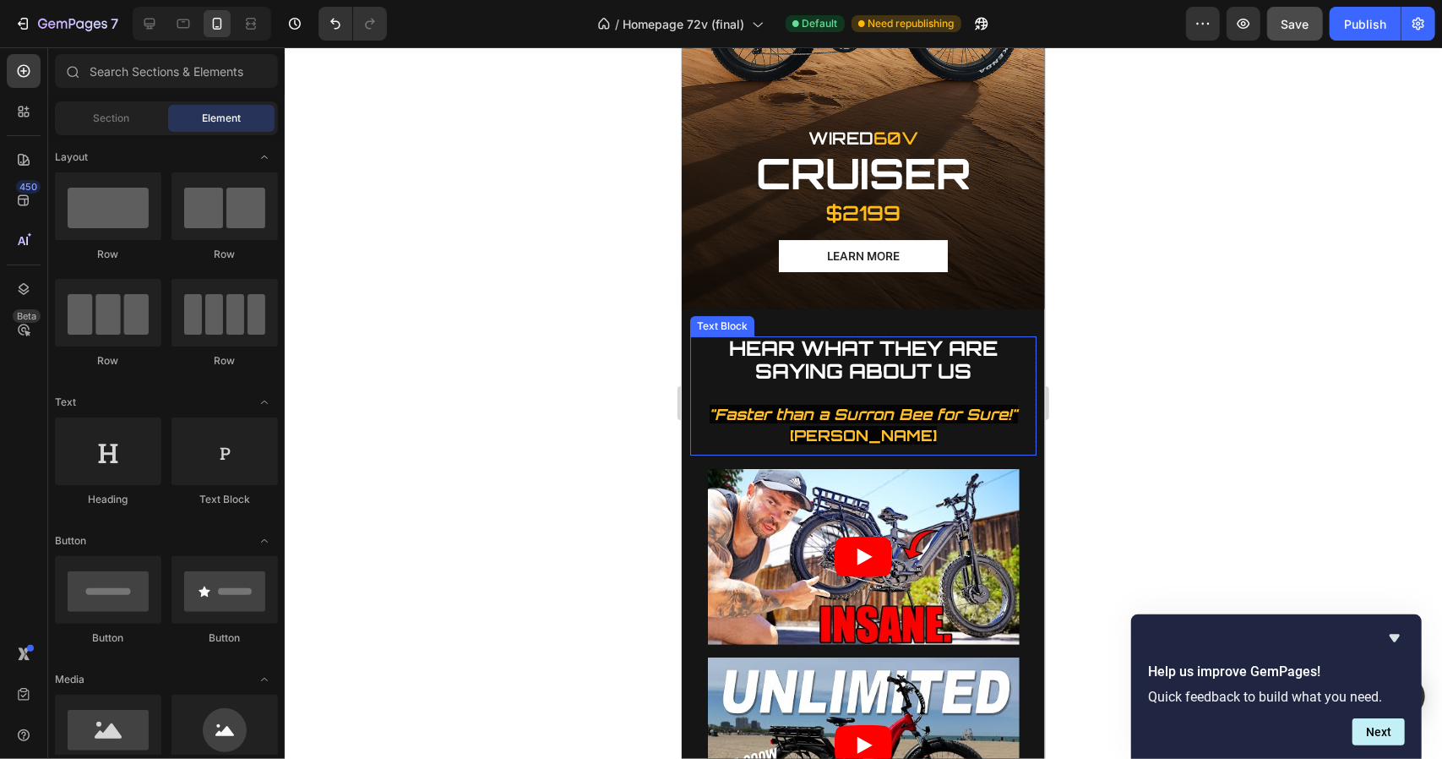
click at [1267, 7] on button "Save" at bounding box center [1295, 24] width 56 height 34
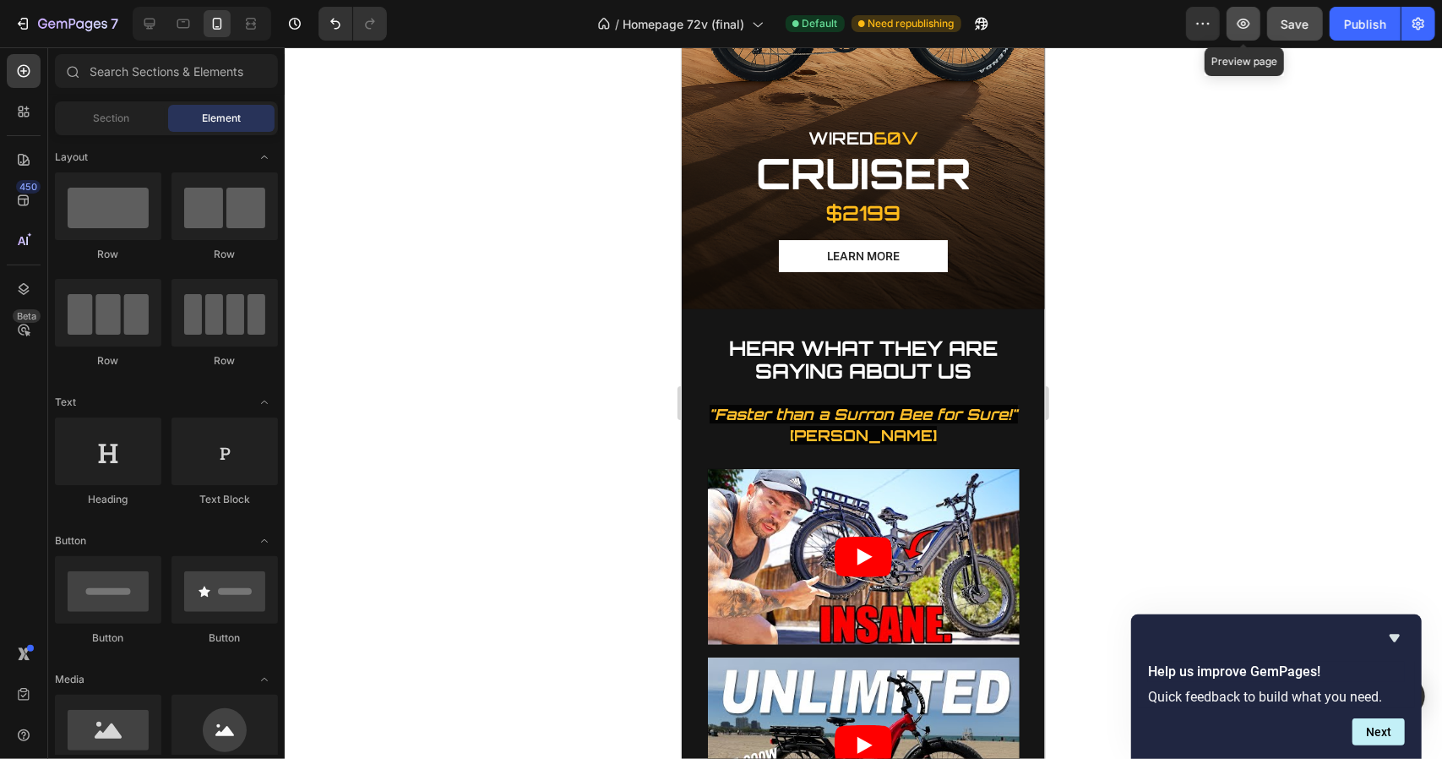
click at [1239, 33] on button "button" at bounding box center [1244, 24] width 34 height 34
click at [153, 20] on icon at bounding box center [149, 23] width 17 height 17
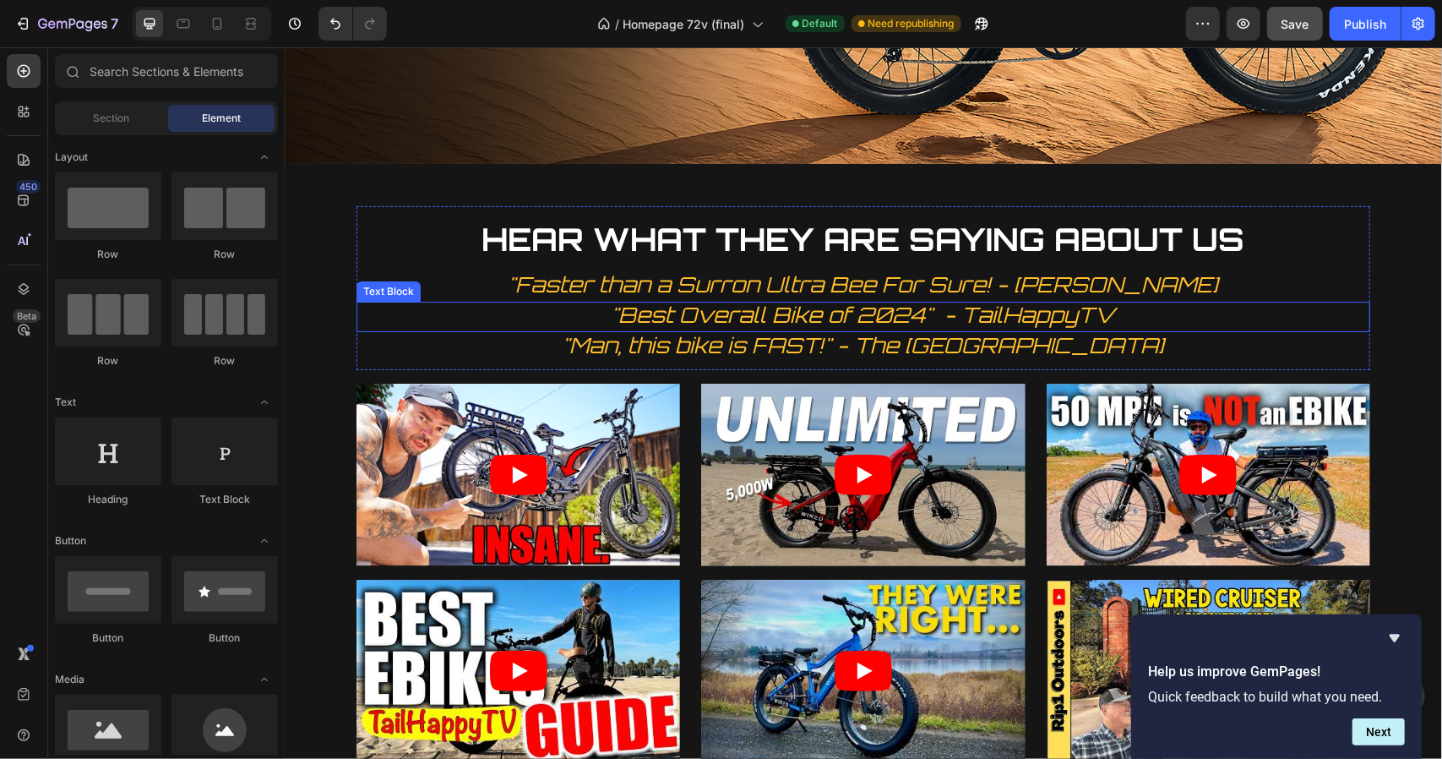
scroll to position [4014, 0]
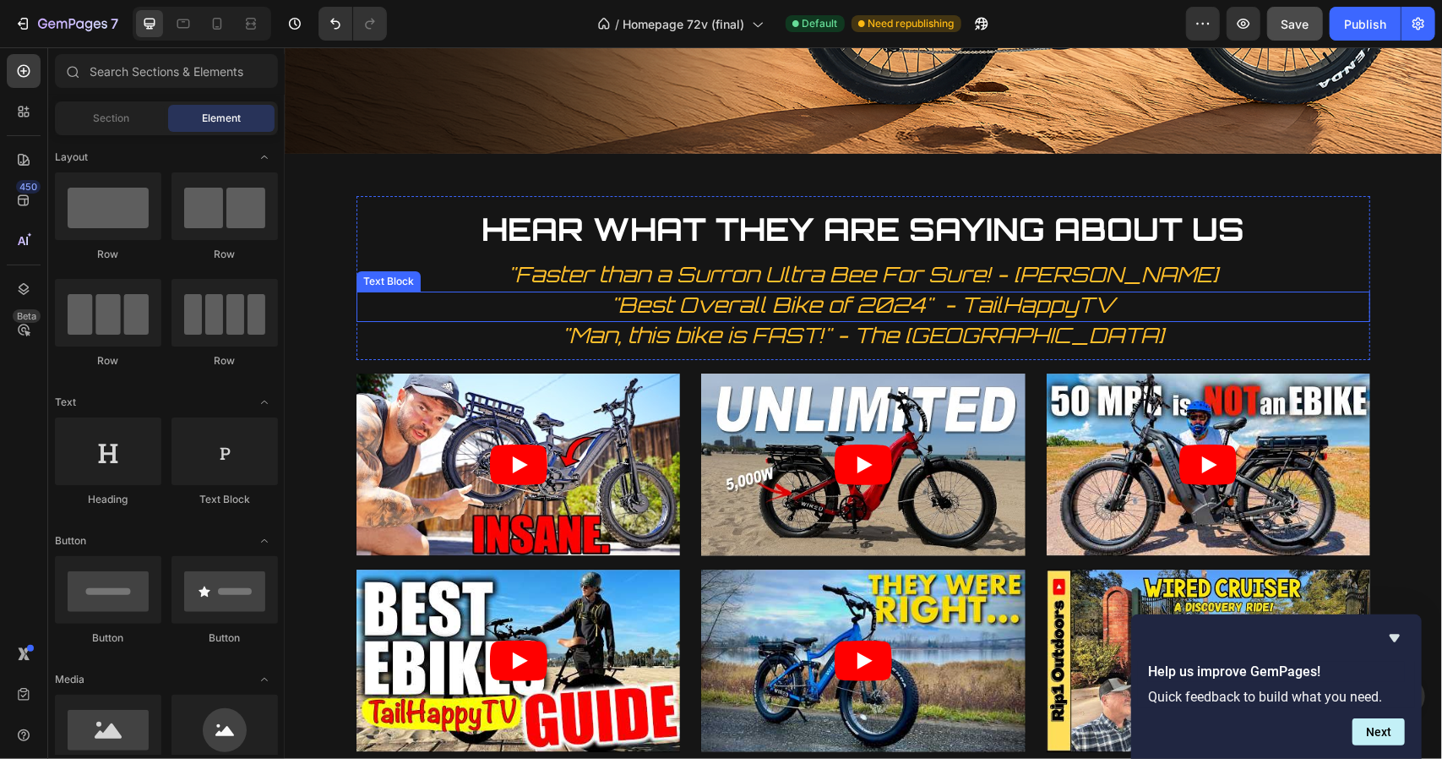
click at [799, 291] on span ""Best Overall Bike of 2024" - TailHappyTV" at bounding box center [863, 304] width 504 height 26
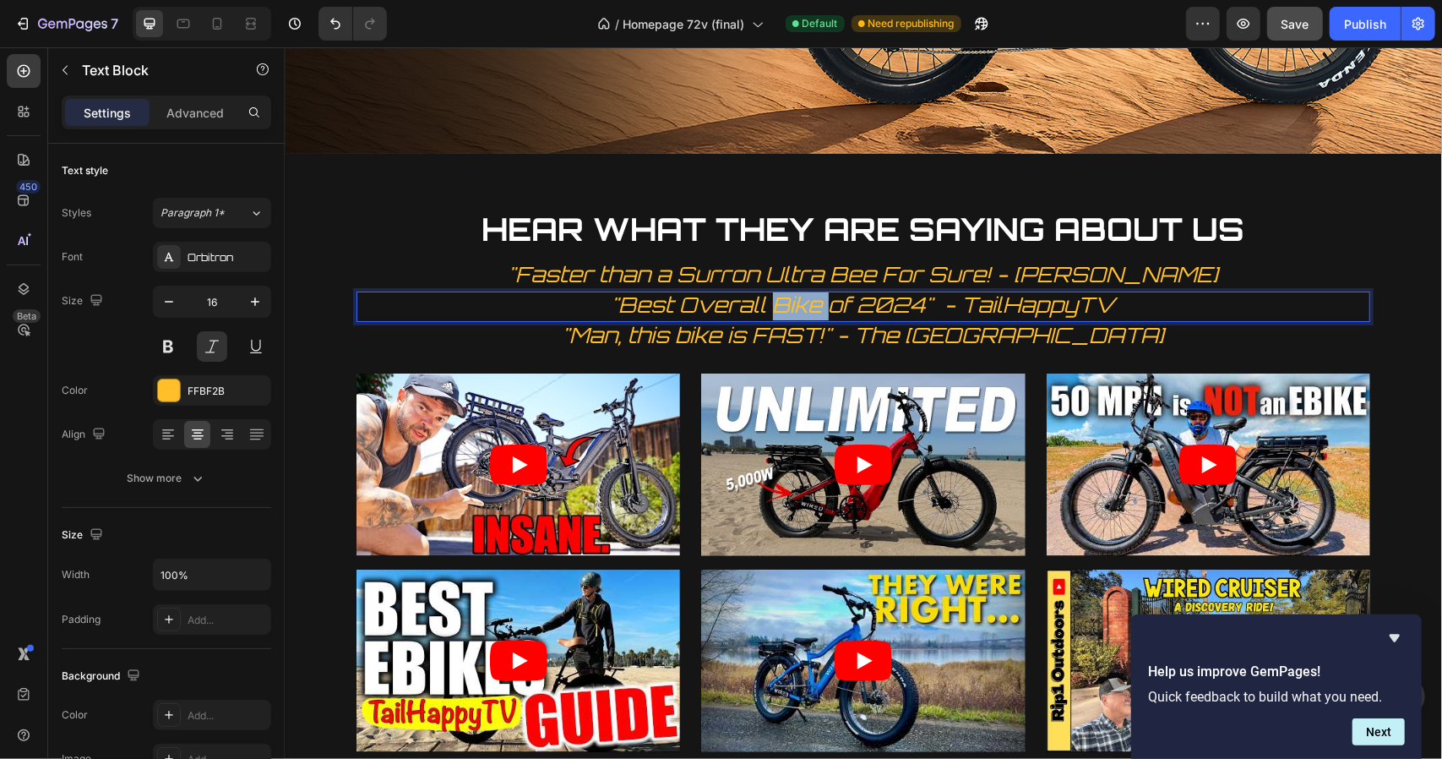
click at [799, 291] on span ""Best Overall Bike of 2024" - TailHappyTV" at bounding box center [863, 304] width 504 height 26
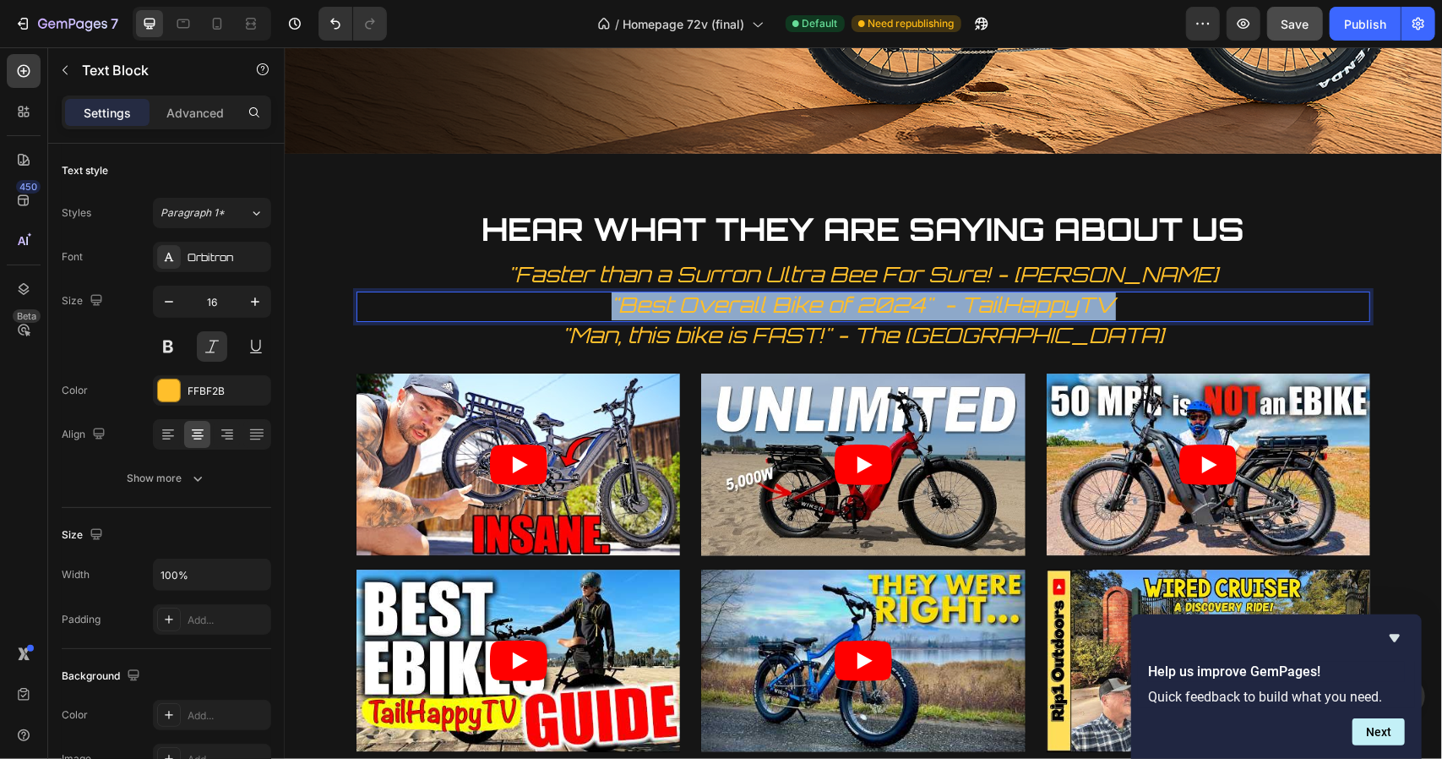
click at [799, 291] on span ""Best Overall Bike of 2024" - TailHappyTV" at bounding box center [863, 304] width 504 height 26
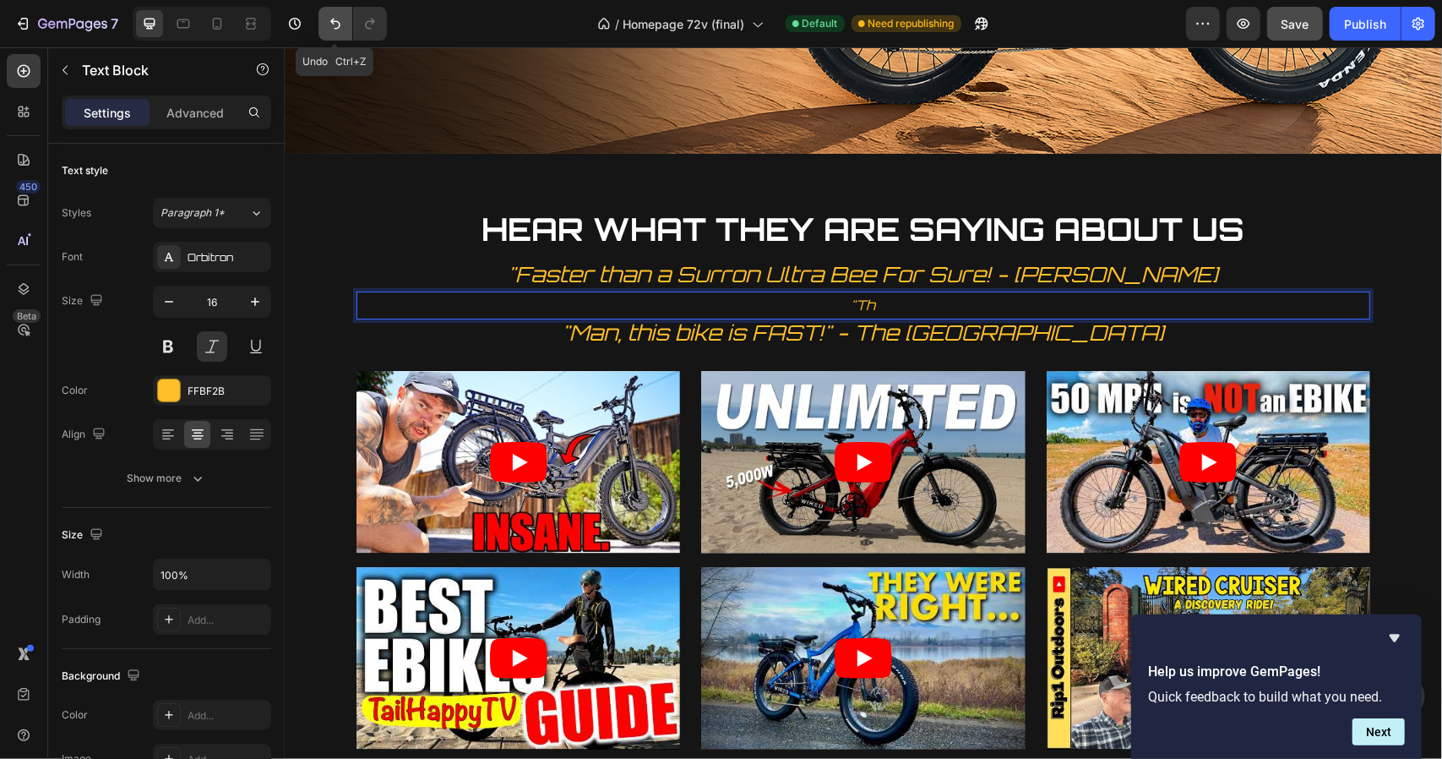
click at [340, 24] on icon "Undo/Redo" at bounding box center [335, 23] width 17 height 17
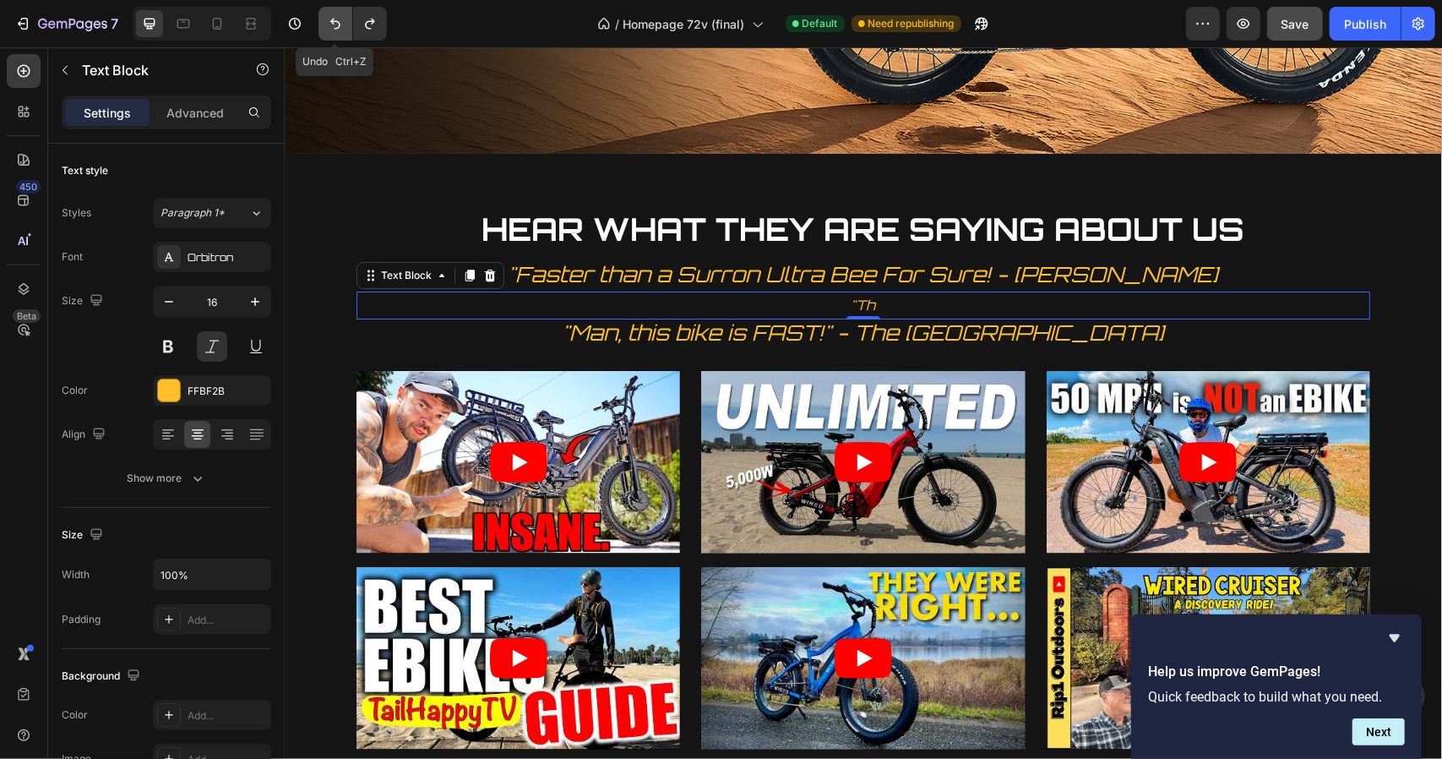
click at [340, 24] on icon "Undo/Redo" at bounding box center [335, 23] width 17 height 17
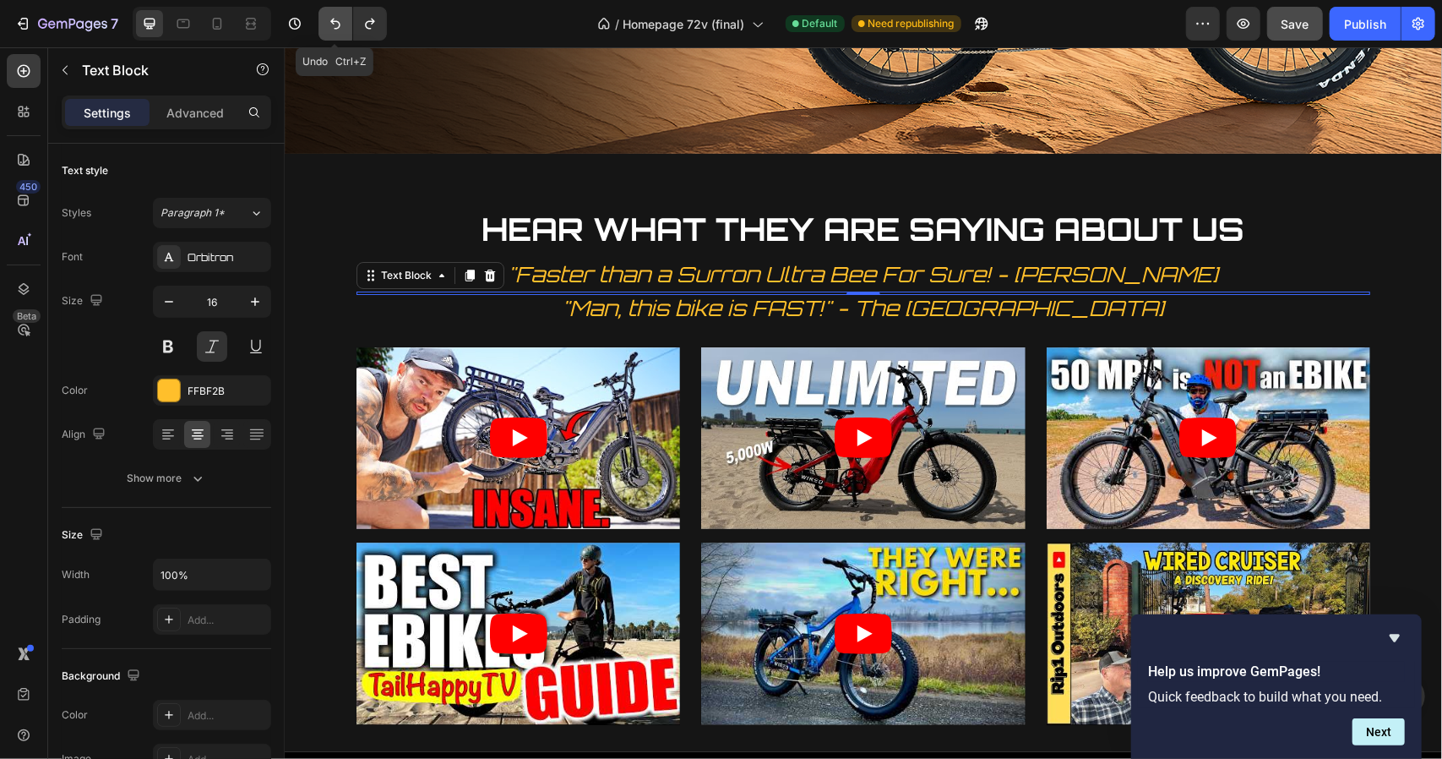
click at [340, 24] on icon "Undo/Redo" at bounding box center [335, 23] width 17 height 17
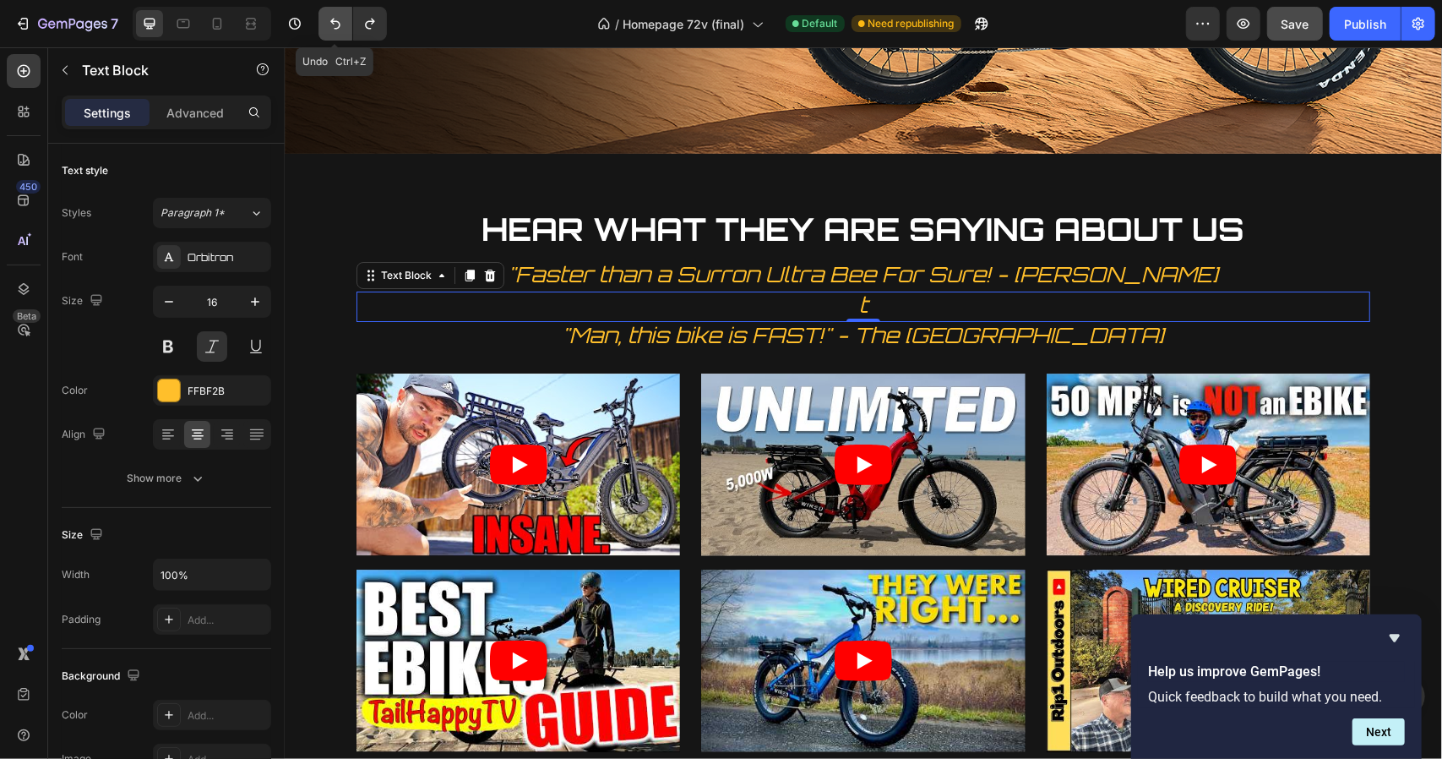
click at [340, 24] on icon "Undo/Redo" at bounding box center [335, 23] width 17 height 17
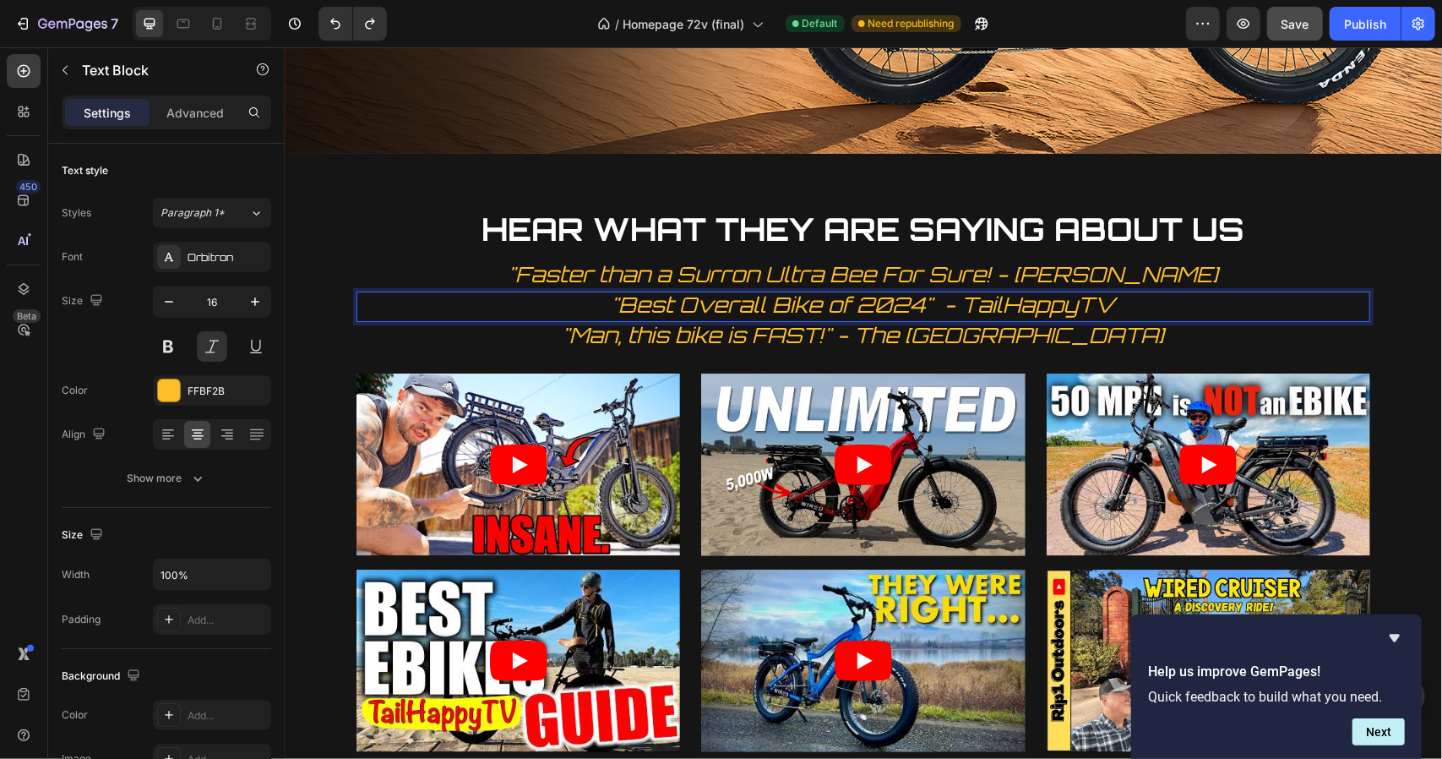
click at [822, 291] on span ""Best Overall Bike of 2024" - TailHappyTV" at bounding box center [863, 304] width 504 height 26
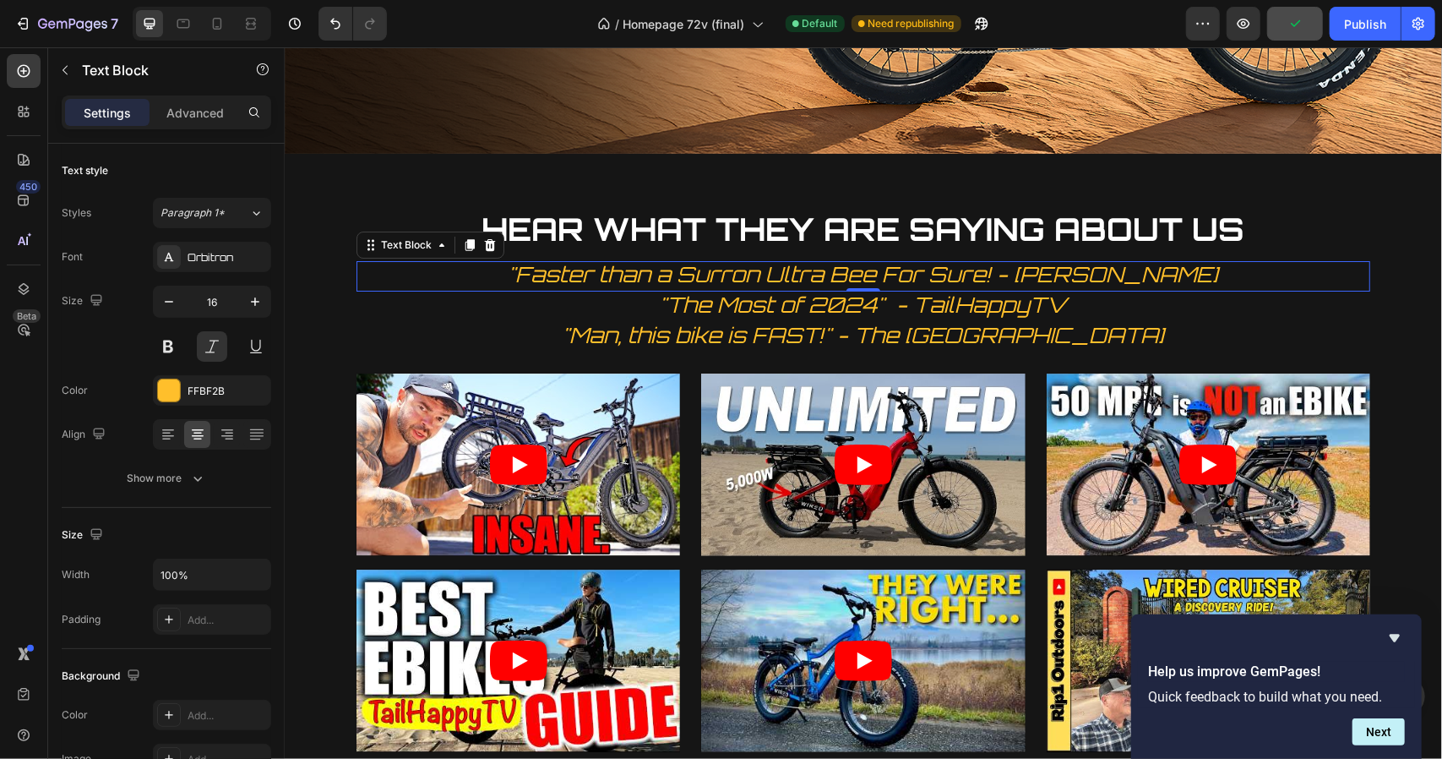
click at [927, 260] on span ""Faster than a Surron Ultra Bee For Sure! - [PERSON_NAME]" at bounding box center [863, 273] width 710 height 26
click at [977, 260] on span ""Faster than a Surron Ultra Bee for Sure! - [PERSON_NAME]" at bounding box center [863, 273] width 704 height 26
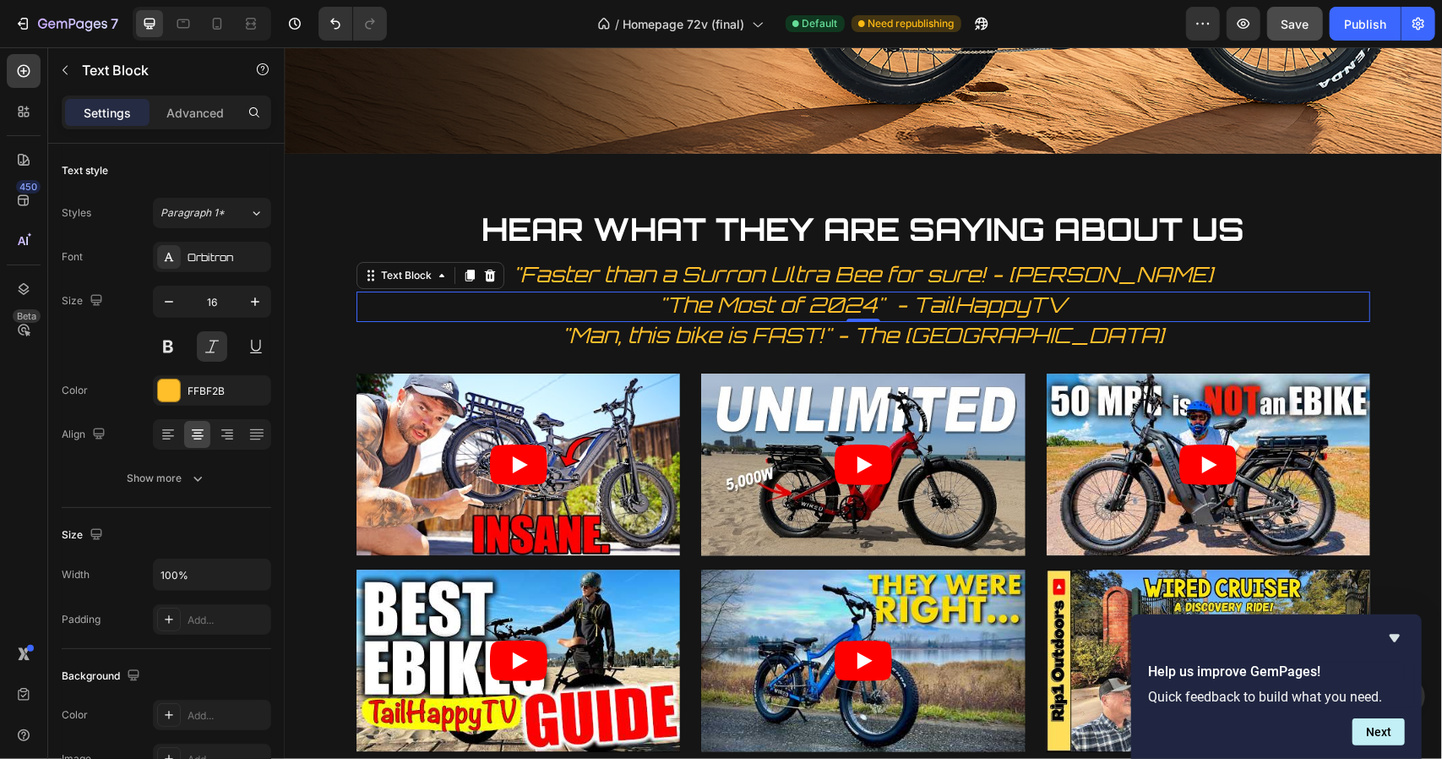
click at [719, 291] on span ""The Most of 2024" - TailHappyTV" at bounding box center [863, 304] width 408 height 26
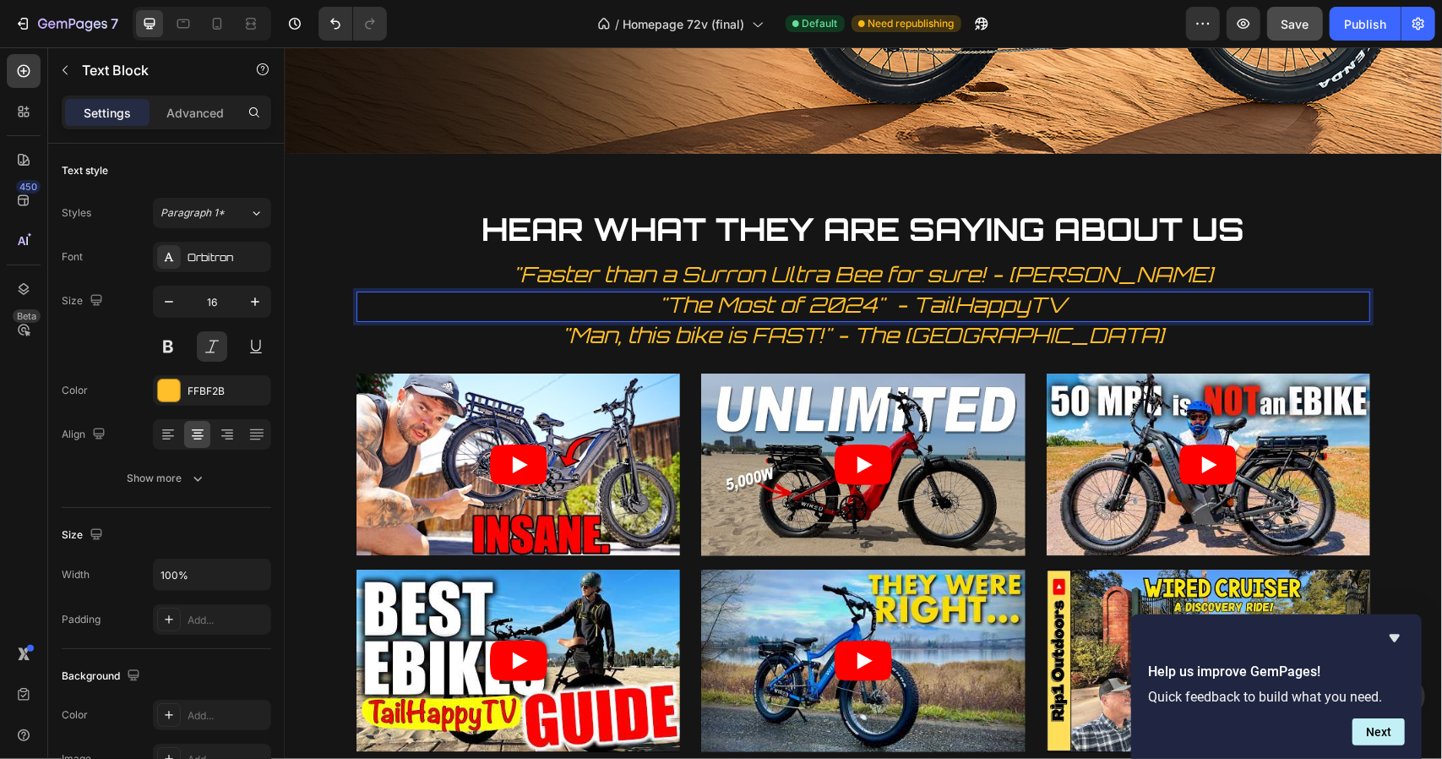
click at [716, 291] on span ""The Most of 2024" - TailHappyTV" at bounding box center [863, 304] width 408 height 26
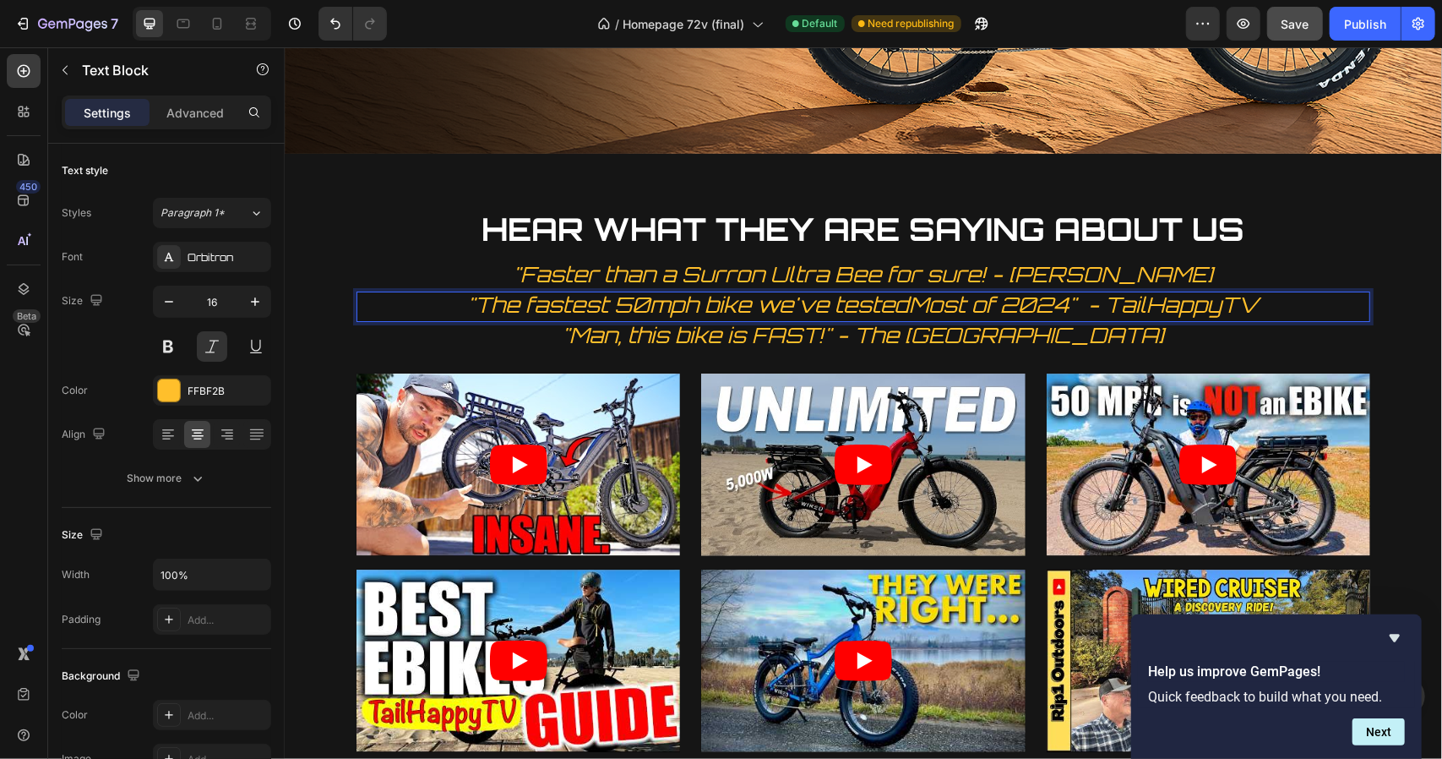
click at [1074, 291] on span ""The fastest 50mph bike we've testedMost of 2024" - TailHappyTV" at bounding box center [862, 304] width 791 height 26
click at [1057, 291] on span ""The fastest 50mph bike we've testedMost of 2024" - TailHappyTV" at bounding box center [862, 304] width 791 height 26
click at [1167, 291] on span ""The fastest 50mph bike we've tested!" - TailHappyTV" at bounding box center [862, 304] width 637 height 26
click at [763, 291] on span ""The fastest 50mph bike we've tested!" - Freshly Charged" at bounding box center [863, 304] width 680 height 26
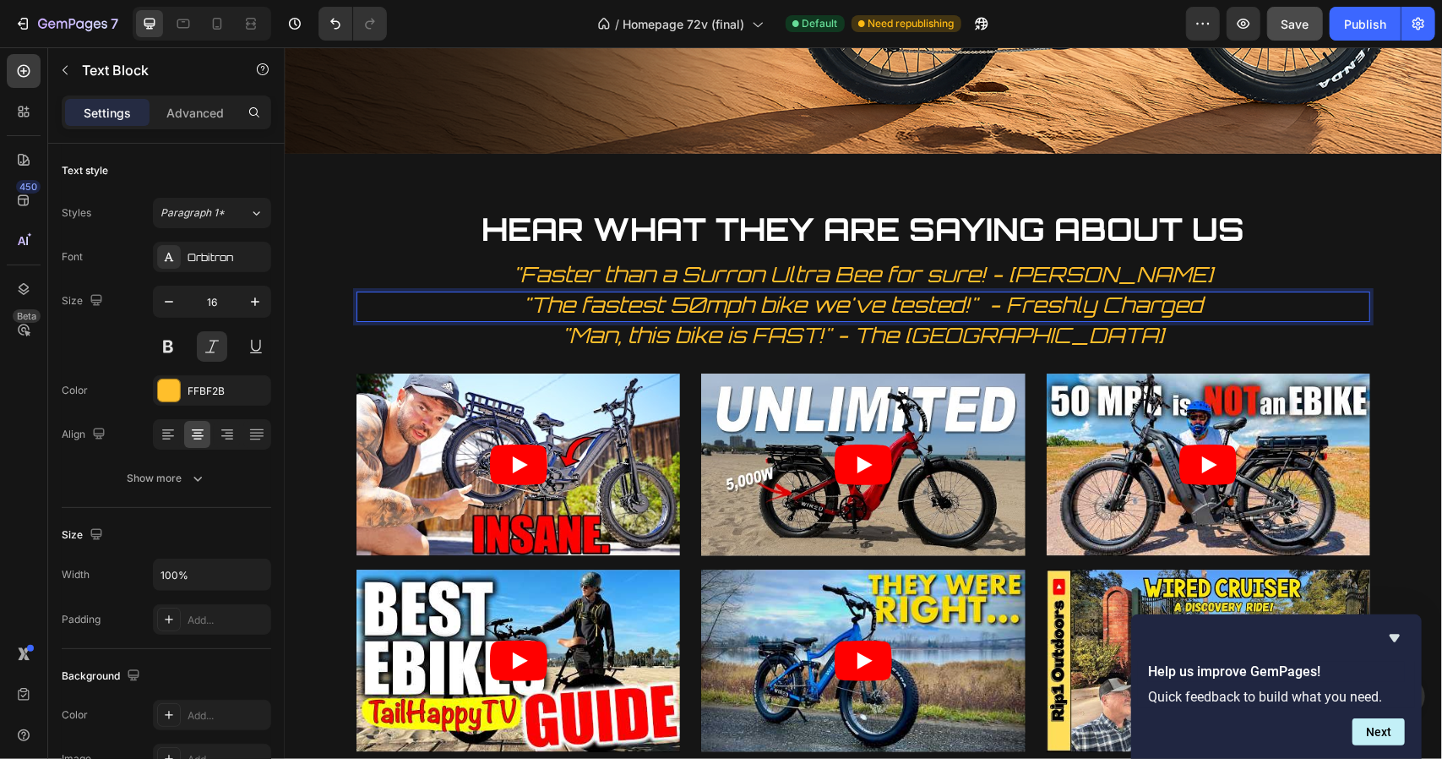
click at [758, 291] on span ""The fastest 50mph bike we've tested!" - Freshly Charged" at bounding box center [863, 304] width 680 height 26
click at [652, 291] on span ""The fastest 50mph ebike we've tested!" - Freshly Charged" at bounding box center [862, 304] width 694 height 26
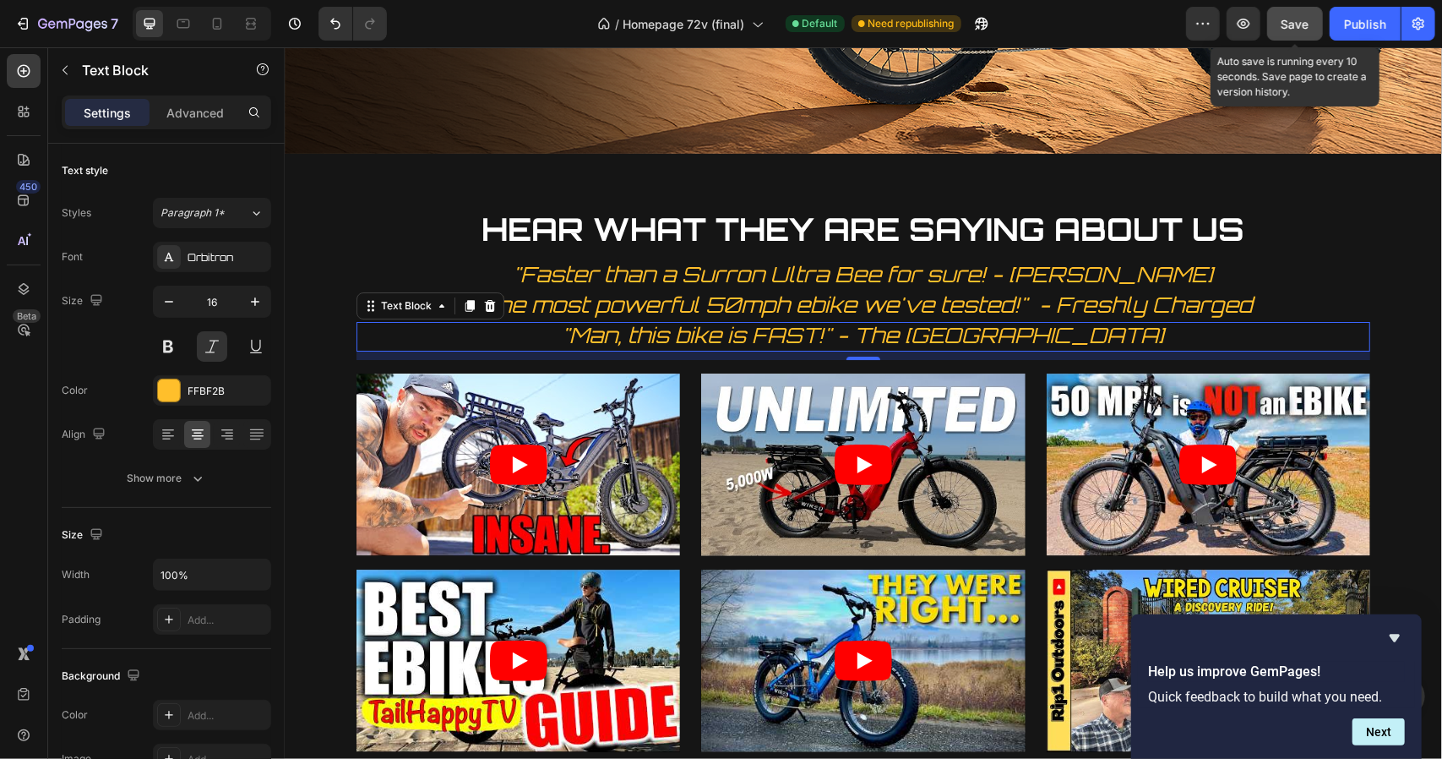
click at [1292, 23] on span "Save" at bounding box center [1295, 24] width 28 height 14
click at [1244, 16] on icon "button" at bounding box center [1243, 23] width 17 height 17
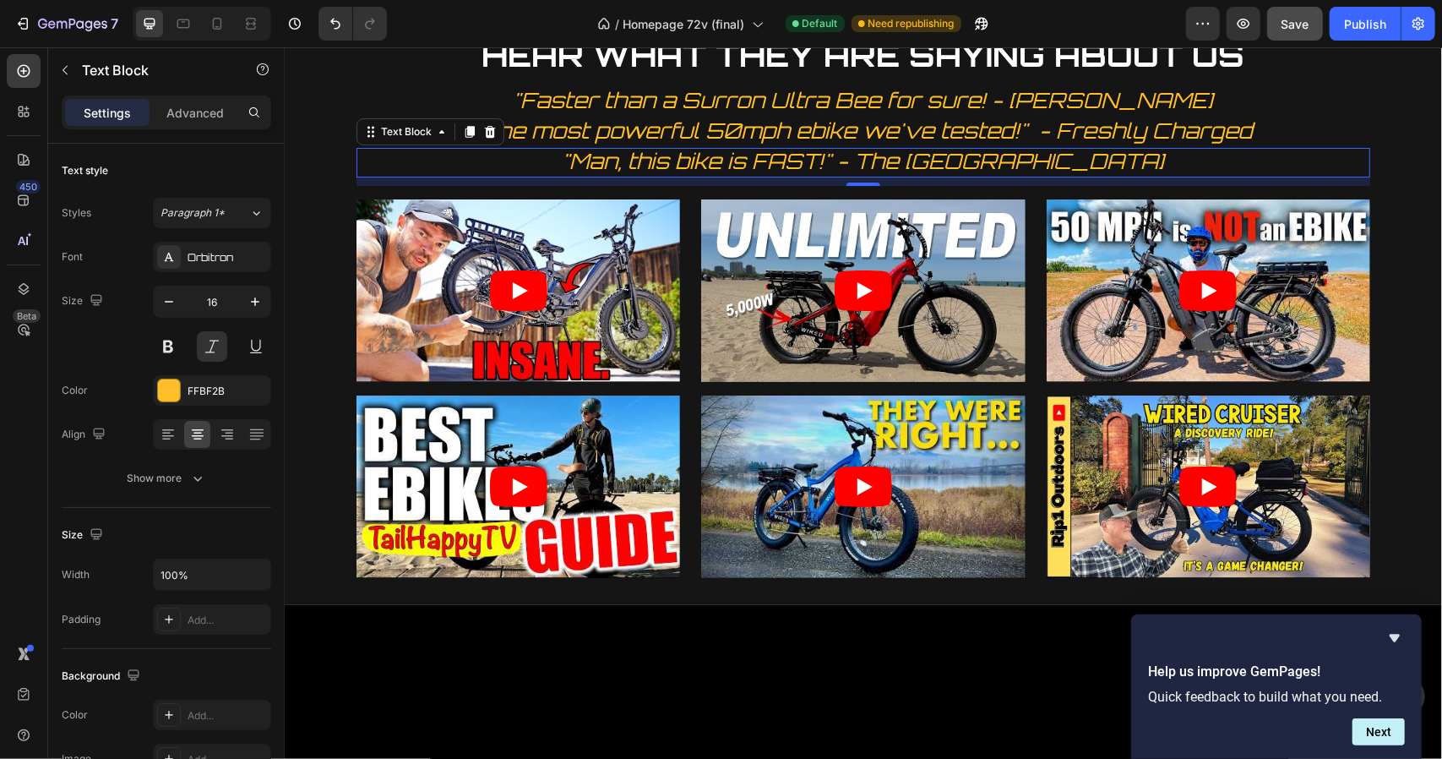
scroll to position [3916, 0]
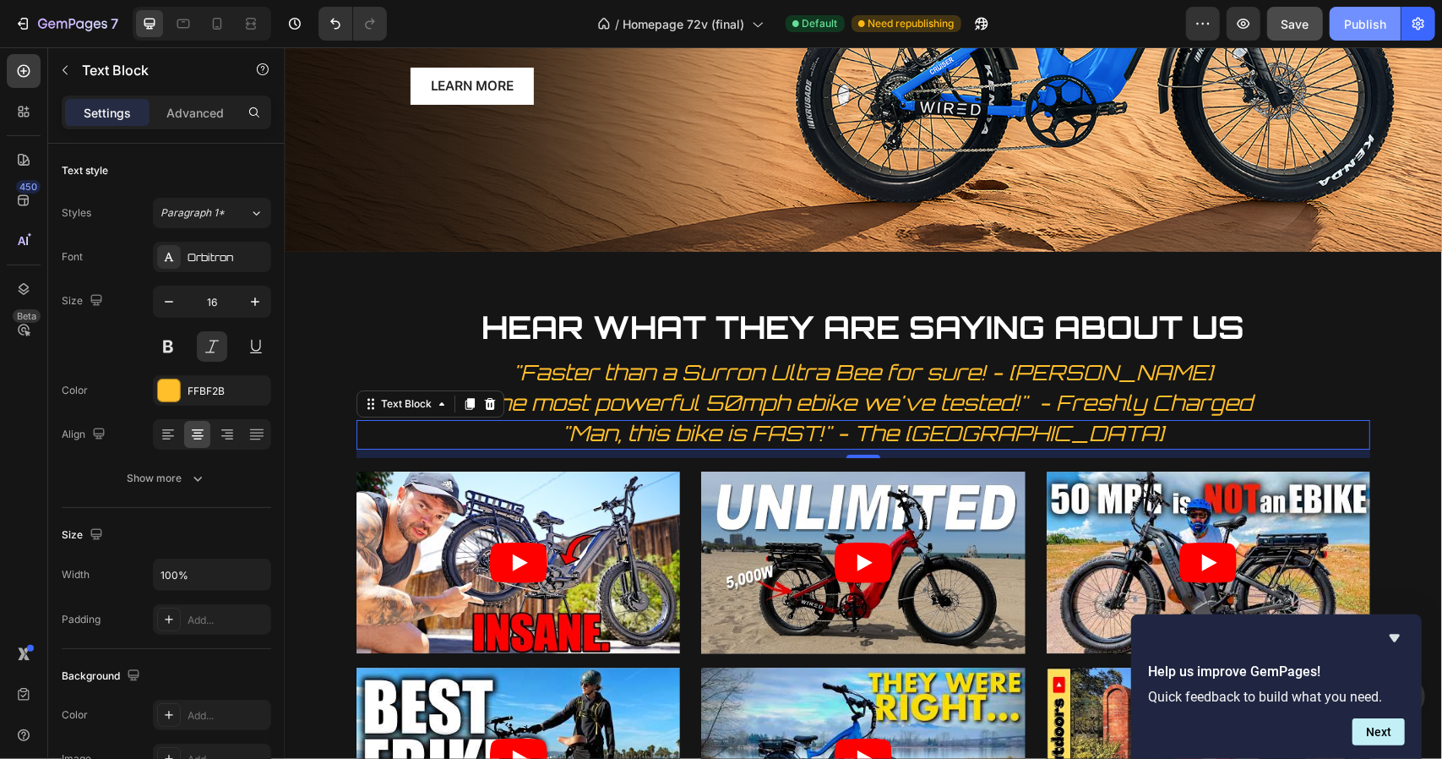
click at [1367, 28] on div "Publish" at bounding box center [1365, 24] width 42 height 18
click at [218, 11] on div at bounding box center [217, 23] width 27 height 27
type input "14"
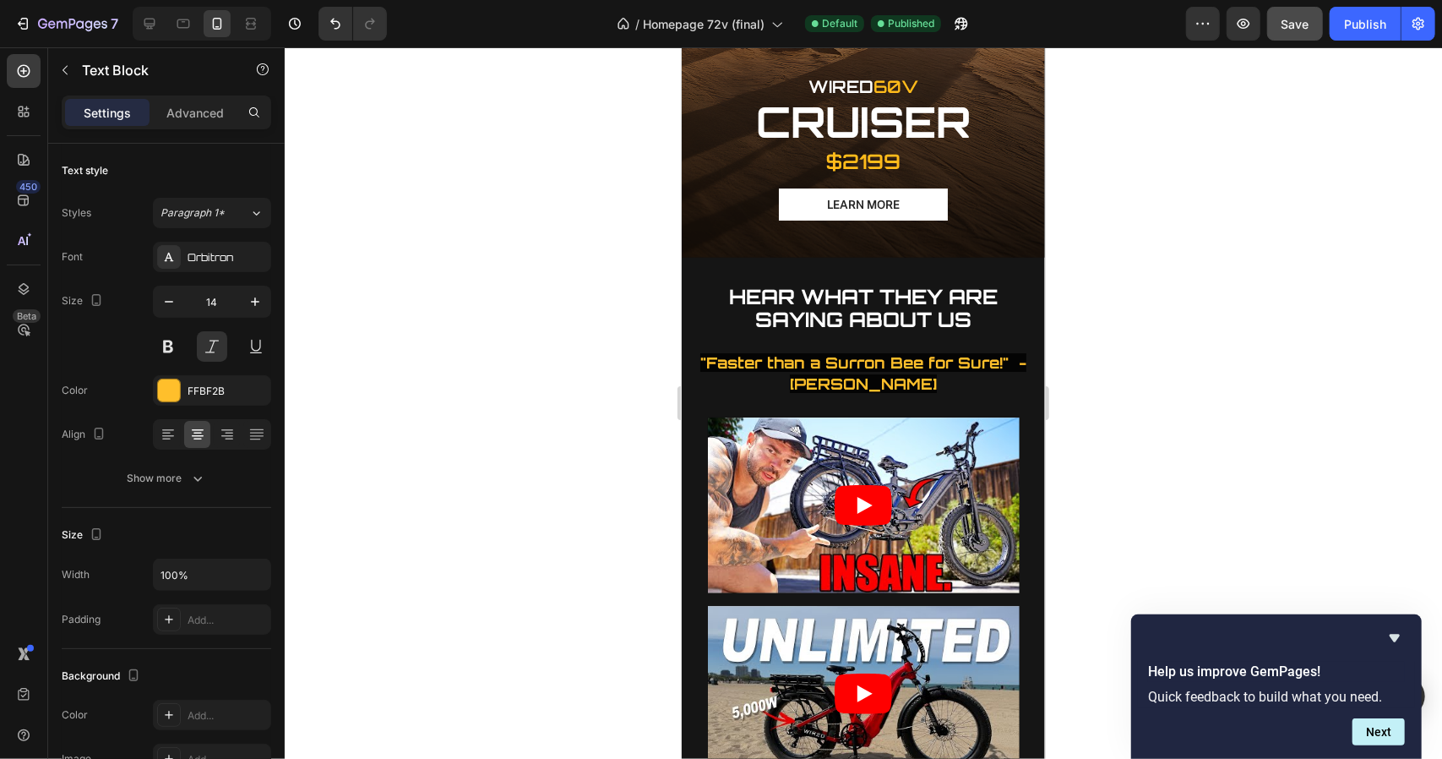
scroll to position [3850, 0]
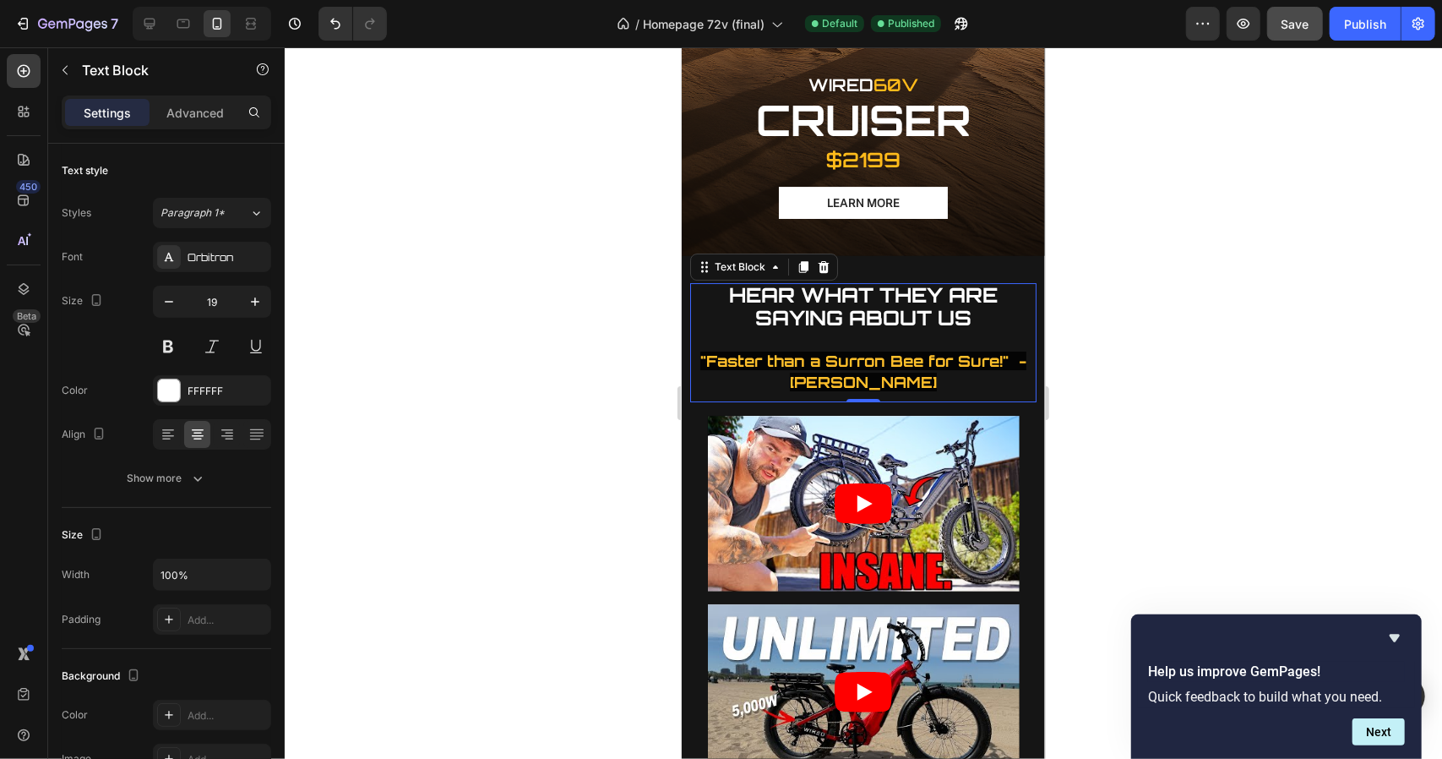
click at [866, 351] on strong ""Faster than a Surron Bee for Sure!" - [PERSON_NAME]" at bounding box center [862, 371] width 326 height 40
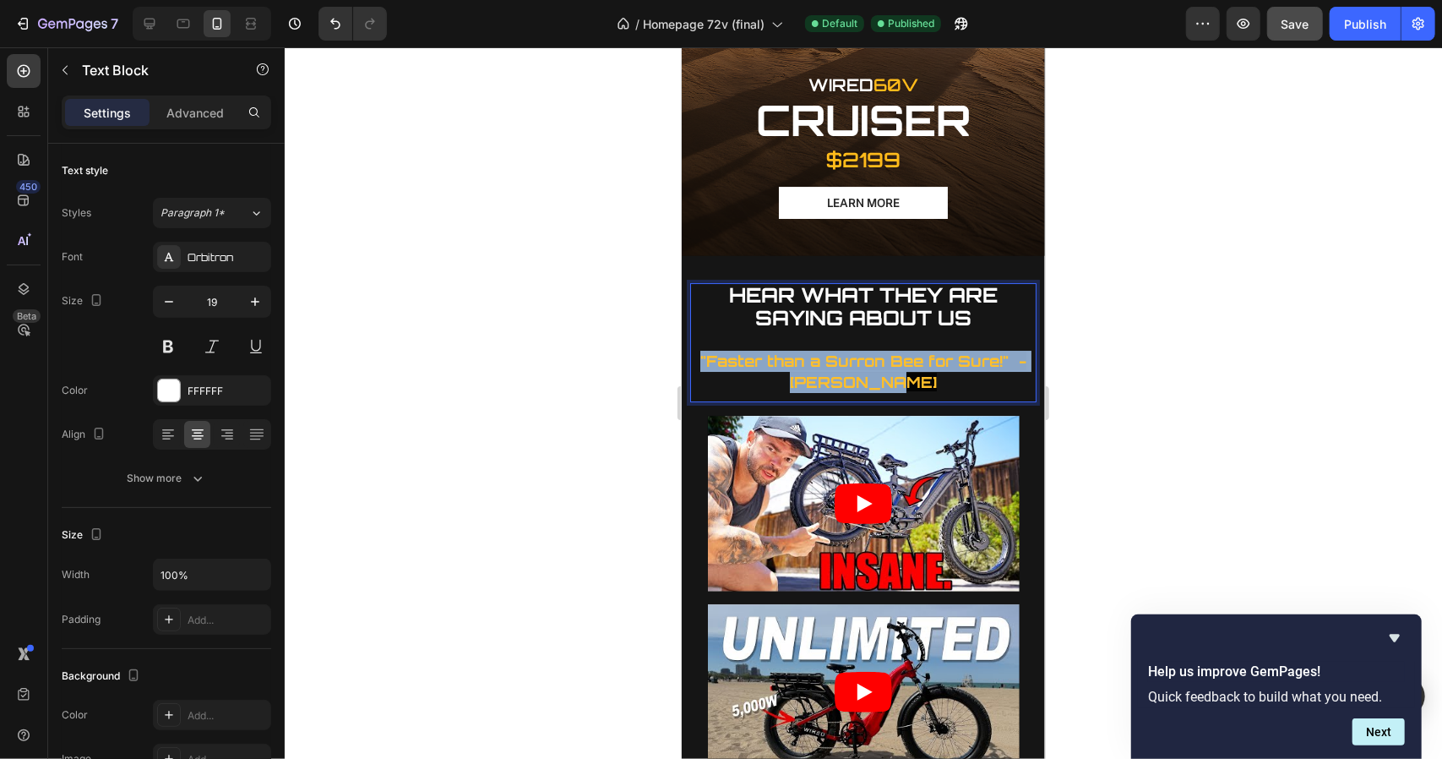
click at [866, 351] on strong ""Faster than a Surron Bee for Sure!" - [PERSON_NAME]" at bounding box center [862, 371] width 326 height 40
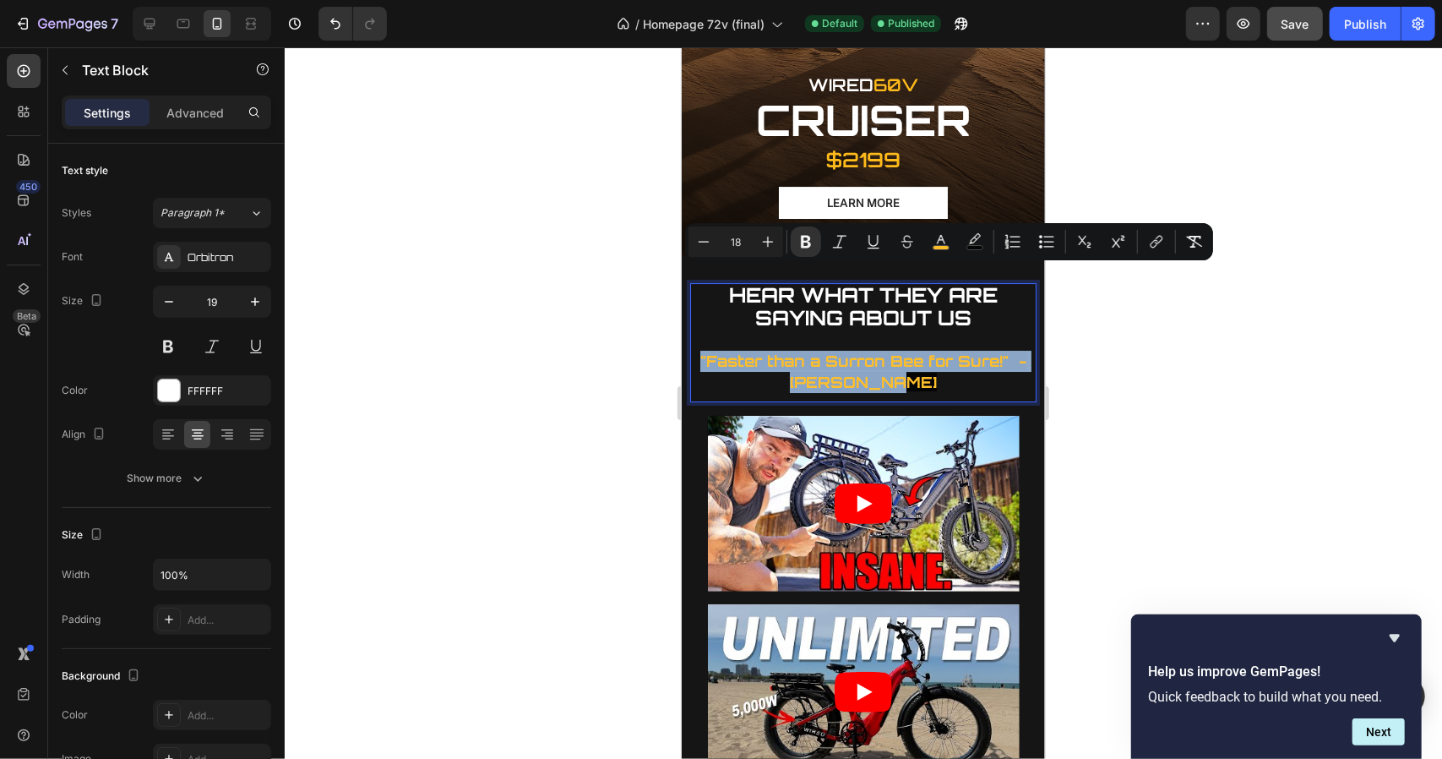
copy strong ""Faster than a Surron Bee for Sure!" - [PERSON_NAME]"
click at [947, 295] on p "HEAR WHAT THEY ARE SAYING ABOUT US "Faster than a Surron Bee for Sure!" - [PERS…" at bounding box center [862, 338] width 343 height 108
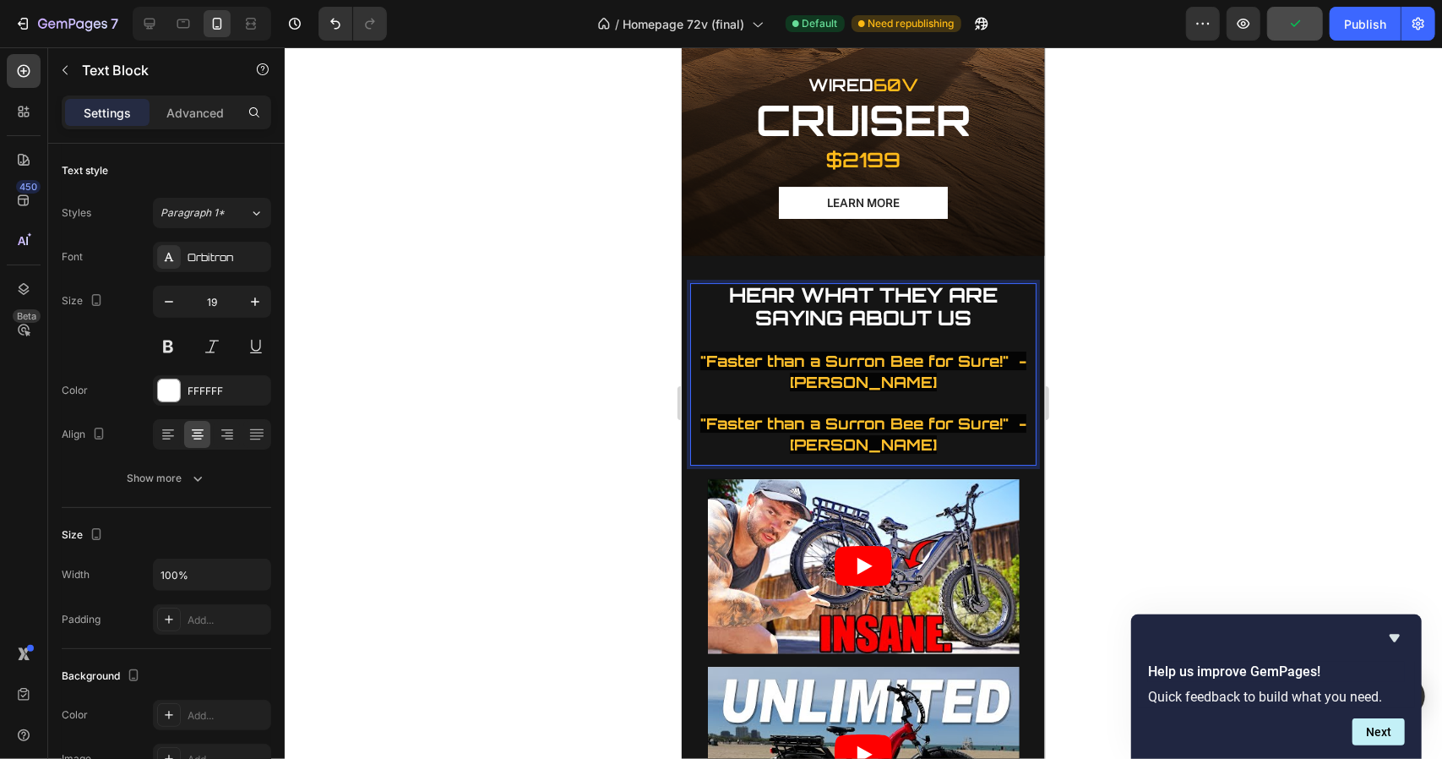
click at [987, 413] on strong ""Faster than a Surron Bee for Sure!" - [PERSON_NAME]" at bounding box center [862, 433] width 326 height 40
click at [1016, 413] on strong ""Most powerfull ebike we've tested!" - [PERSON_NAME]" at bounding box center [862, 433] width 323 height 40
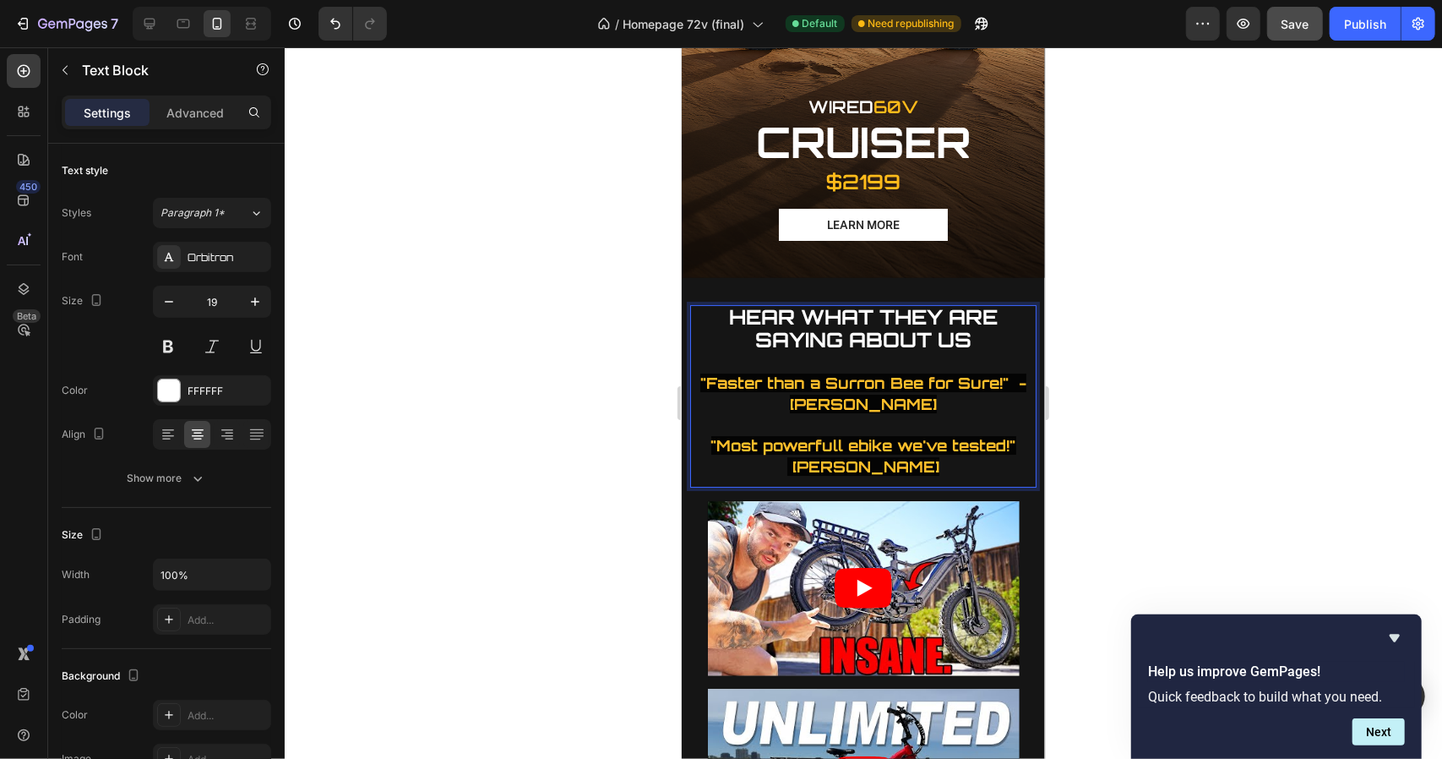
scroll to position [3889, 0]
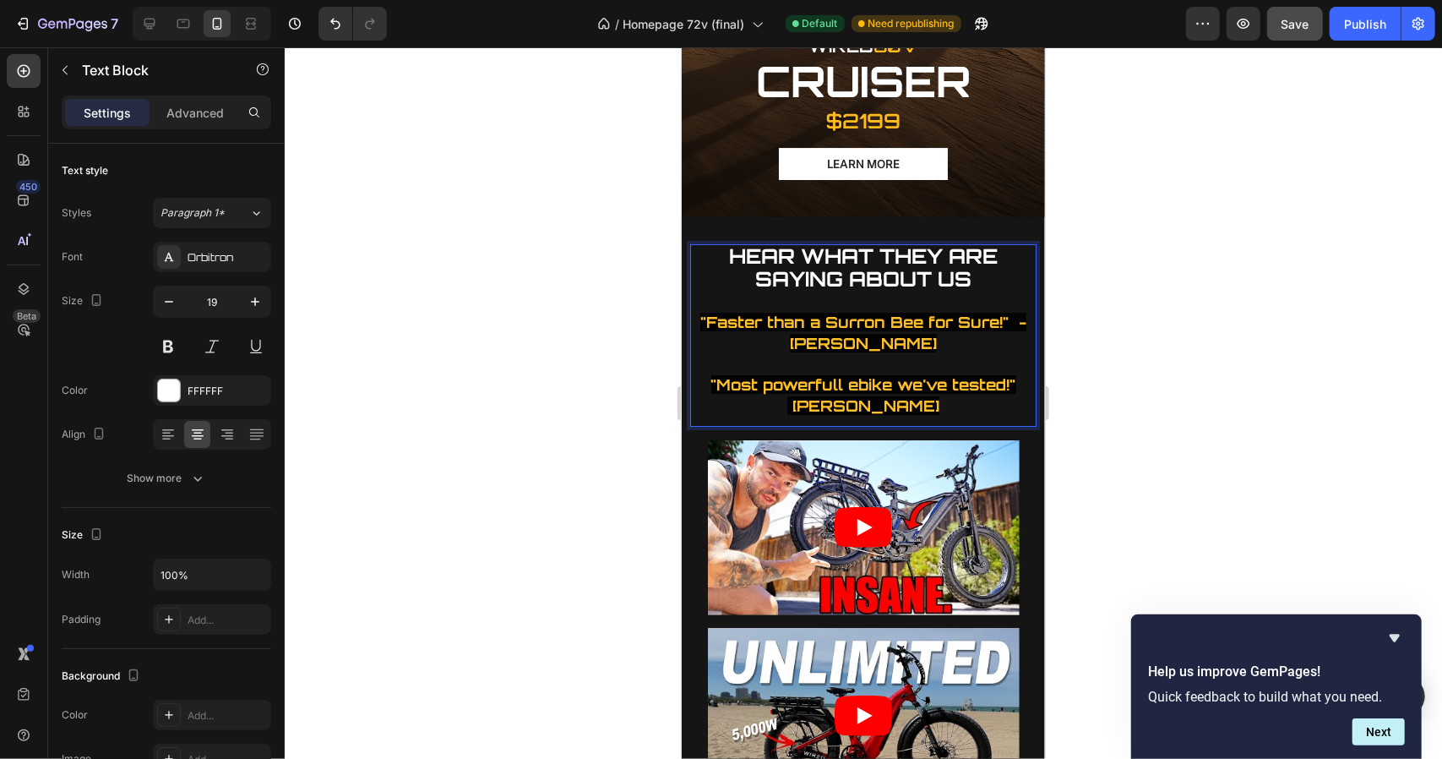
click at [878, 374] on strong ""Most powerfull ebike we've tested!" [PERSON_NAME]" at bounding box center [862, 394] width 305 height 40
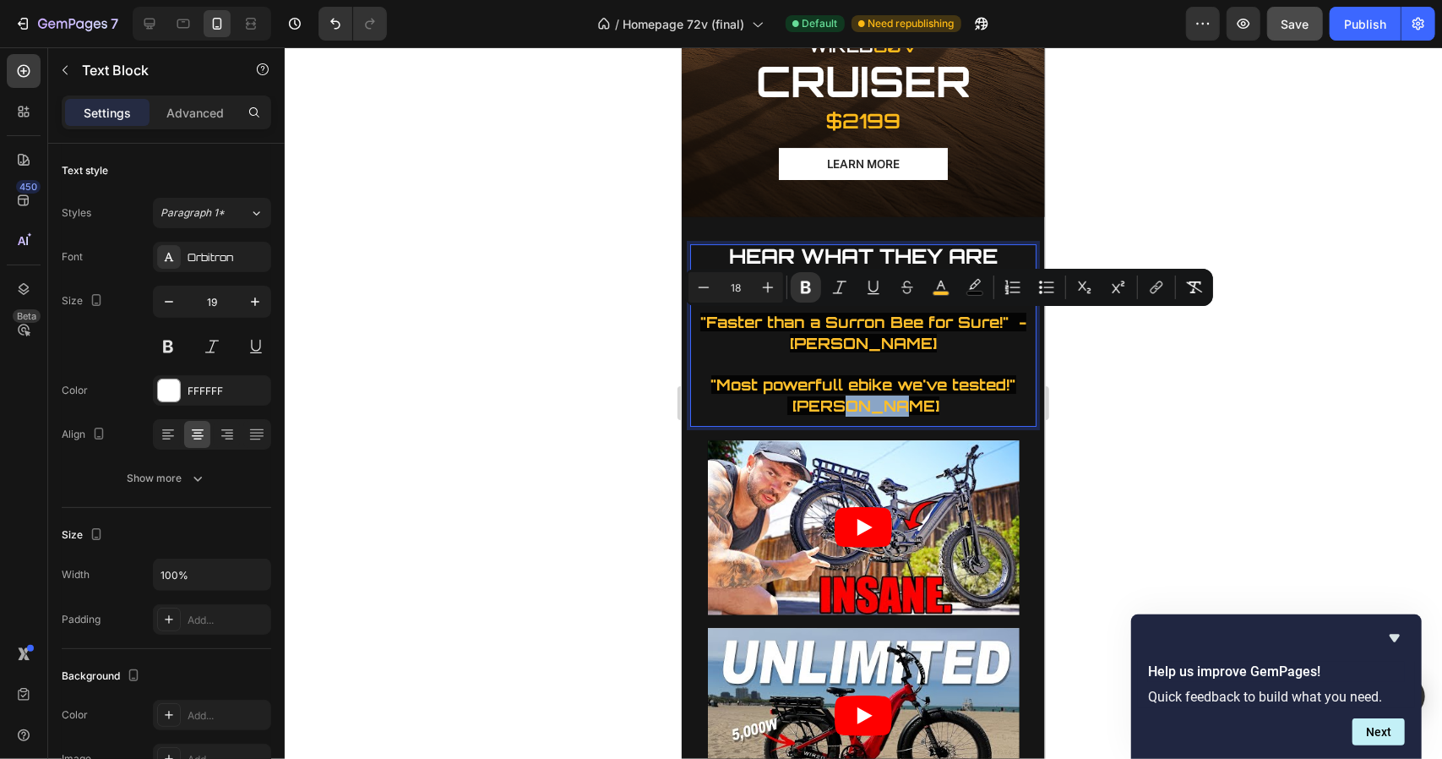
click at [878, 374] on strong ""Most powerfull ebike we've tested!" [PERSON_NAME]" at bounding box center [862, 394] width 305 height 40
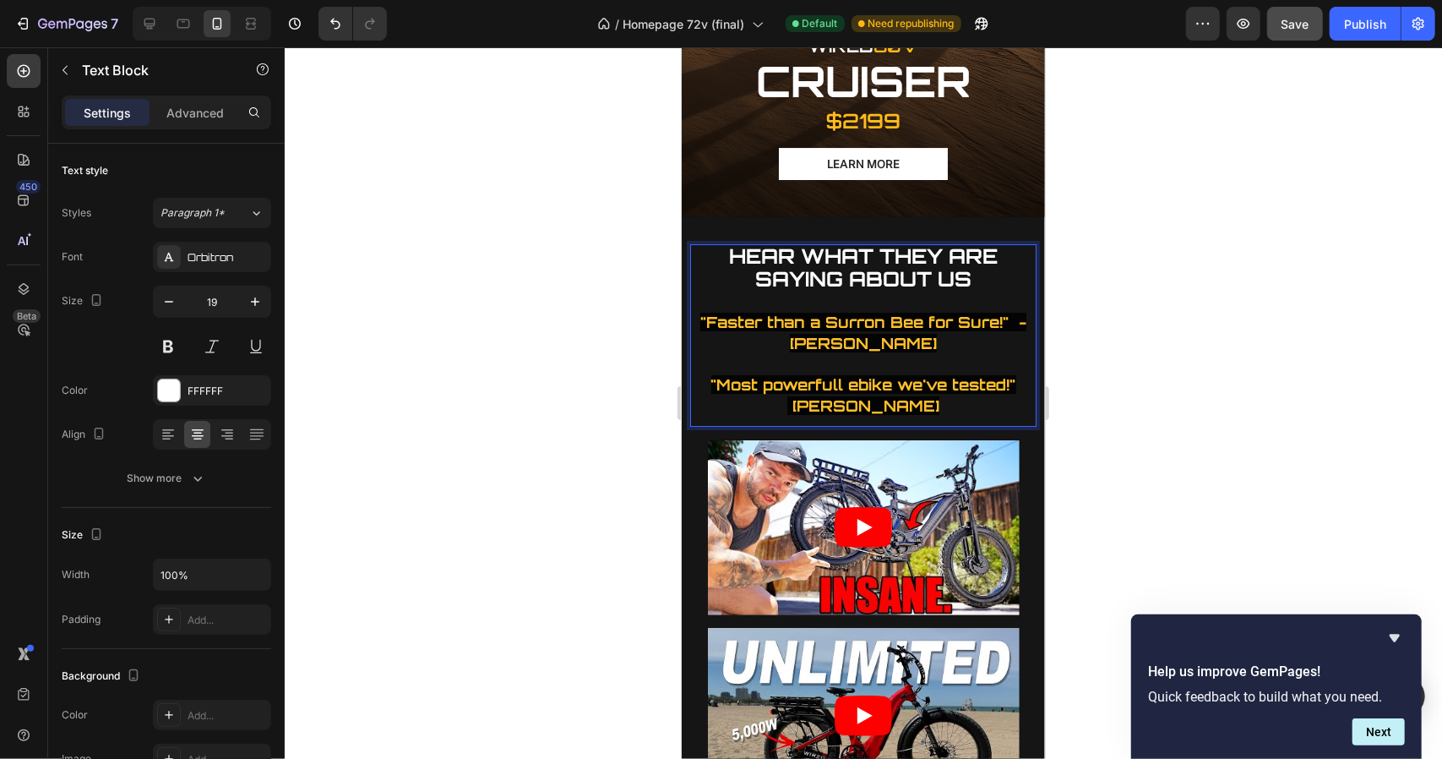
click at [878, 374] on strong ""Most powerfull ebike we've tested!" [PERSON_NAME]" at bounding box center [862, 394] width 305 height 40
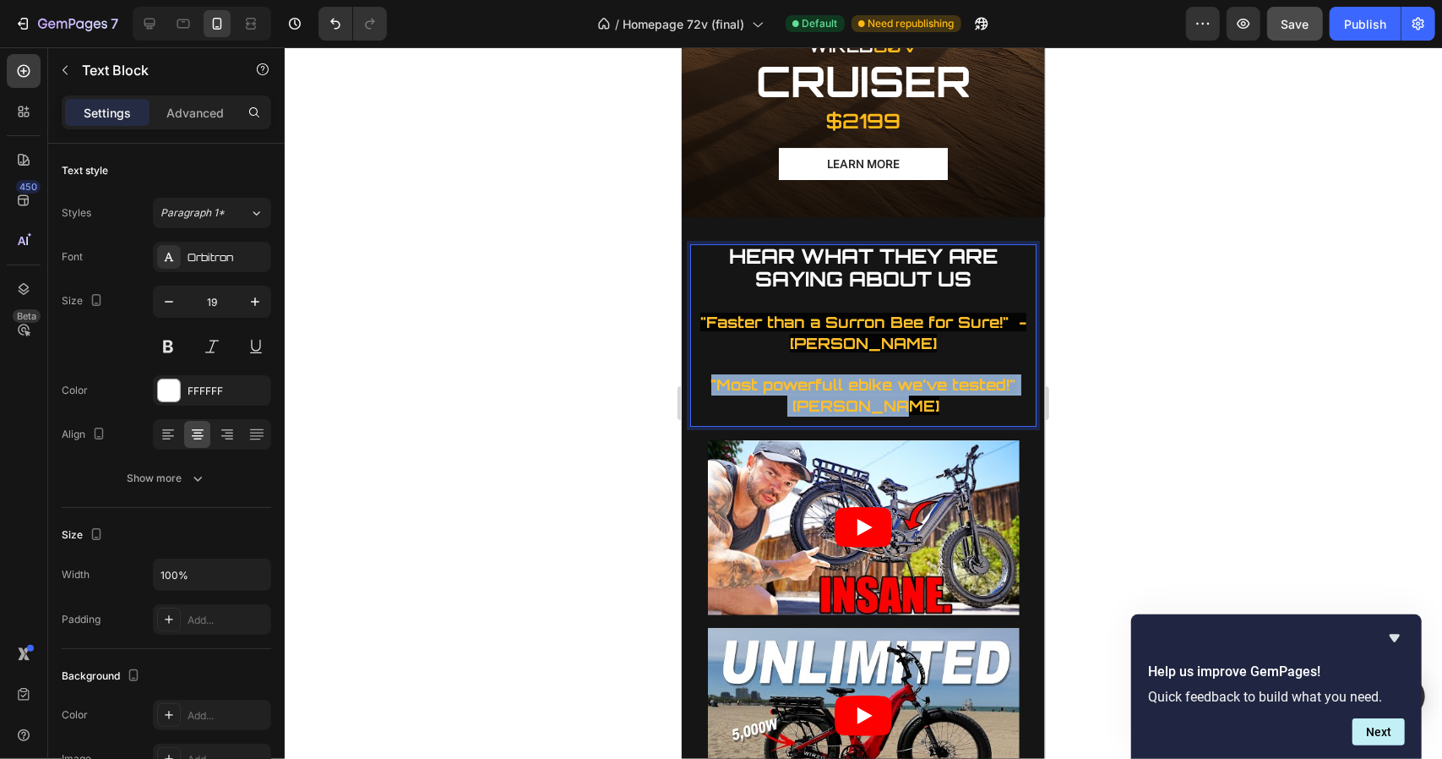
click at [878, 374] on strong ""Most powerfull ebike we've tested!" [PERSON_NAME]" at bounding box center [862, 394] width 305 height 40
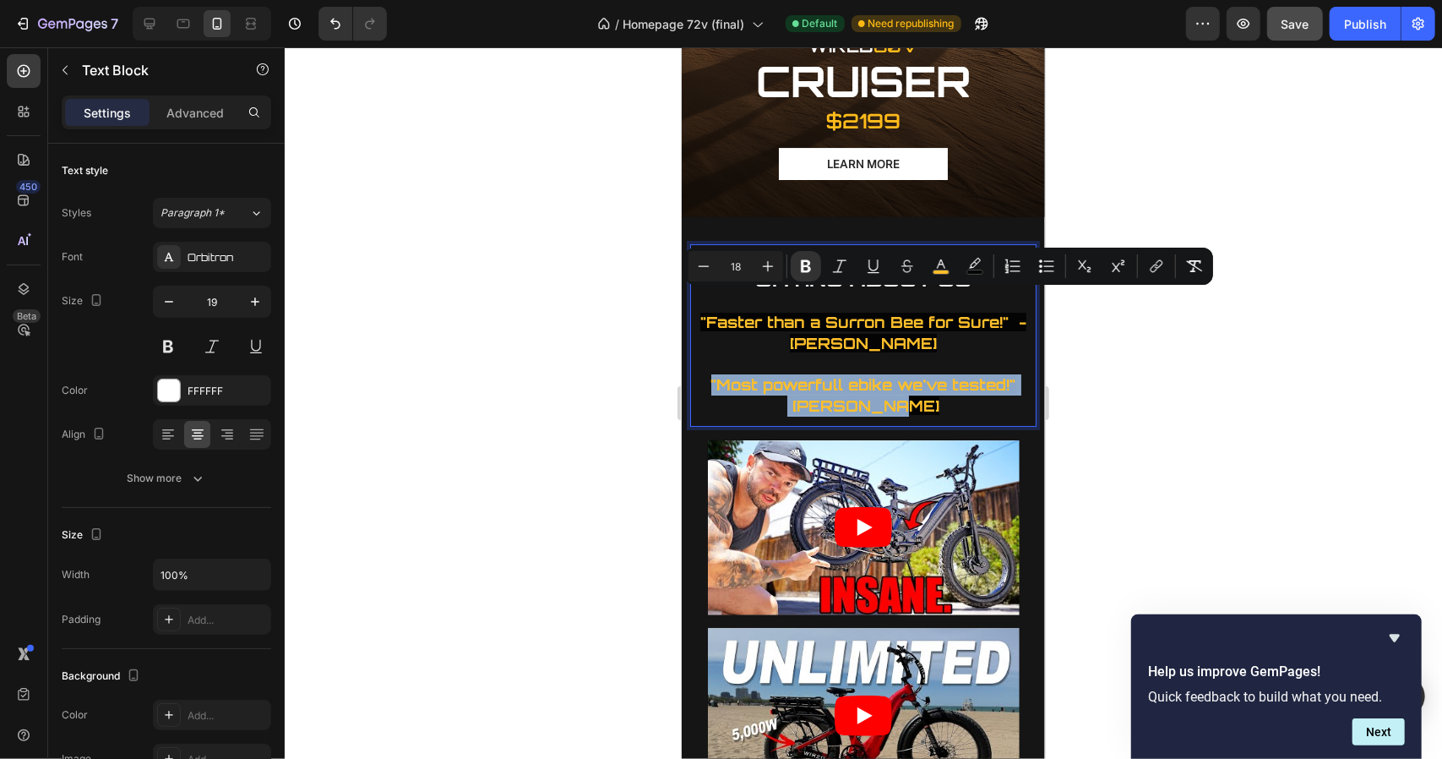
click at [878, 374] on strong ""Most powerfull ebike we've tested!" [PERSON_NAME]" at bounding box center [862, 394] width 305 height 40
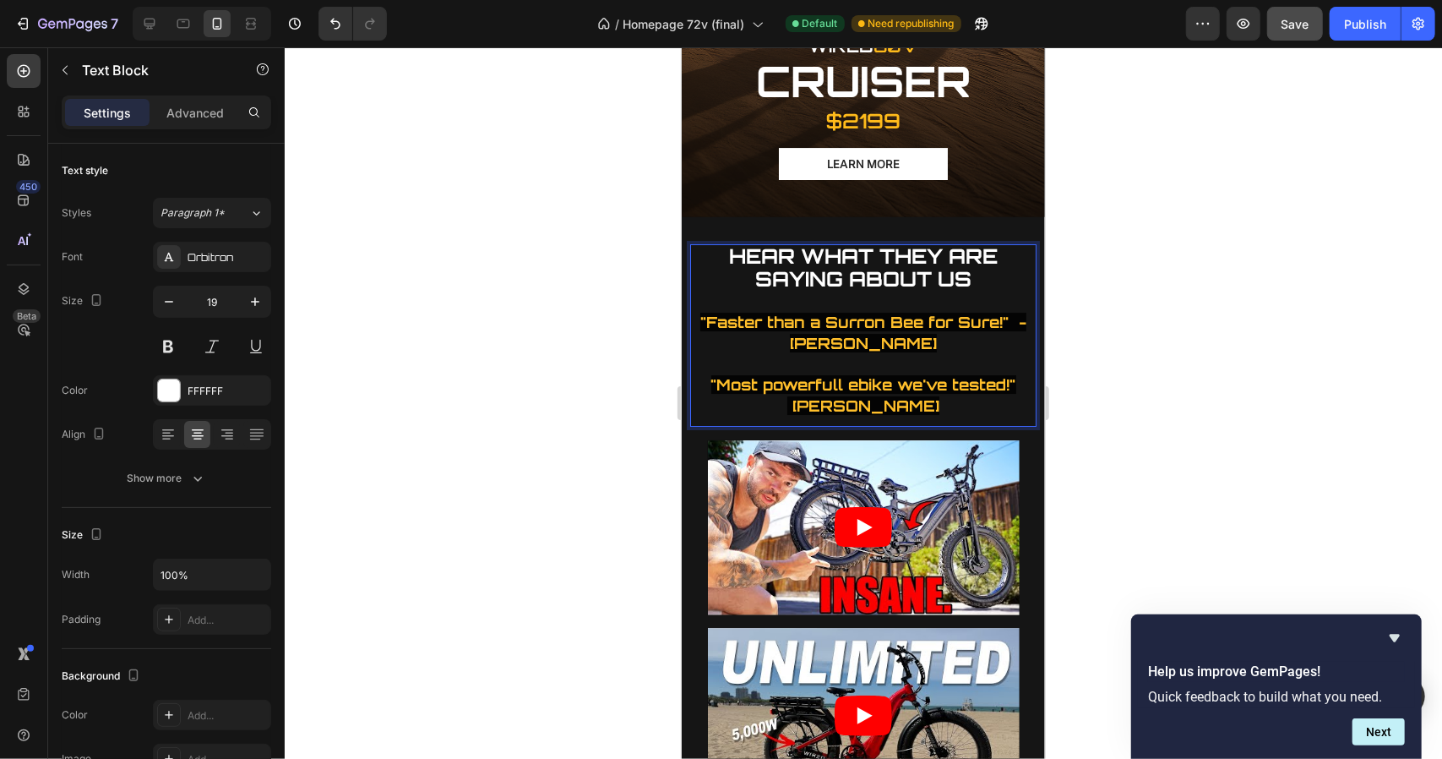
click at [878, 374] on strong ""Most powerfull ebike we've tested!" [PERSON_NAME]" at bounding box center [862, 394] width 305 height 40
click at [853, 374] on strong ""Most powerfull ebike we've tested!" [PERSON_NAME]" at bounding box center [862, 394] width 305 height 40
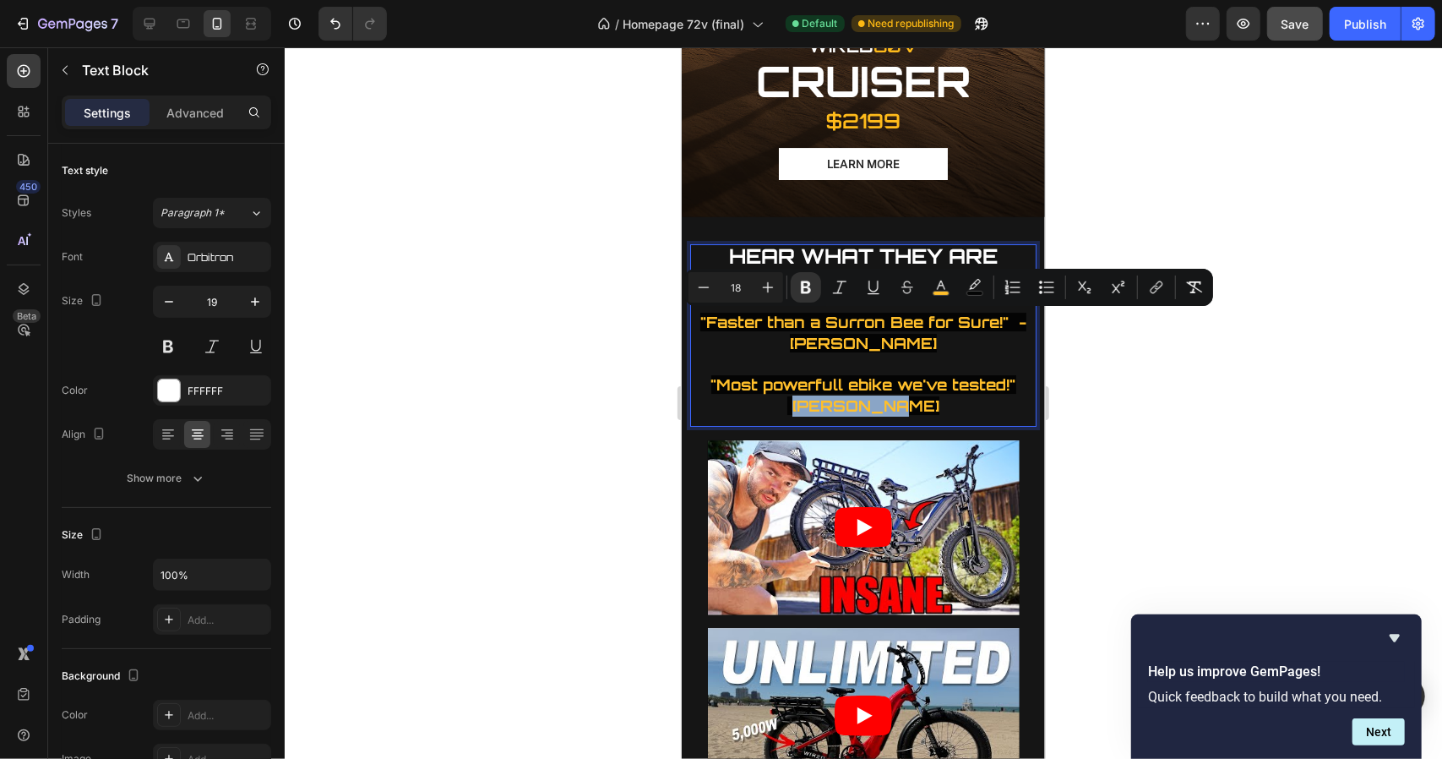
drag, startPoint x: 921, startPoint y: 324, endPoint x: 809, endPoint y: 329, distance: 111.6
click at [809, 329] on p "HEAR WHAT THEY ARE SAYING ABOUT US "Faster than a Surron Bee for Sure!" - [PERS…" at bounding box center [862, 330] width 343 height 171
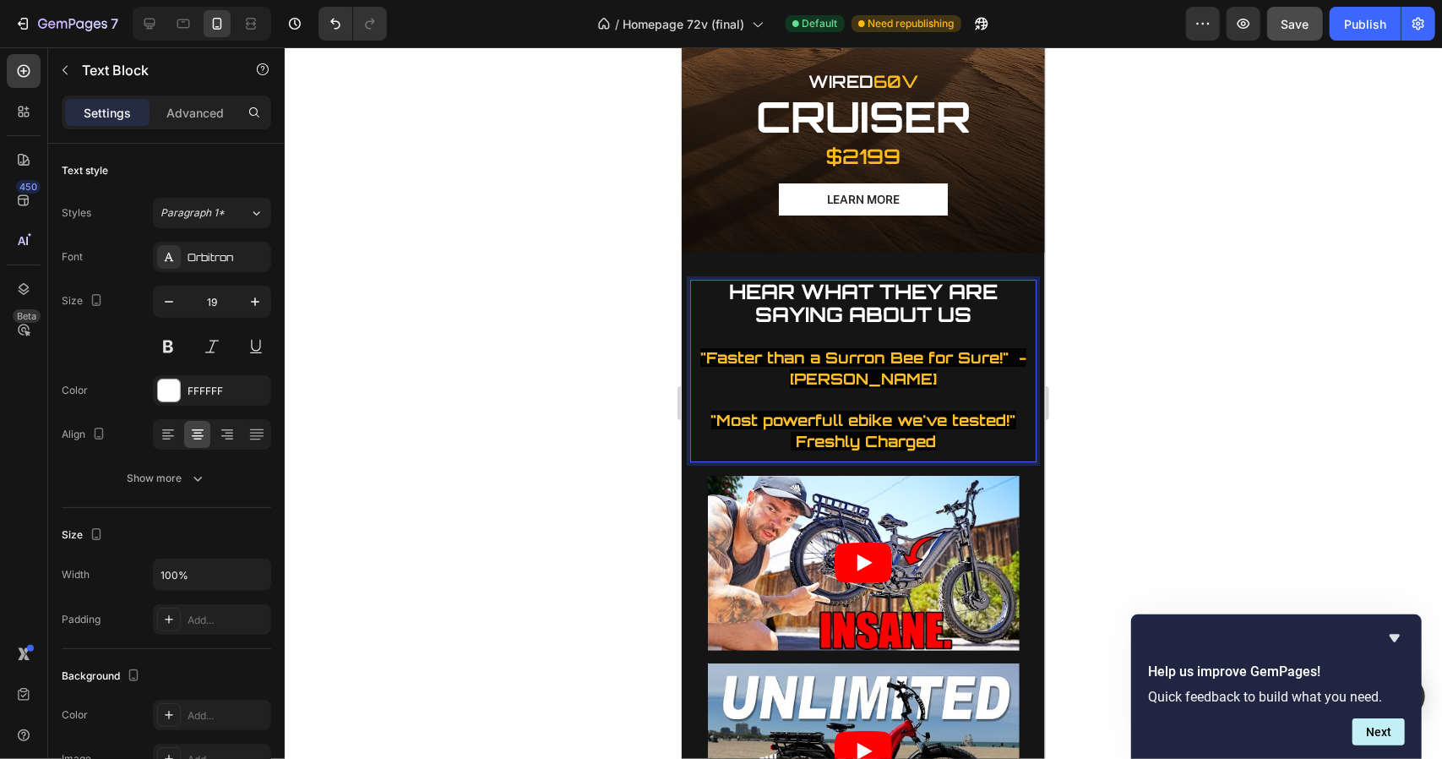
scroll to position [3854, 0]
click at [924, 291] on p "HEAR WHAT THEY ARE SAYING ABOUT US "Faster than a Surron Bee for Sure!" - [PERS…" at bounding box center [862, 365] width 343 height 171
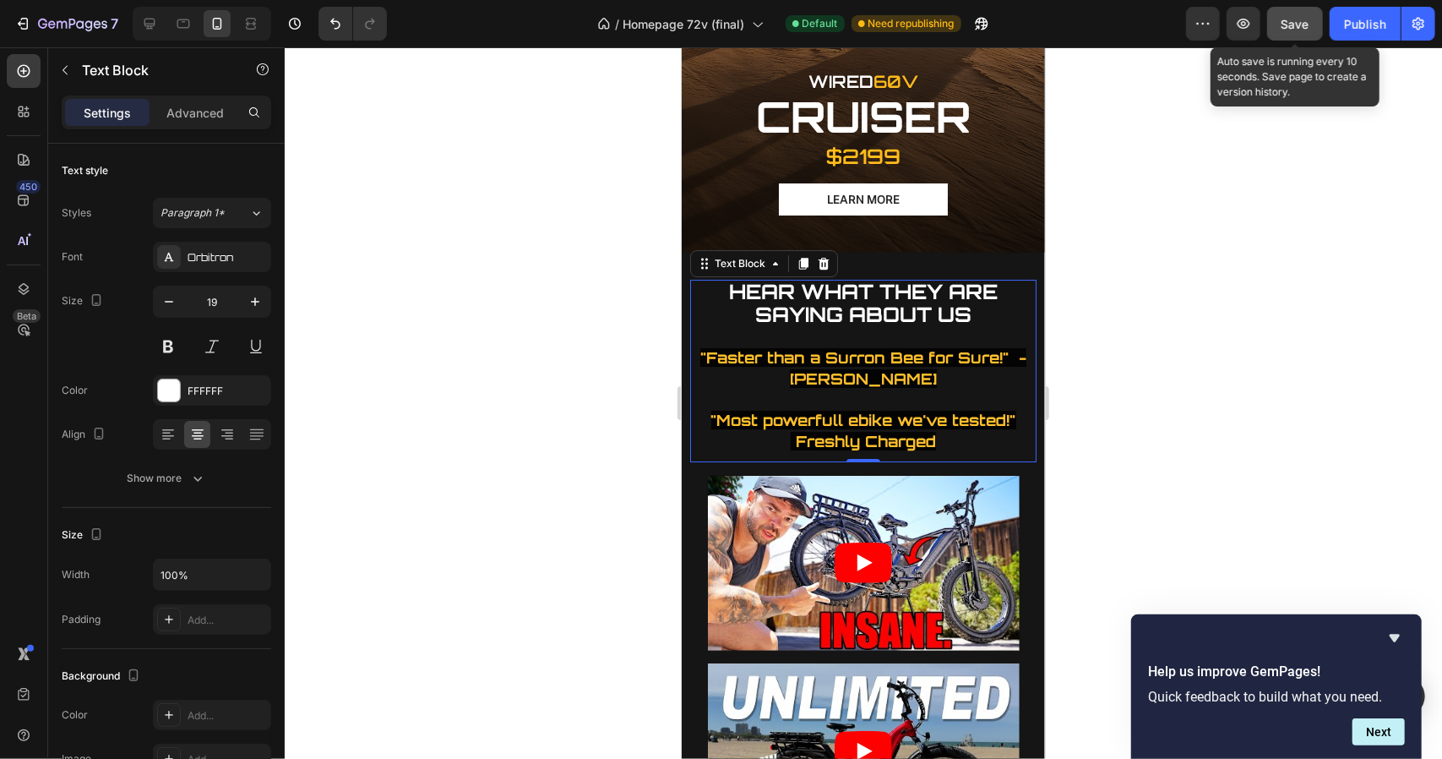
click at [1288, 13] on button "Save" at bounding box center [1295, 24] width 56 height 34
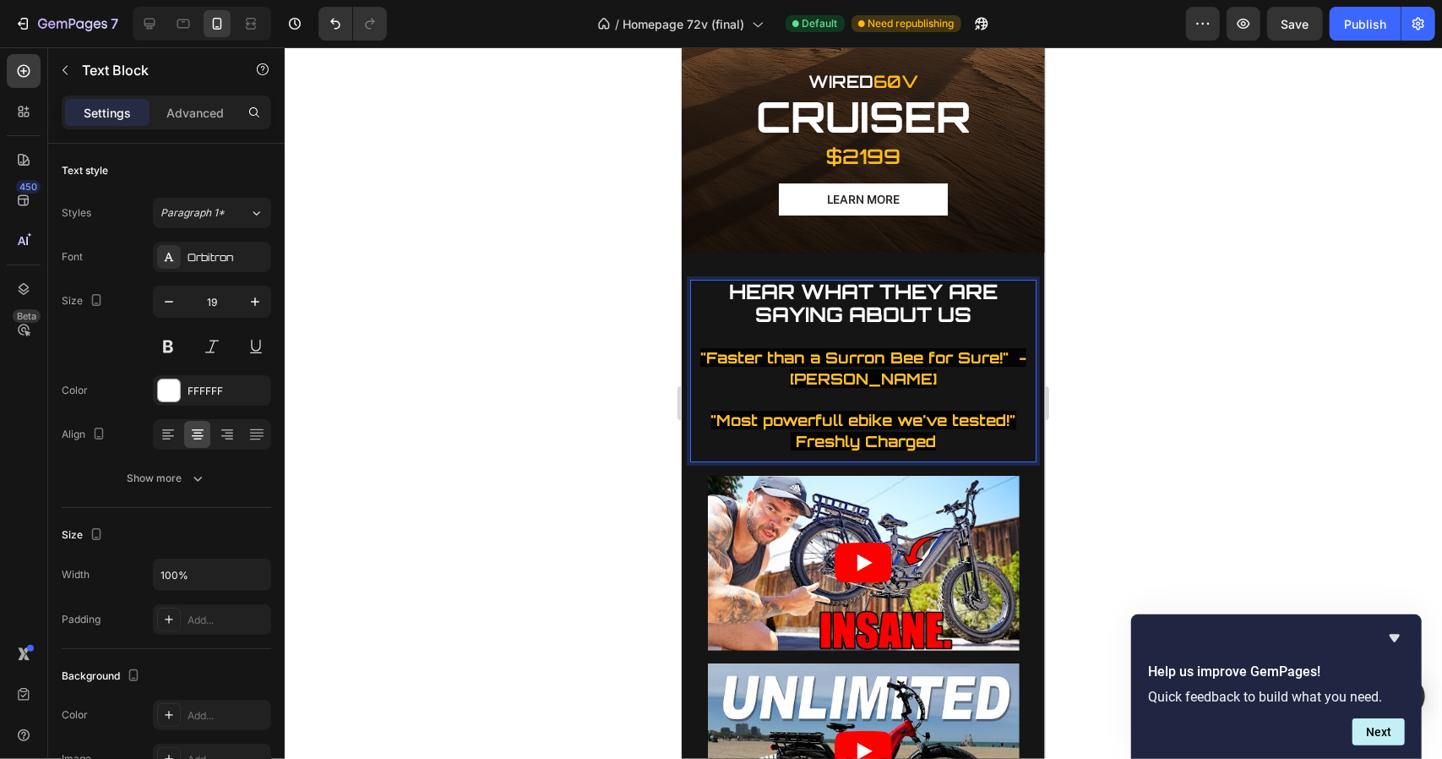
click at [692, 333] on p "HEAR WHAT THEY ARE SAYING ABOUT US "Faster than a Surron Bee for Sure!" - [PERS…" at bounding box center [862, 365] width 343 height 171
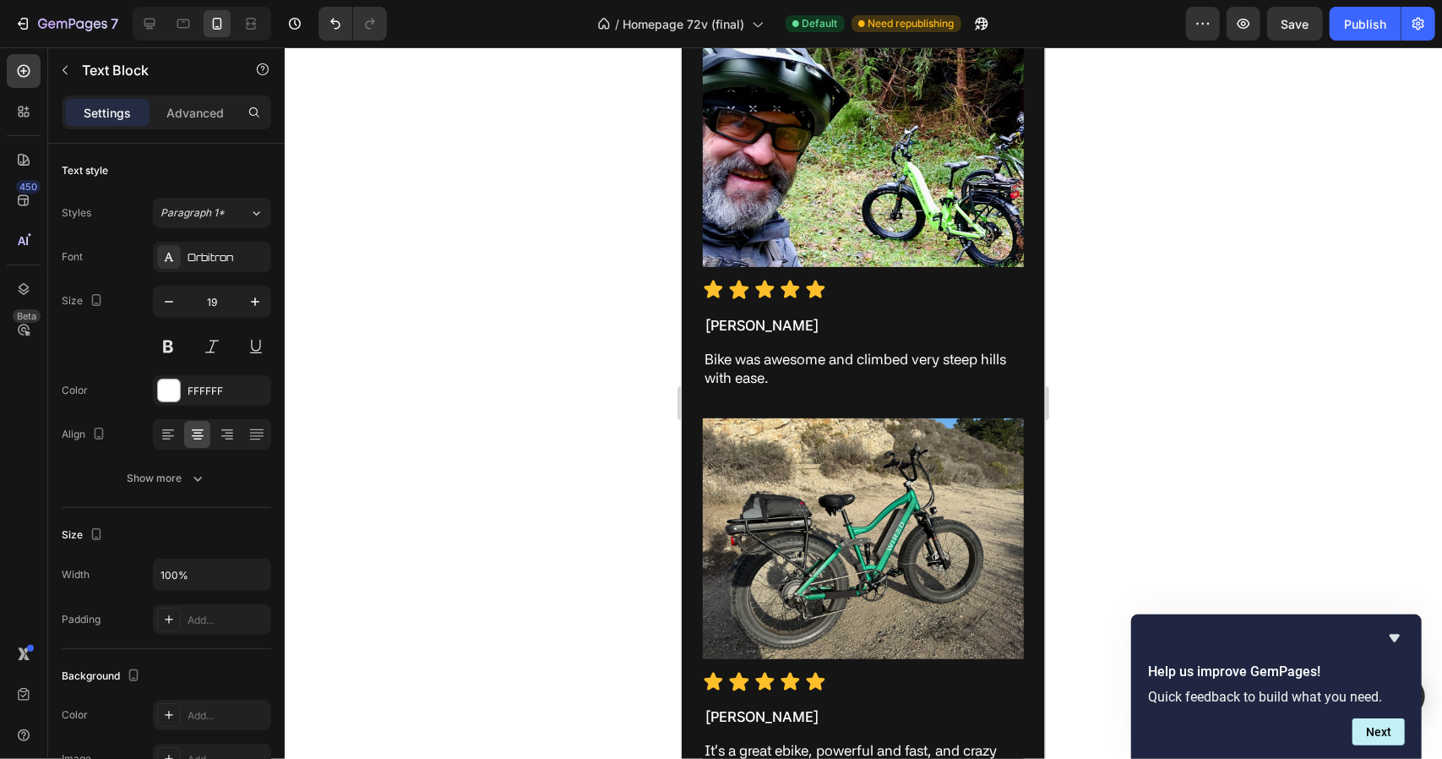
scroll to position [4876, 0]
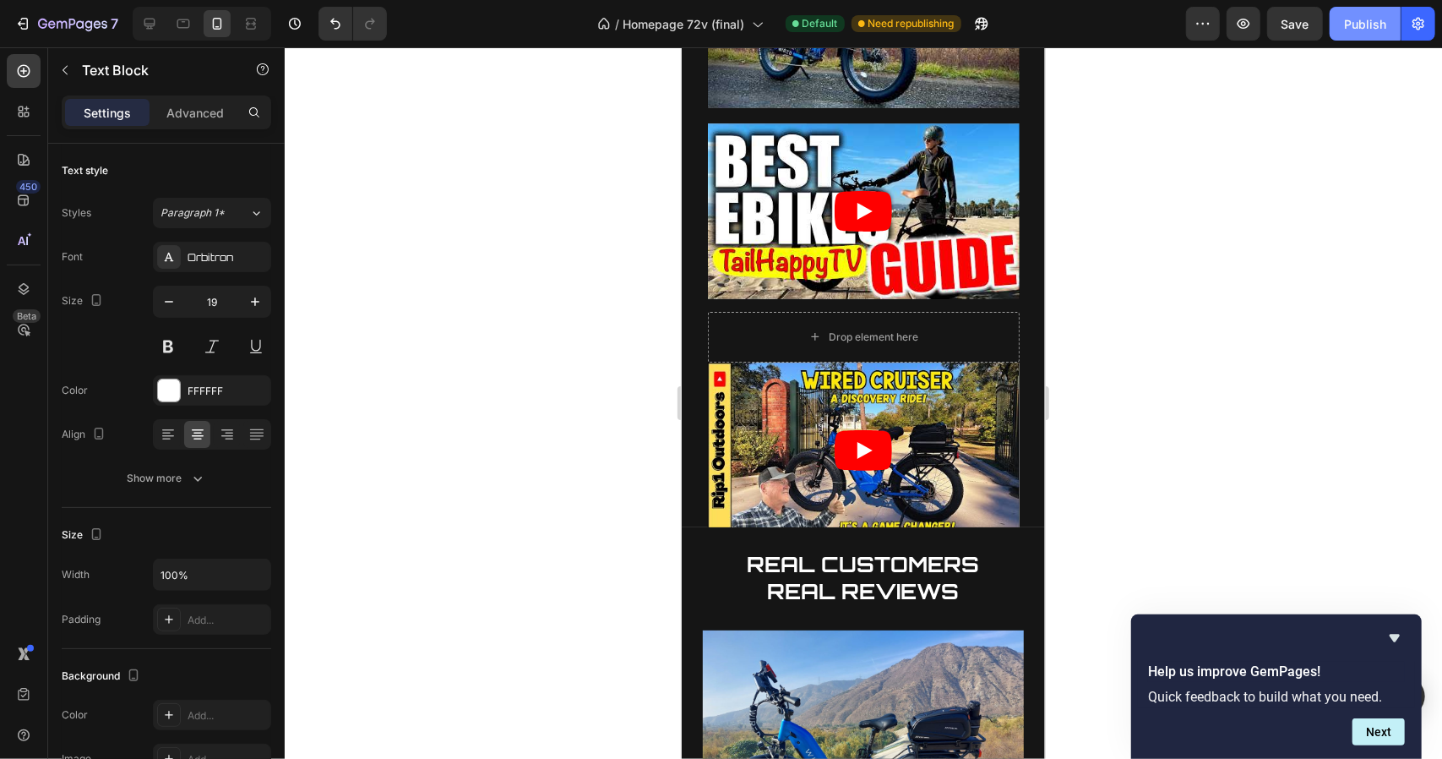
click at [1363, 24] on div "Publish" at bounding box center [1365, 24] width 42 height 18
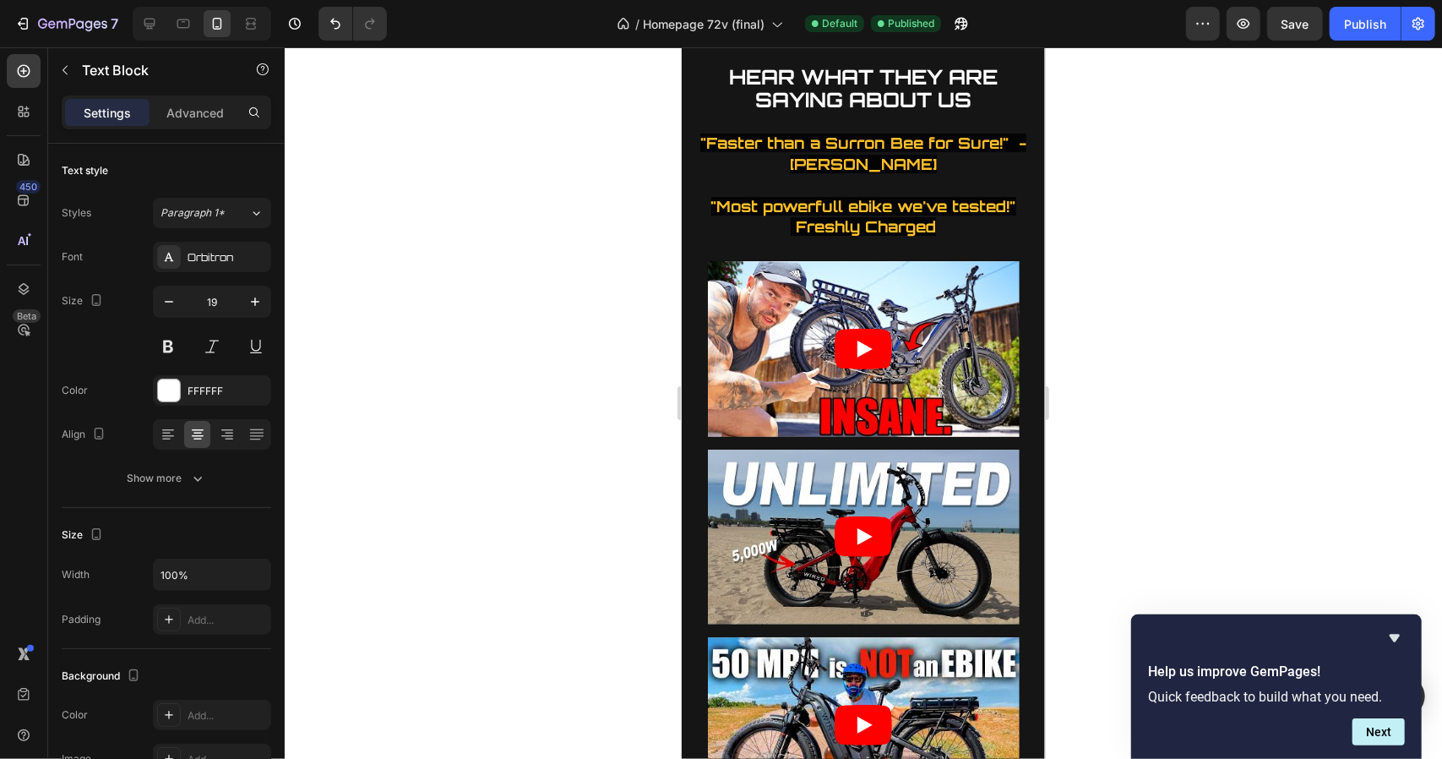
scroll to position [3783, 0]
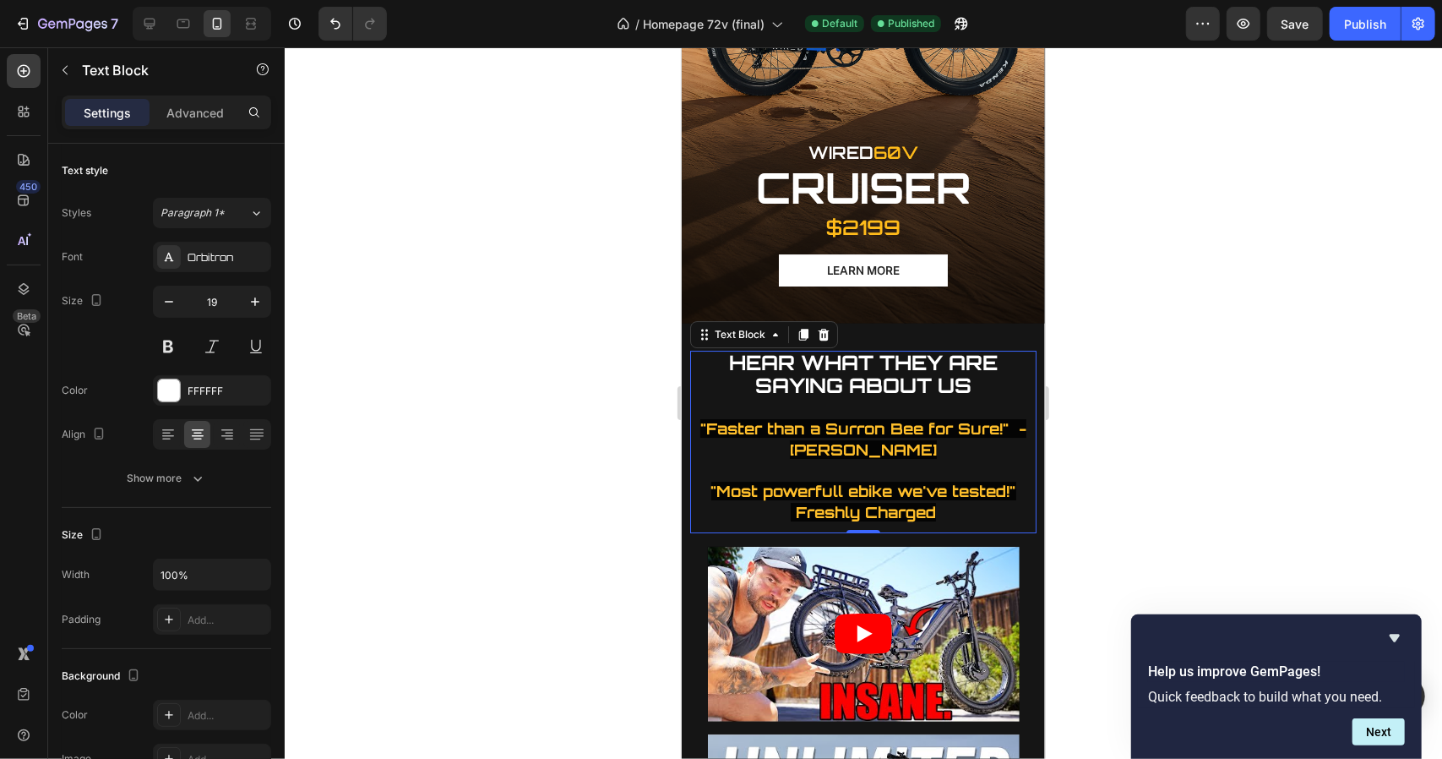
click at [1014, 418] on strong ""Faster than a Surron Bee for Sure!" - [PERSON_NAME]" at bounding box center [862, 438] width 326 height 40
click at [1012, 418] on strong ""Faster than a Surron Bee for Sure!" -[PERSON_NAME]" at bounding box center [862, 438] width 326 height 40
click at [816, 418] on strong ""Faster than a Surron Bee for Sure!" -[PERSON_NAME]" at bounding box center [862, 438] width 326 height 40
click at [1014, 418] on strong ""Faster than a Surron Bee for Sure!" -[PERSON_NAME]" at bounding box center [862, 438] width 326 height 40
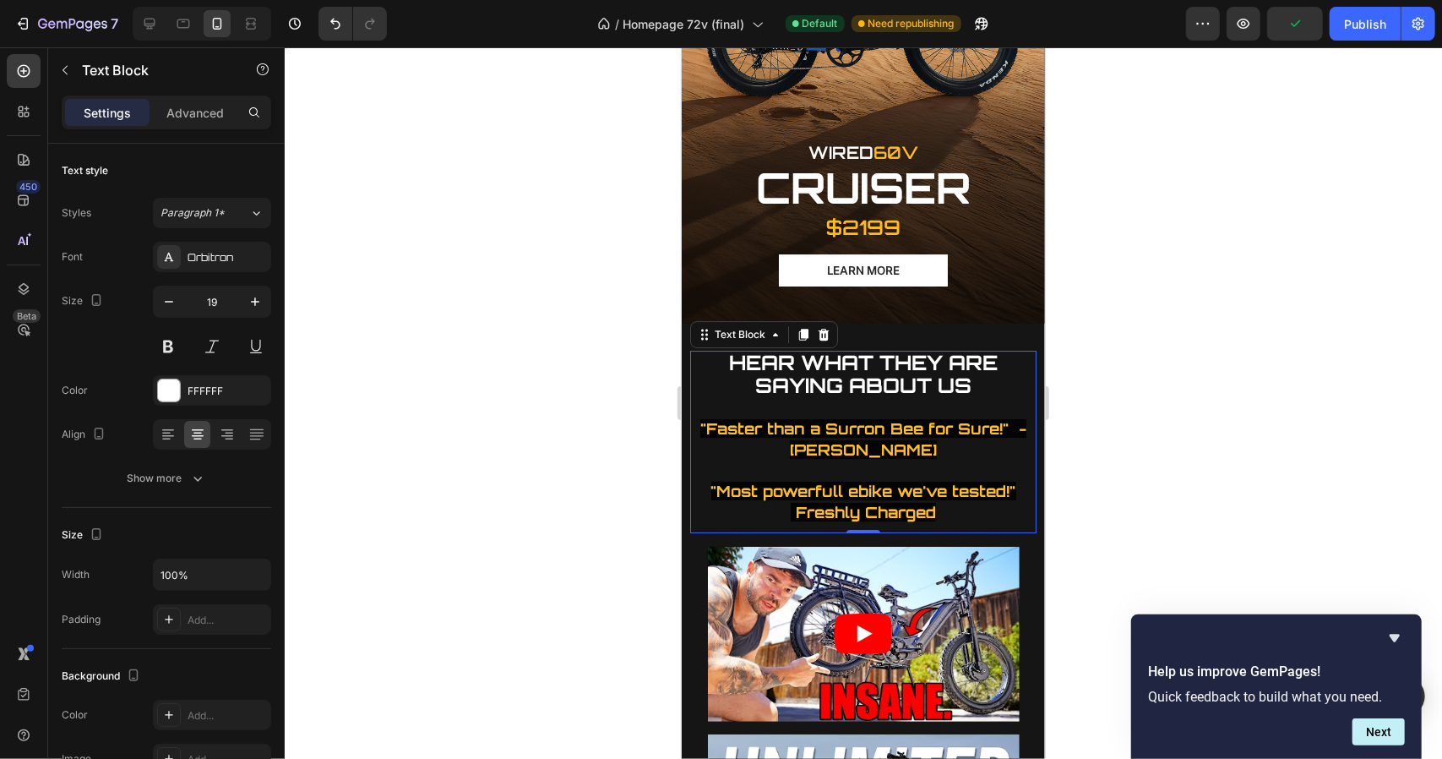
click at [1016, 418] on strong ""Faster than a Surron Bee for Sure!" -[PERSON_NAME]" at bounding box center [862, 438] width 326 height 40
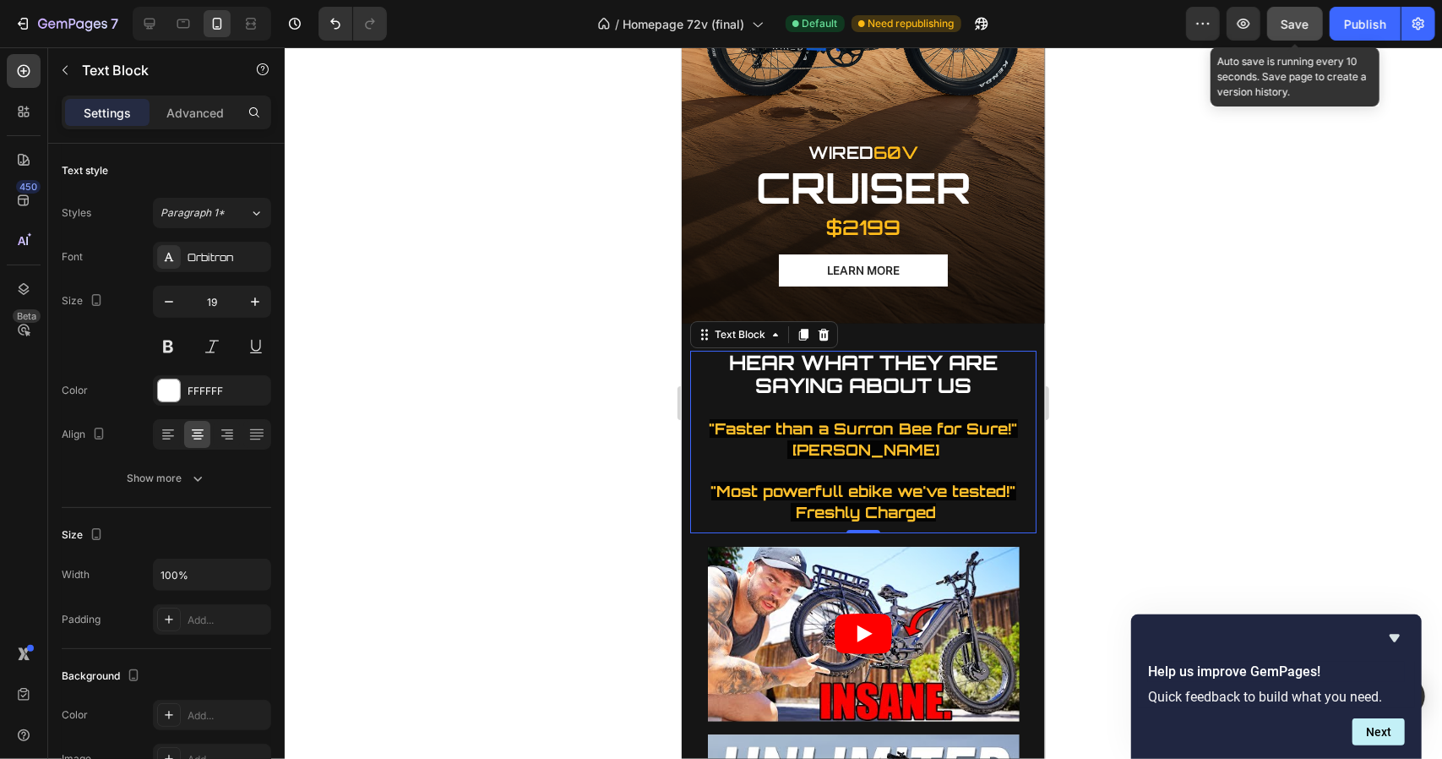
click at [1272, 32] on button "Save" at bounding box center [1295, 24] width 56 height 34
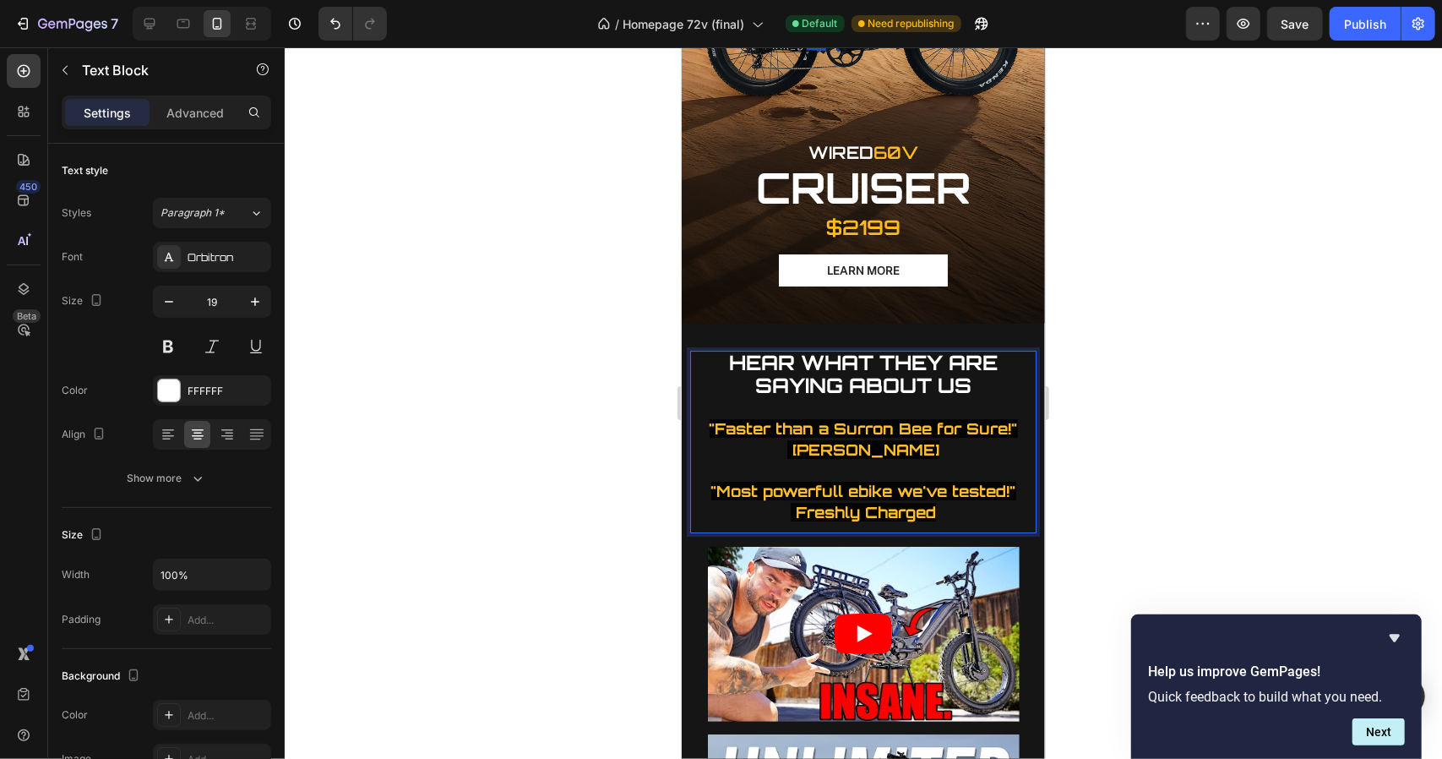
click at [799, 363] on p "HEAR WHAT THEY ARE SAYING ABOUT US "Faster than a Surron Bee for Sure!" [PERSON…" at bounding box center [862, 436] width 343 height 171
click at [806, 362] on p "HEAR WHAT THEY ARE SAYING ABOUT US "Faster than a Surron Bee for Sure!" [PERSON…" at bounding box center [862, 436] width 343 height 171
click at [816, 385] on p "HEAR WHAT THEY ARE SAYING ABOUT US "Faster than a Surron Bee for Sure!" [PERSON…" at bounding box center [862, 436] width 343 height 171
click at [804, 362] on p "HEAR WHAT THEY ARE SAYING ABOUT US "Faster than a Surron Bee for Sure!" [PERSON…" at bounding box center [862, 436] width 343 height 171
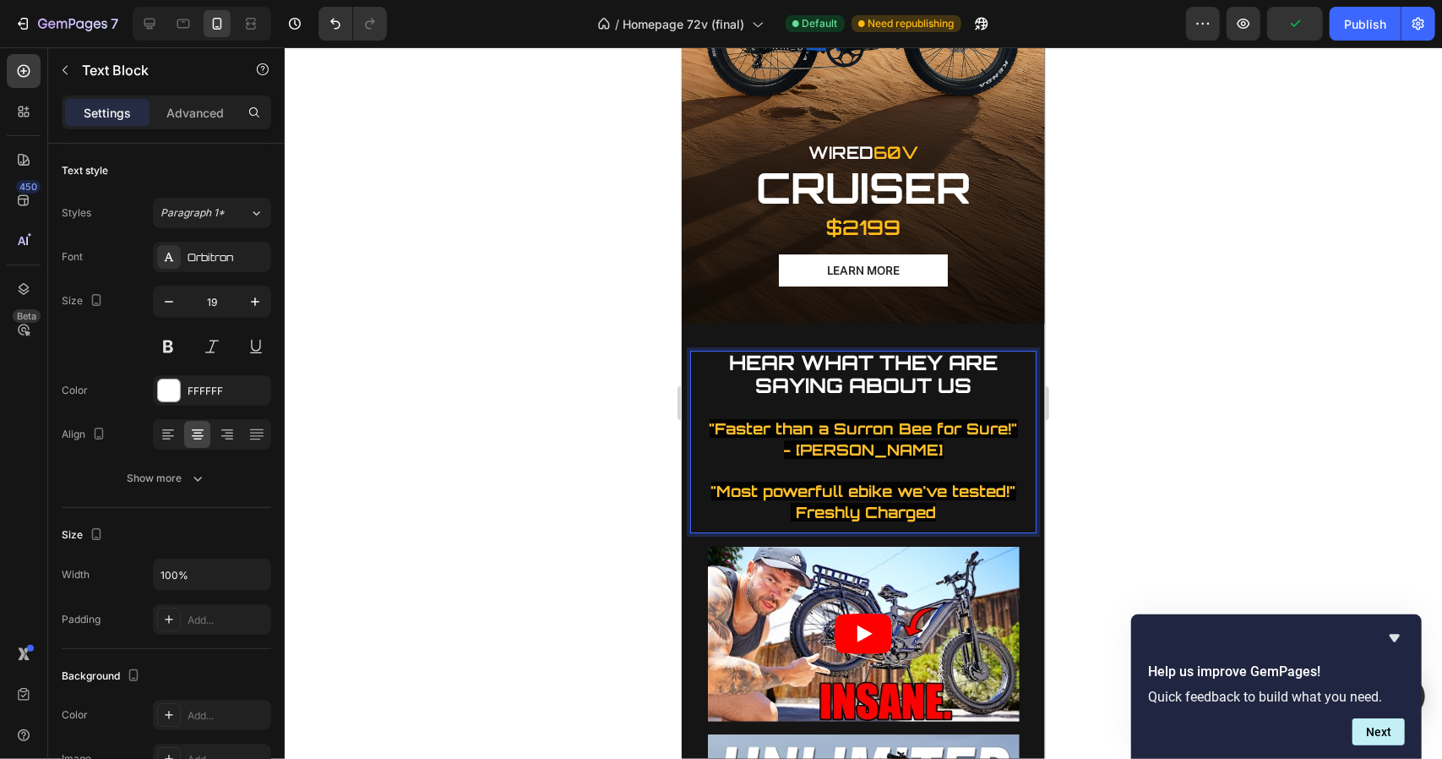
click at [784, 481] on strong ""Most powerfull ebike we've tested!" Freshly Charged" at bounding box center [862, 501] width 305 height 40
click at [1366, 14] on button "Publish" at bounding box center [1365, 24] width 71 height 34
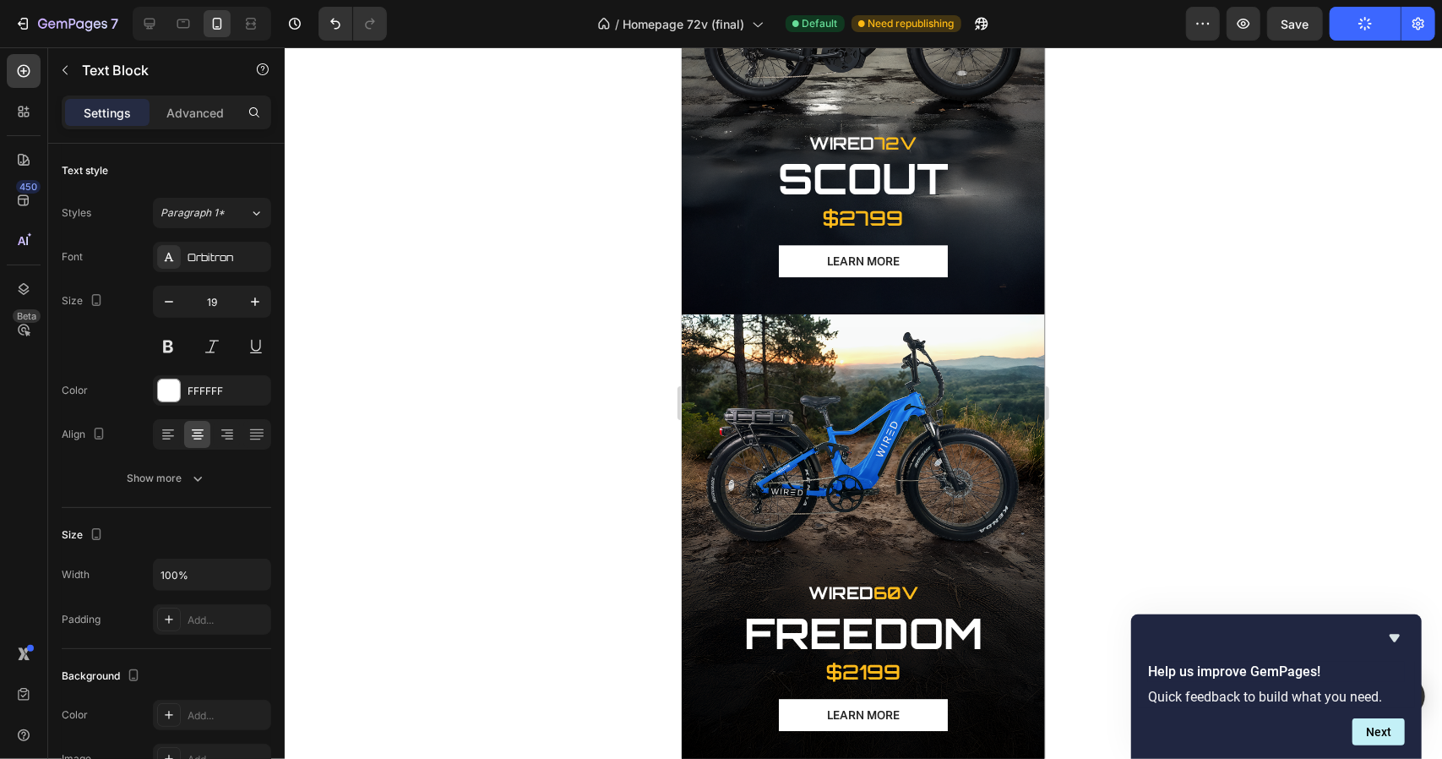
scroll to position [2884, 0]
click at [1357, 42] on div "7 Version history / Homepage 72v (final) Default Published Preview Save Publish" at bounding box center [721, 24] width 1442 height 48
click at [1360, 26] on div "Publish" at bounding box center [1365, 24] width 42 height 18
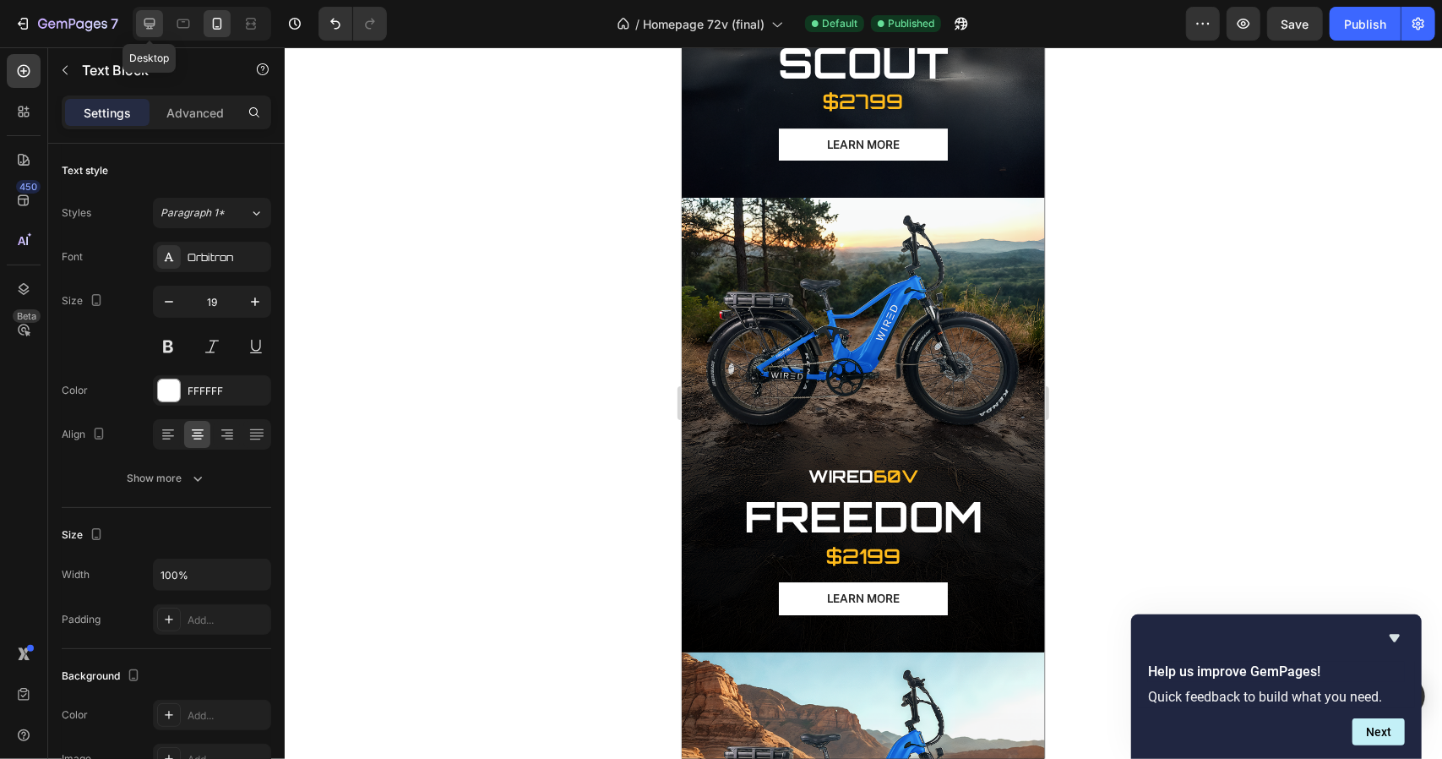
scroll to position [3538, 0]
click at [152, 18] on icon at bounding box center [149, 23] width 17 height 17
type input "25"
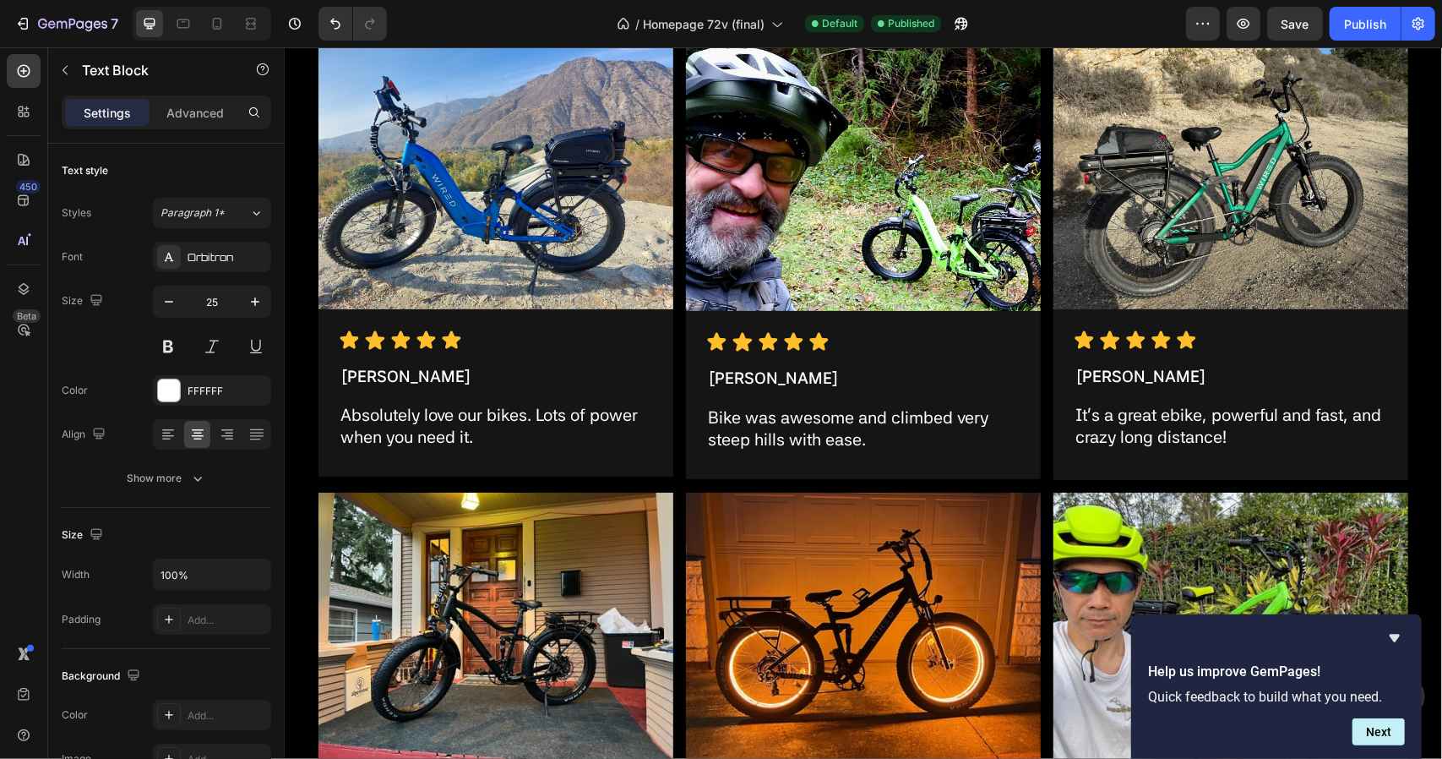
scroll to position [3399, 0]
click at [1218, 181] on img at bounding box center [1230, 174] width 355 height 266
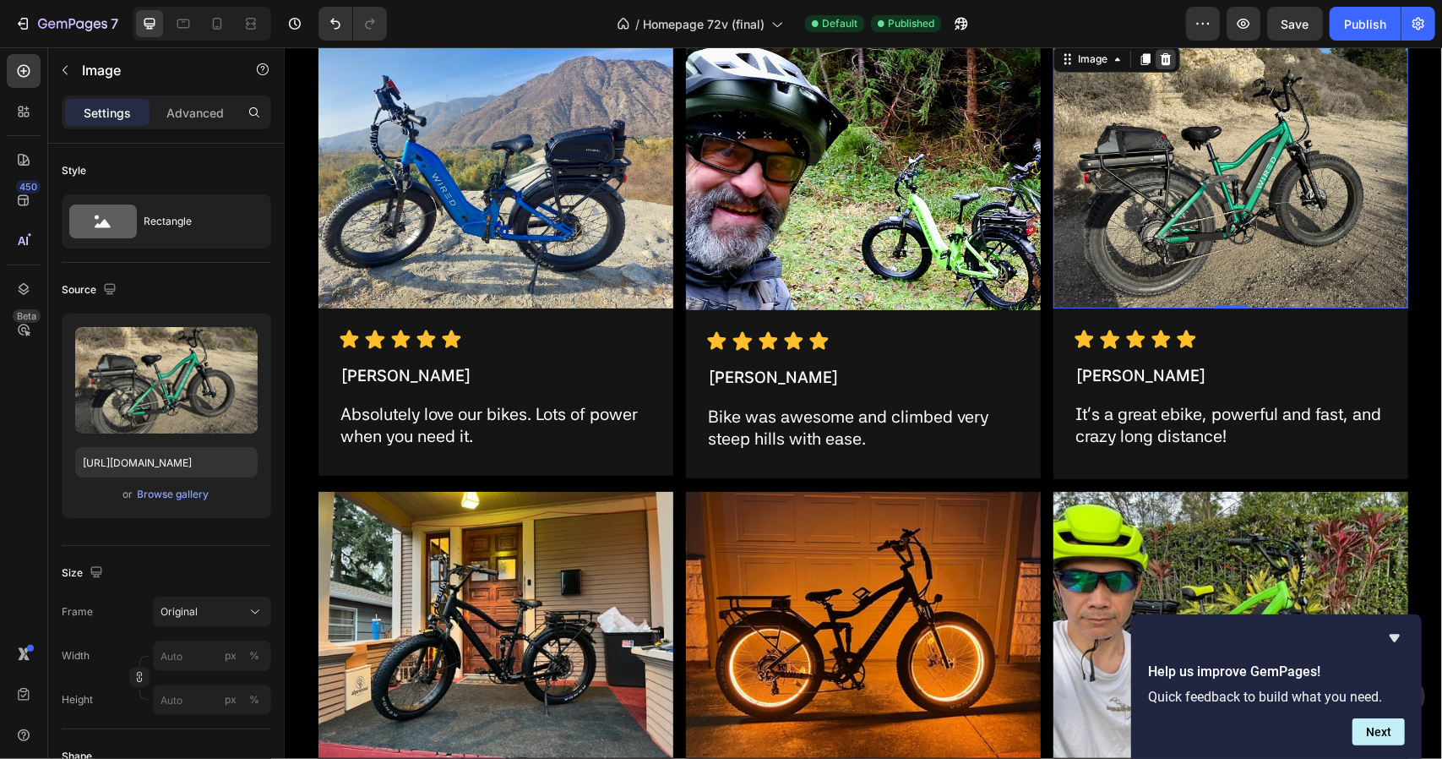
click at [1160, 58] on icon at bounding box center [1165, 58] width 11 height 12
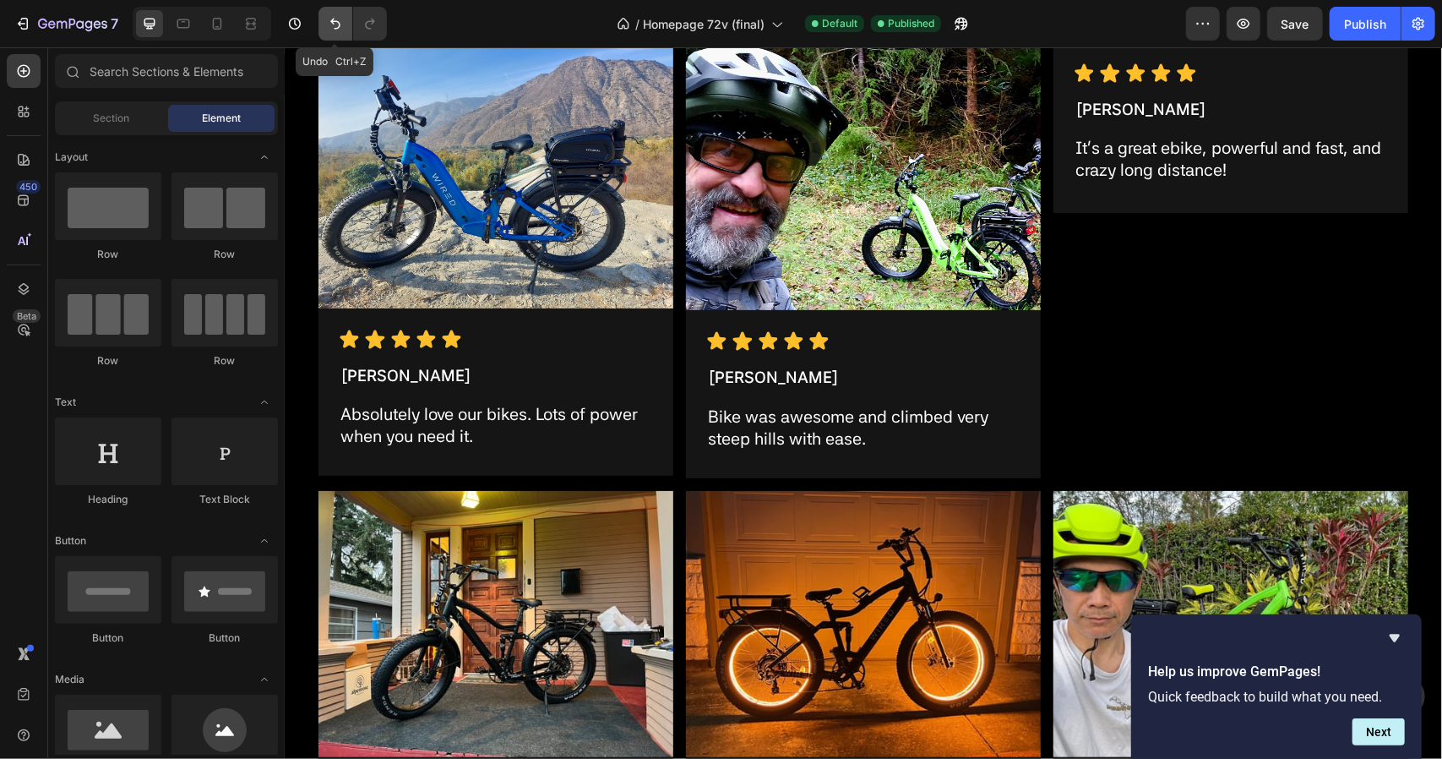
click at [332, 28] on icon "Undo/Redo" at bounding box center [335, 23] width 17 height 17
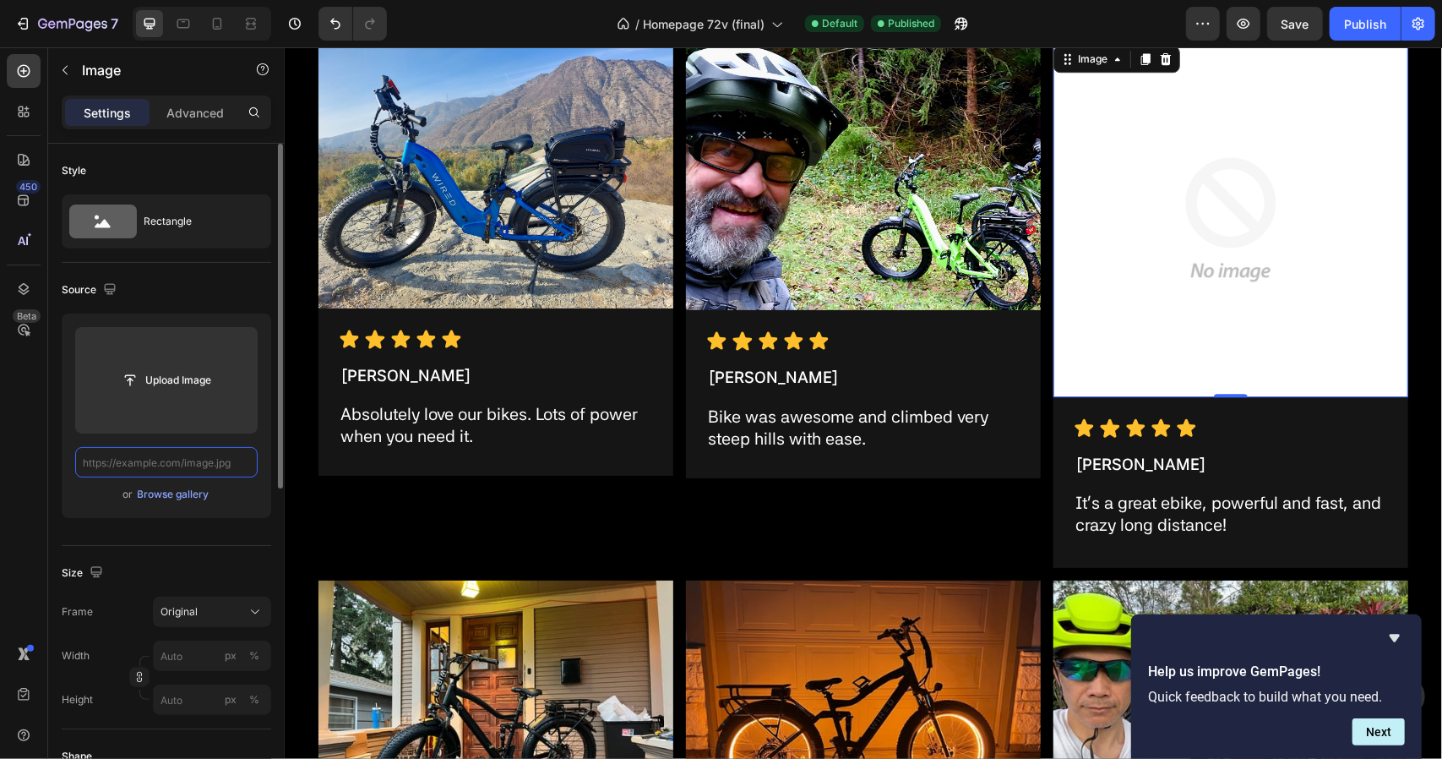
scroll to position [0, 0]
click at [188, 460] on input "text" at bounding box center [166, 462] width 182 height 30
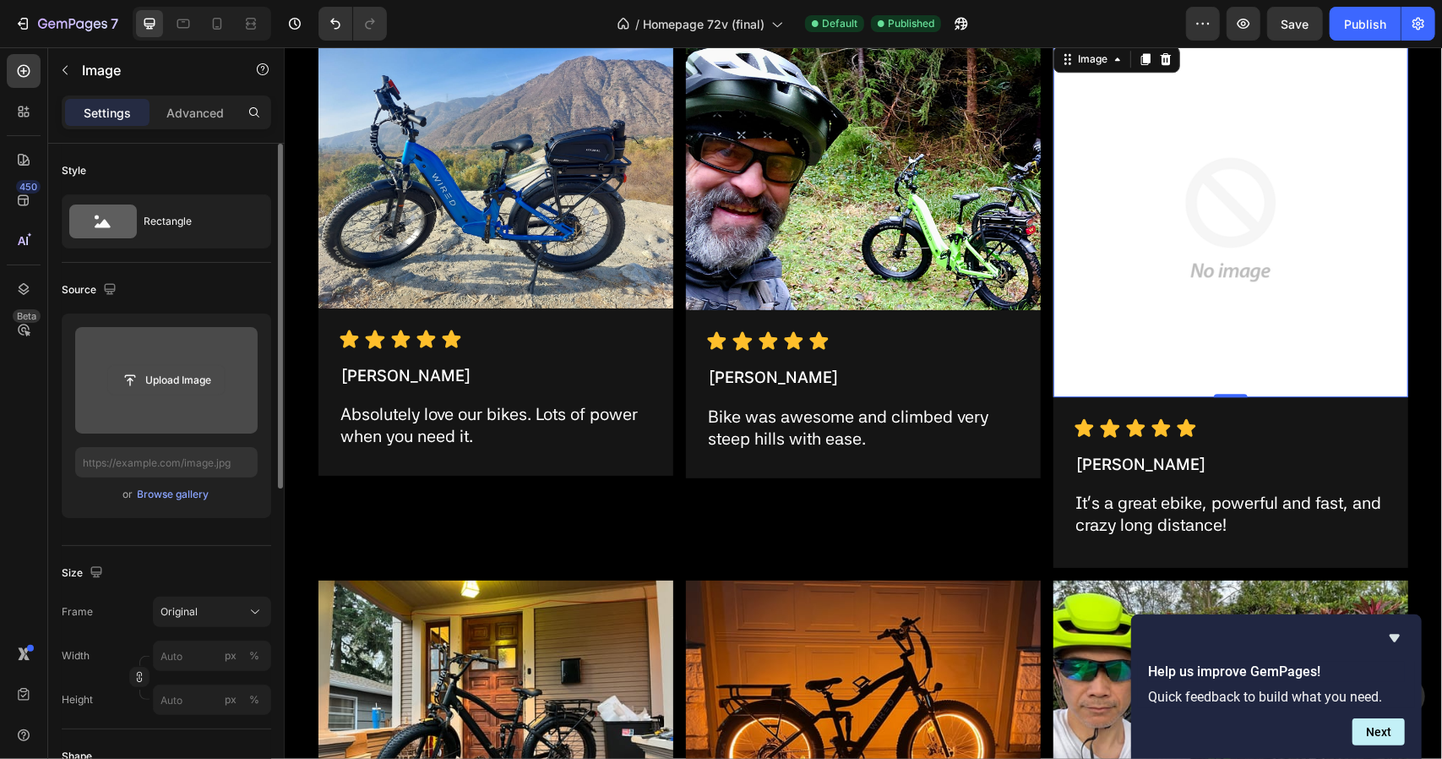
click at [191, 389] on input "file" at bounding box center [166, 380] width 117 height 29
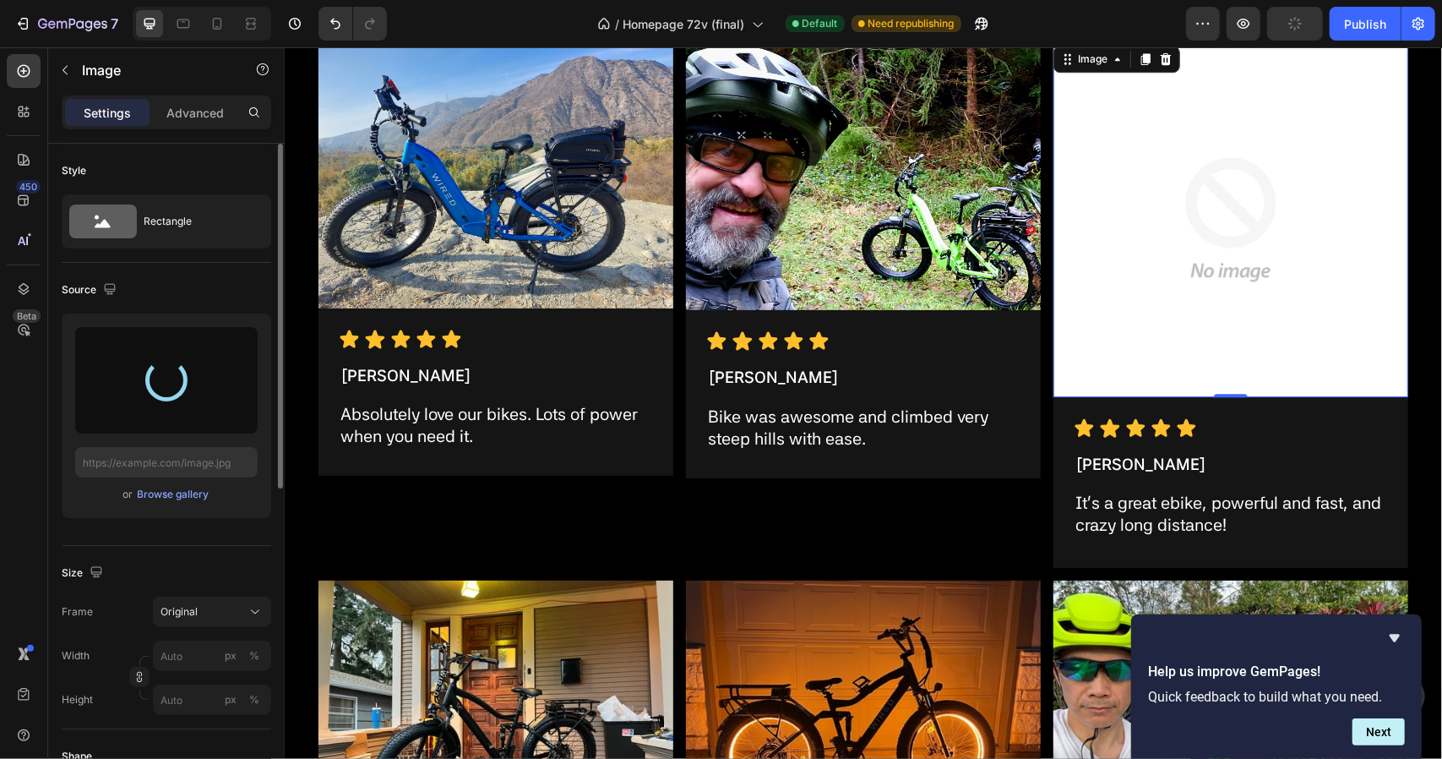
type input "[URL][DOMAIN_NAME]"
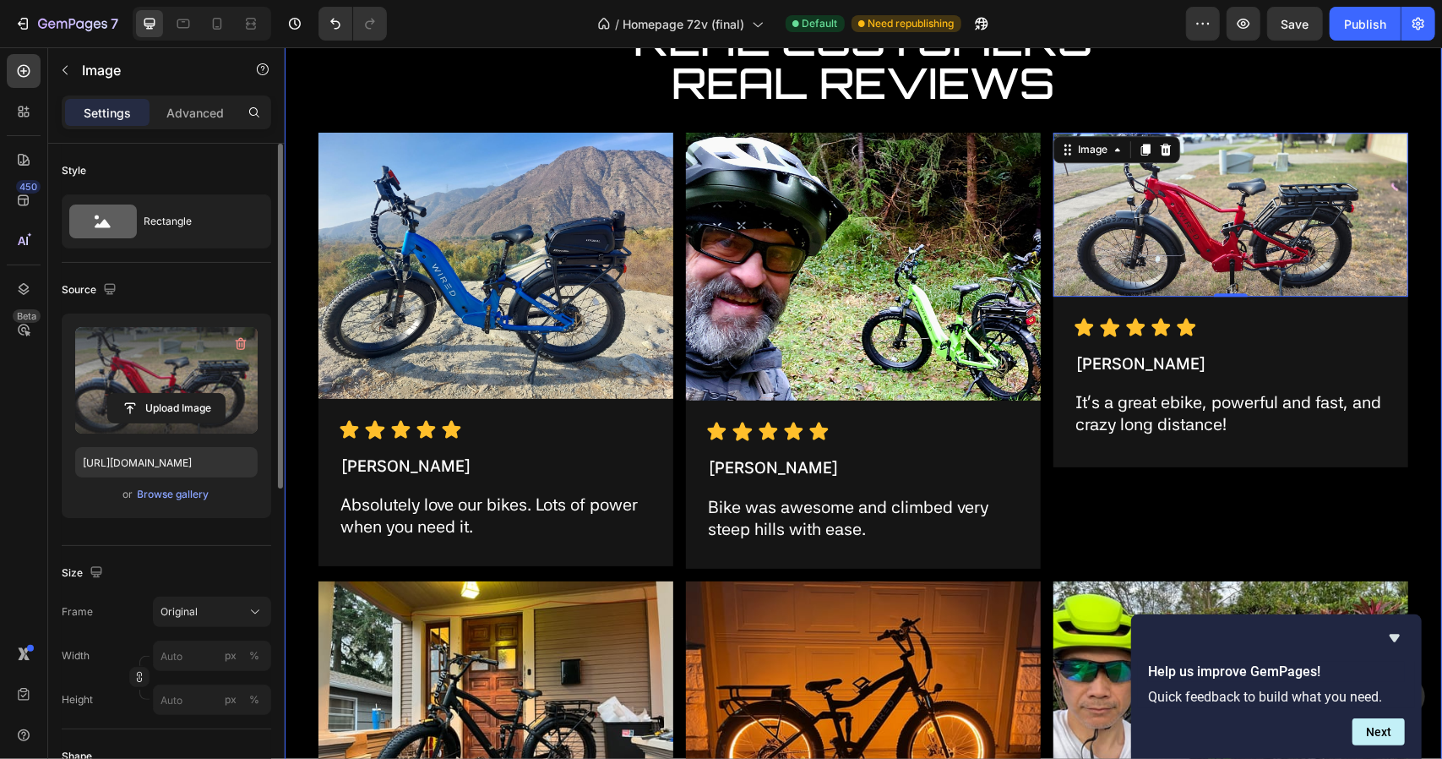
scroll to position [3303, 0]
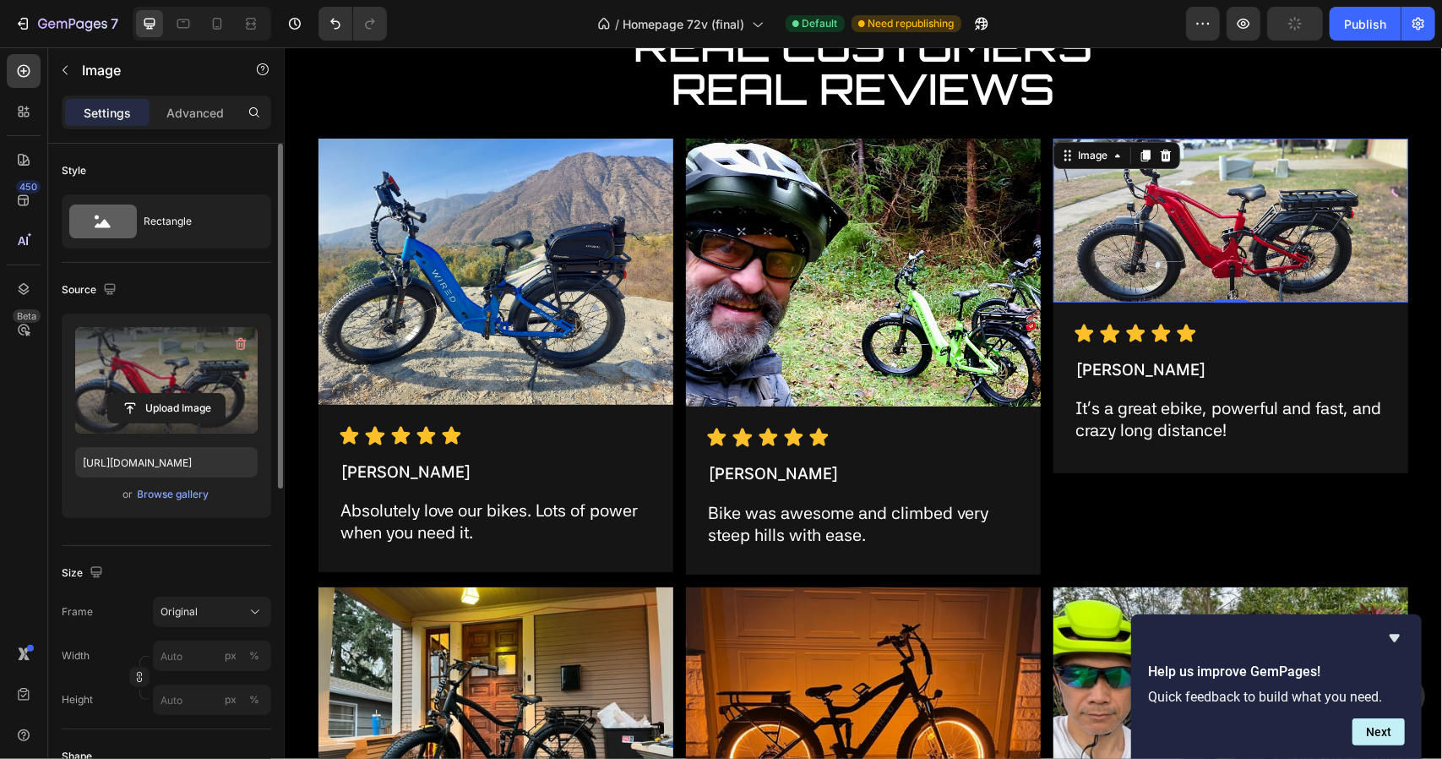
click at [179, 362] on label at bounding box center [166, 380] width 182 height 106
click at [179, 394] on input "file" at bounding box center [166, 408] width 117 height 29
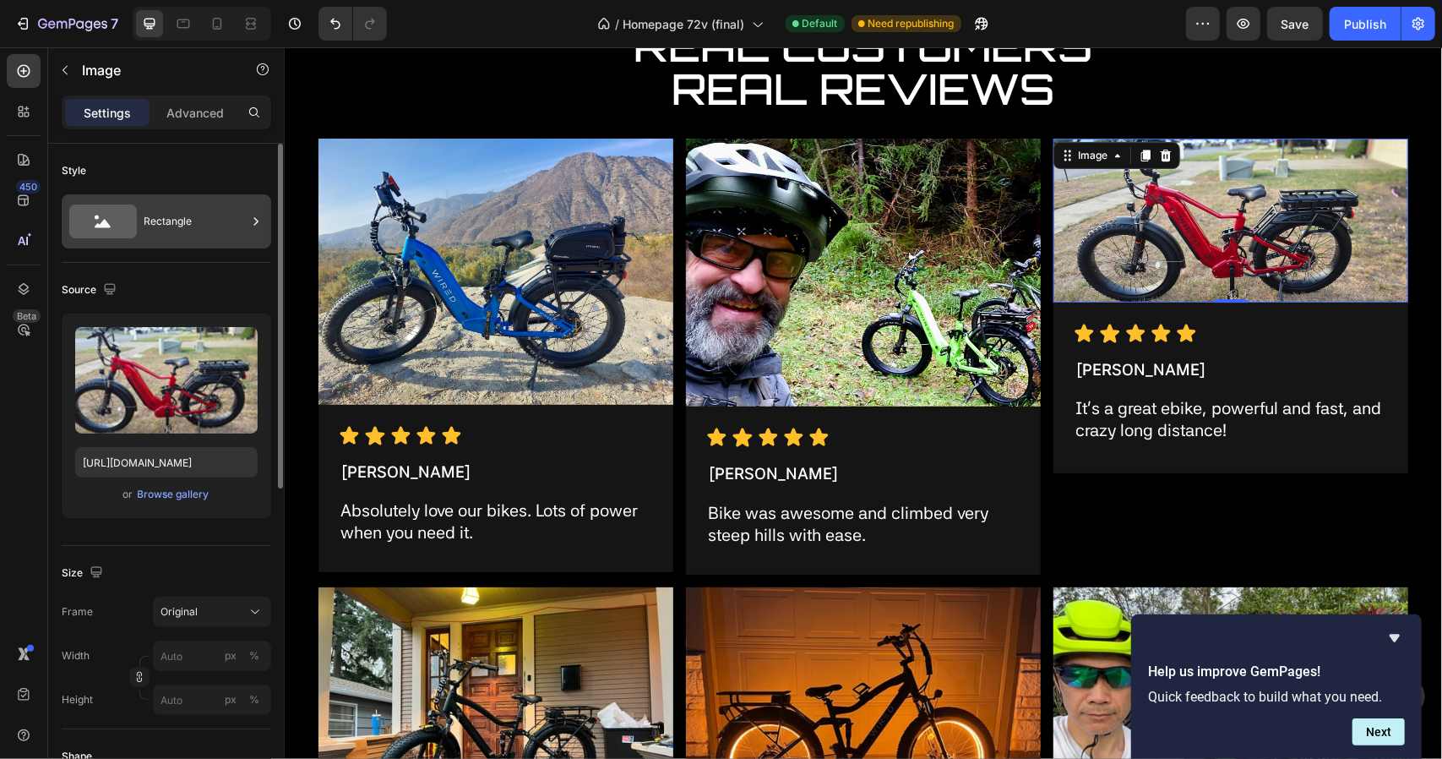
click at [116, 229] on icon at bounding box center [103, 221] width 68 height 34
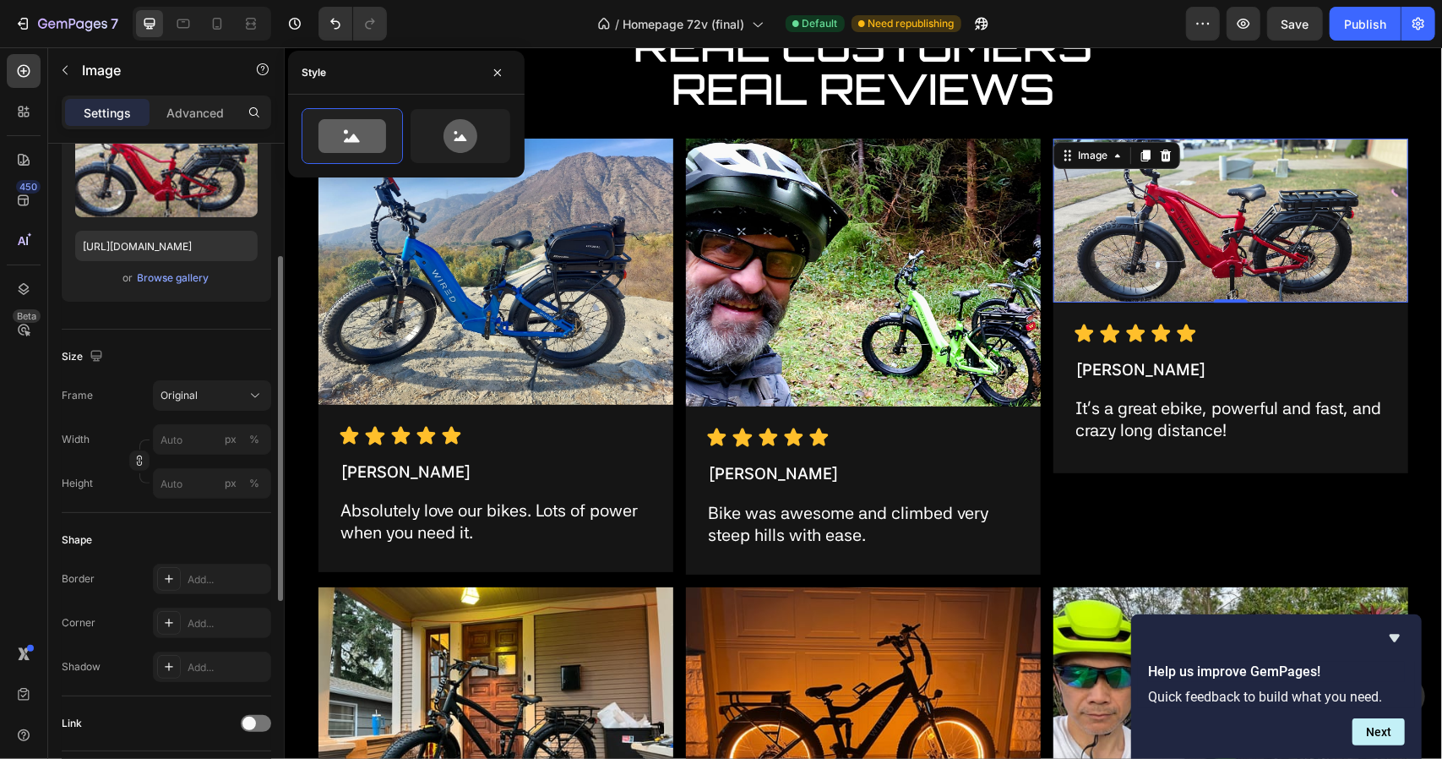
scroll to position [218, 0]
click at [224, 400] on div "Original" at bounding box center [211, 393] width 103 height 17
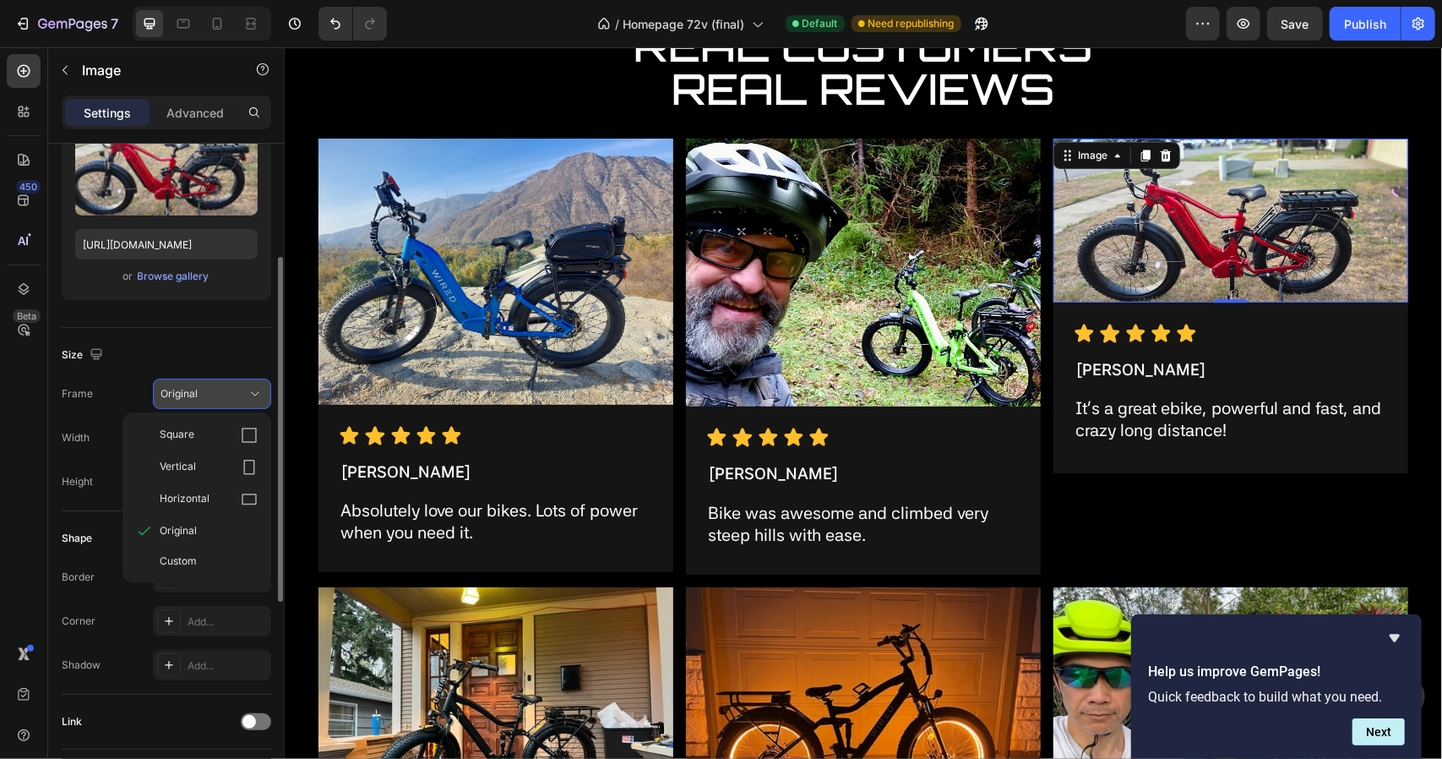
click at [224, 400] on div "Original" at bounding box center [211, 393] width 103 height 17
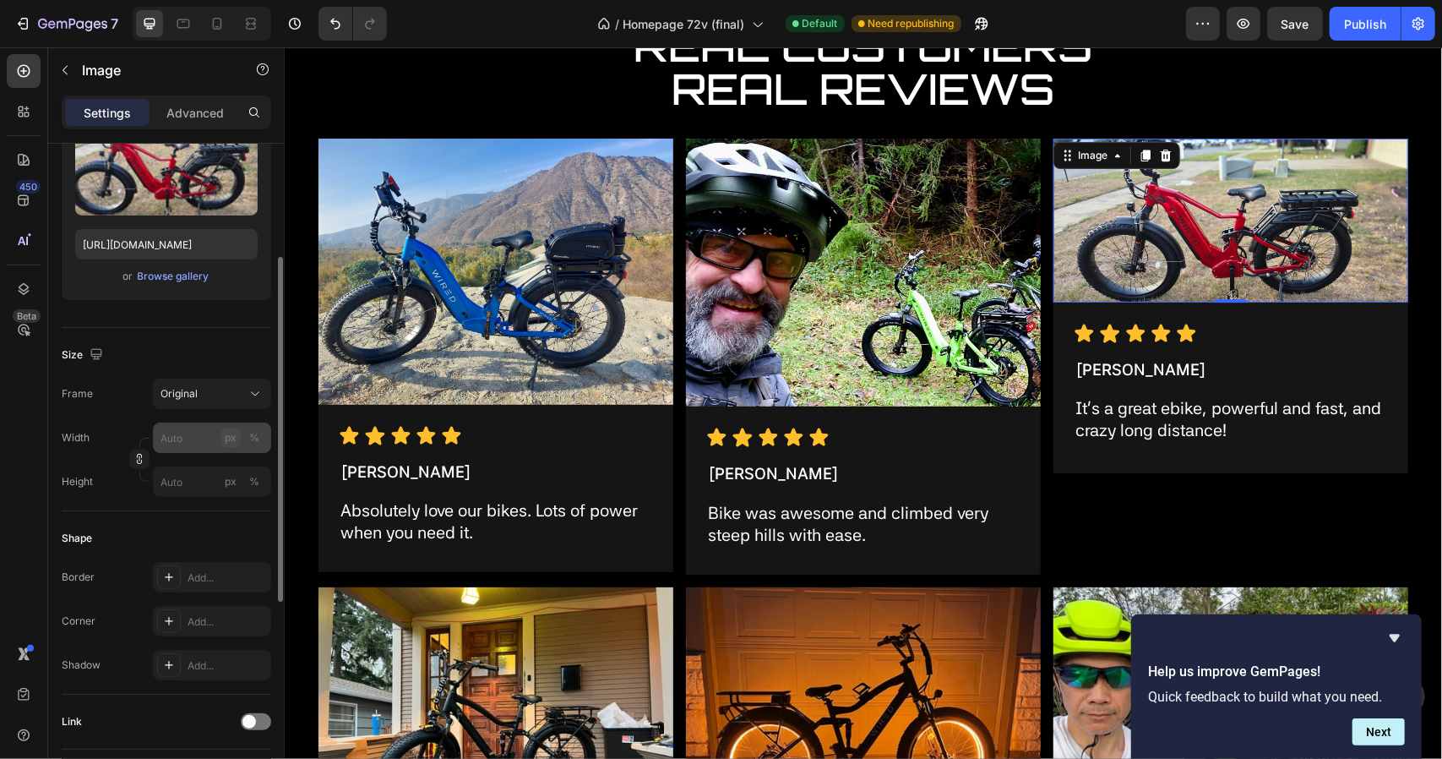
click at [221, 430] on button "px" at bounding box center [230, 437] width 20 height 20
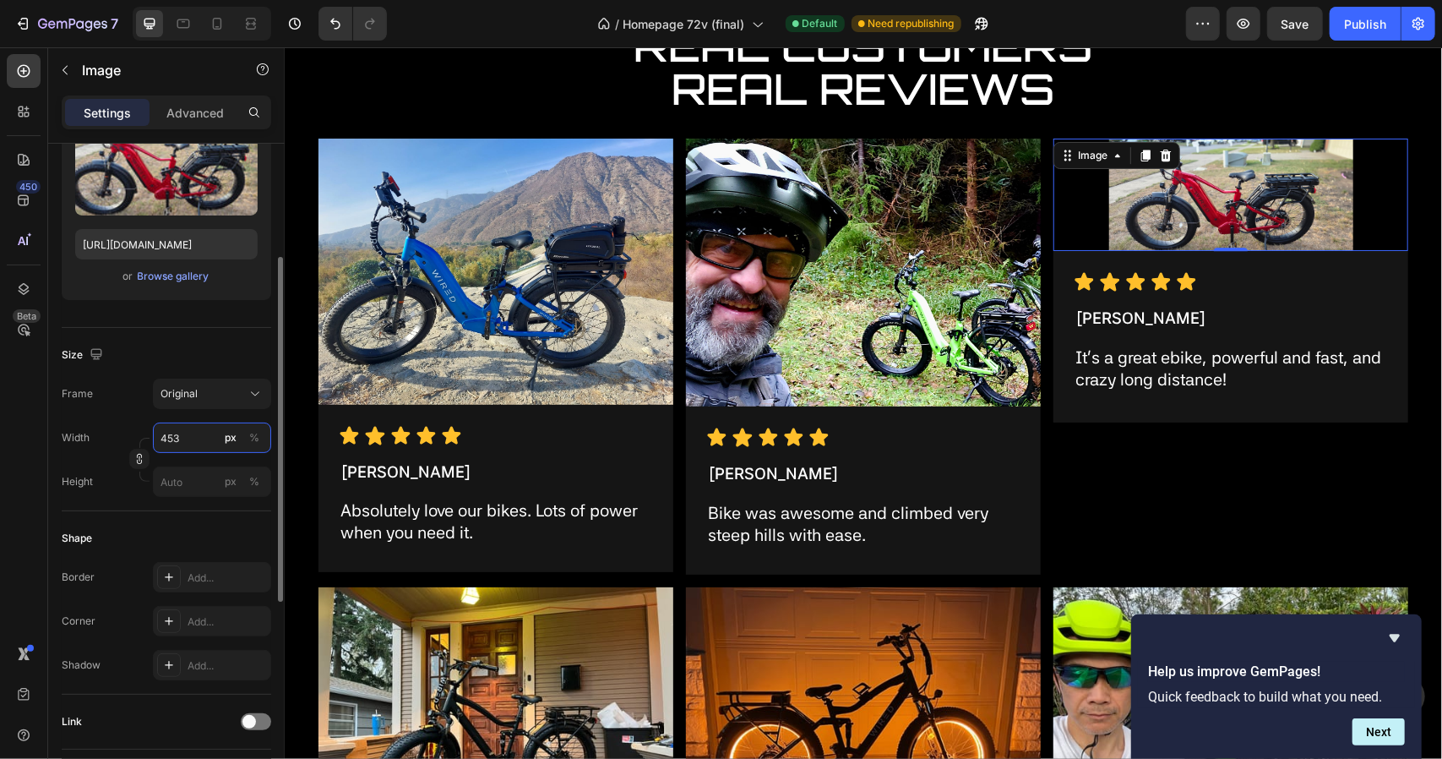
type input "454"
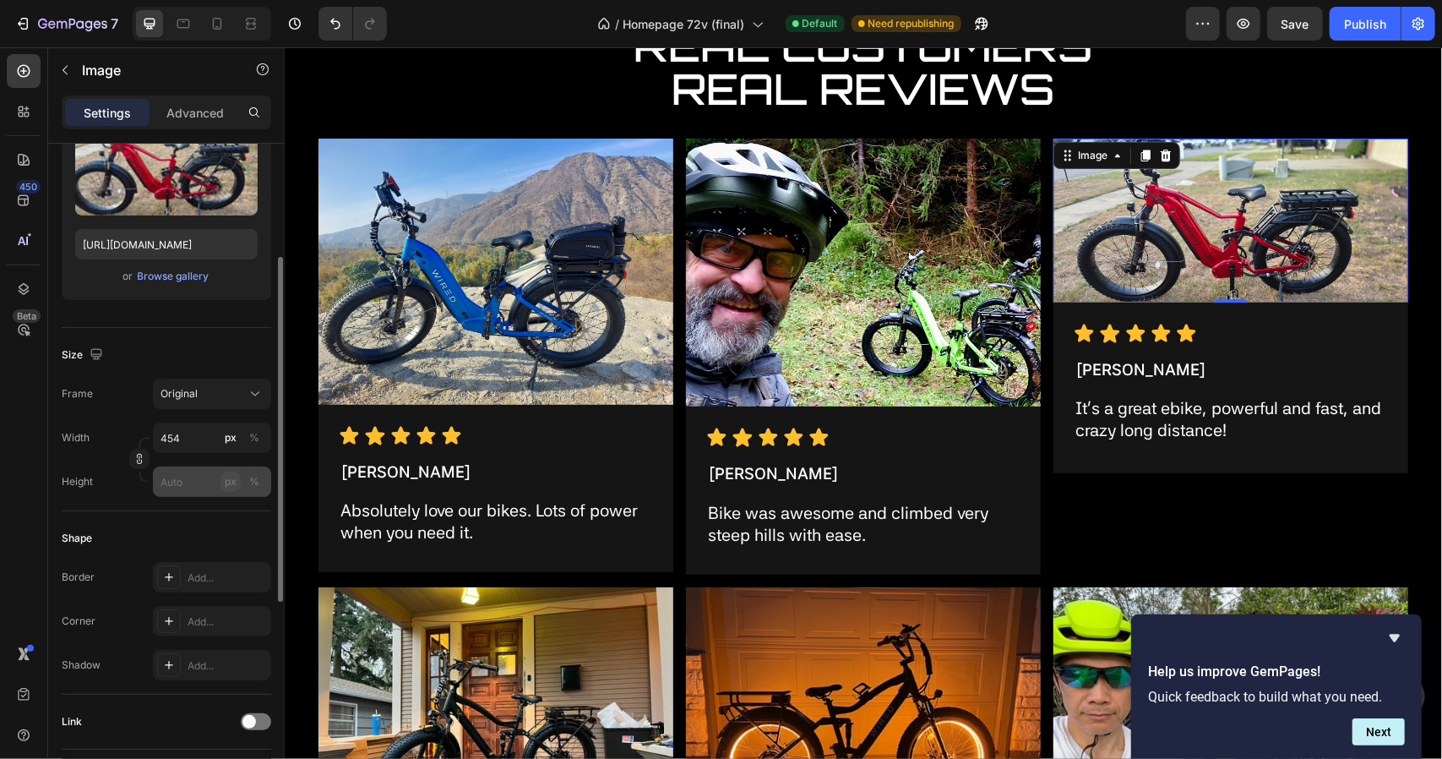
click at [234, 477] on div "px" at bounding box center [231, 481] width 12 height 15
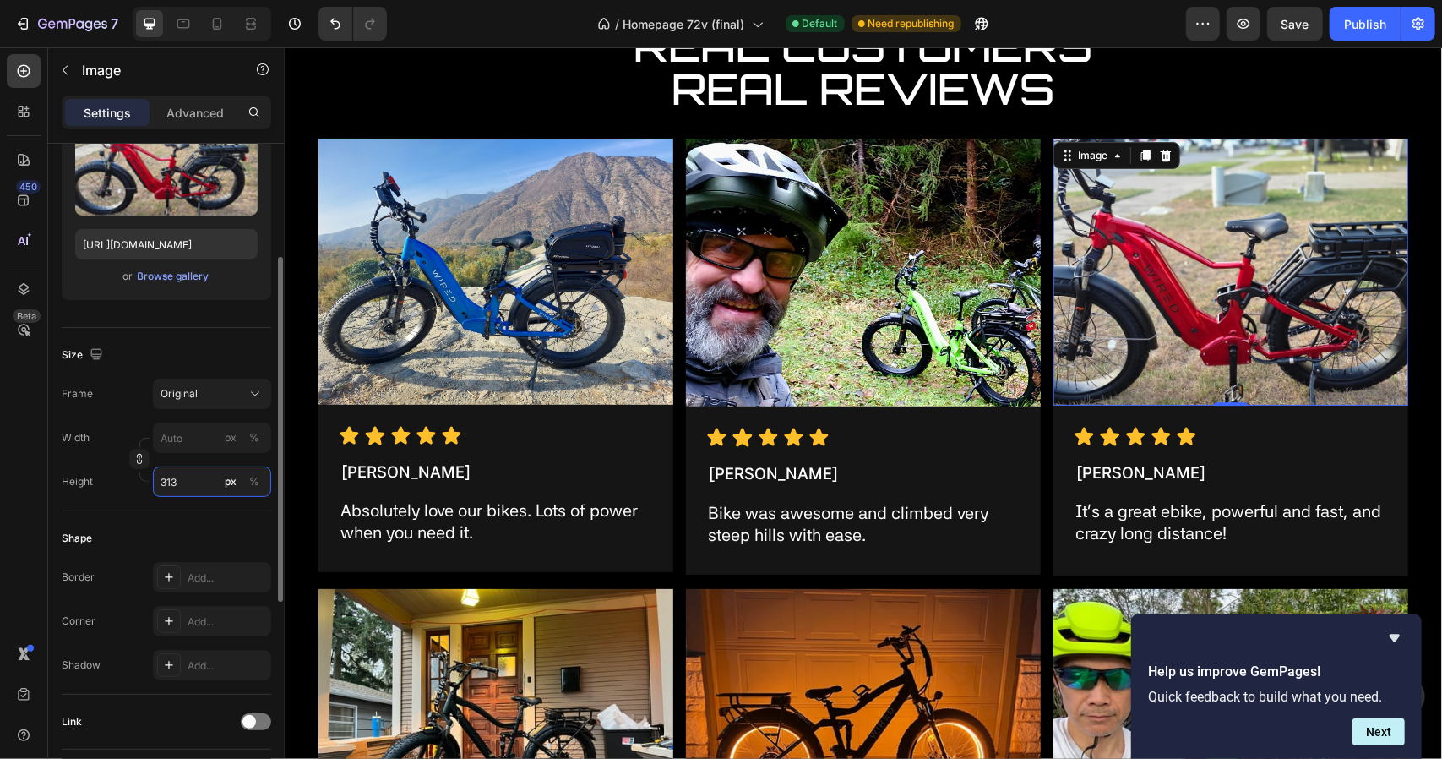
type input "312"
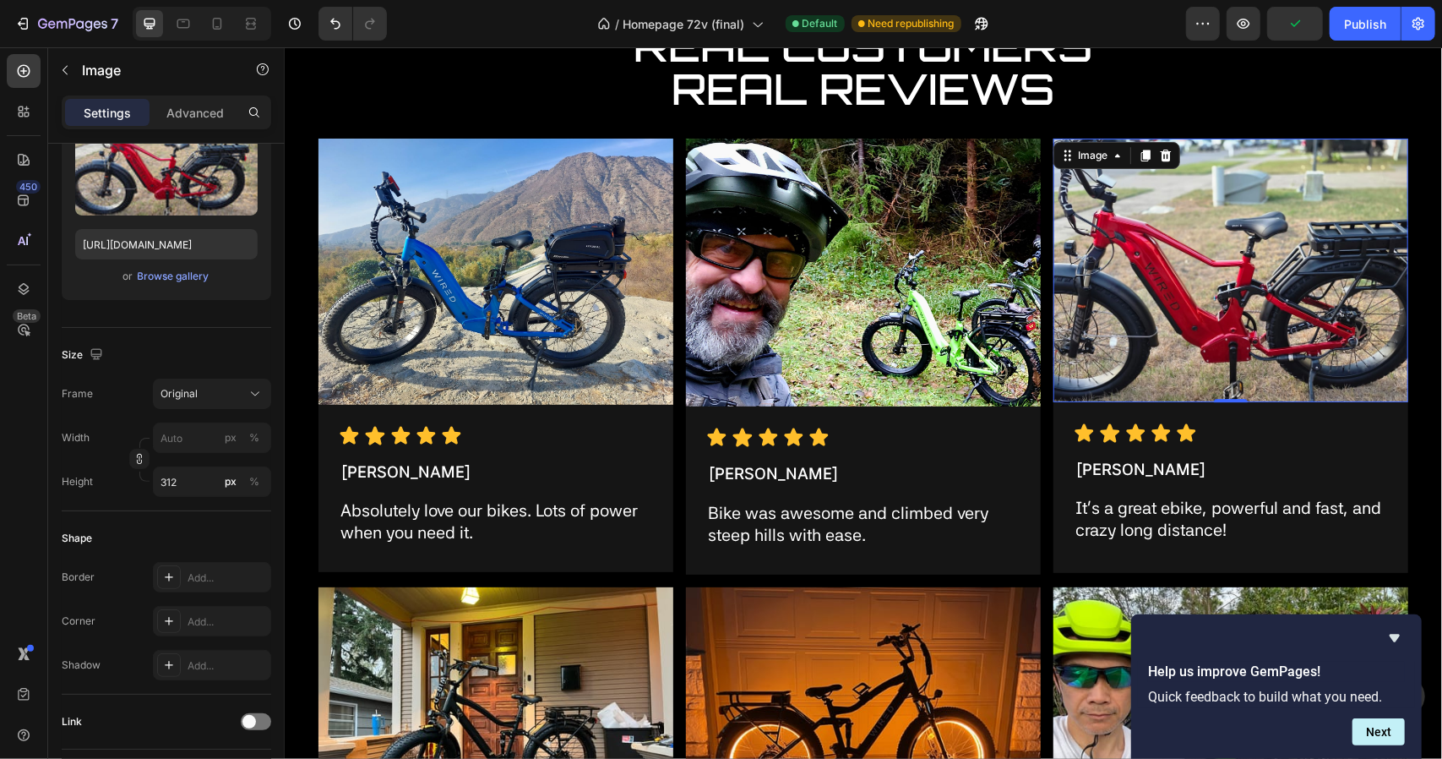
click at [1208, 211] on img at bounding box center [1230, 270] width 355 height 264
click at [140, 462] on icon "button" at bounding box center [139, 459] width 12 height 12
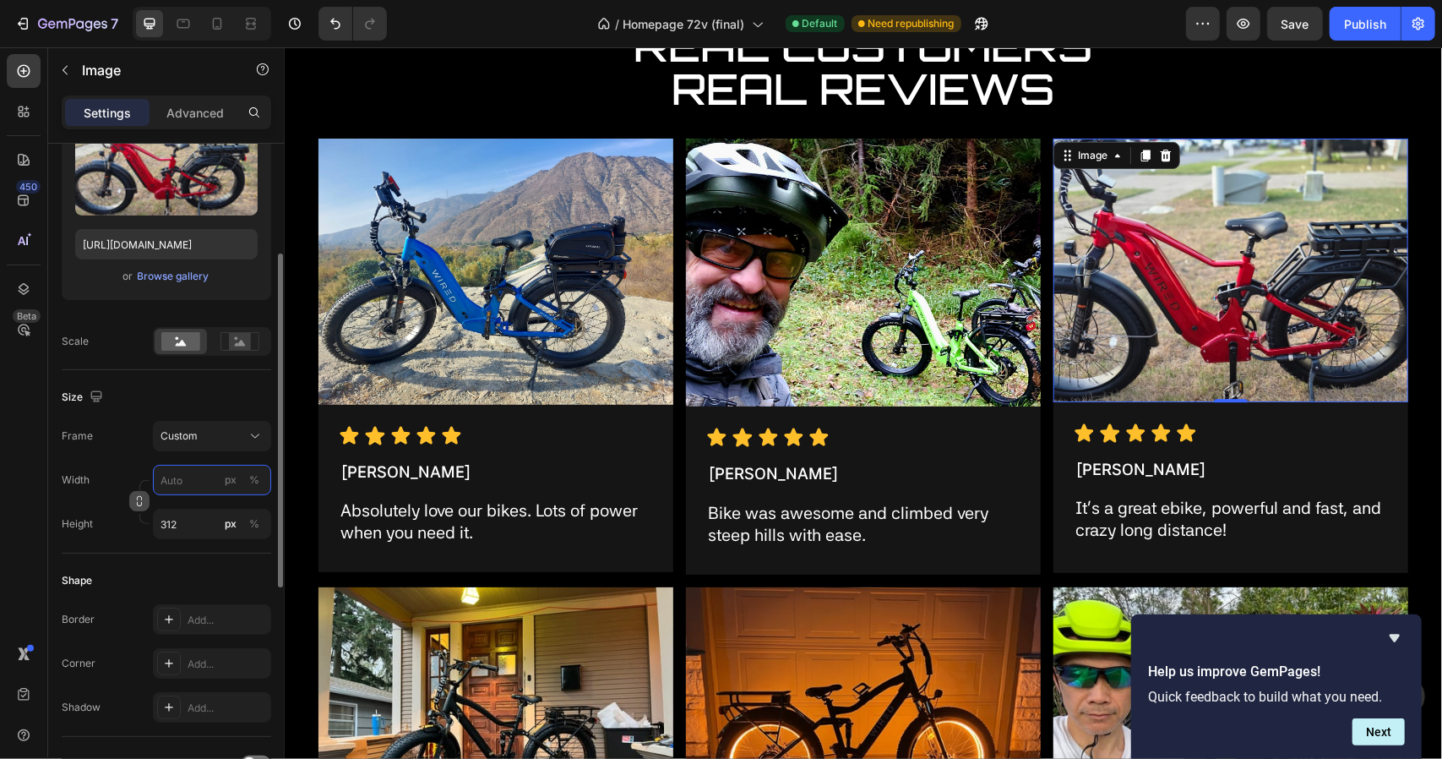
click at [191, 490] on input "px %" at bounding box center [212, 480] width 118 height 30
click at [192, 515] on p "Full 100%" at bounding box center [209, 518] width 98 height 15
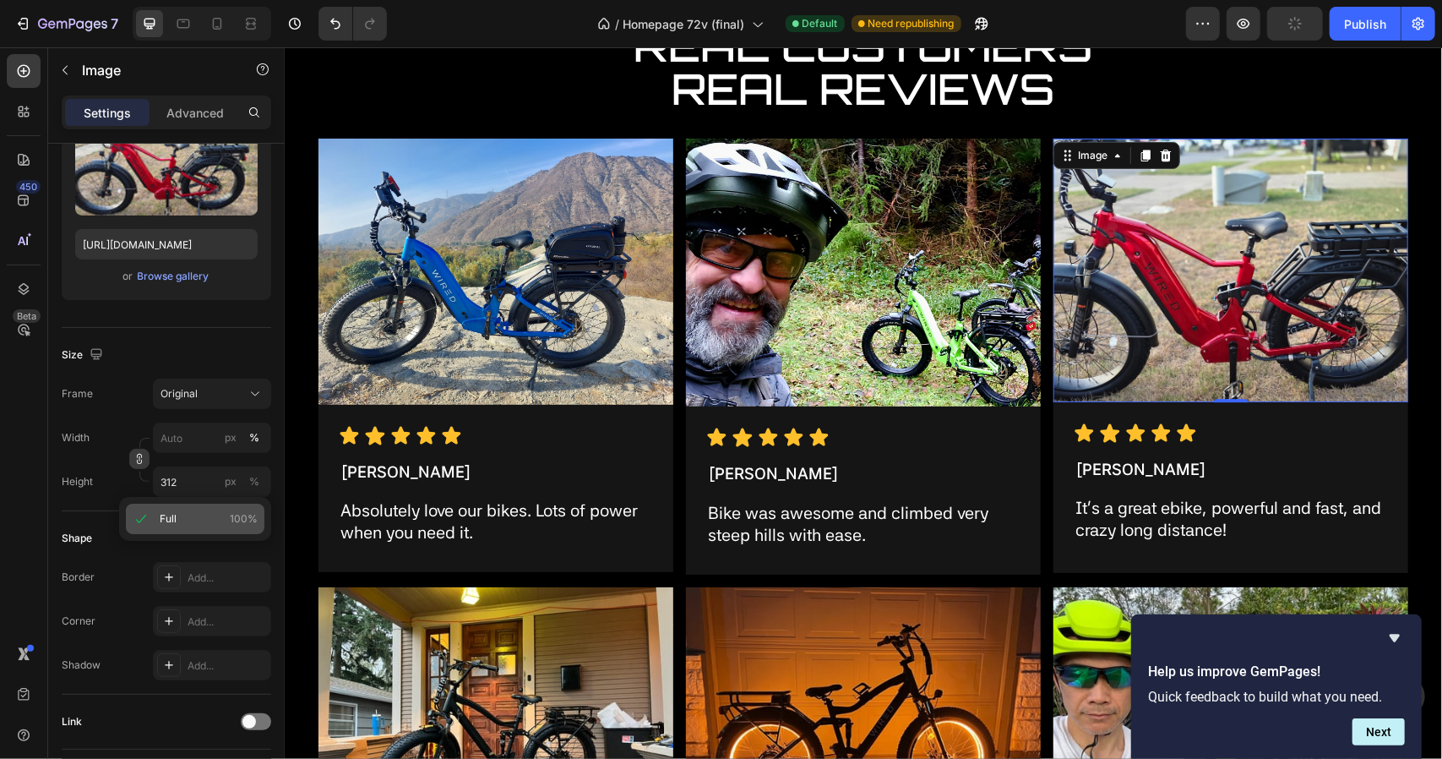
type input "100"
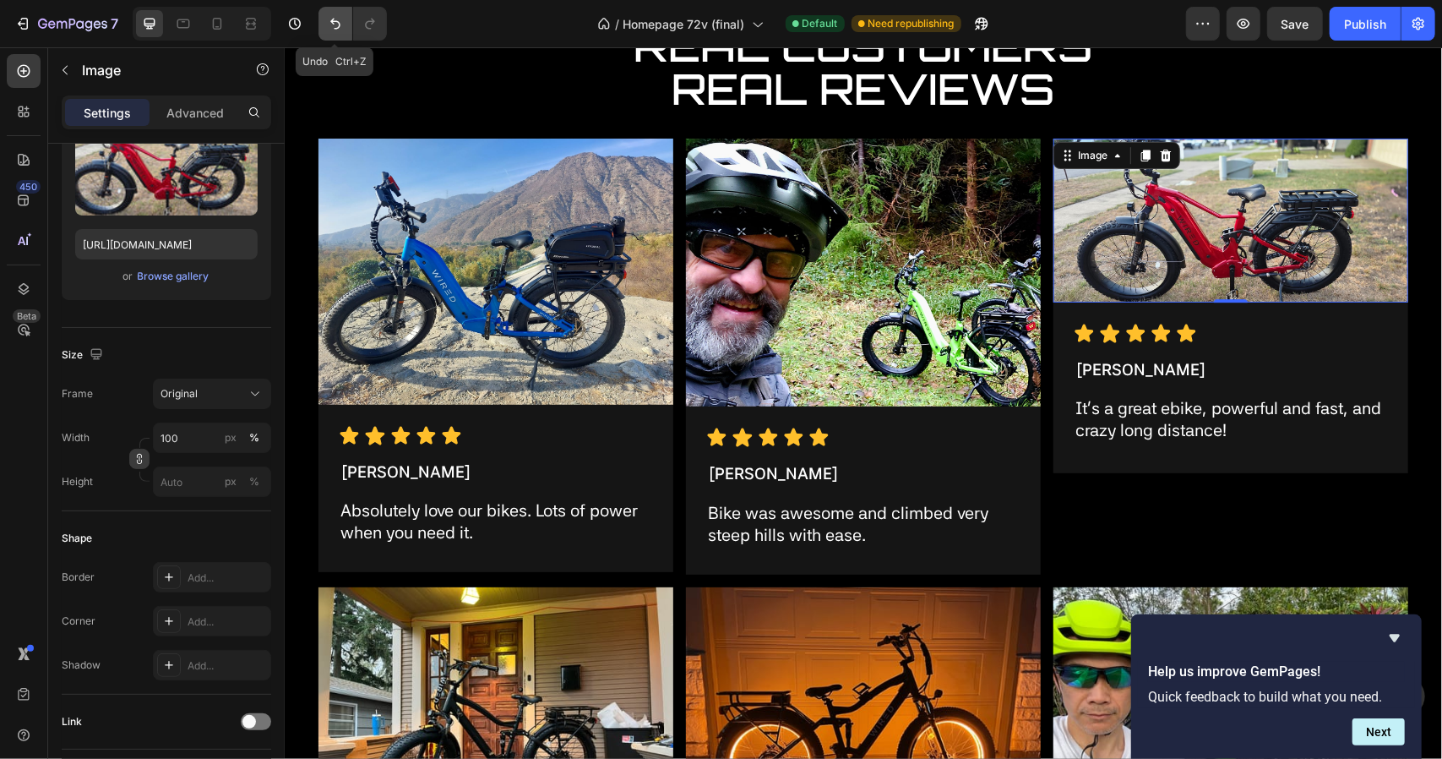
click at [332, 23] on icon "Undo/Redo" at bounding box center [335, 24] width 10 height 11
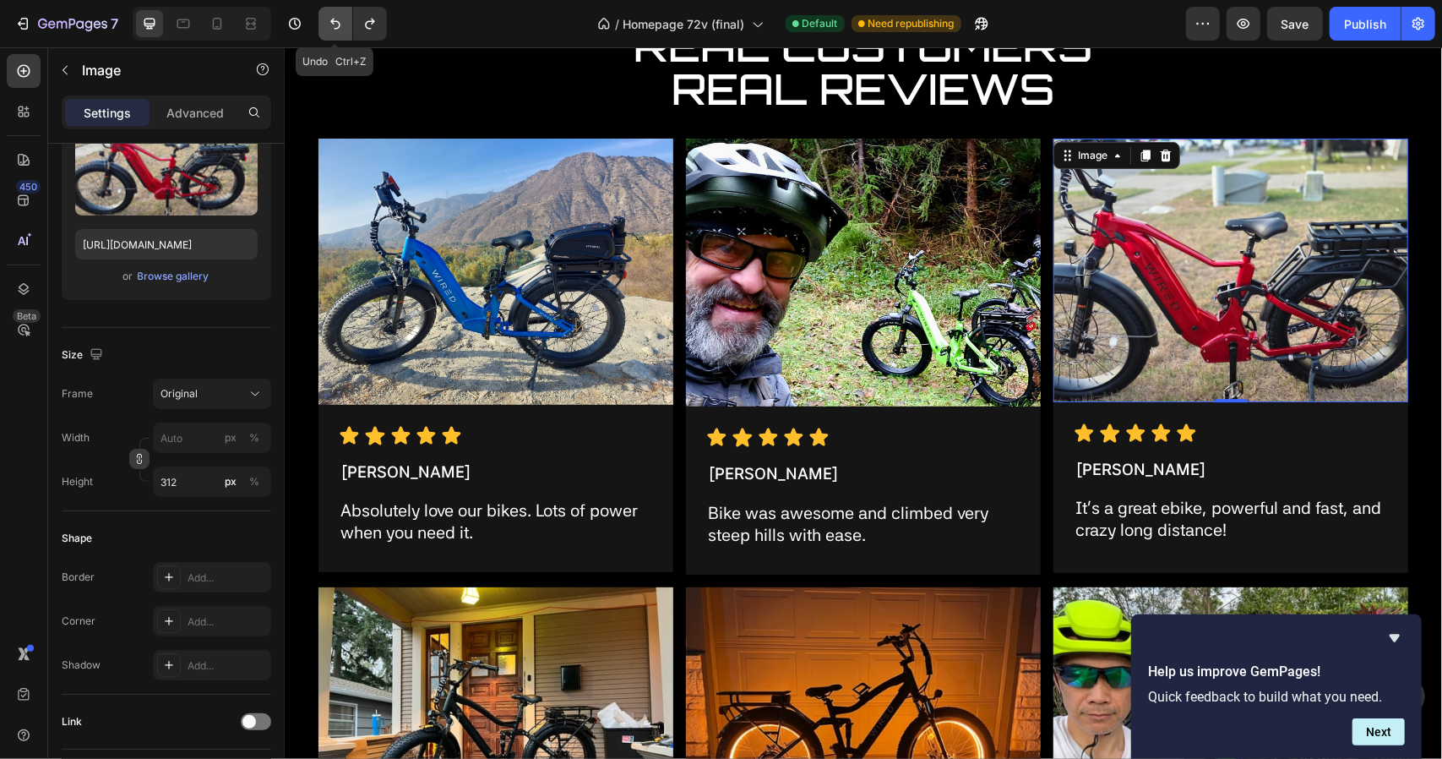
click at [332, 23] on icon "Undo/Redo" at bounding box center [335, 24] width 10 height 11
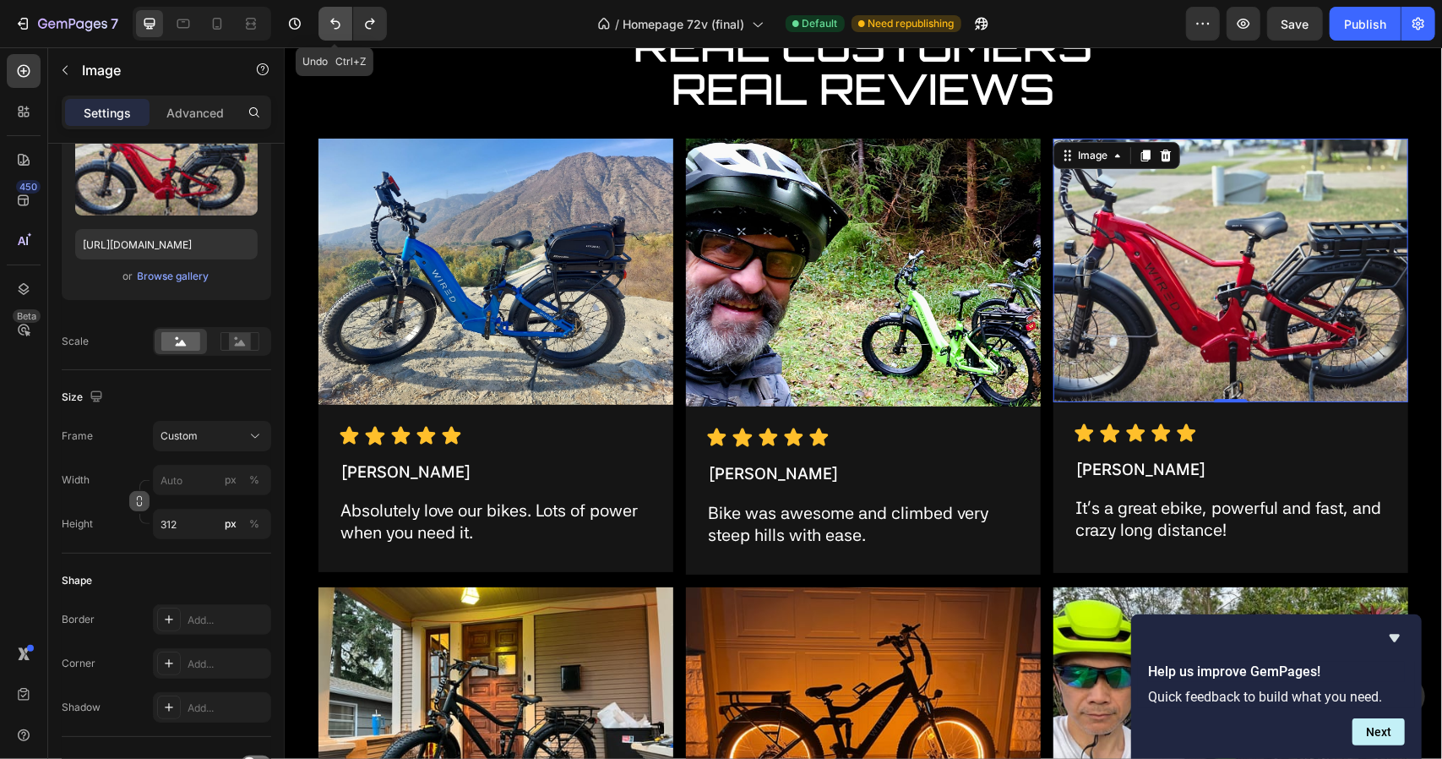
click at [332, 23] on icon "Undo/Redo" at bounding box center [335, 24] width 10 height 11
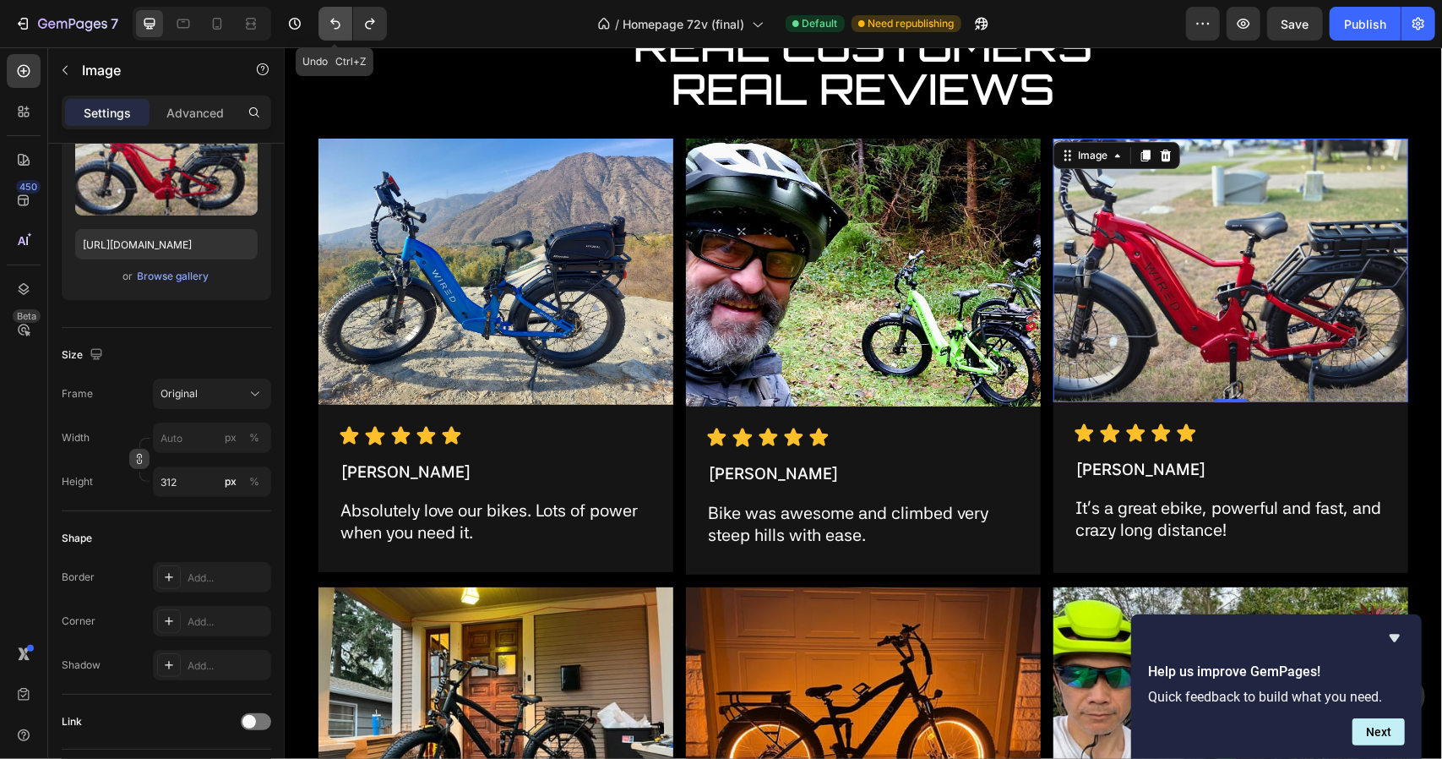
click at [332, 23] on icon "Undo/Redo" at bounding box center [335, 24] width 10 height 11
type input "322"
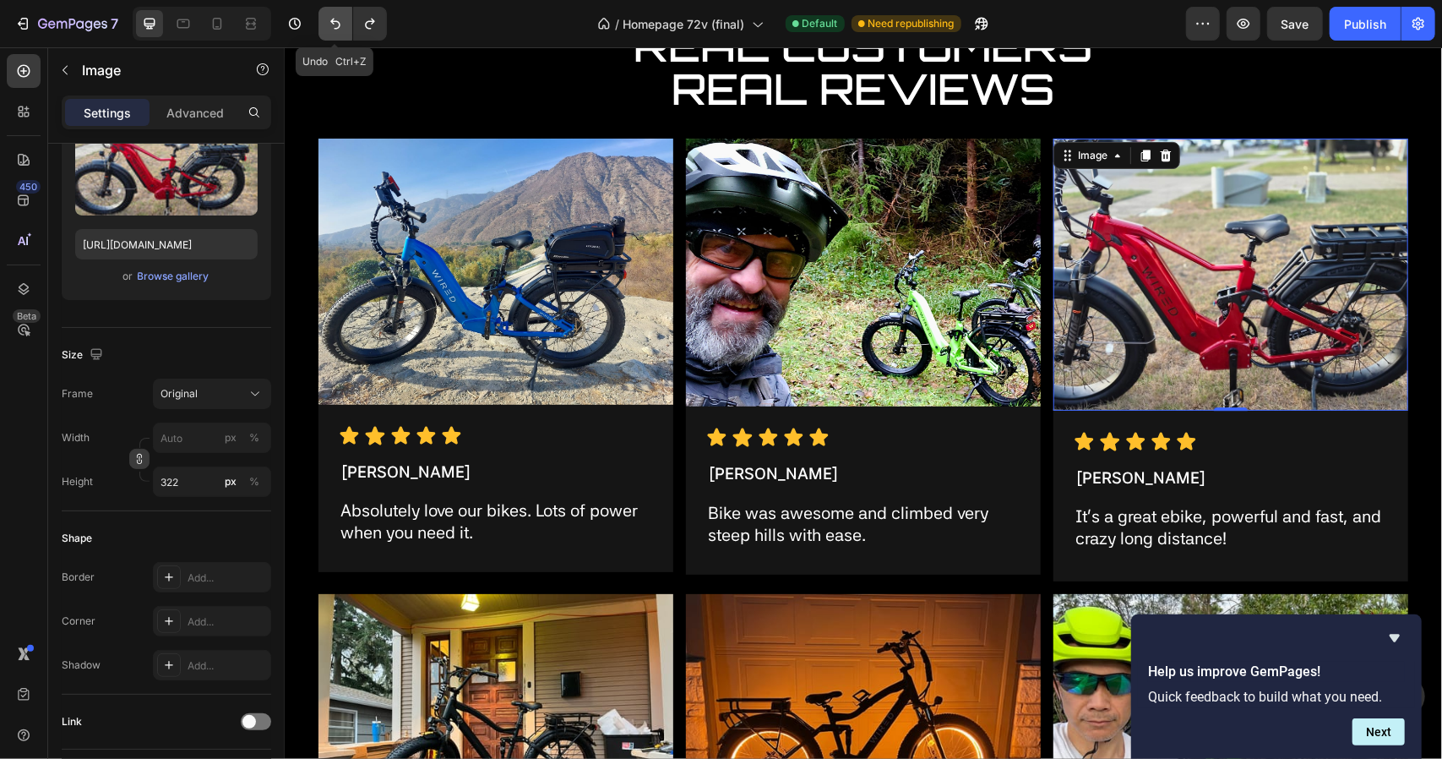
click at [332, 23] on icon "Undo/Redo" at bounding box center [335, 24] width 10 height 11
type input "454"
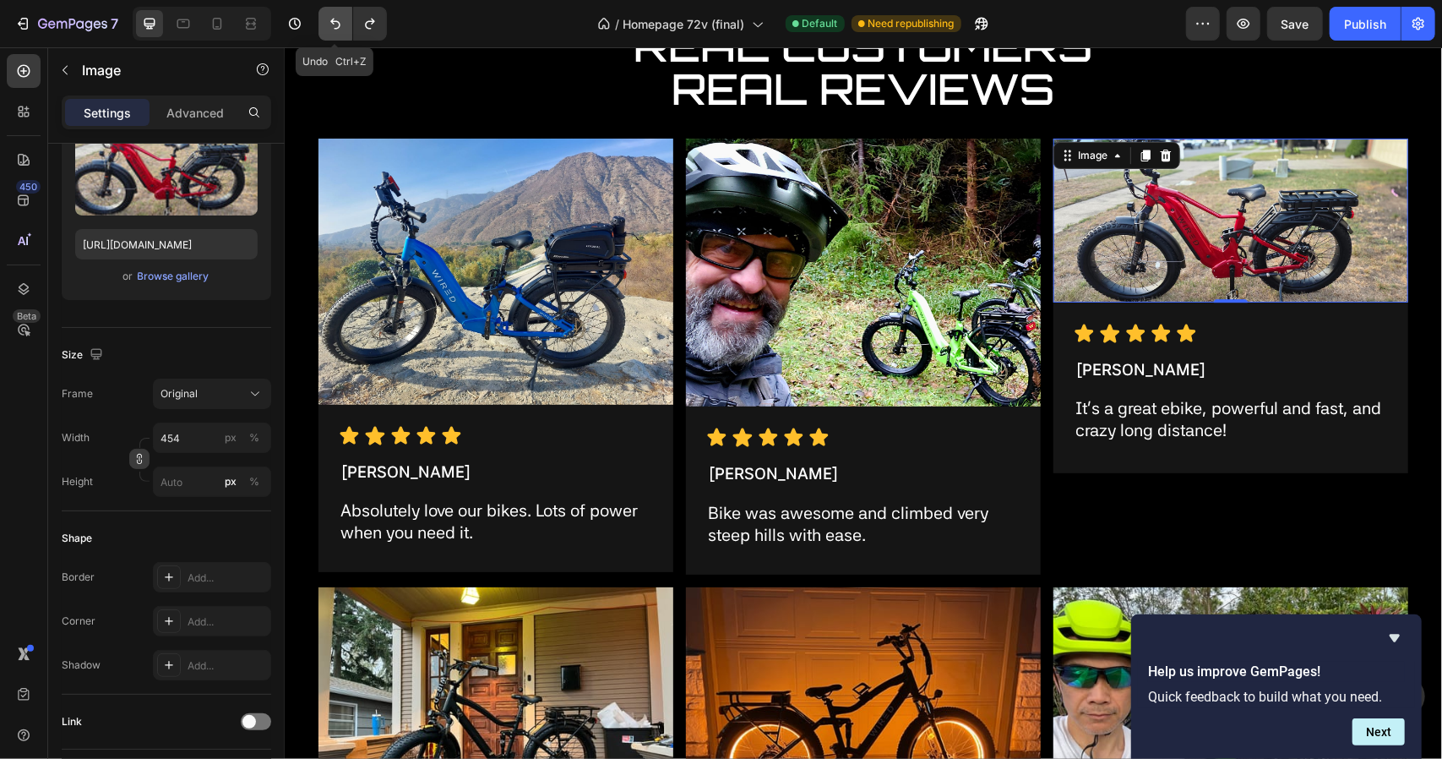
click at [332, 23] on icon "Undo/Redo" at bounding box center [335, 24] width 10 height 11
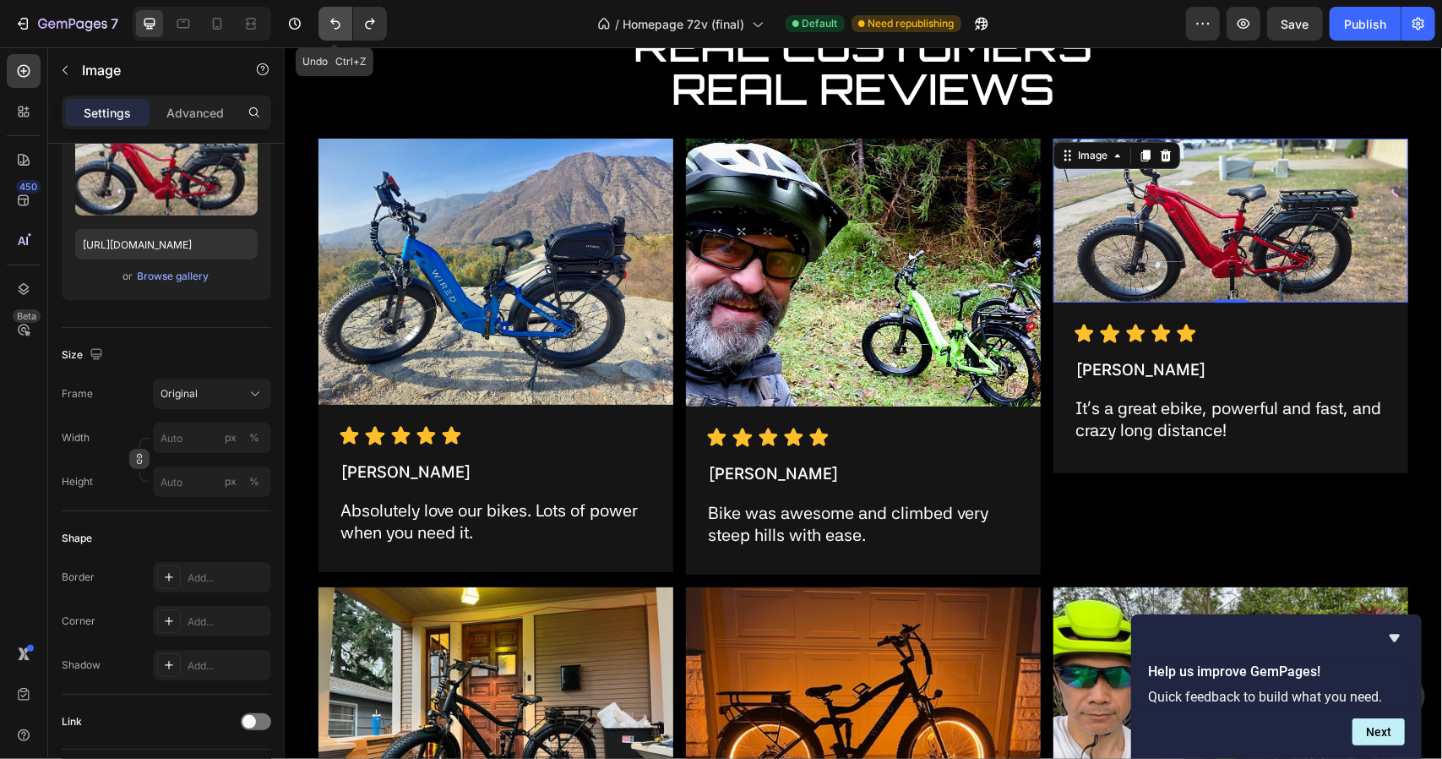
click at [332, 23] on icon "Undo/Redo" at bounding box center [335, 24] width 10 height 11
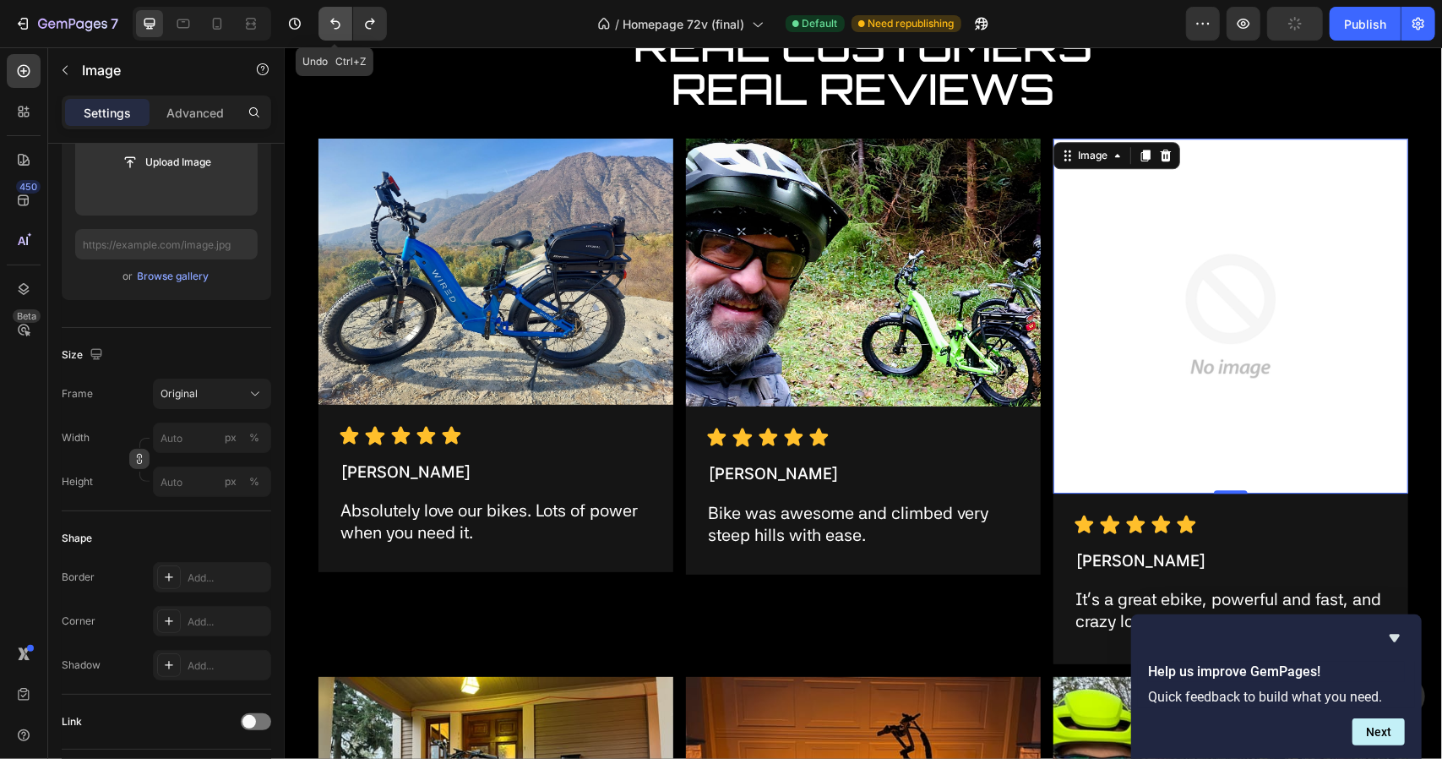
click at [332, 23] on icon "Undo/Redo" at bounding box center [335, 24] width 10 height 11
type input "[URL][DOMAIN_NAME]"
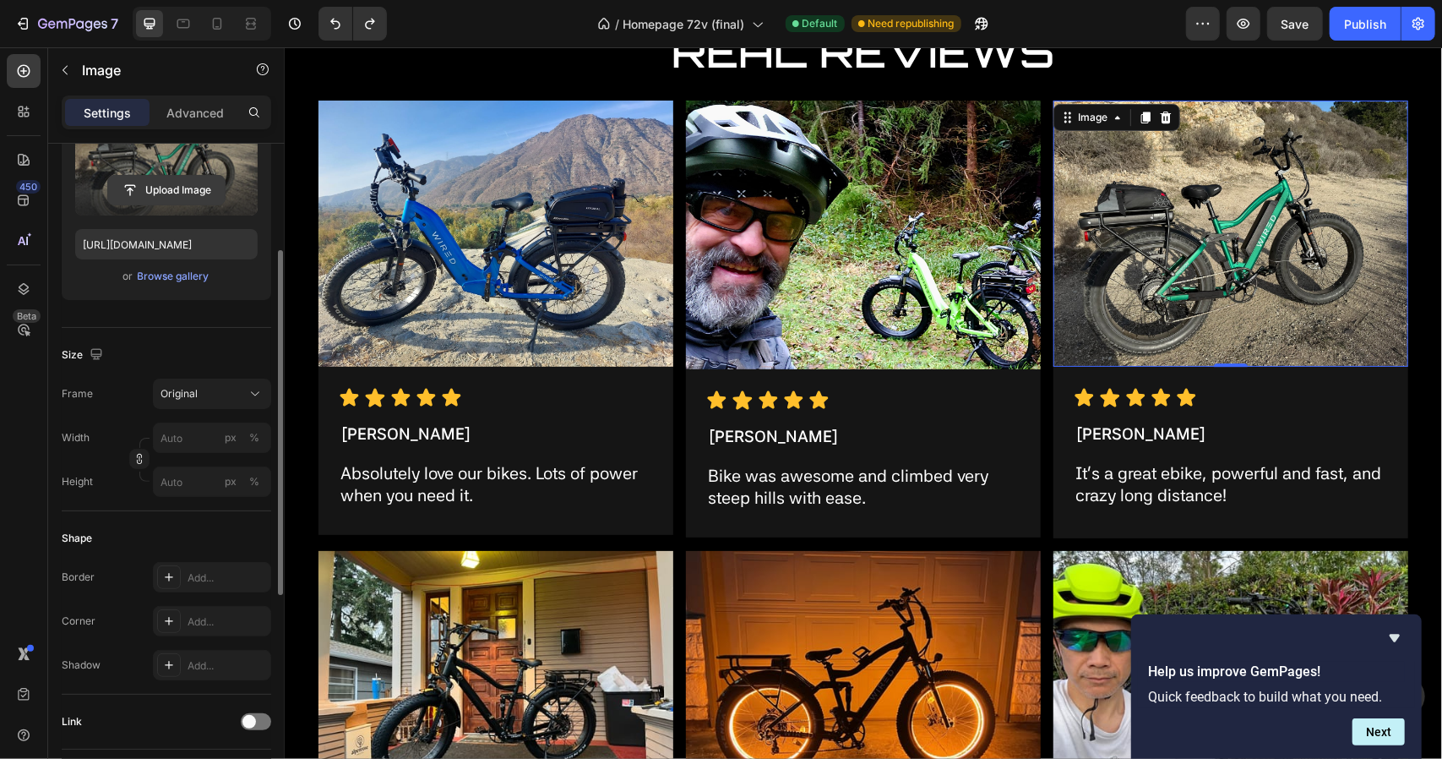
scroll to position [158, 0]
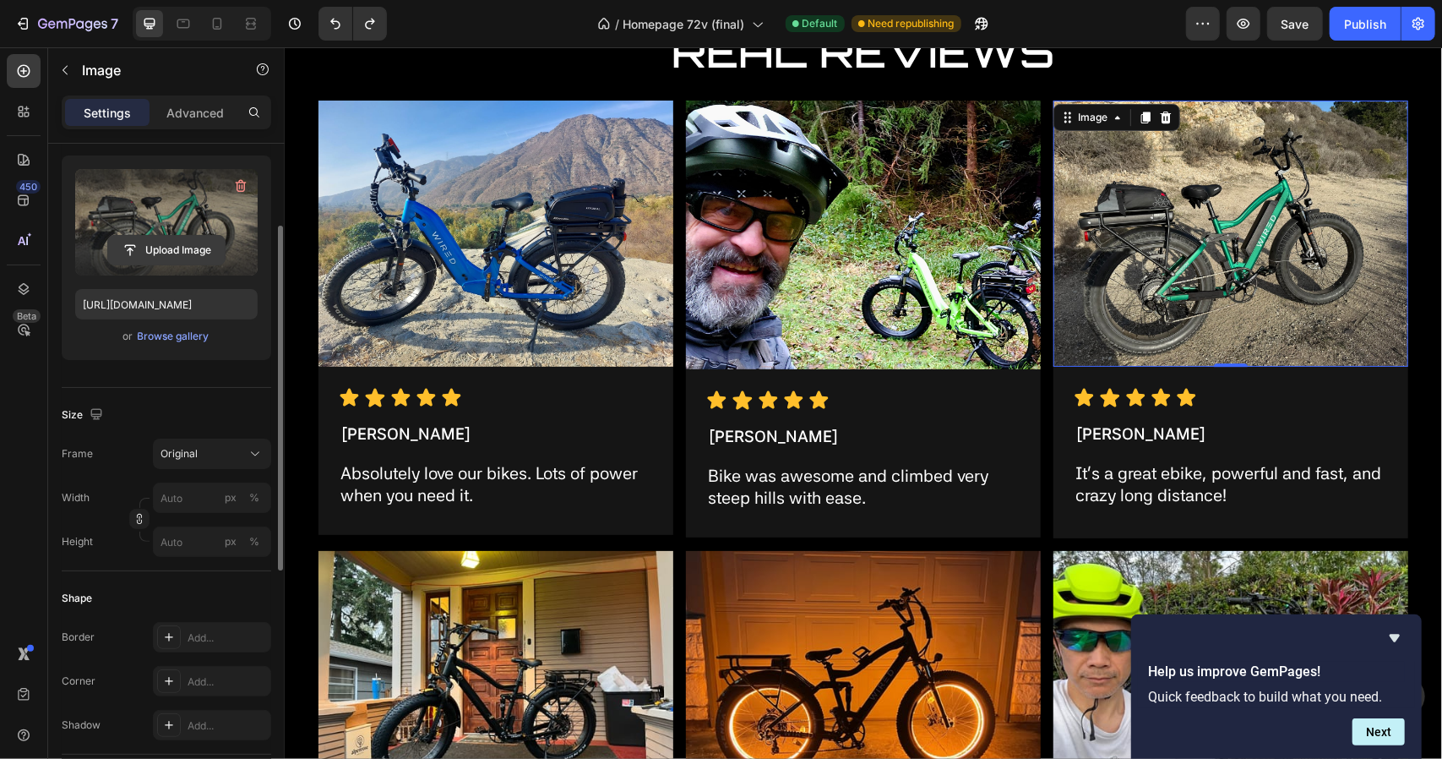
click at [168, 236] on input "file" at bounding box center [166, 250] width 117 height 29
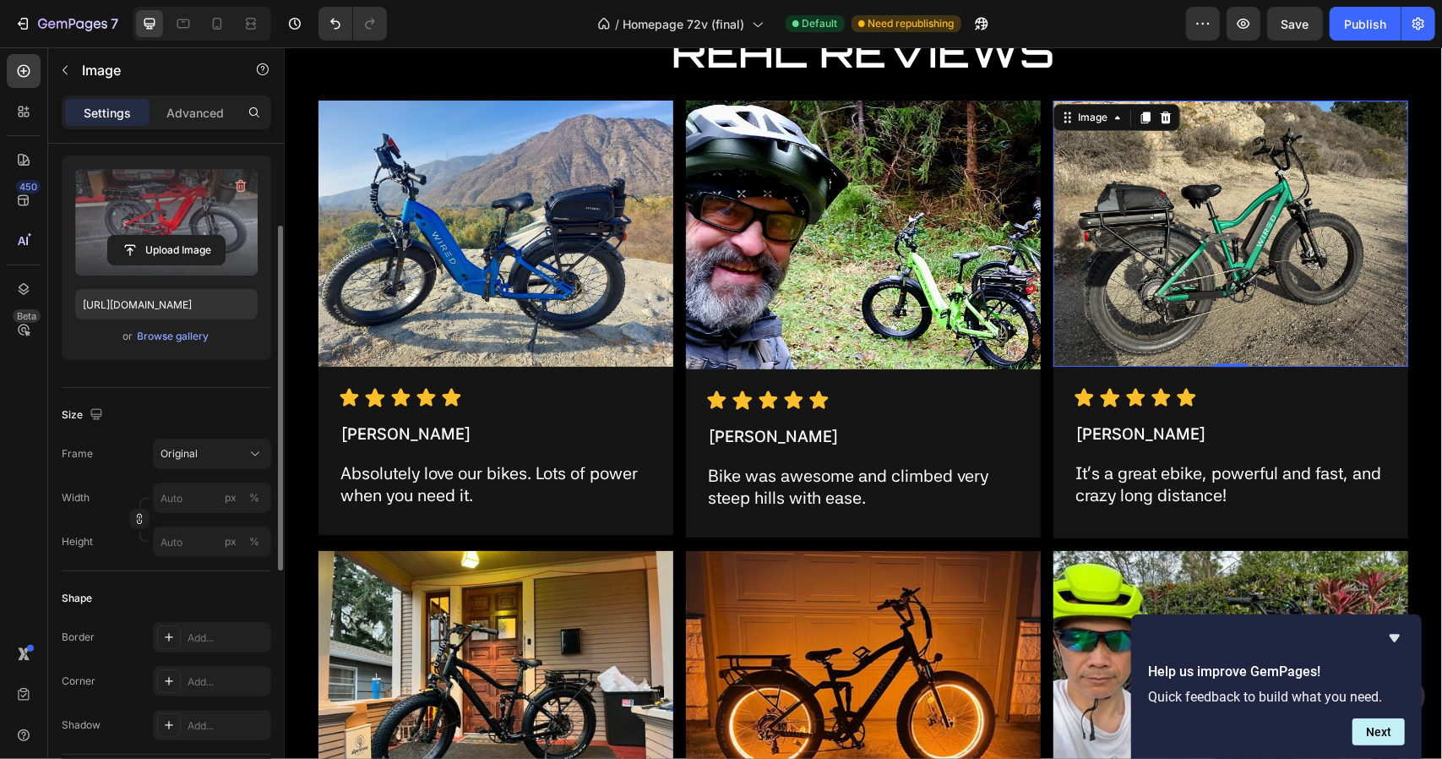
type input "[URL][DOMAIN_NAME]"
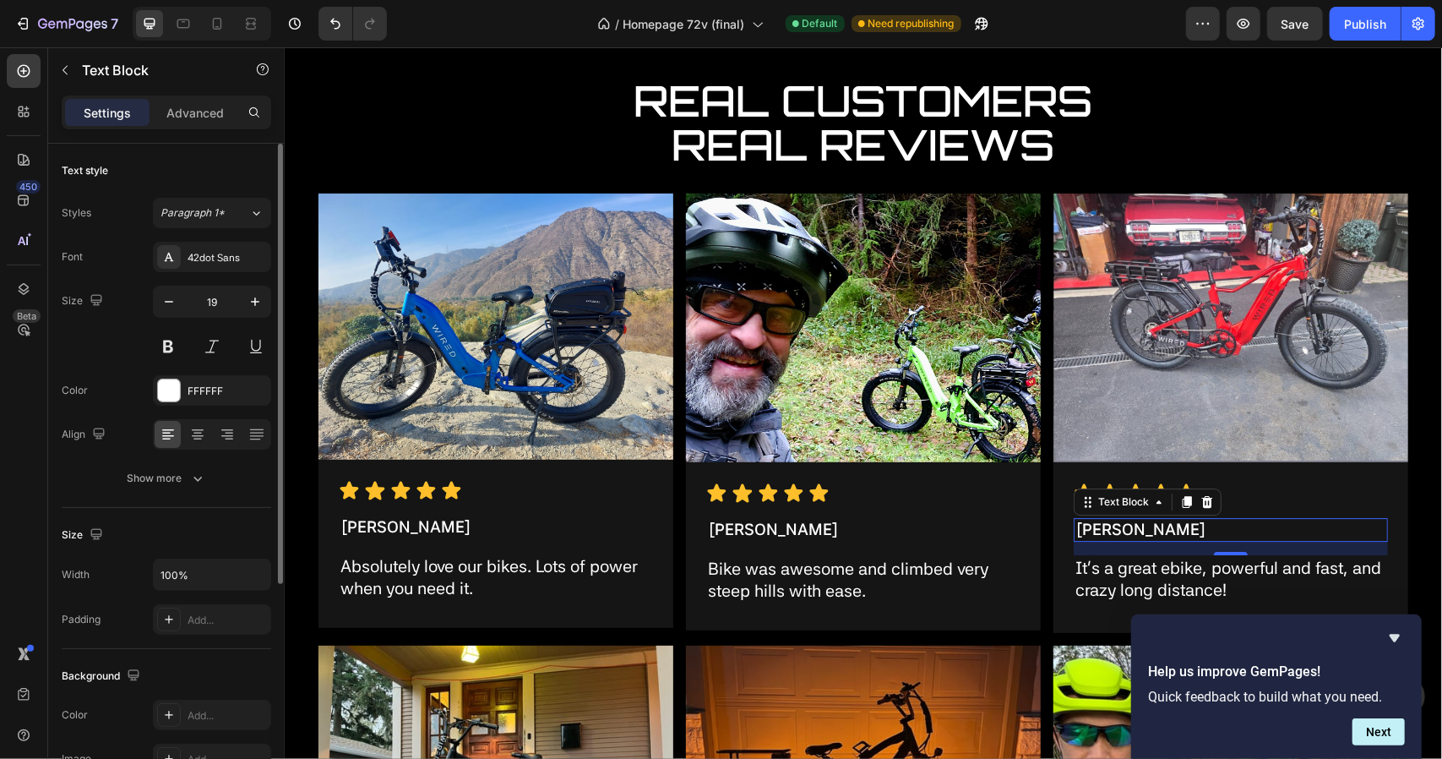
scroll to position [3289, 0]
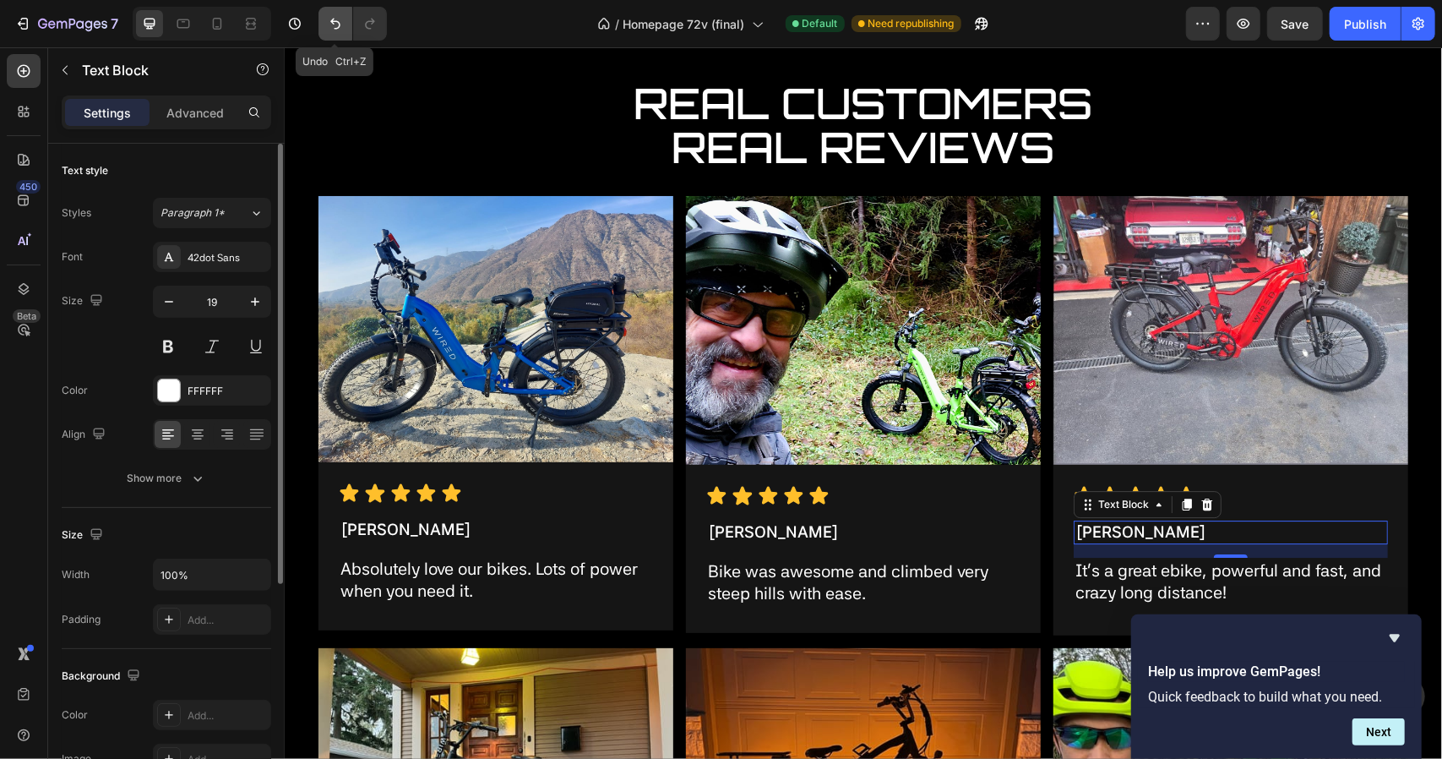
click at [325, 18] on button "Undo/Redo" at bounding box center [335, 24] width 34 height 34
click at [19, 11] on button "7" at bounding box center [66, 24] width 119 height 34
